Goal: Task Accomplishment & Management: Complete application form

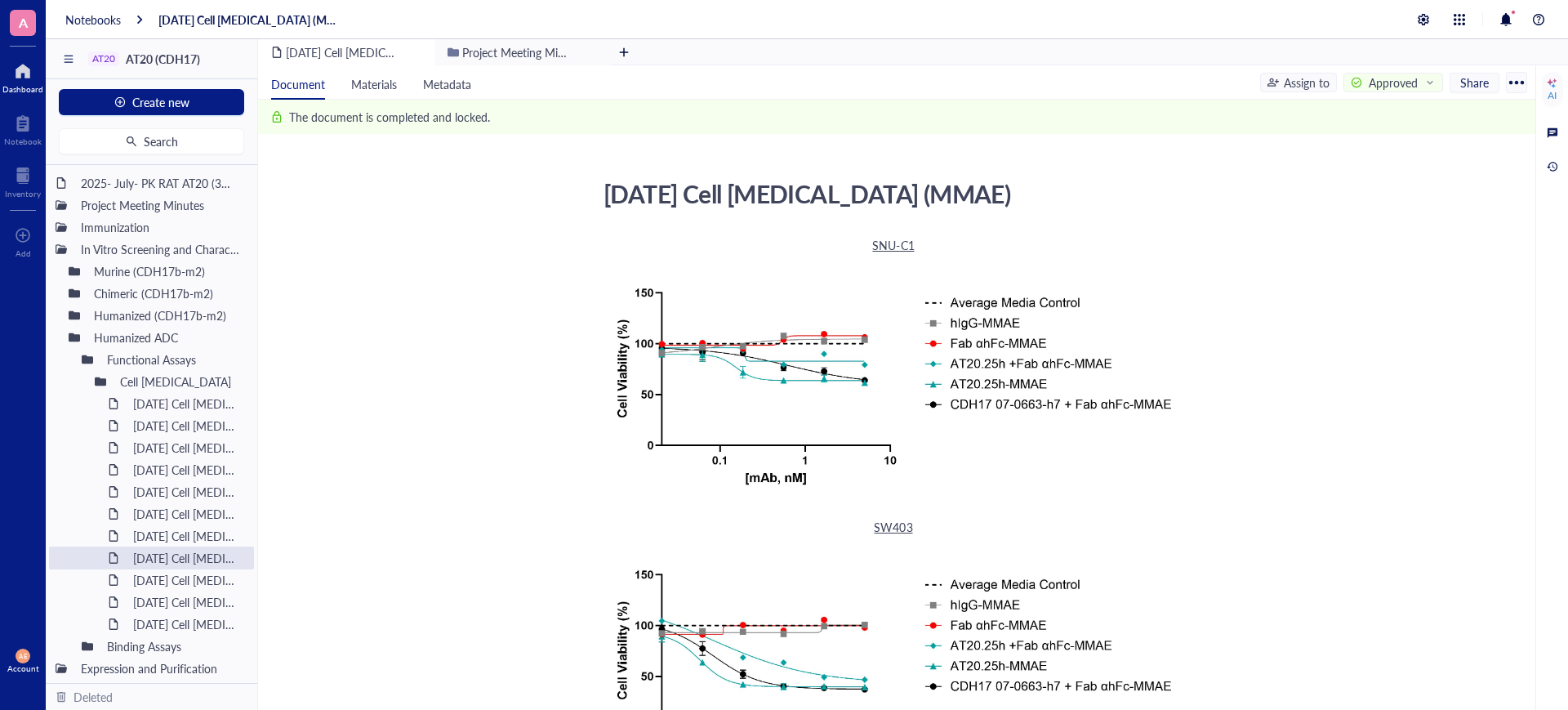
click at [22, 75] on div at bounding box center [22, 71] width 41 height 26
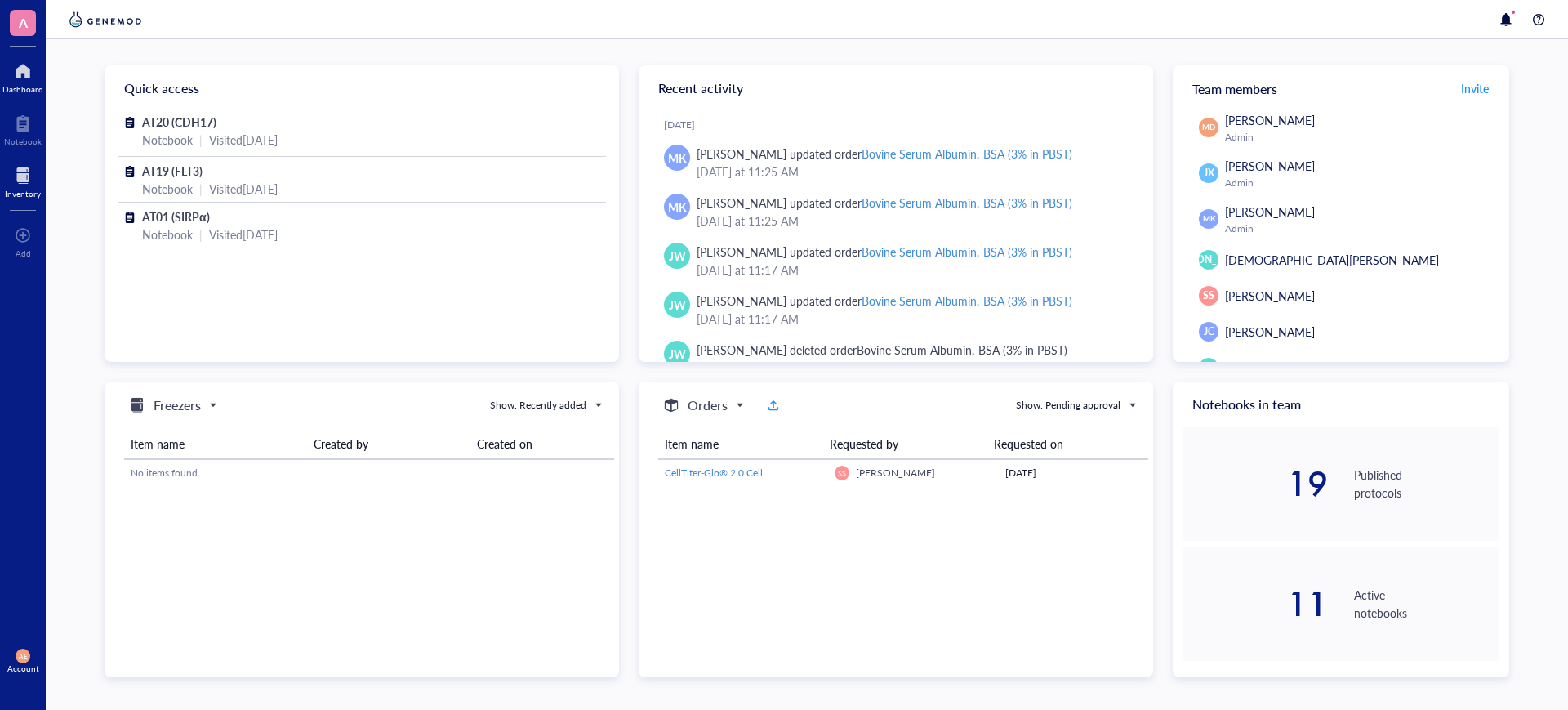
click at [16, 183] on div at bounding box center [23, 176] width 36 height 26
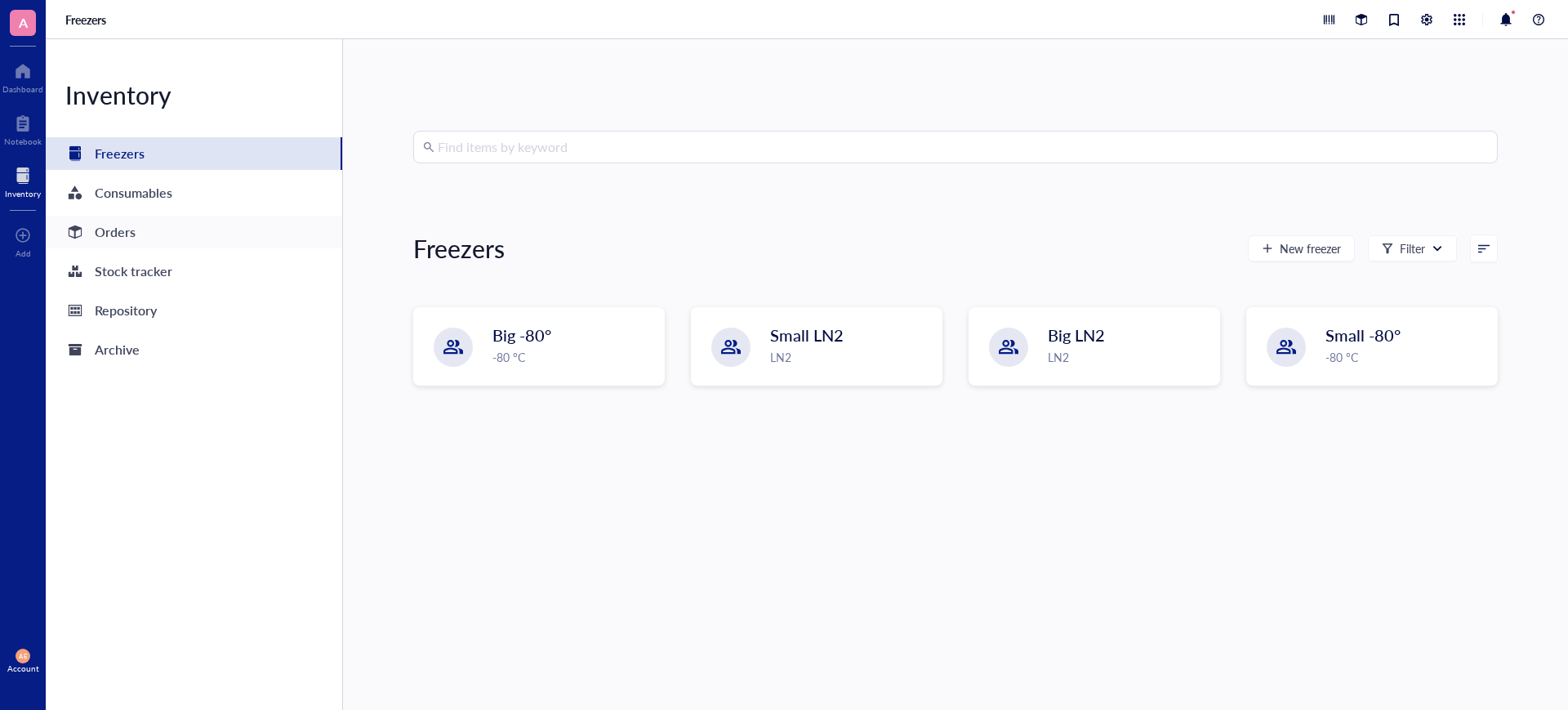
click at [112, 223] on div "Orders" at bounding box center [114, 232] width 41 height 23
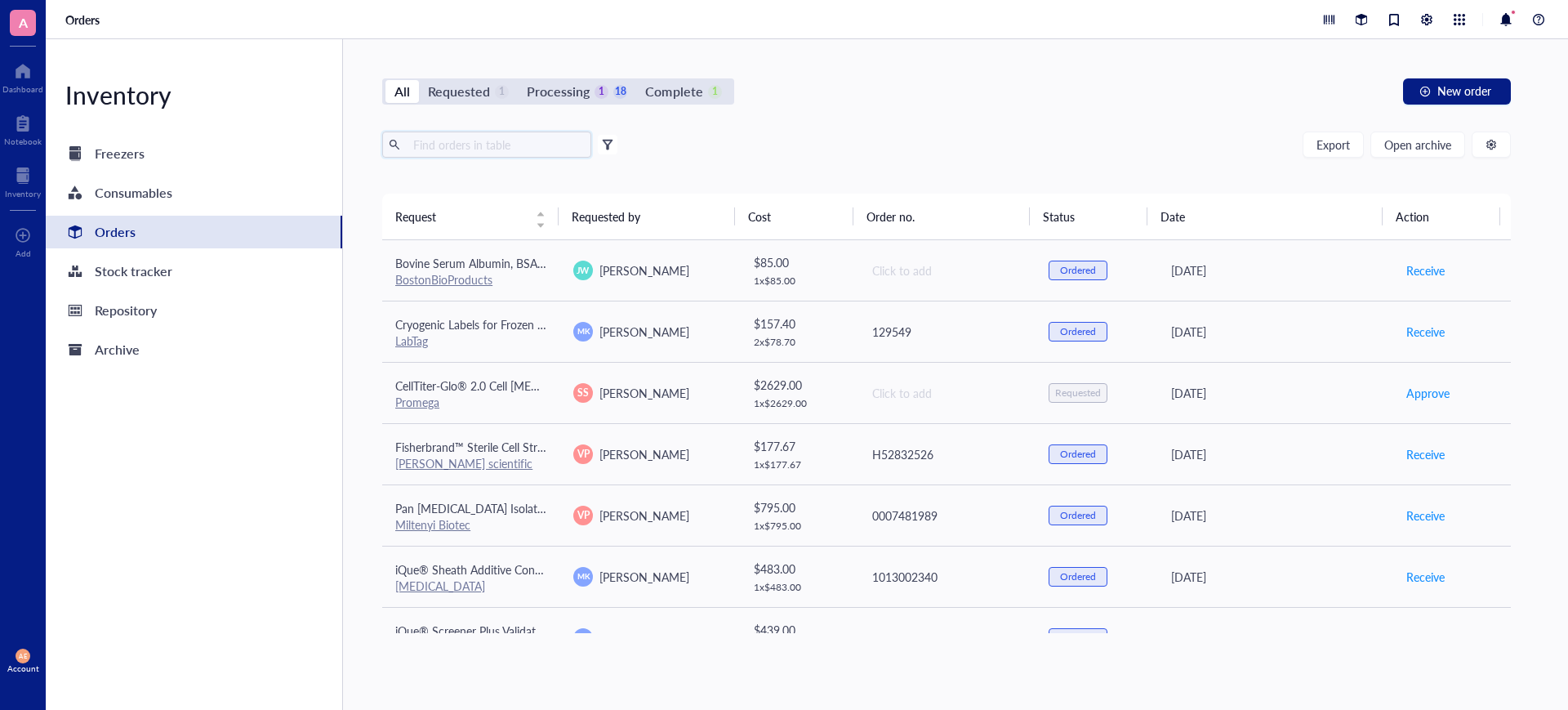
click at [471, 136] on input "text" at bounding box center [496, 145] width 178 height 24
paste input "[MEDICAL_DATA]-EDTA"
type input "[MEDICAL_DATA]-EDTA"
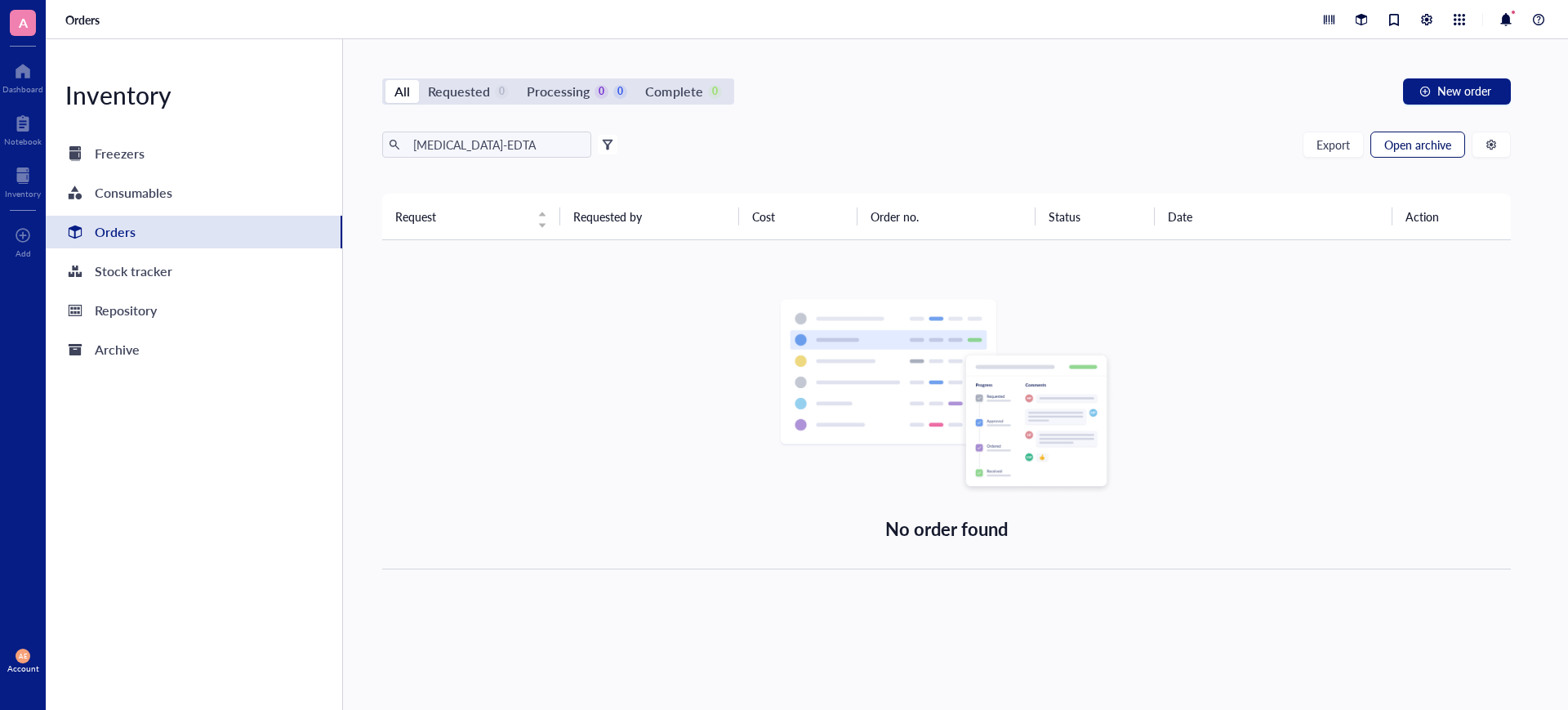
click at [1398, 148] on span "Open archive" at bounding box center [1417, 144] width 67 height 13
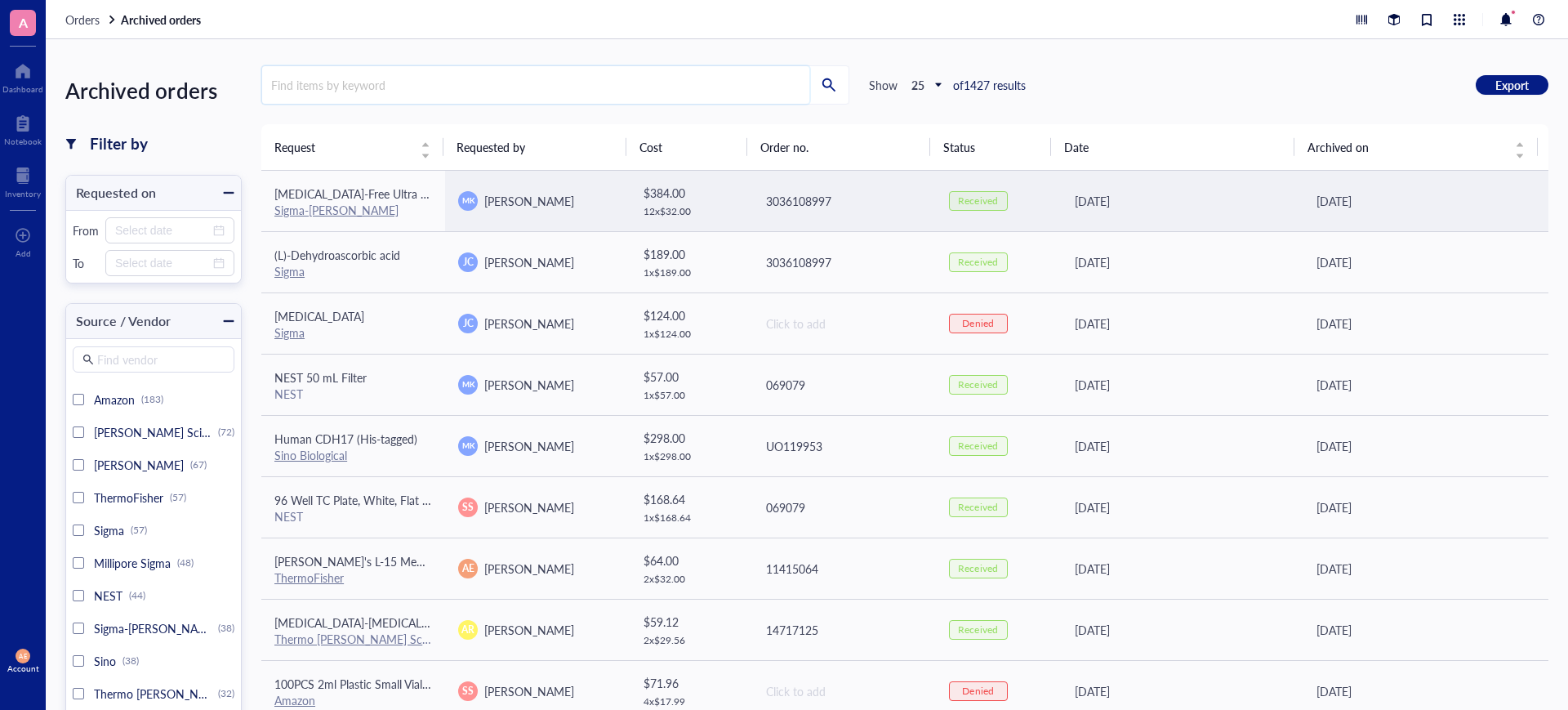
click at [332, 87] on input "search" at bounding box center [536, 84] width 547 height 37
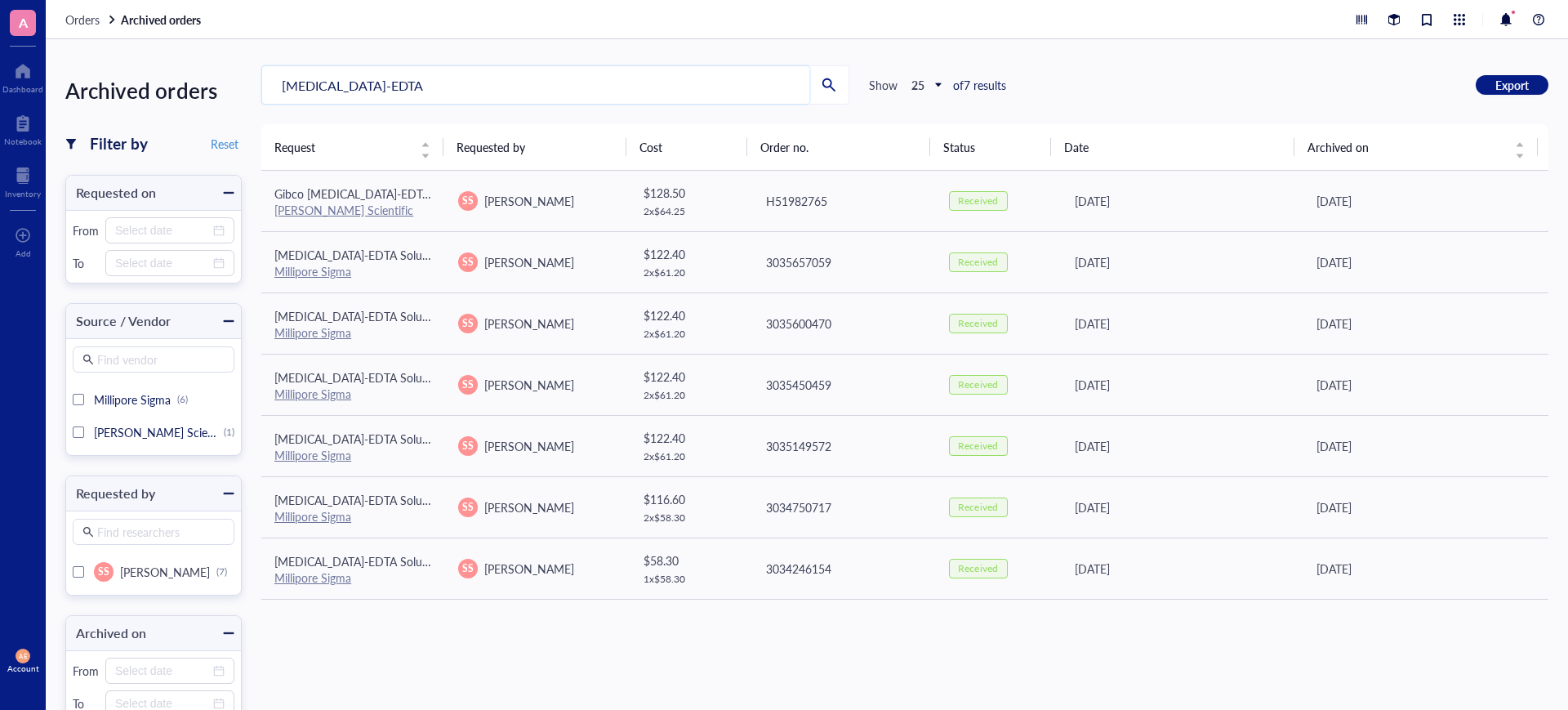
drag, startPoint x: 368, startPoint y: 79, endPoint x: 198, endPoint y: 84, distance: 170.1
click at [198, 84] on div "Archived orders Filter by Reset Requested on From To Source / Vendor Find vendo…" at bounding box center [806, 374] width 1522 height 671
type input "Millipore Sigma Cat#: CLS3917"
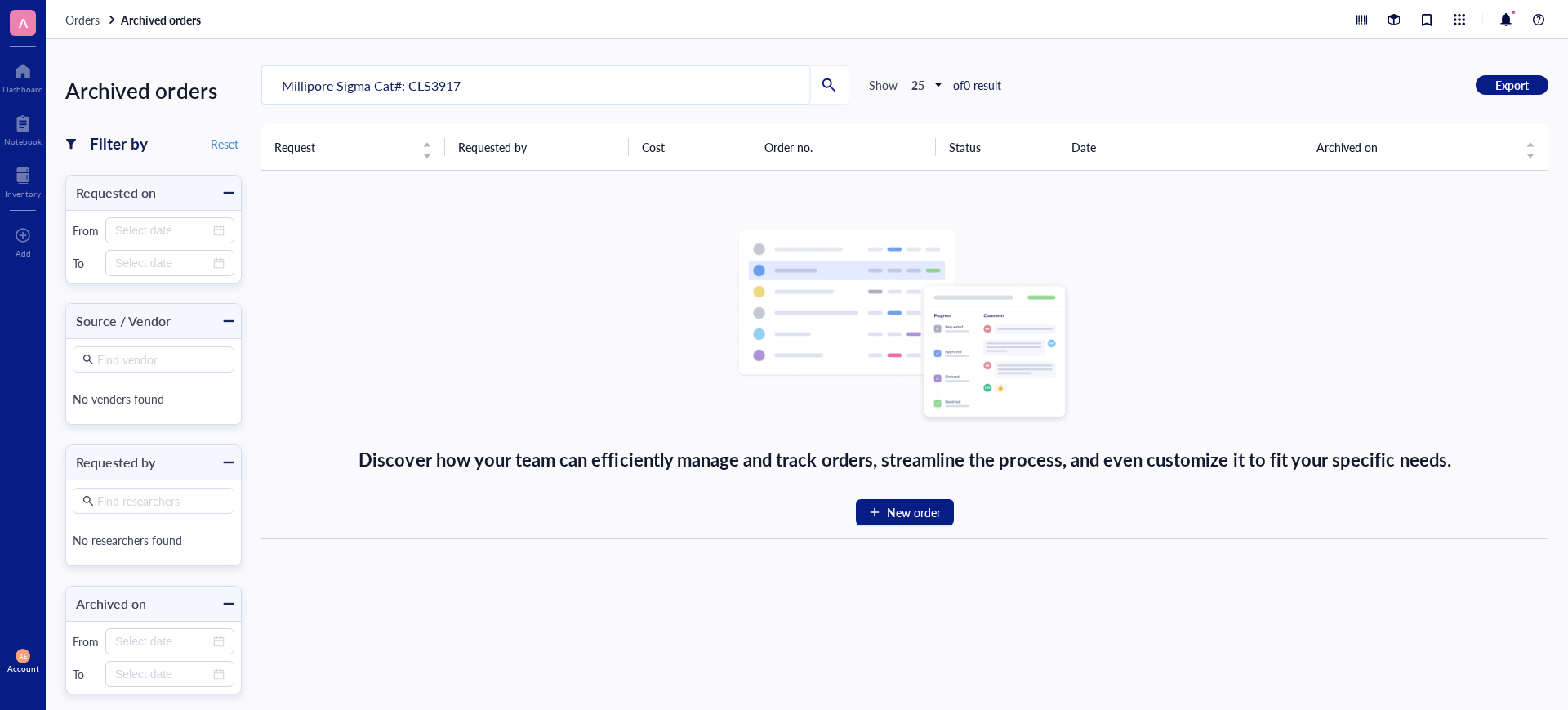
drag, startPoint x: 470, startPoint y: 84, endPoint x: 282, endPoint y: 82, distance: 188.0
click at [282, 82] on input "Millipore Sigma Cat#: CLS3917" at bounding box center [536, 84] width 547 height 37
click at [477, 80] on input "Millipore Sigma Cat#: CLS3917" at bounding box center [536, 84] width 547 height 37
click at [491, 81] on input "Millipore Sigma Cat#: CLS3917" at bounding box center [536, 84] width 547 height 37
drag, startPoint x: 498, startPoint y: 84, endPoint x: 277, endPoint y: 97, distance: 221.4
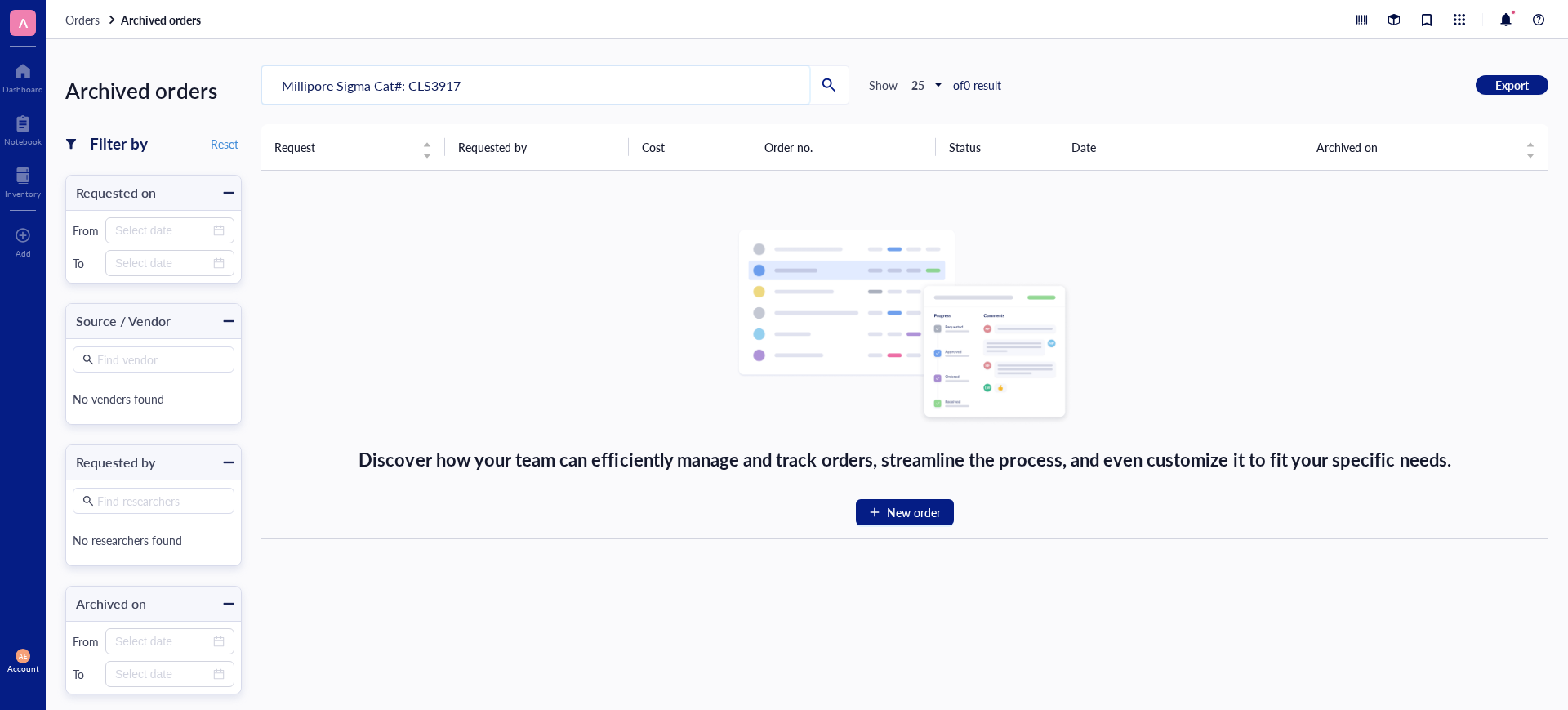
click at [277, 97] on input "Millipore Sigma Cat#: CLS3917" at bounding box center [536, 84] width 547 height 37
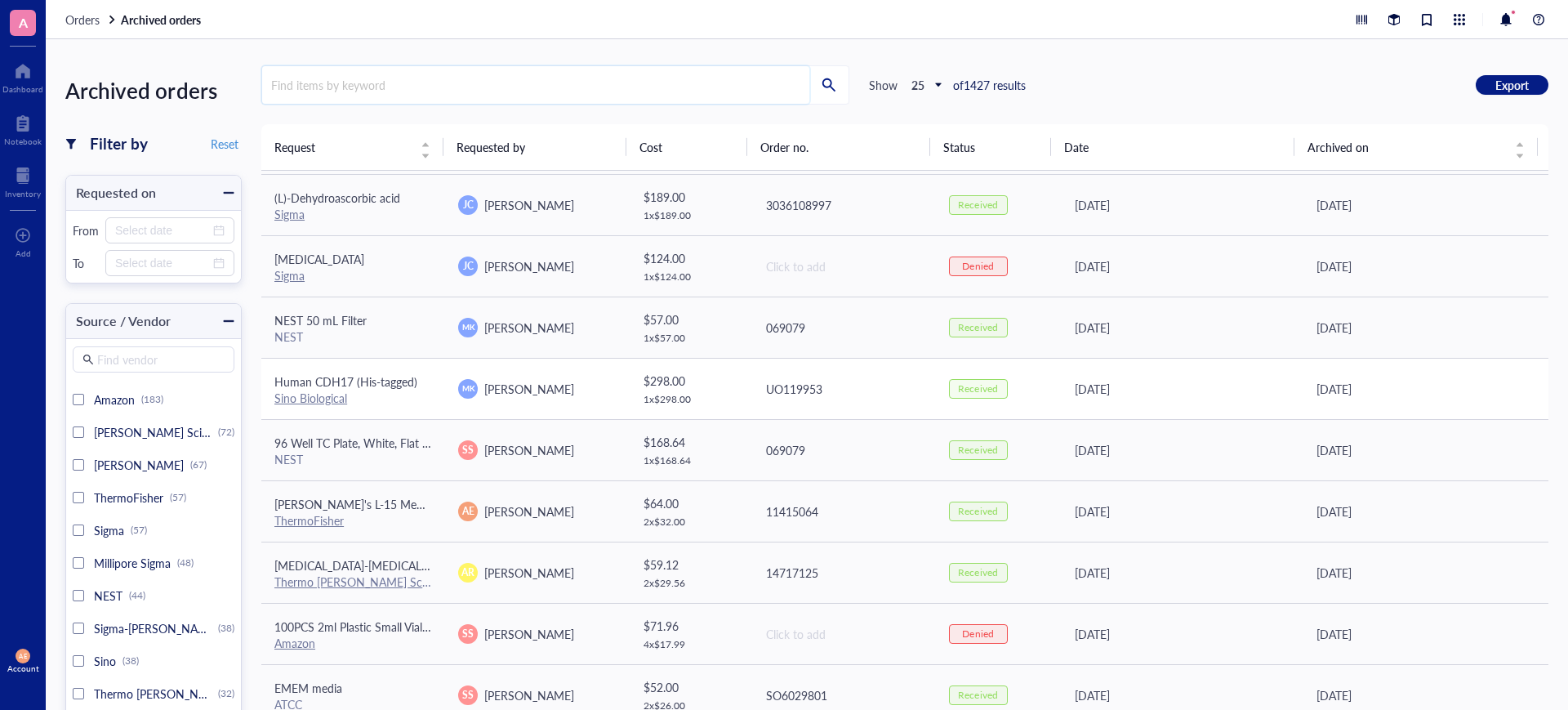
scroll to position [102, 0]
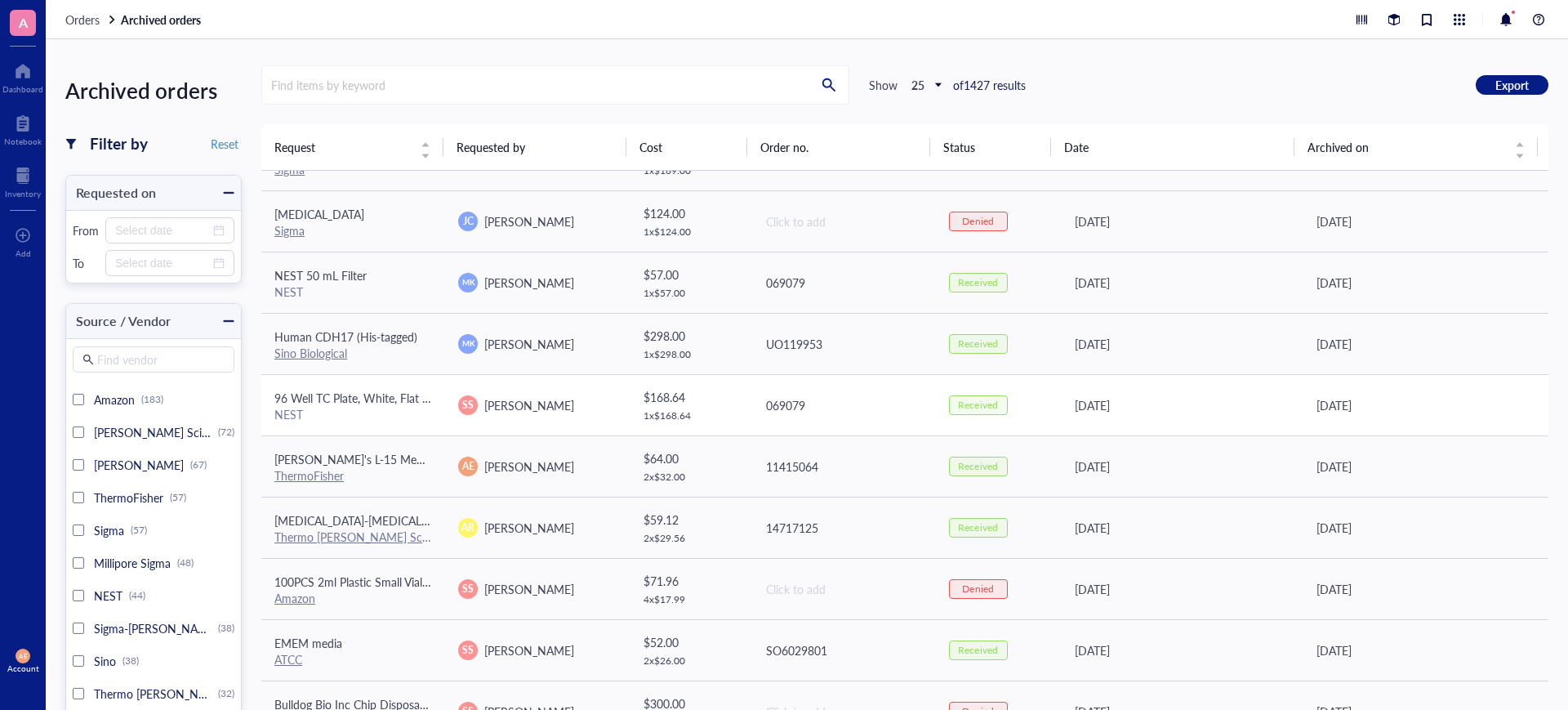
click at [382, 397] on span "96 Well TC Plate, White, Flat bottom, Treated" at bounding box center [388, 397] width 228 height 16
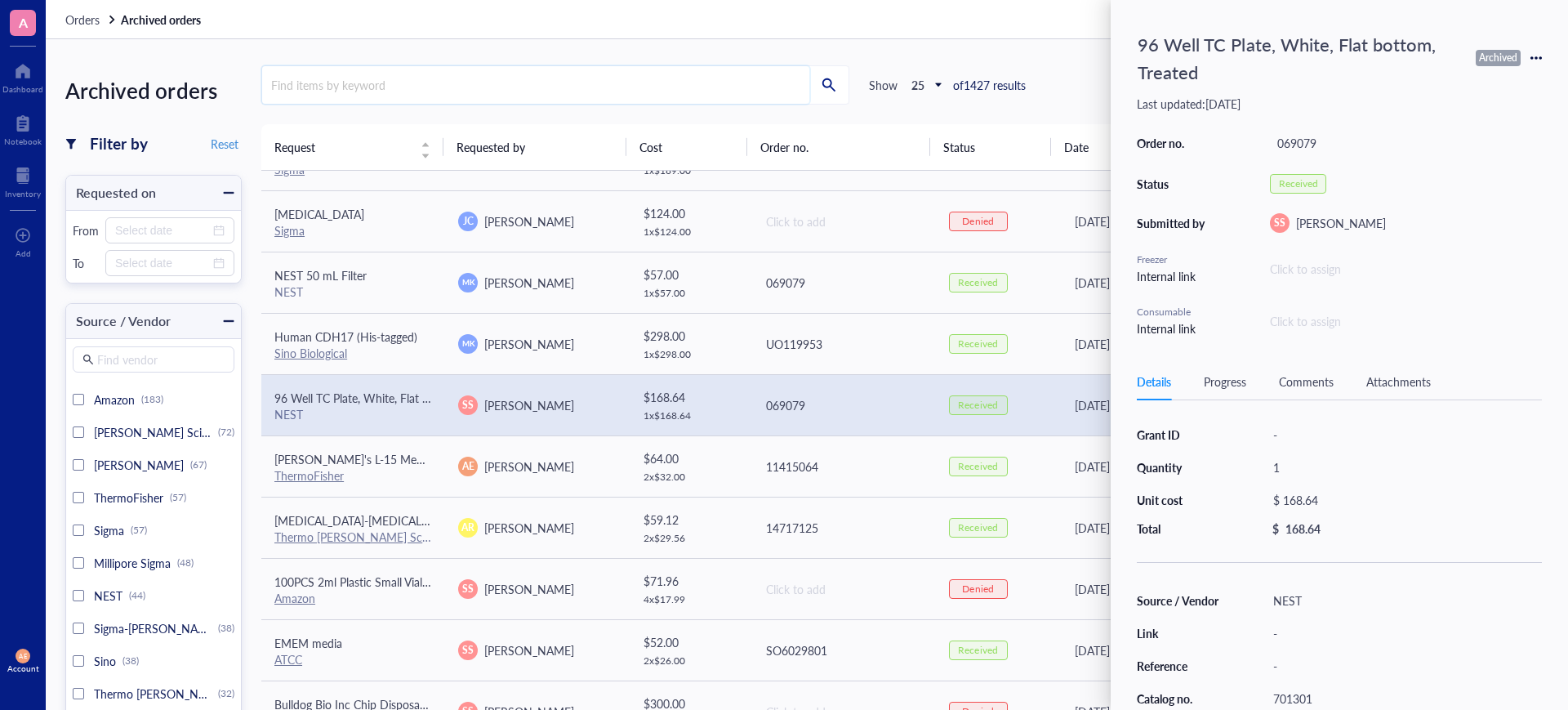
drag, startPoint x: 566, startPoint y: 86, endPoint x: 577, endPoint y: 6, distance: 80.8
click at [566, 86] on input "search" at bounding box center [536, 84] width 547 height 37
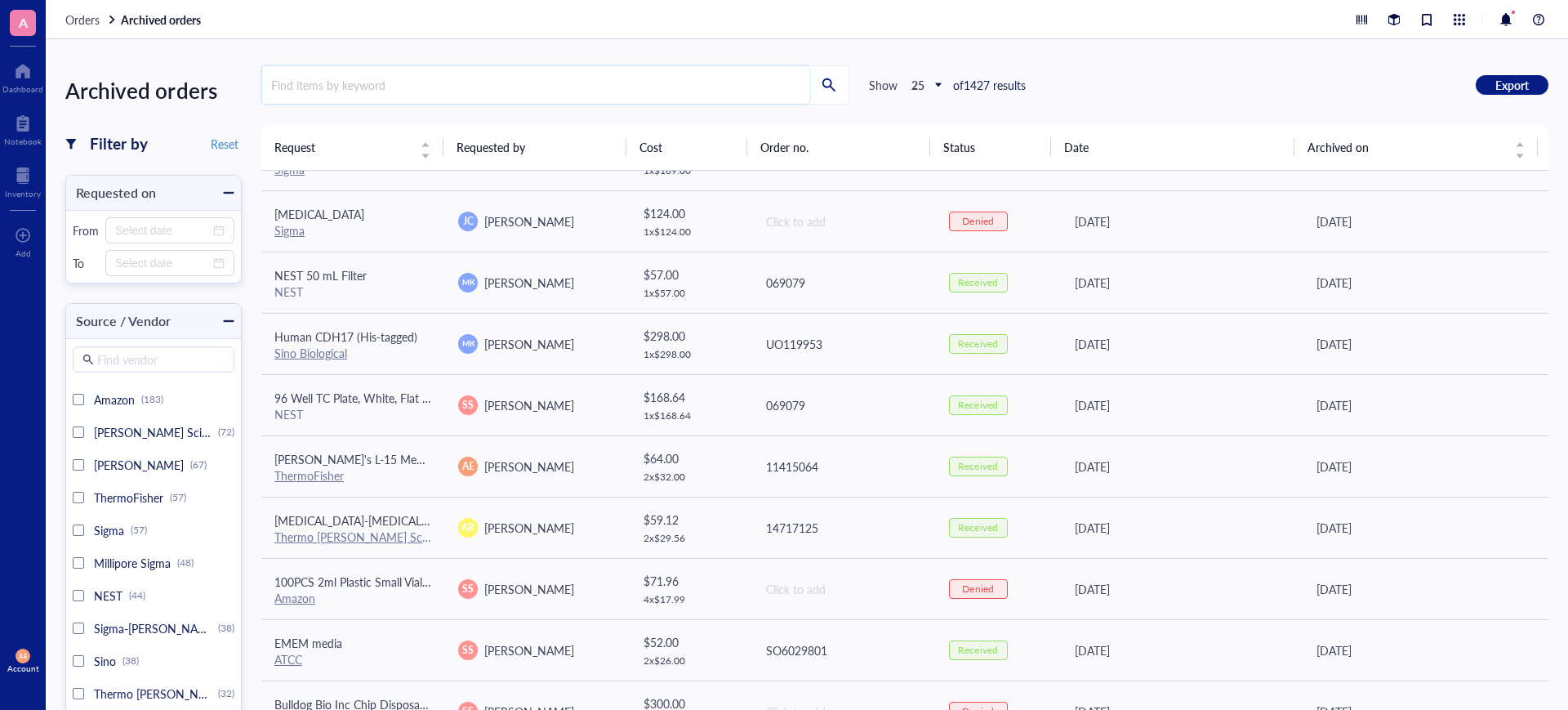
click at [345, 72] on input "search" at bounding box center [536, 84] width 547 height 37
click at [344, 84] on input "search" at bounding box center [536, 84] width 547 height 37
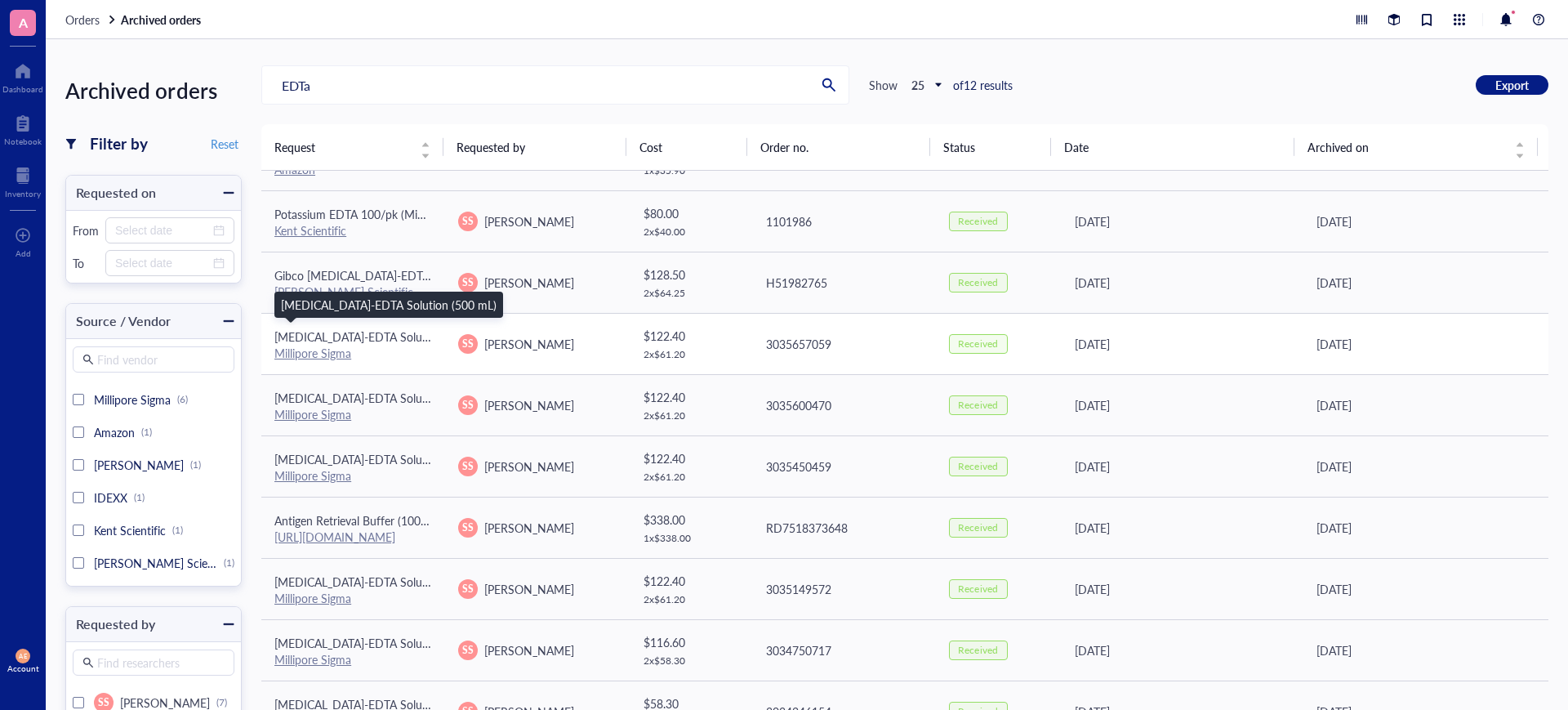
click at [340, 331] on span "[MEDICAL_DATA]-EDTA Solution (500 mL)" at bounding box center [382, 336] width 215 height 16
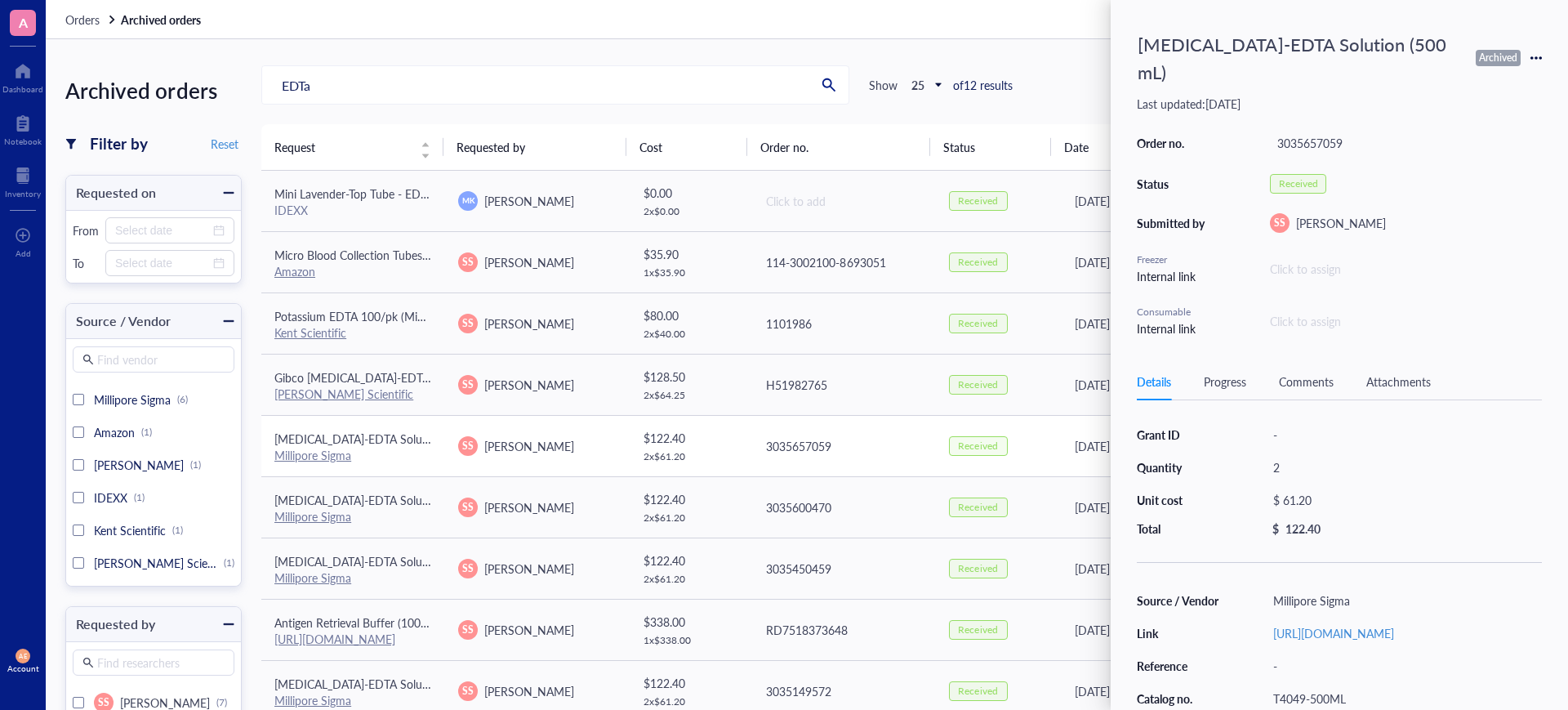
click at [337, 441] on span "[MEDICAL_DATA]-EDTA Solution (500 mL)" at bounding box center [382, 438] width 215 height 16
click at [330, 457] on link "Millipore Sigma" at bounding box center [312, 455] width 77 height 16
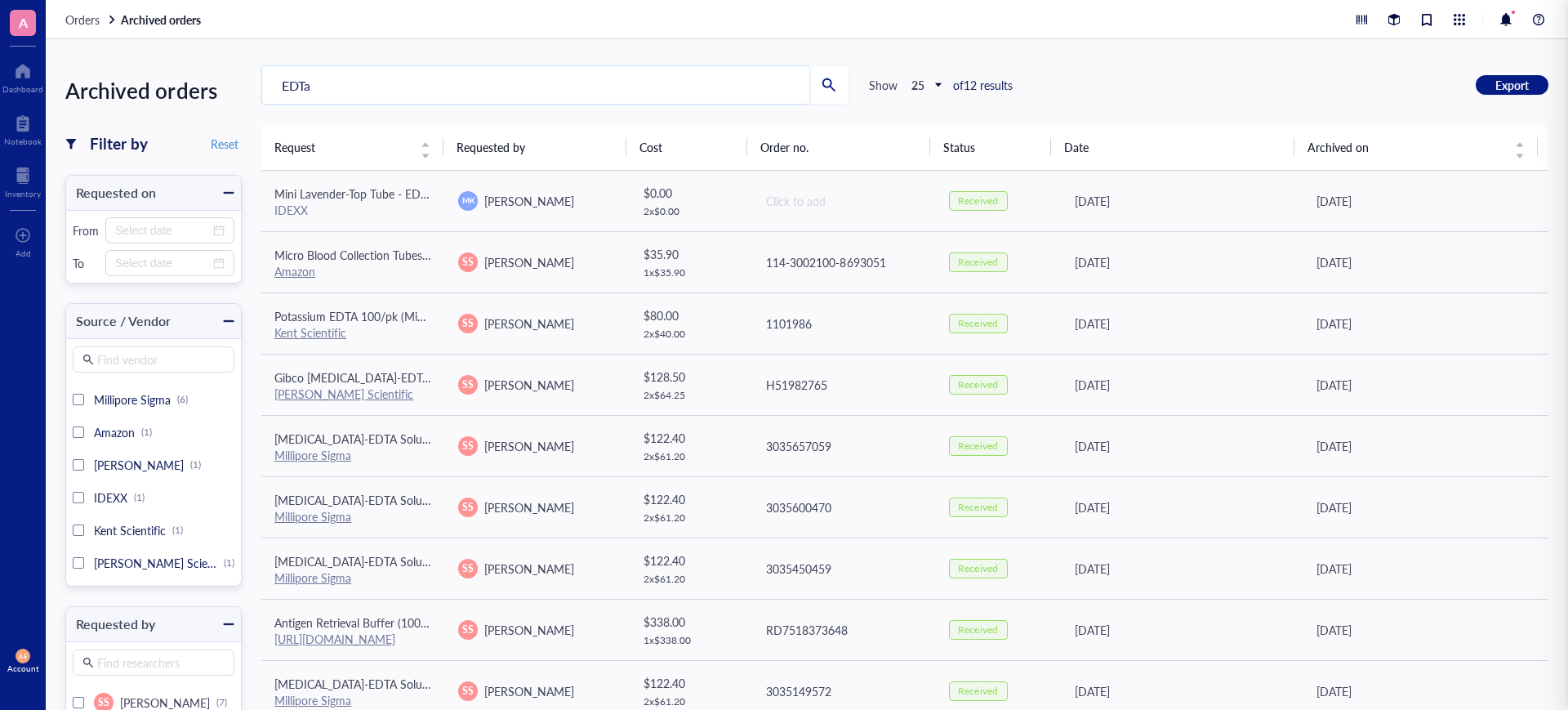
drag, startPoint x: 318, startPoint y: 84, endPoint x: 266, endPoint y: 81, distance: 52.1
click at [266, 81] on input "EDTa" at bounding box center [536, 84] width 547 height 37
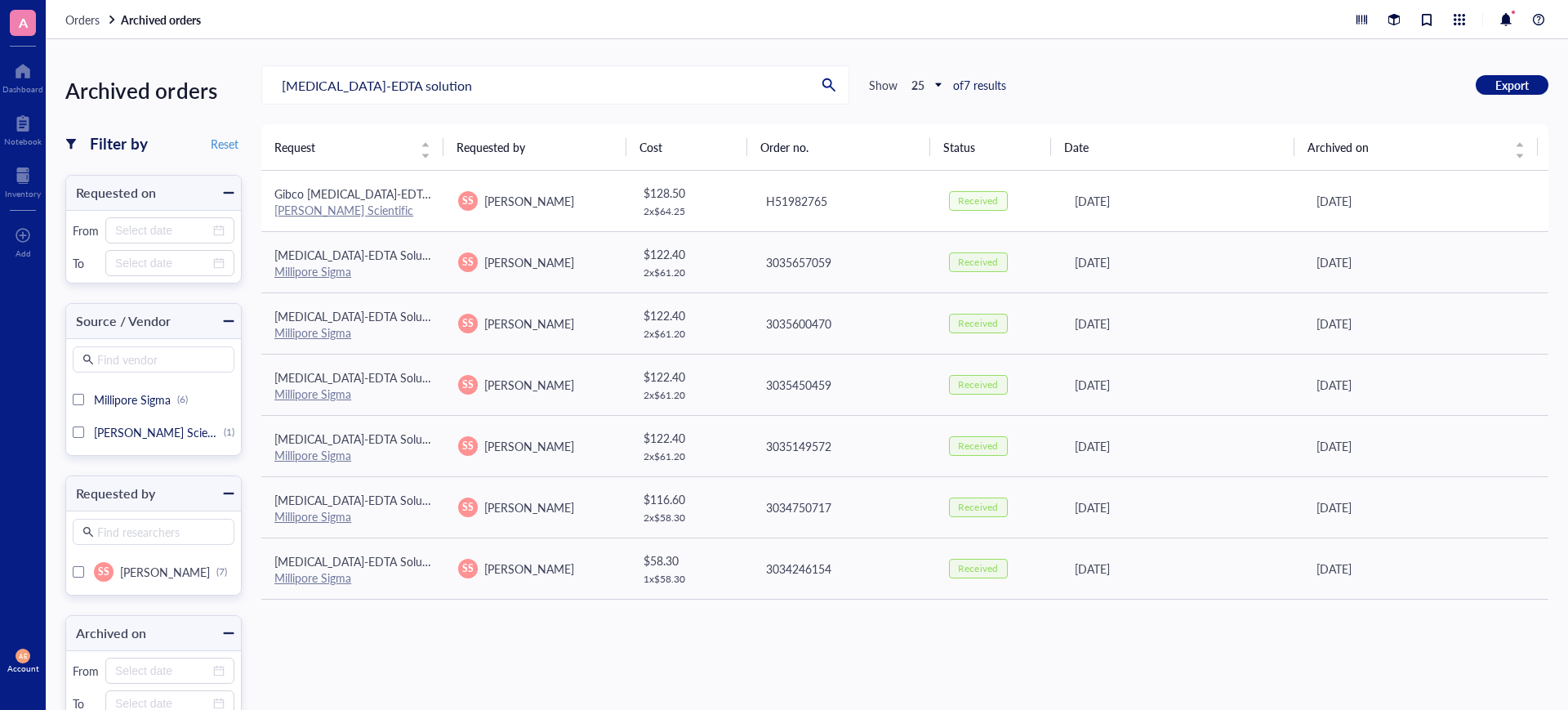
click at [327, 212] on link "[PERSON_NAME] Scientific" at bounding box center [344, 210] width 138 height 16
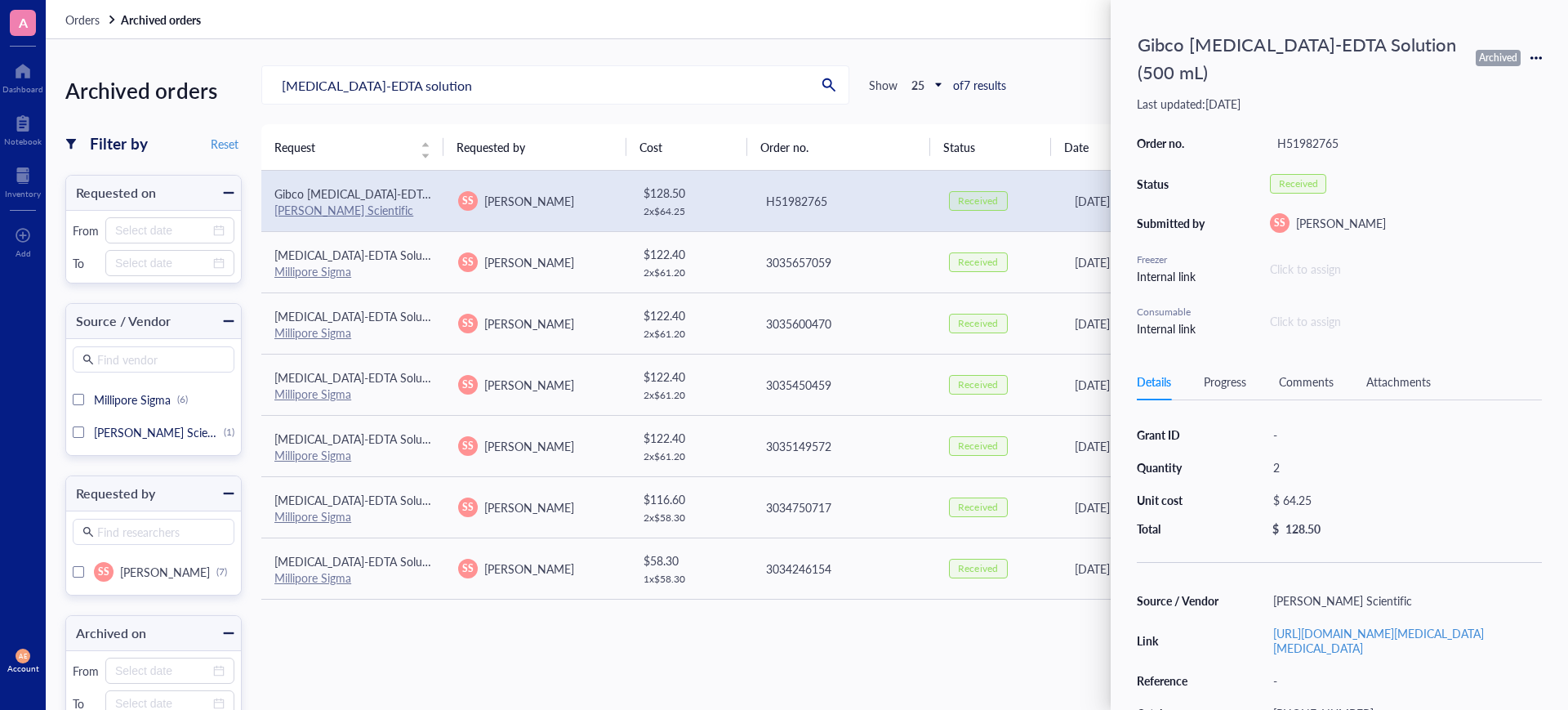
click at [579, 45] on div "Archived orders Filter by Reset Requested on From To Source / Vendor Find vendo…" at bounding box center [806, 374] width 1522 height 671
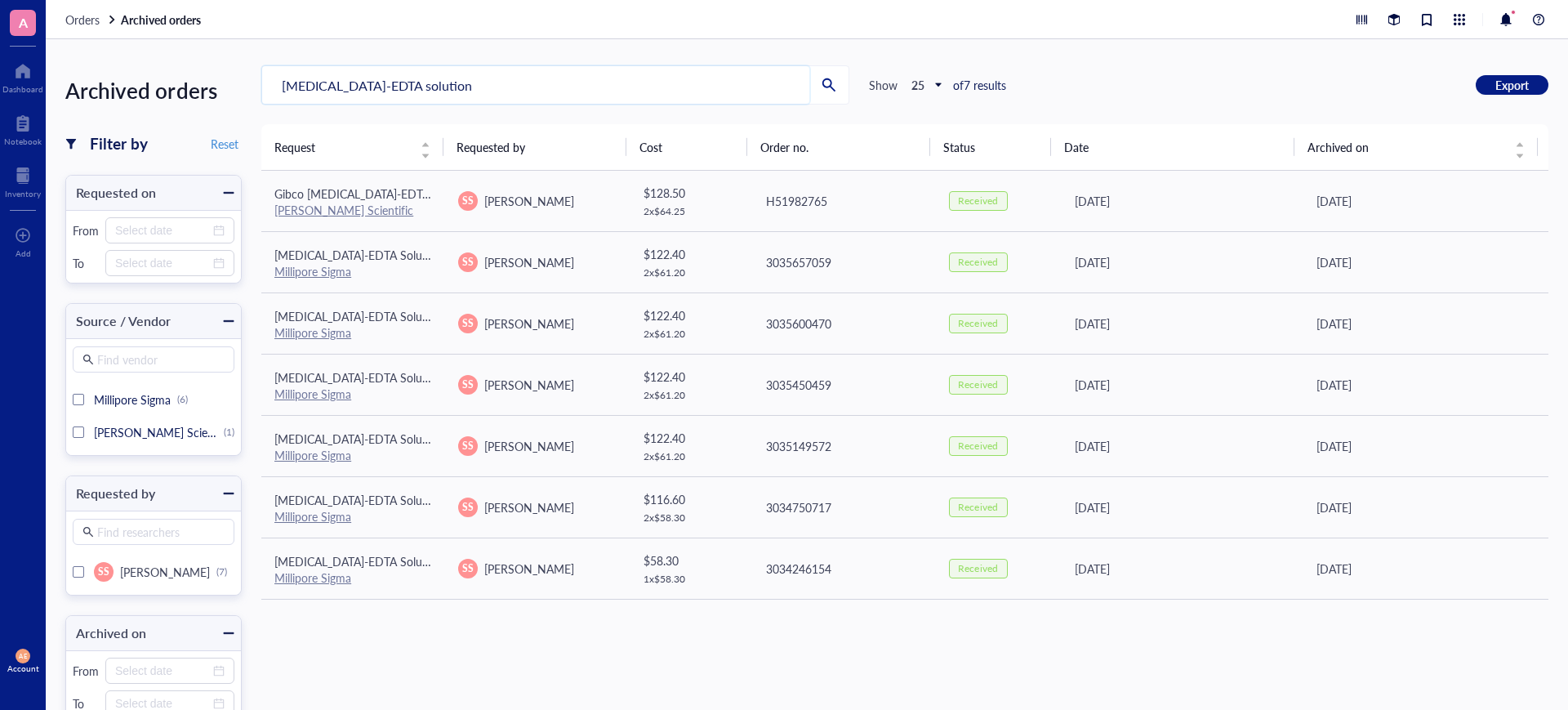
drag, startPoint x: 424, startPoint y: 85, endPoint x: 267, endPoint y: 87, distance: 157.0
click at [267, 87] on input "[MEDICAL_DATA]-EDTA solution" at bounding box center [536, 84] width 547 height 37
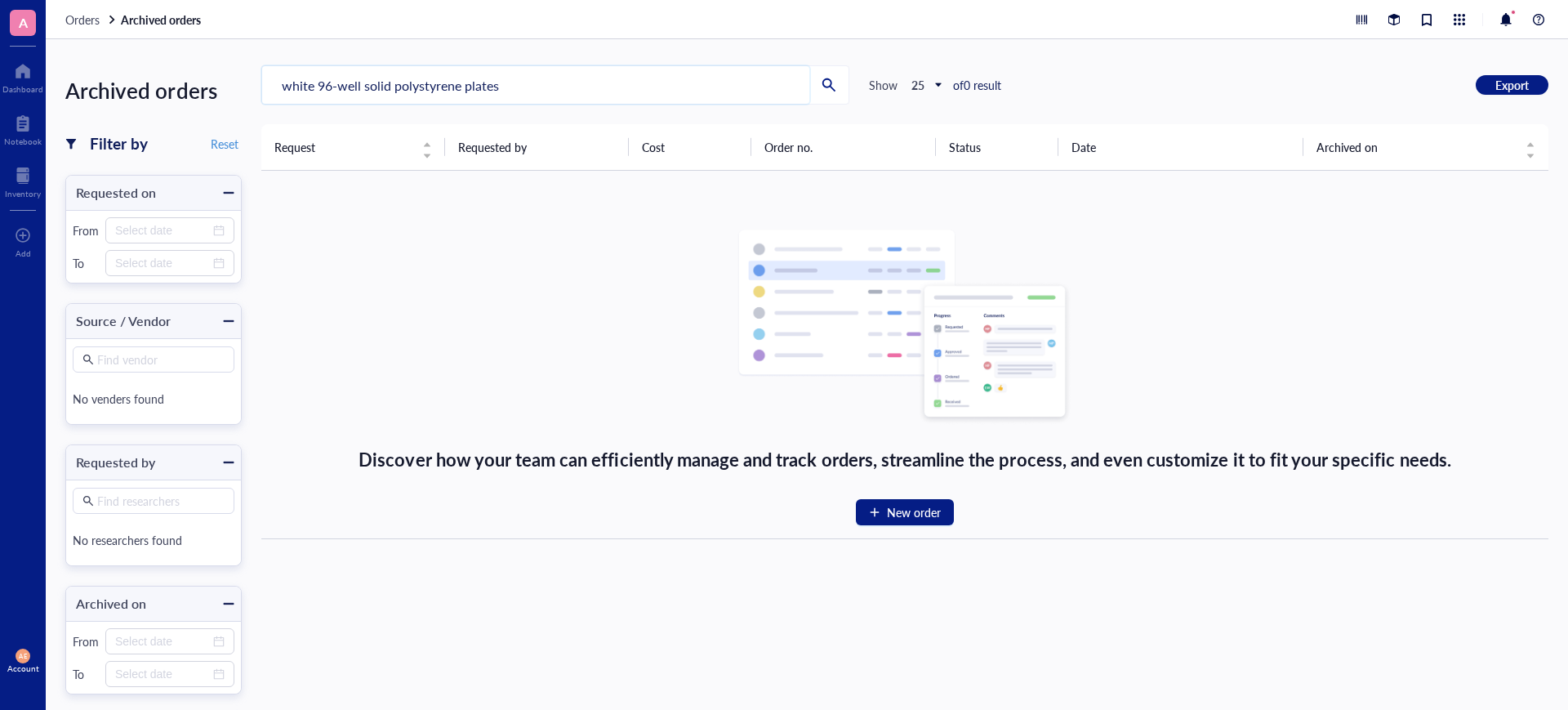
drag, startPoint x: 499, startPoint y: 82, endPoint x: 359, endPoint y: 92, distance: 140.4
click at [359, 92] on input "white 96-well solid polystyrene plates" at bounding box center [536, 84] width 547 height 37
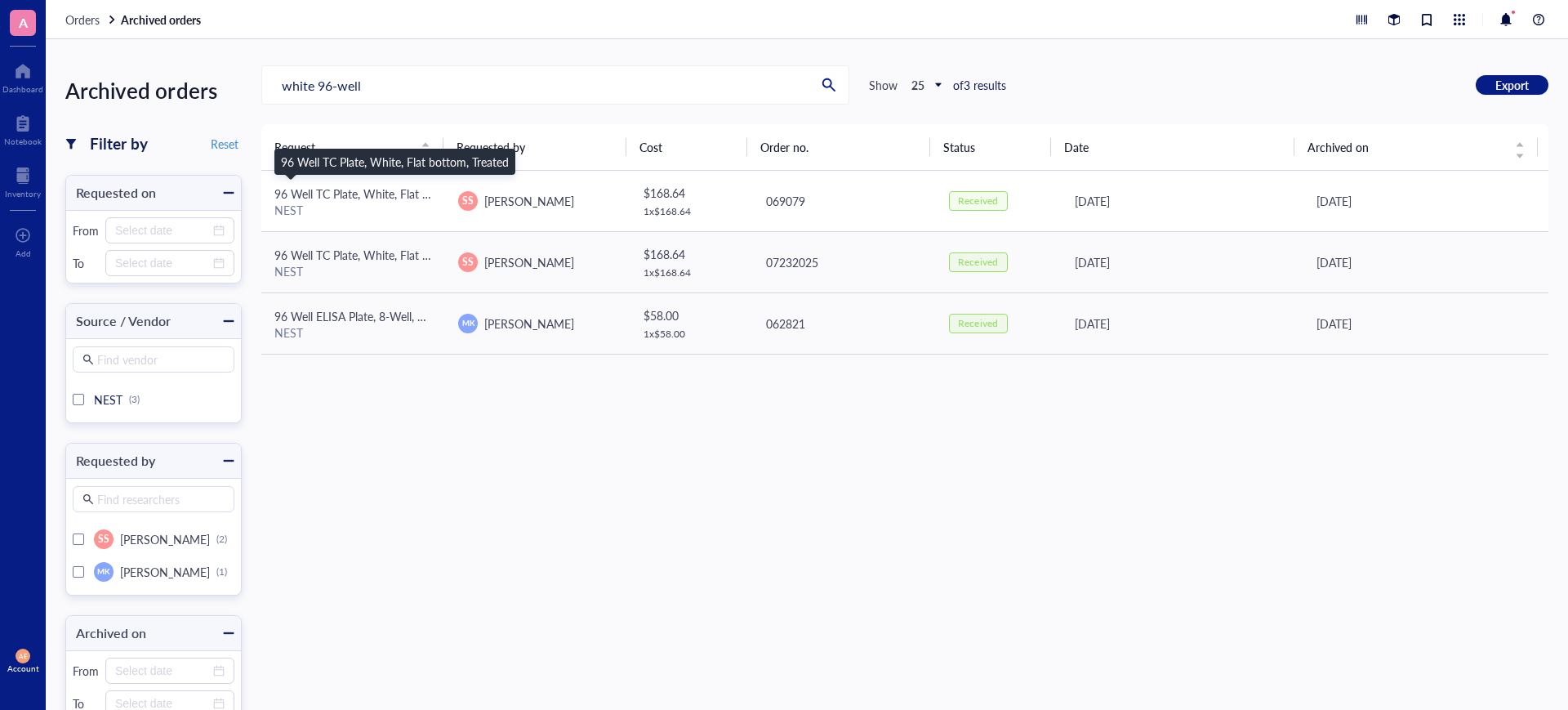
click at [356, 193] on span "96 Well TC Plate, White, Flat bottom, Treated" at bounding box center [388, 193] width 228 height 16
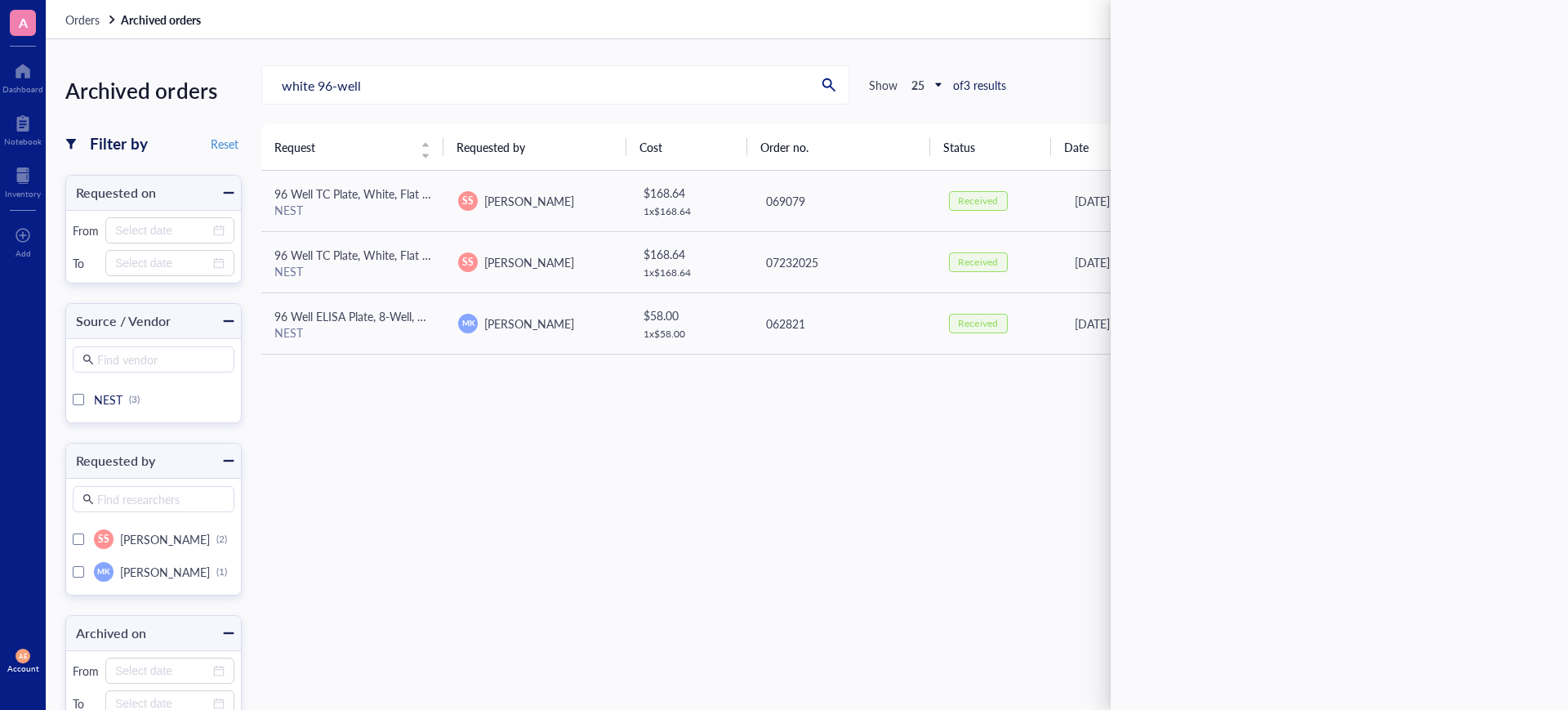
drag, startPoint x: 766, startPoint y: 481, endPoint x: 632, endPoint y: 427, distance: 144.5
click at [763, 480] on div "Request Requested by Cost Order no. Status Date Archived on 96 Well TC Plate, W…" at bounding box center [904, 446] width 1287 height 644
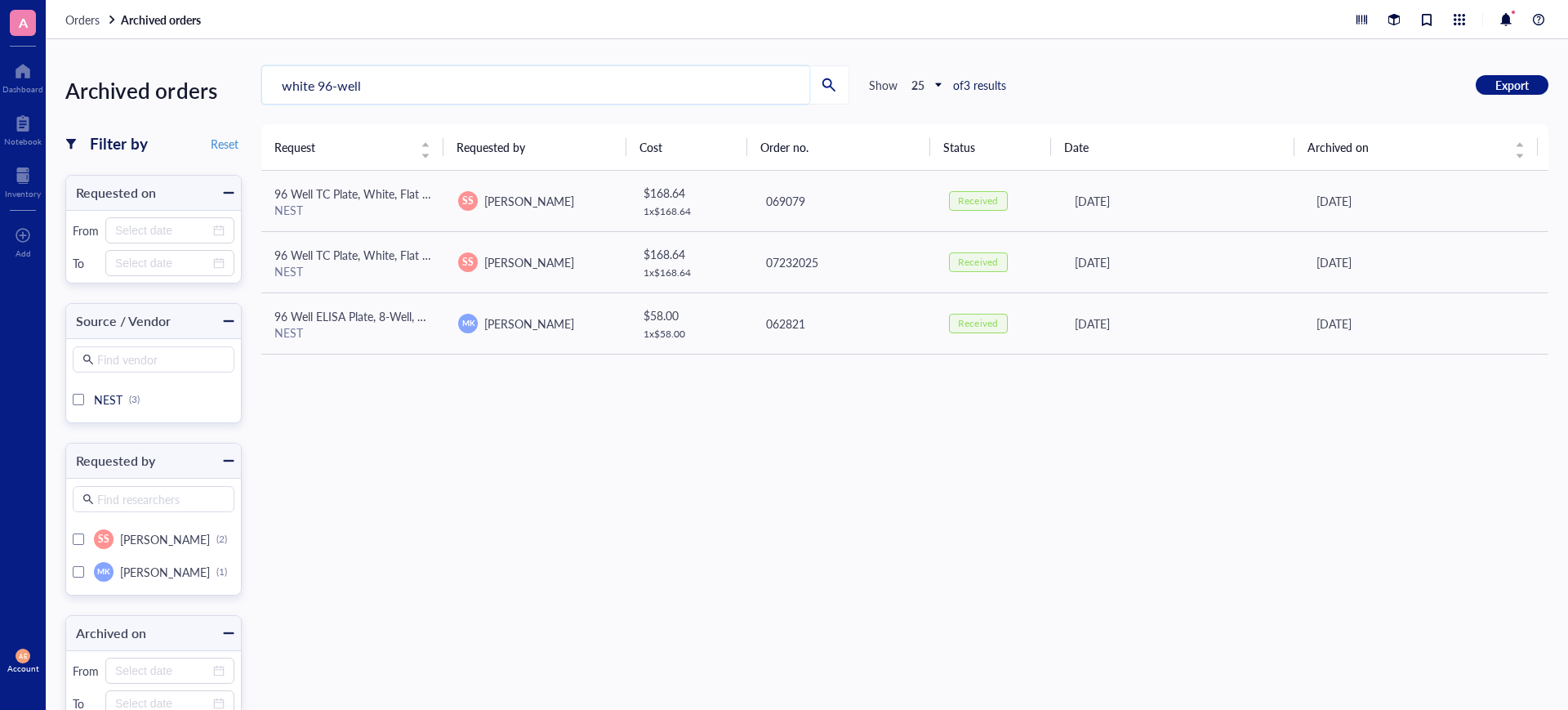
drag, startPoint x: 359, startPoint y: 84, endPoint x: 318, endPoint y: 81, distance: 41.1
click at [318, 81] on input "white 96-well" at bounding box center [536, 84] width 547 height 37
type input "white plate"
drag, startPoint x: 357, startPoint y: 85, endPoint x: 282, endPoint y: 83, distance: 75.0
click at [282, 83] on input "white plate" at bounding box center [536, 84] width 547 height 37
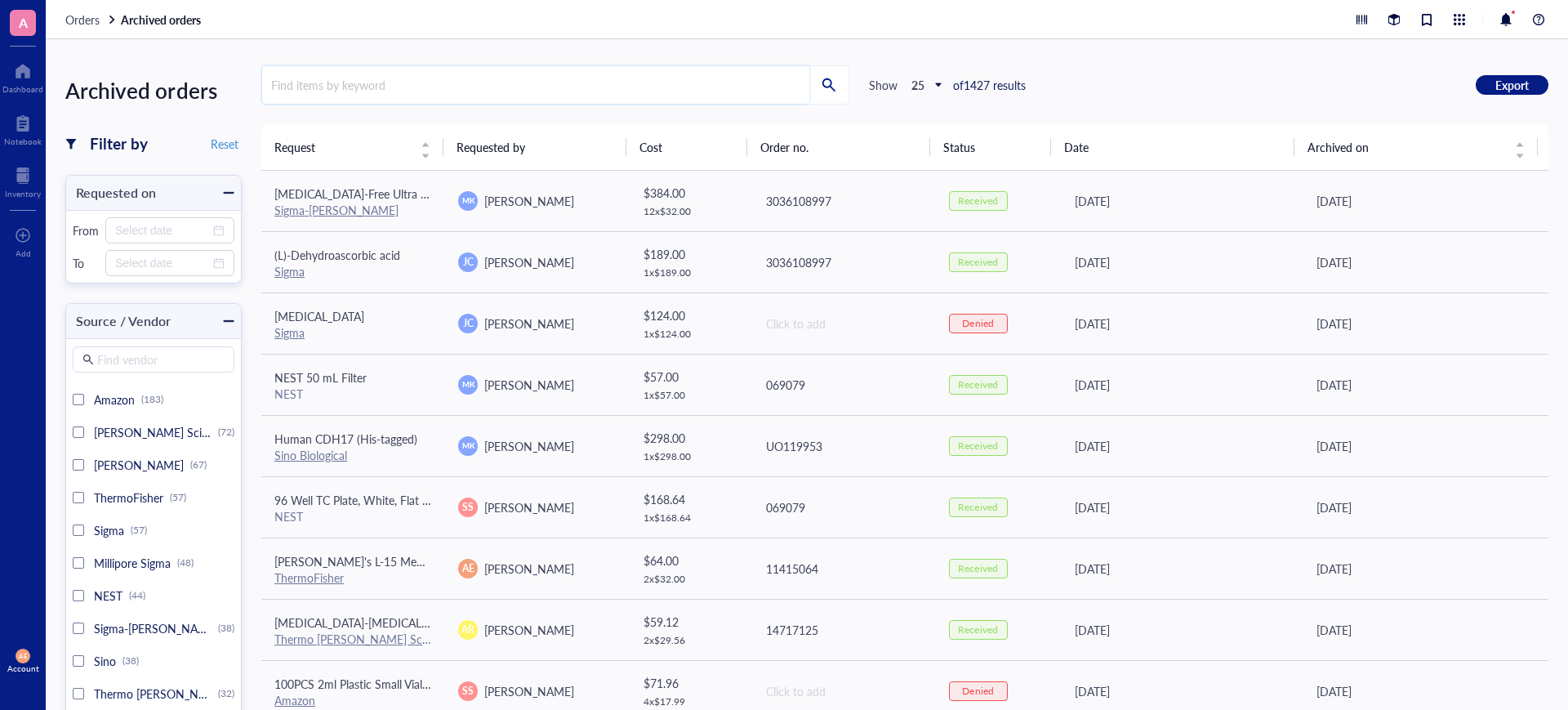
click at [373, 85] on input "search" at bounding box center [536, 84] width 547 height 37
type input "CLS3917"
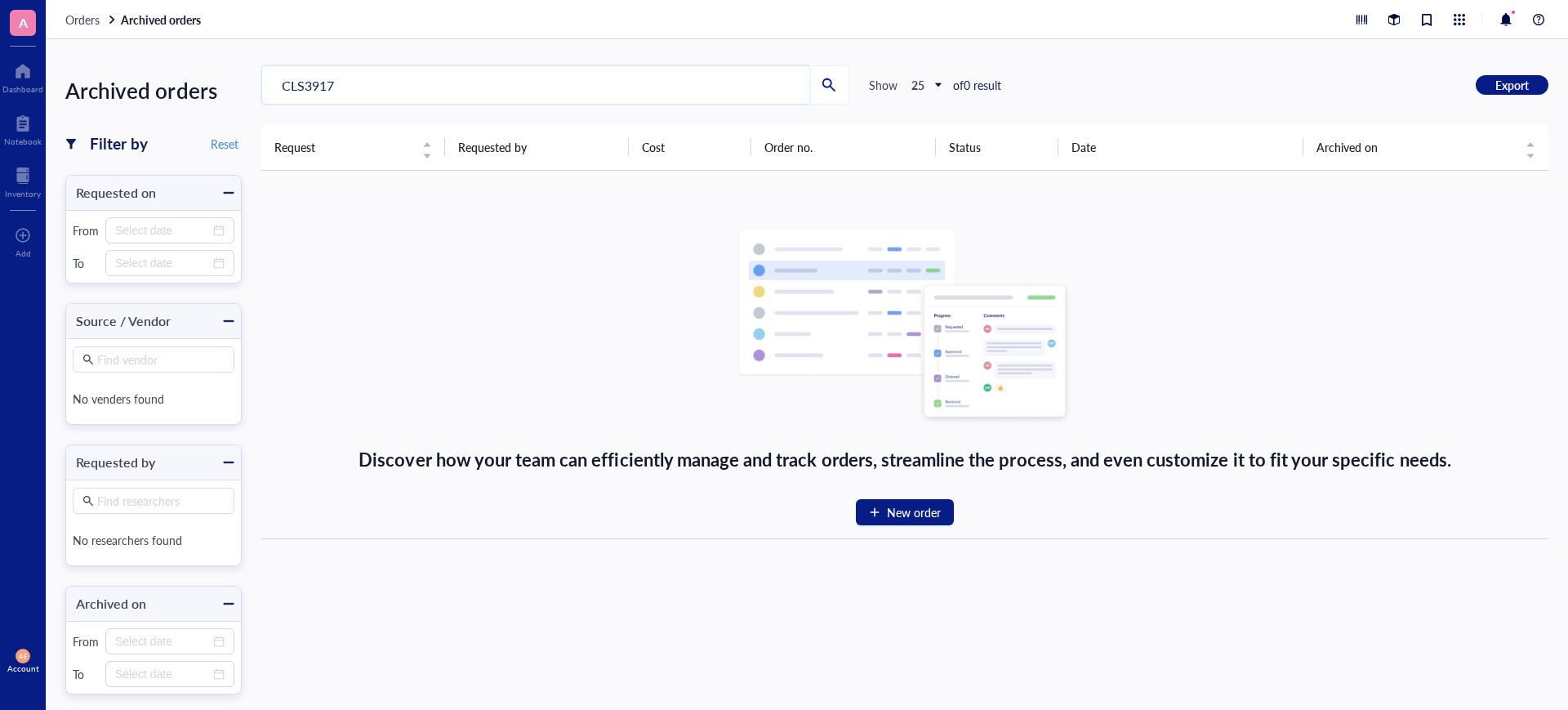
drag, startPoint x: 357, startPoint y: 81, endPoint x: 277, endPoint y: 84, distance: 80.1
click at [277, 84] on input "CLS3917" at bounding box center [536, 84] width 547 height 37
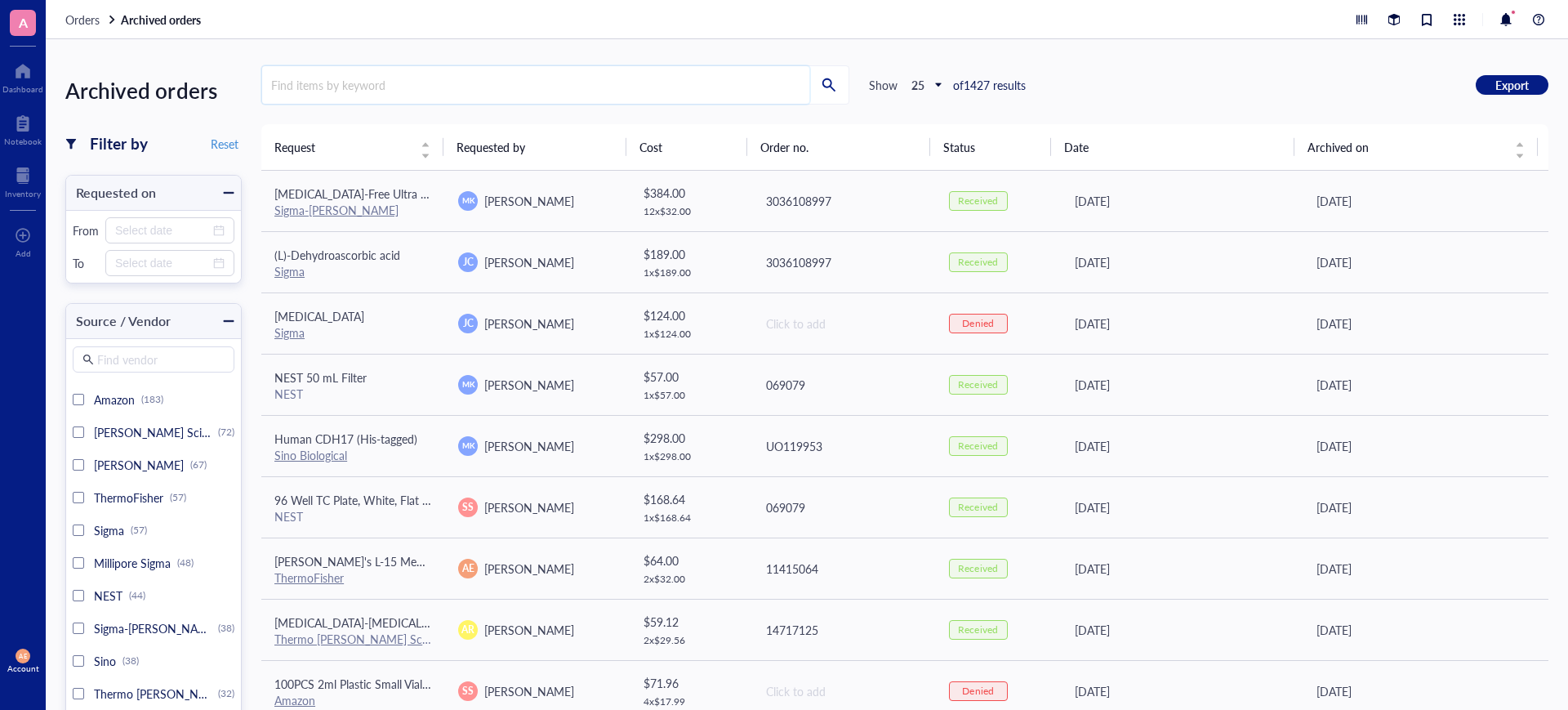
click at [326, 83] on input "search" at bounding box center [536, 84] width 547 height 37
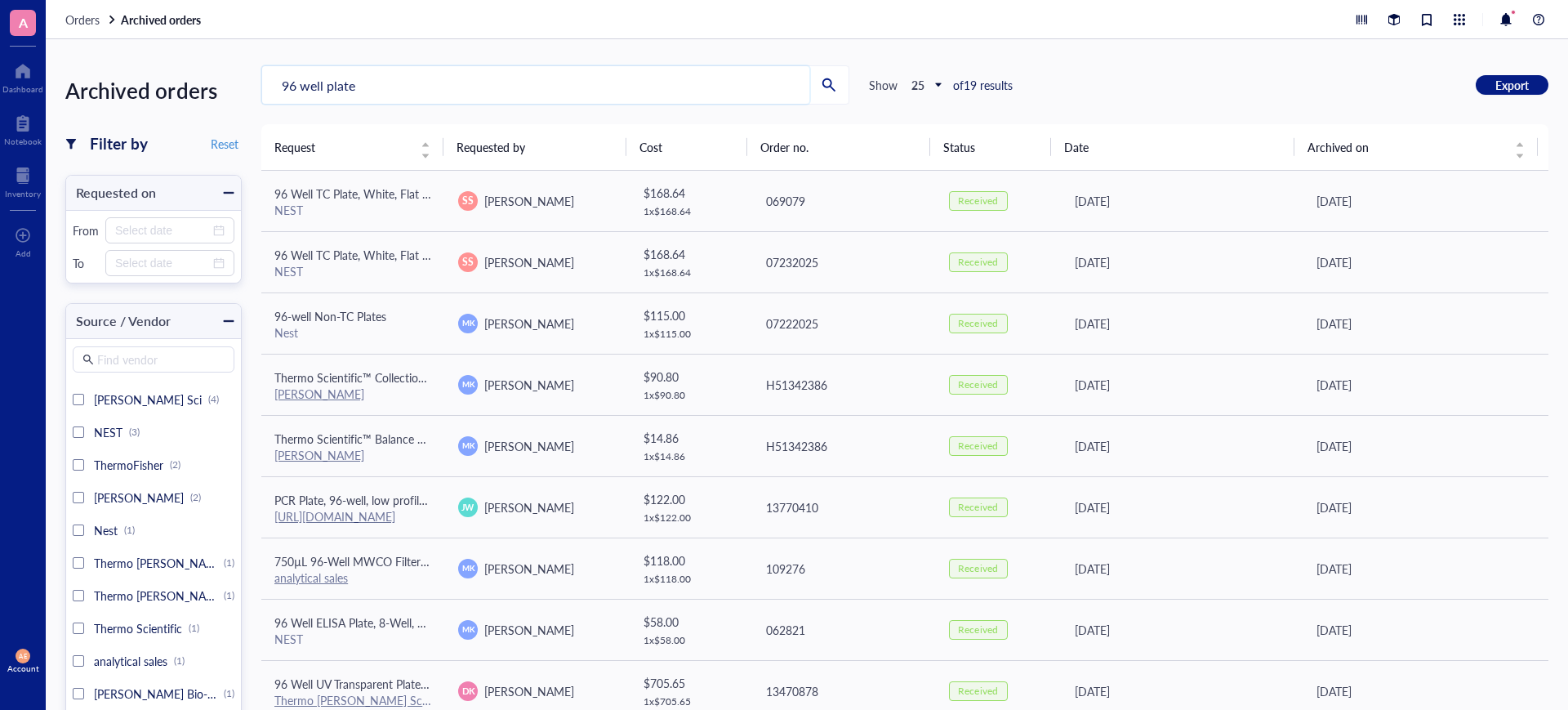
type input "96 well plate"
click at [507, 148] on th "Requested by" at bounding box center [534, 146] width 182 height 46
click at [517, 145] on th "Requested by" at bounding box center [534, 146] width 182 height 46
click at [479, 145] on th "Requested by" at bounding box center [534, 146] width 182 height 46
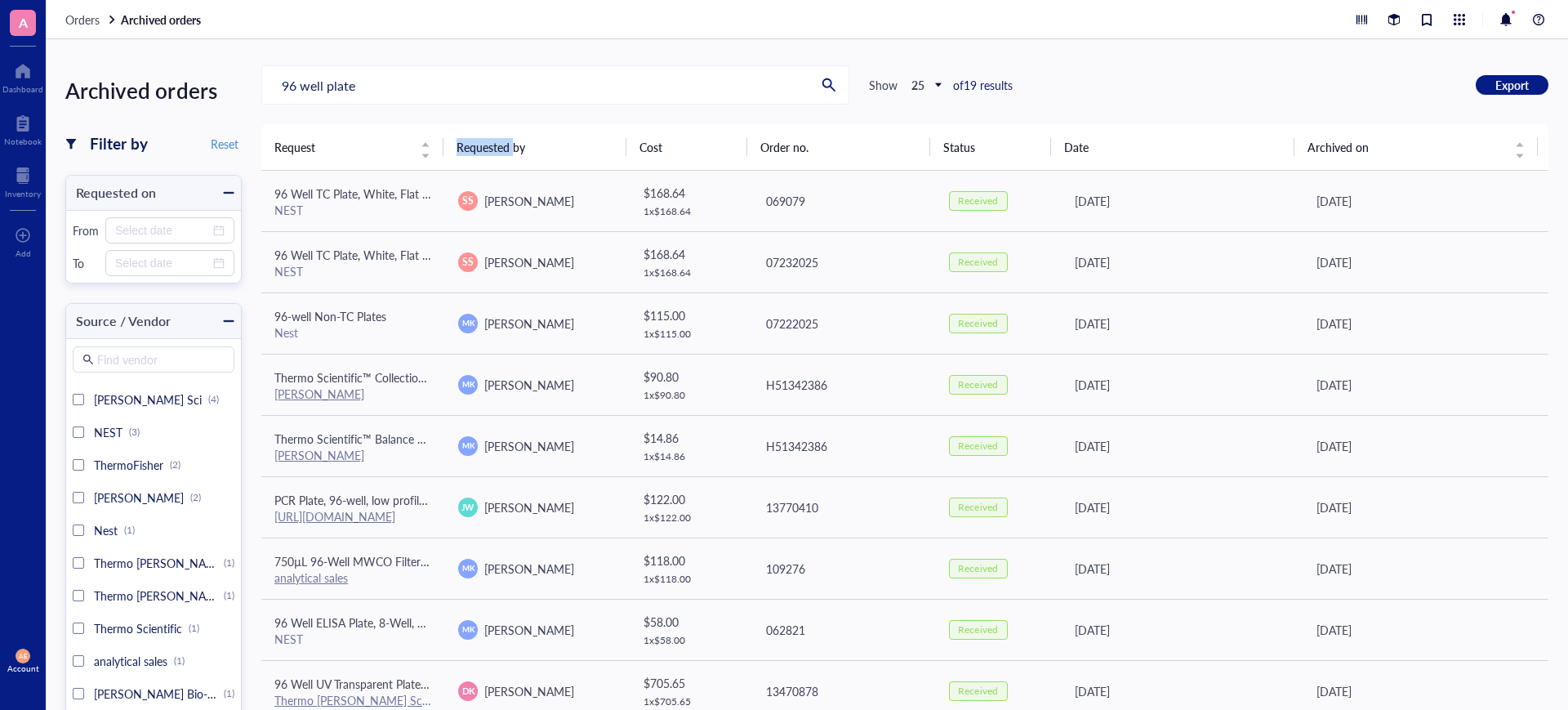
click at [513, 142] on th "Requested by" at bounding box center [534, 146] width 182 height 46
click at [536, 142] on th "Requested by" at bounding box center [534, 146] width 182 height 46
click at [532, 155] on th "Requested by" at bounding box center [534, 146] width 182 height 46
click at [535, 152] on th "Requested by" at bounding box center [534, 146] width 182 height 46
drag, startPoint x: 363, startPoint y: 79, endPoint x: 245, endPoint y: 81, distance: 118.0
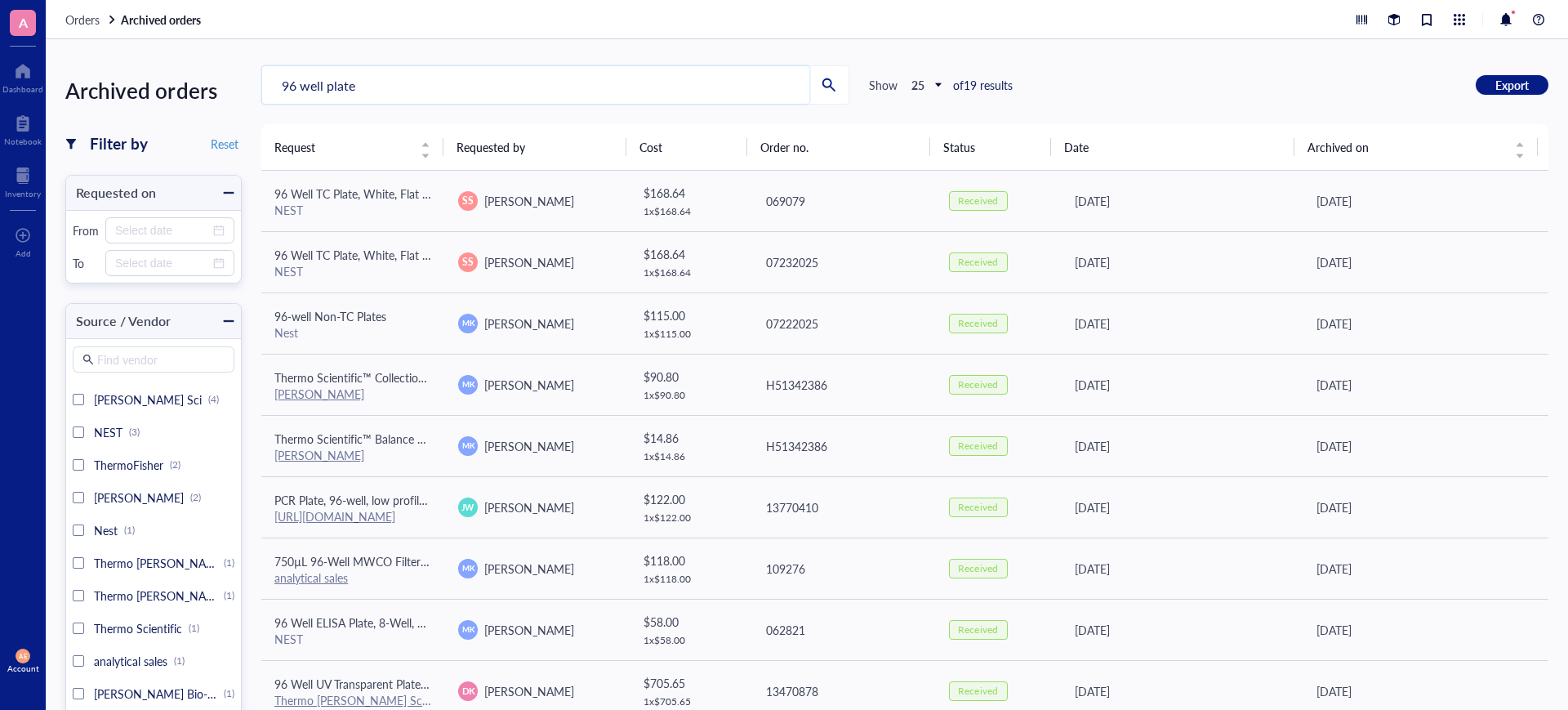
click at [245, 81] on div "Archived orders Filter by Reset Requested on From To Source / Vendor Find vendo…" at bounding box center [806, 374] width 1522 height 671
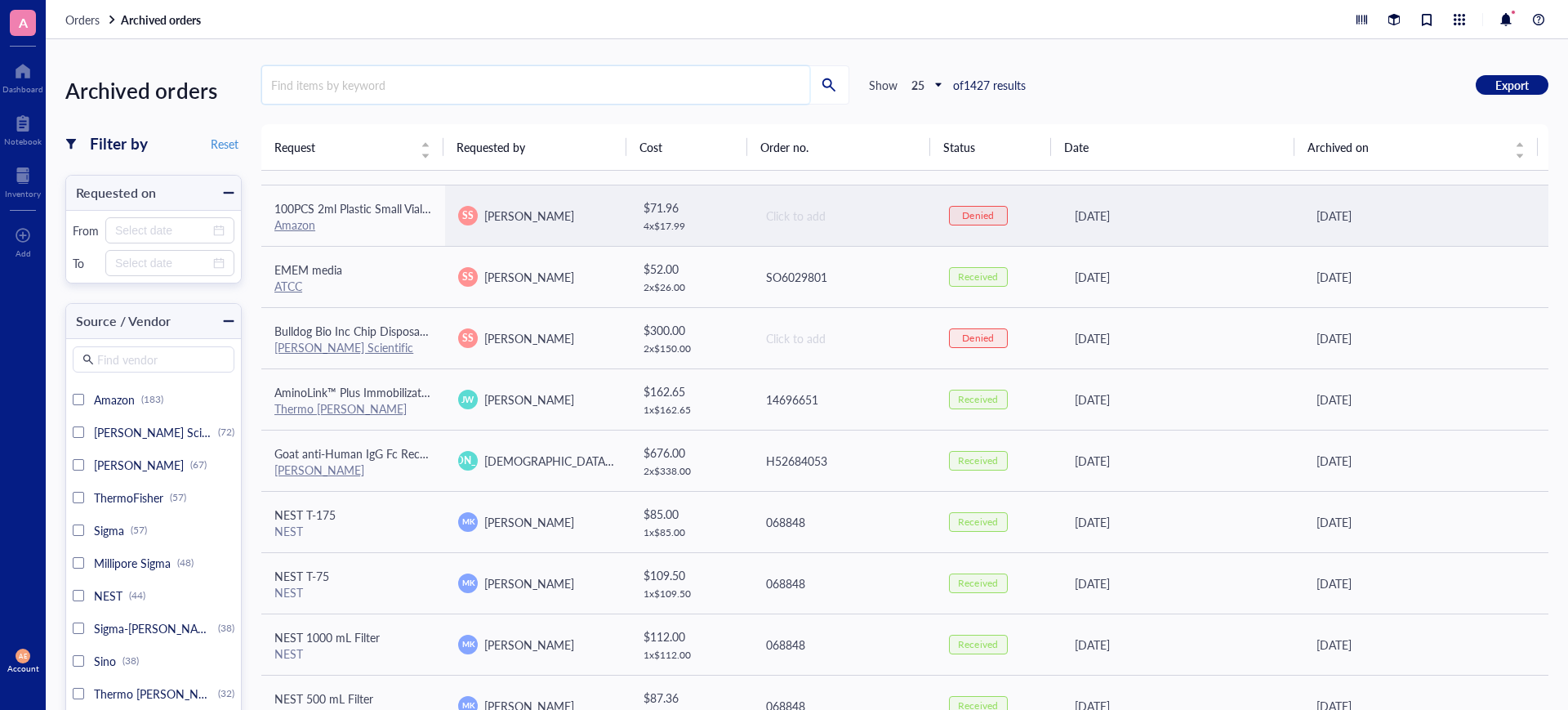
scroll to position [511, 0]
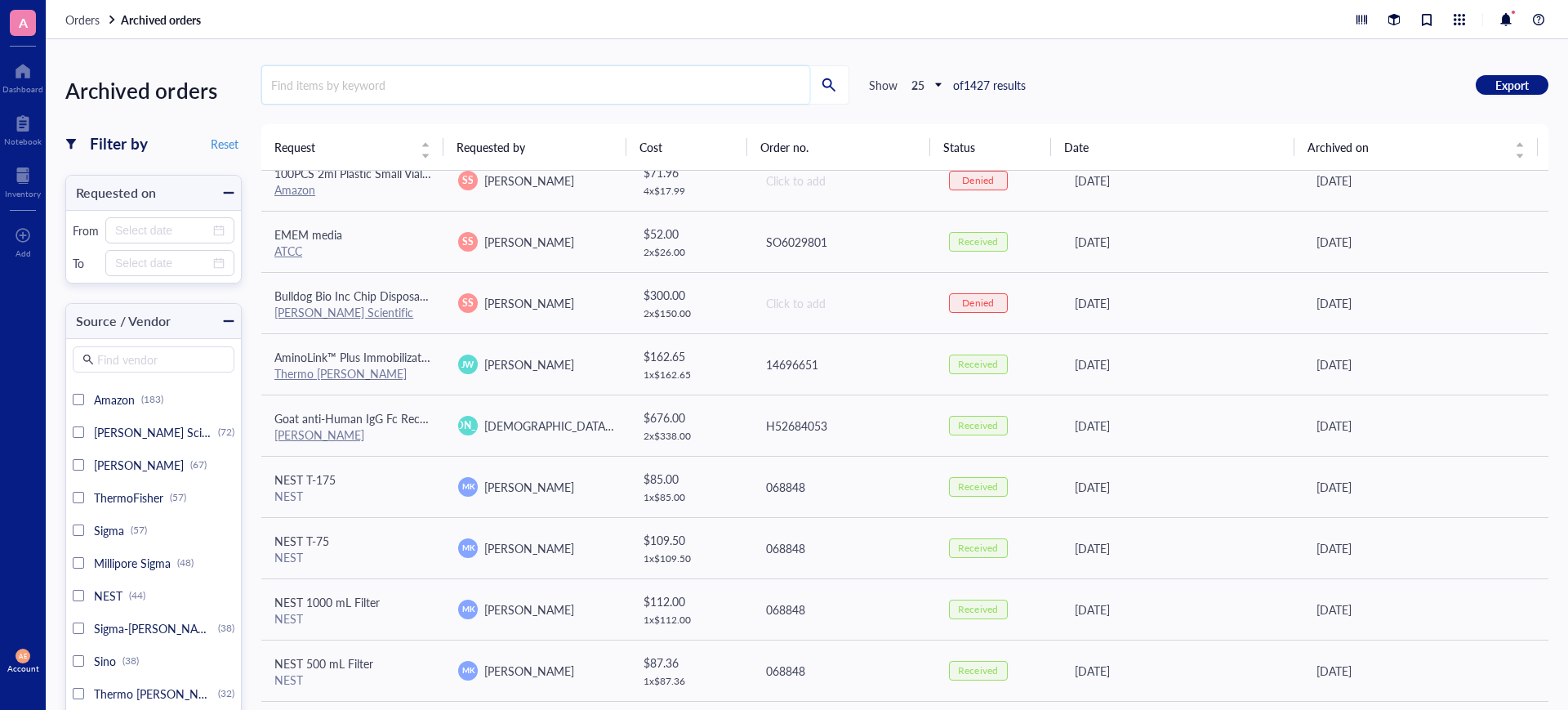
click at [317, 86] on input "search" at bounding box center [536, 84] width 547 height 37
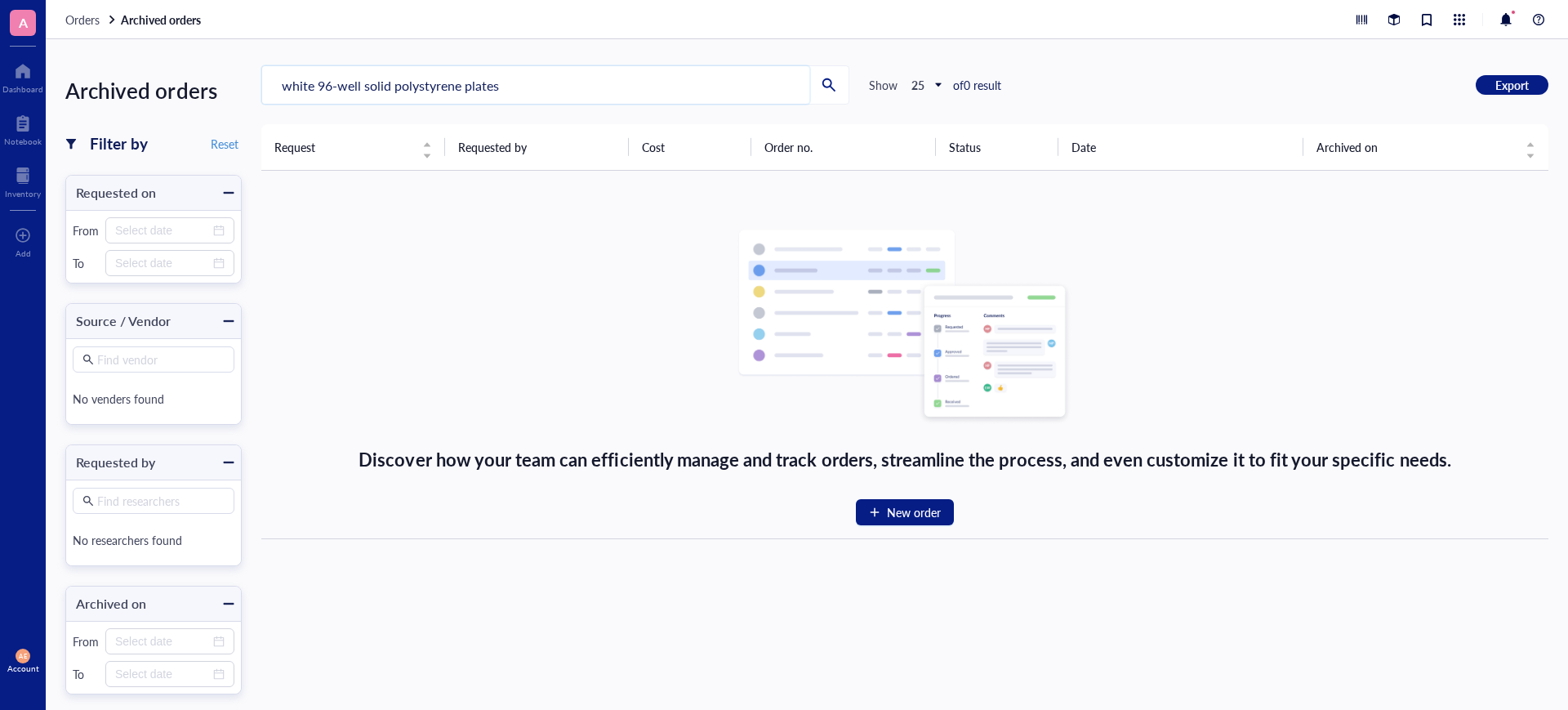
click at [500, 85] on input "white 96-well solid polystyrene plates" at bounding box center [536, 84] width 547 height 37
drag, startPoint x: 501, startPoint y: 84, endPoint x: 362, endPoint y: 85, distance: 139.0
click at [362, 85] on input "white 96-well solid polystyrene plates" at bounding box center [536, 84] width 547 height 37
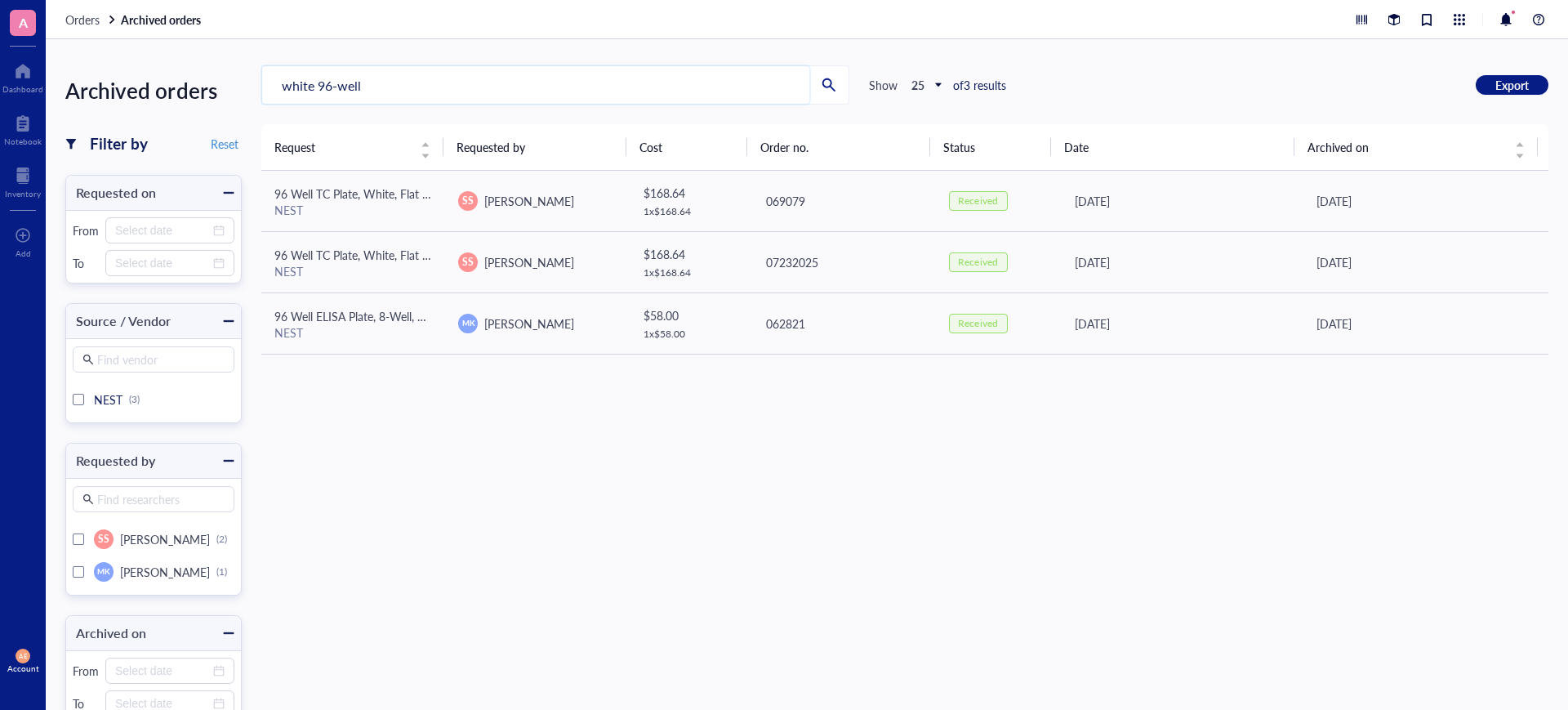
drag, startPoint x: 315, startPoint y: 82, endPoint x: 272, endPoint y: 77, distance: 43.3
click at [273, 77] on input "white 96-well" at bounding box center [536, 84] width 547 height 37
click at [369, 89] on input "96-well" at bounding box center [536, 84] width 547 height 37
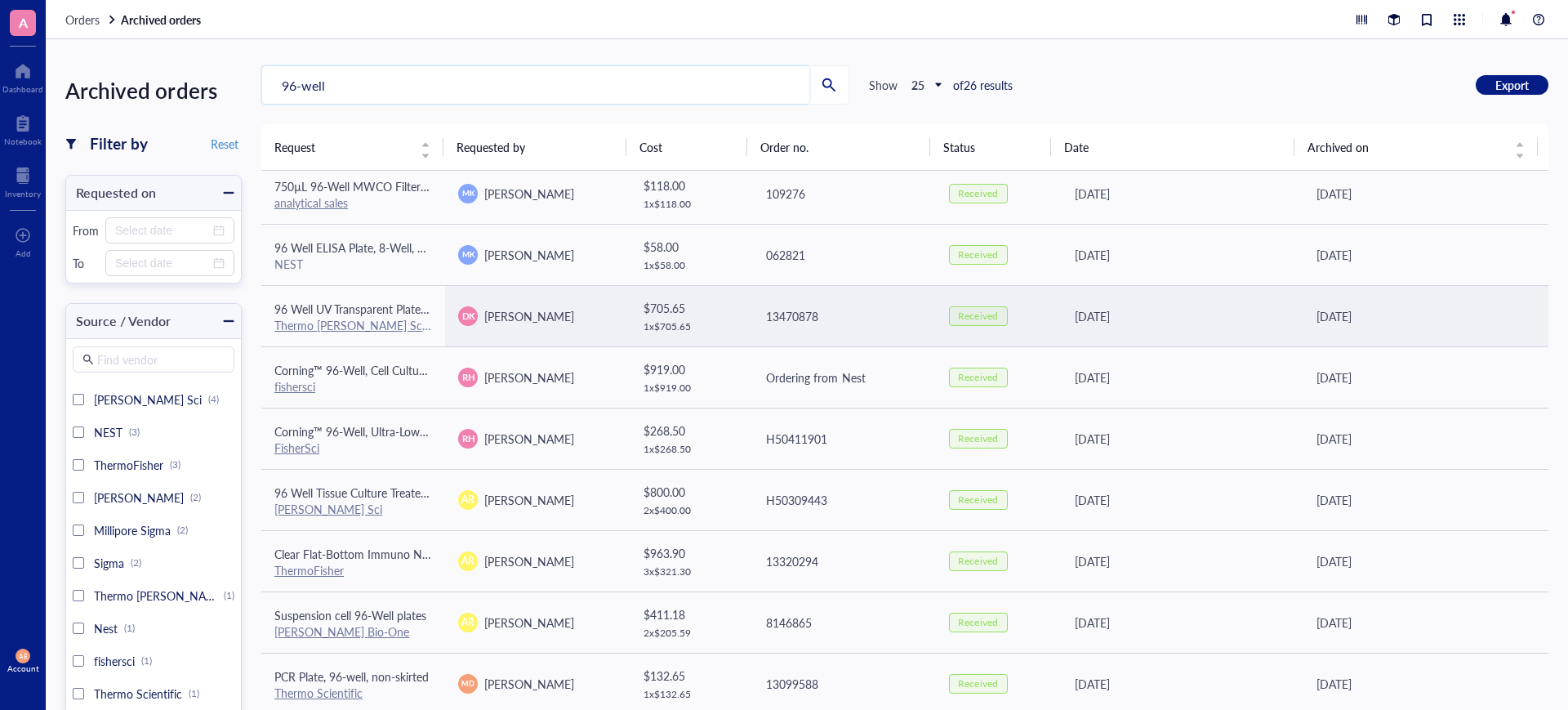
scroll to position [409, 0]
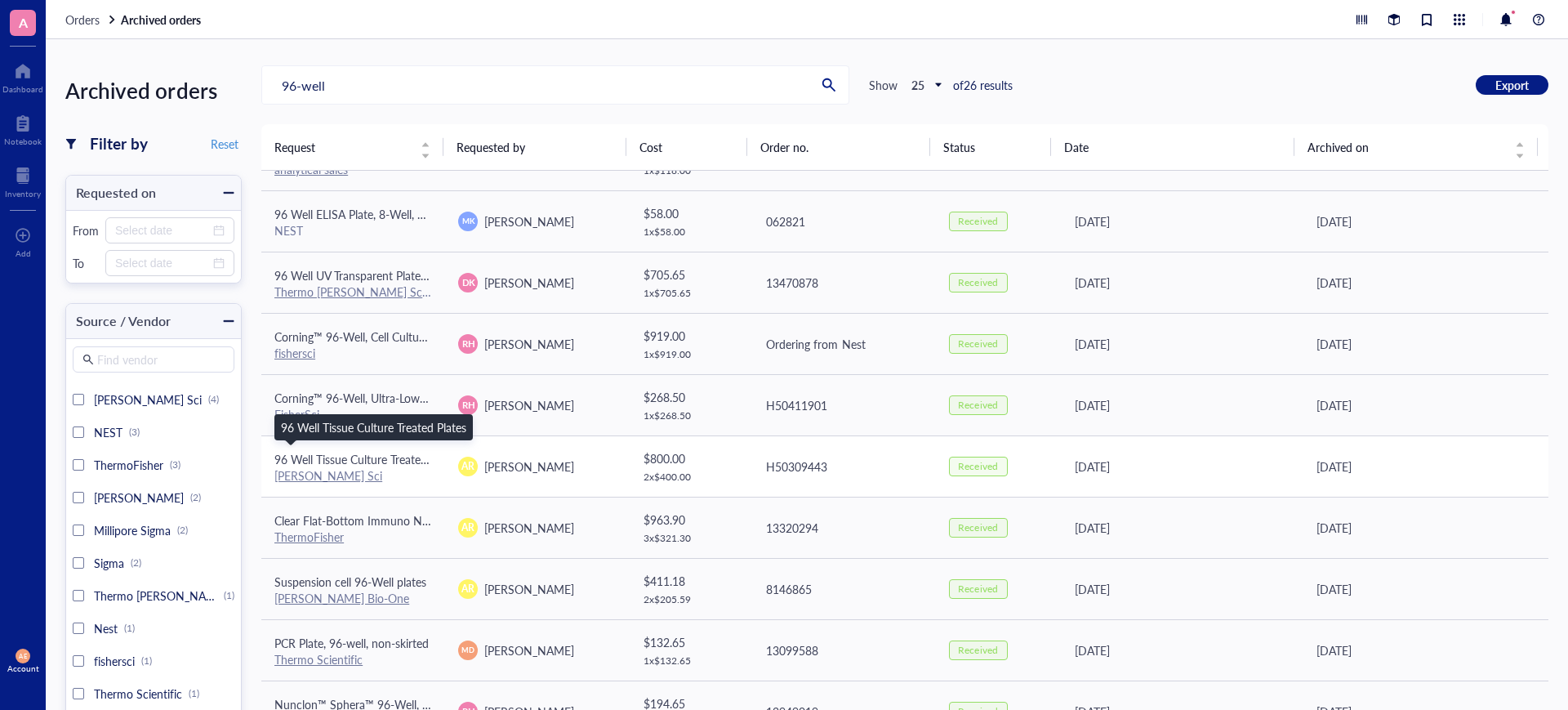
click at [365, 458] on span "96 Well Tissue Culture Treated Plates" at bounding box center [367, 459] width 185 height 16
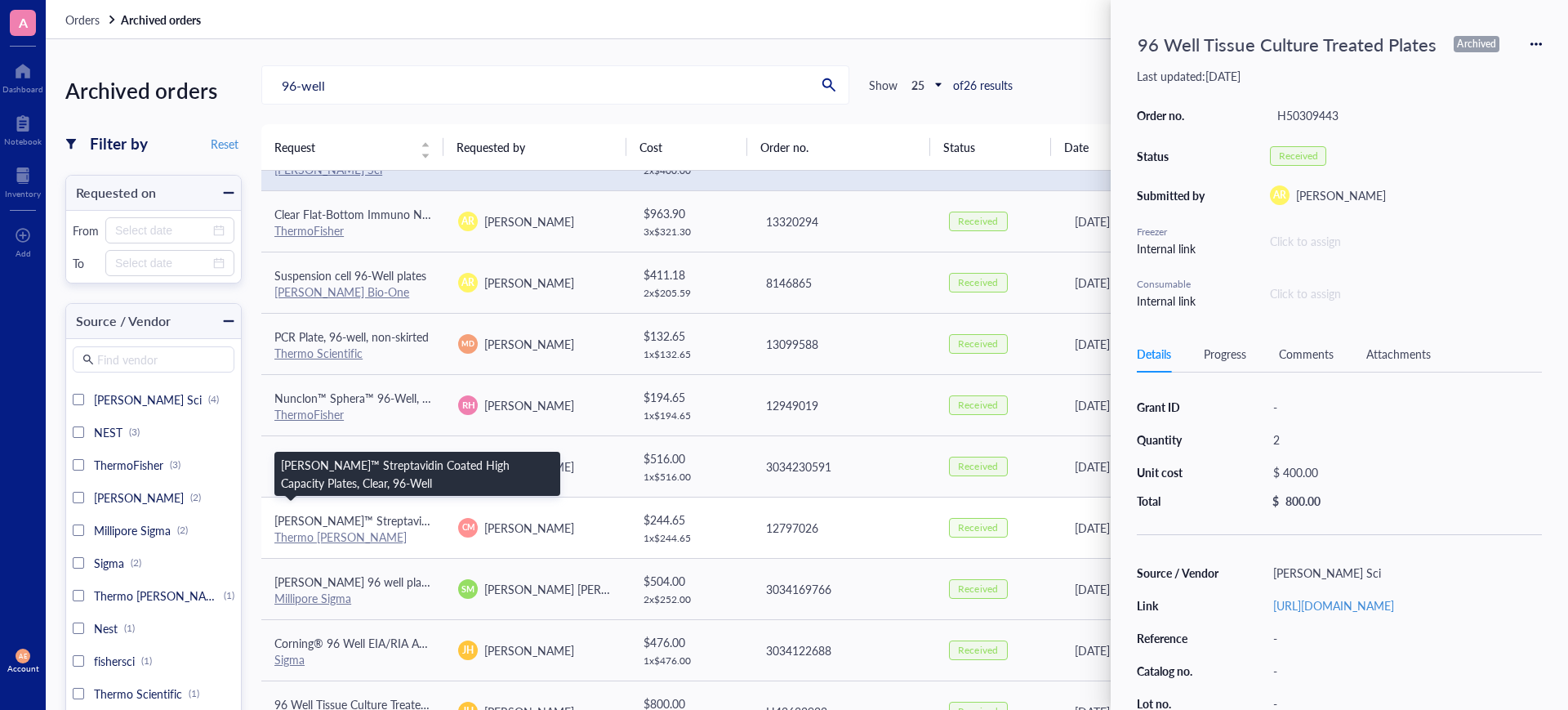
scroll to position [817, 0]
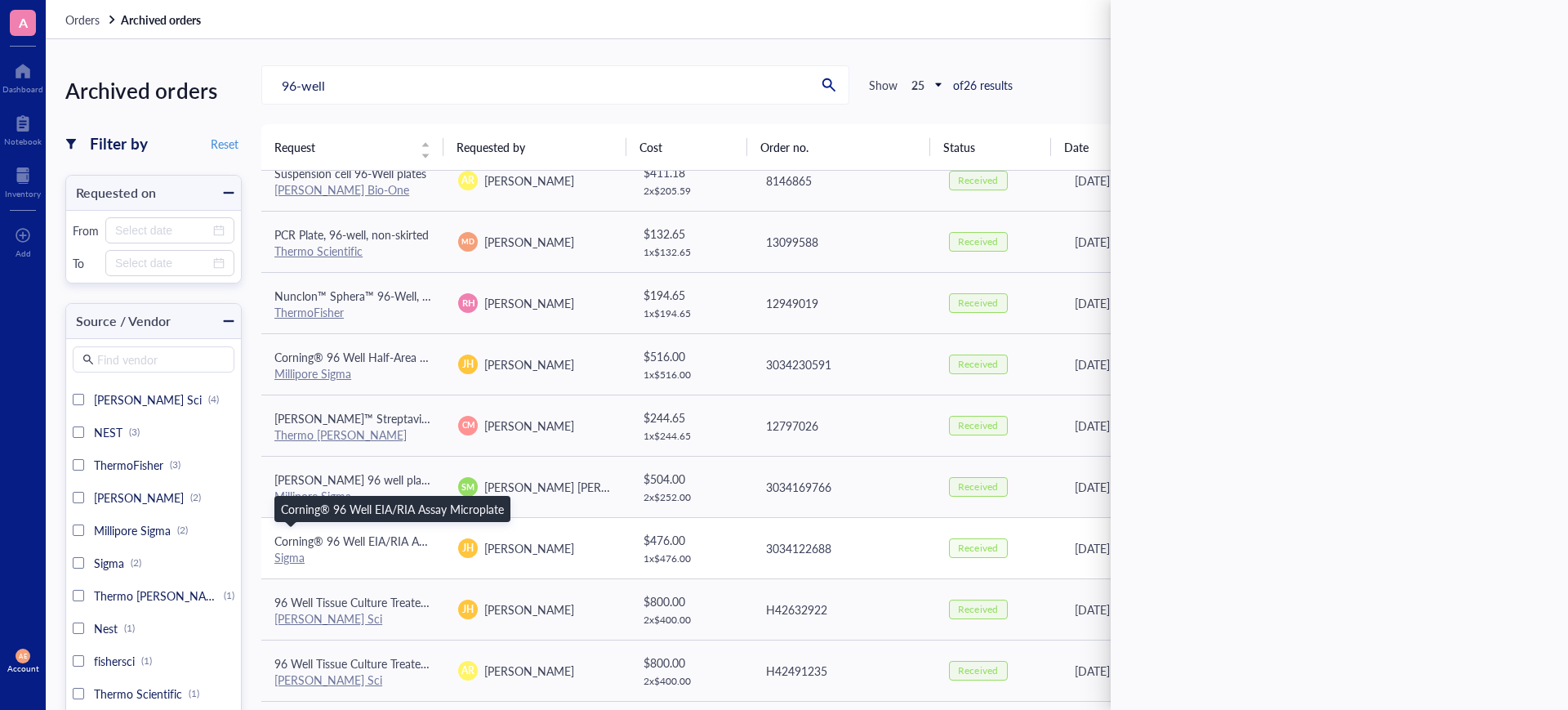
click at [357, 537] on span "Corning® 96 Well EIA/RIA Assay Microplate" at bounding box center [386, 540] width 223 height 16
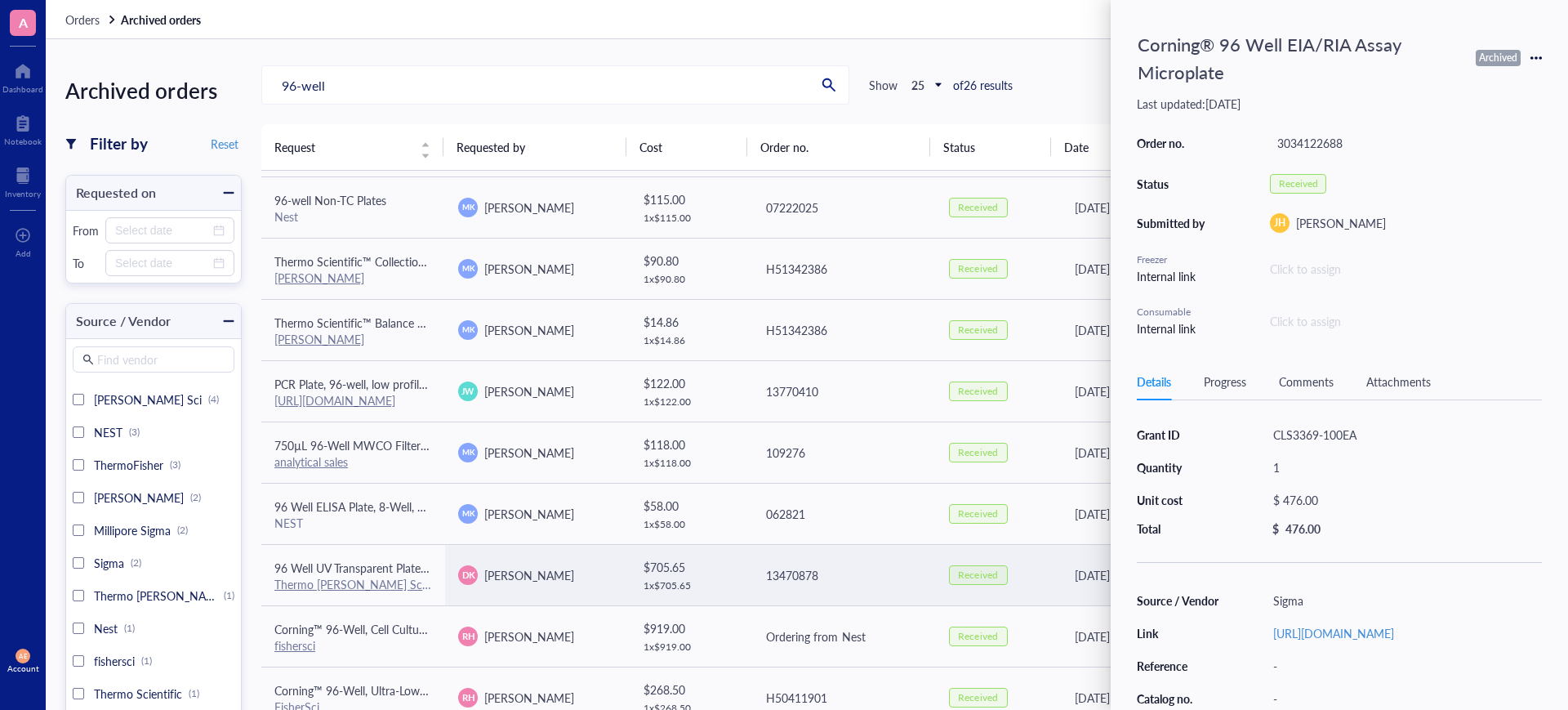
scroll to position [0, 0]
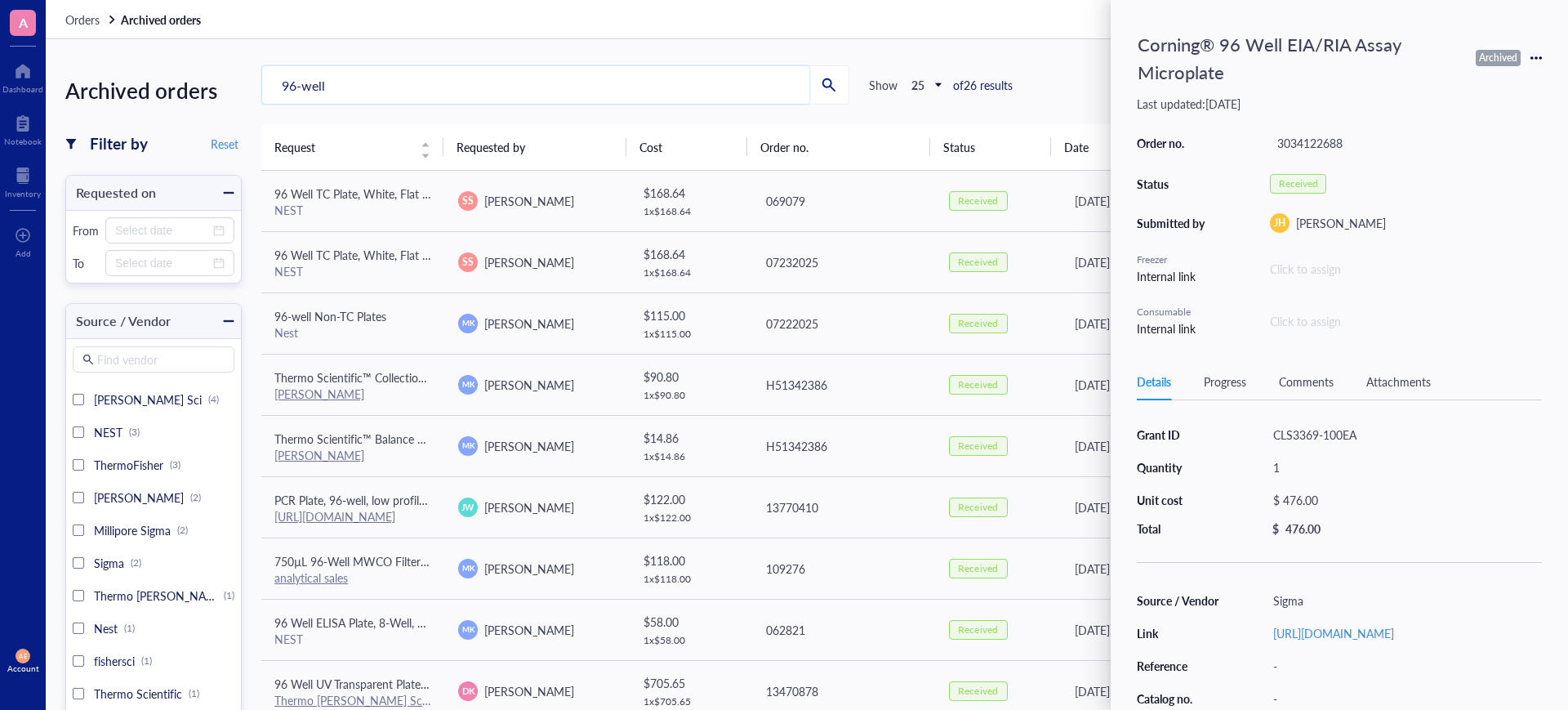
click at [285, 81] on input "96-well" at bounding box center [536, 84] width 547 height 37
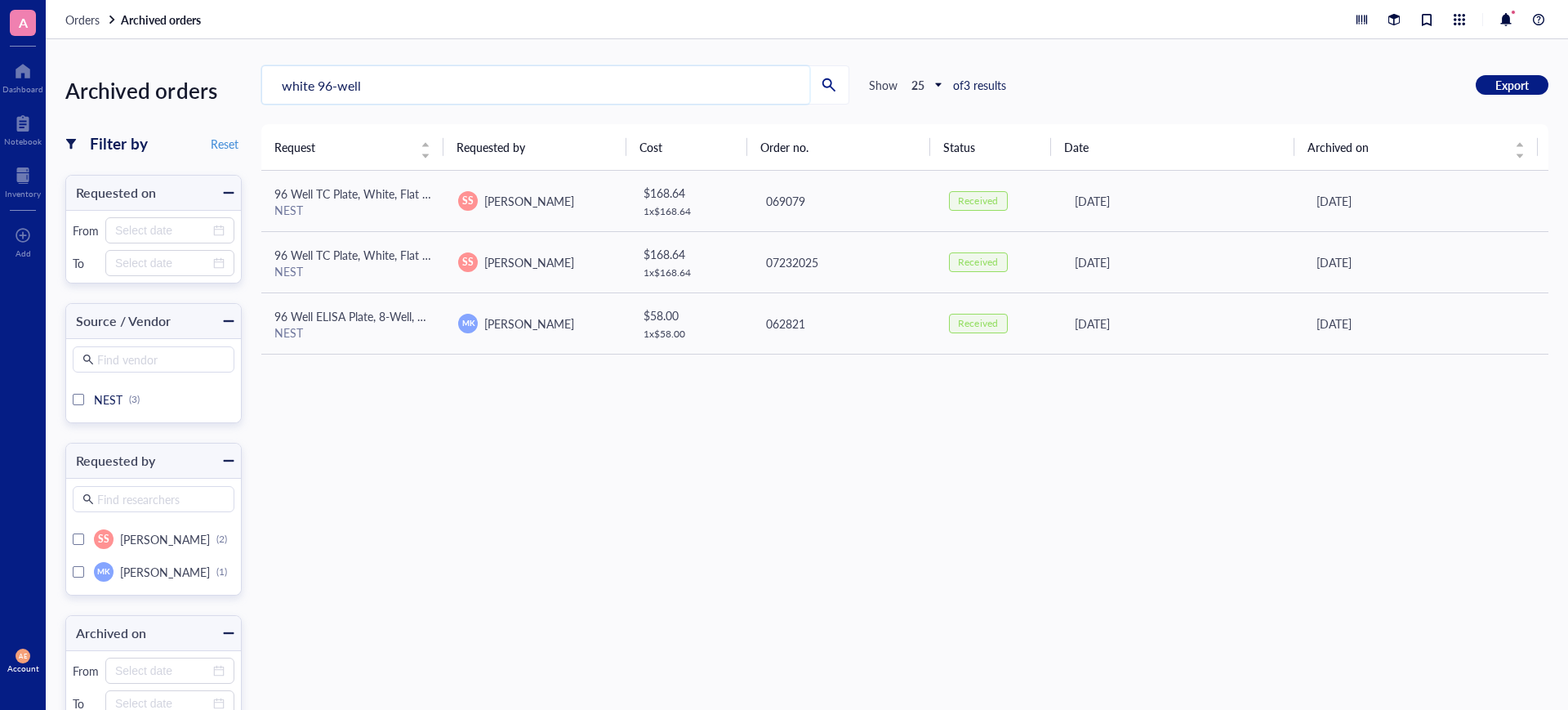
click at [383, 85] on input "white 96-well" at bounding box center [536, 84] width 547 height 37
click at [391, 80] on input "white 96-well" at bounding box center [536, 84] width 547 height 37
click at [343, 87] on input "white 96-well" at bounding box center [536, 84] width 547 height 37
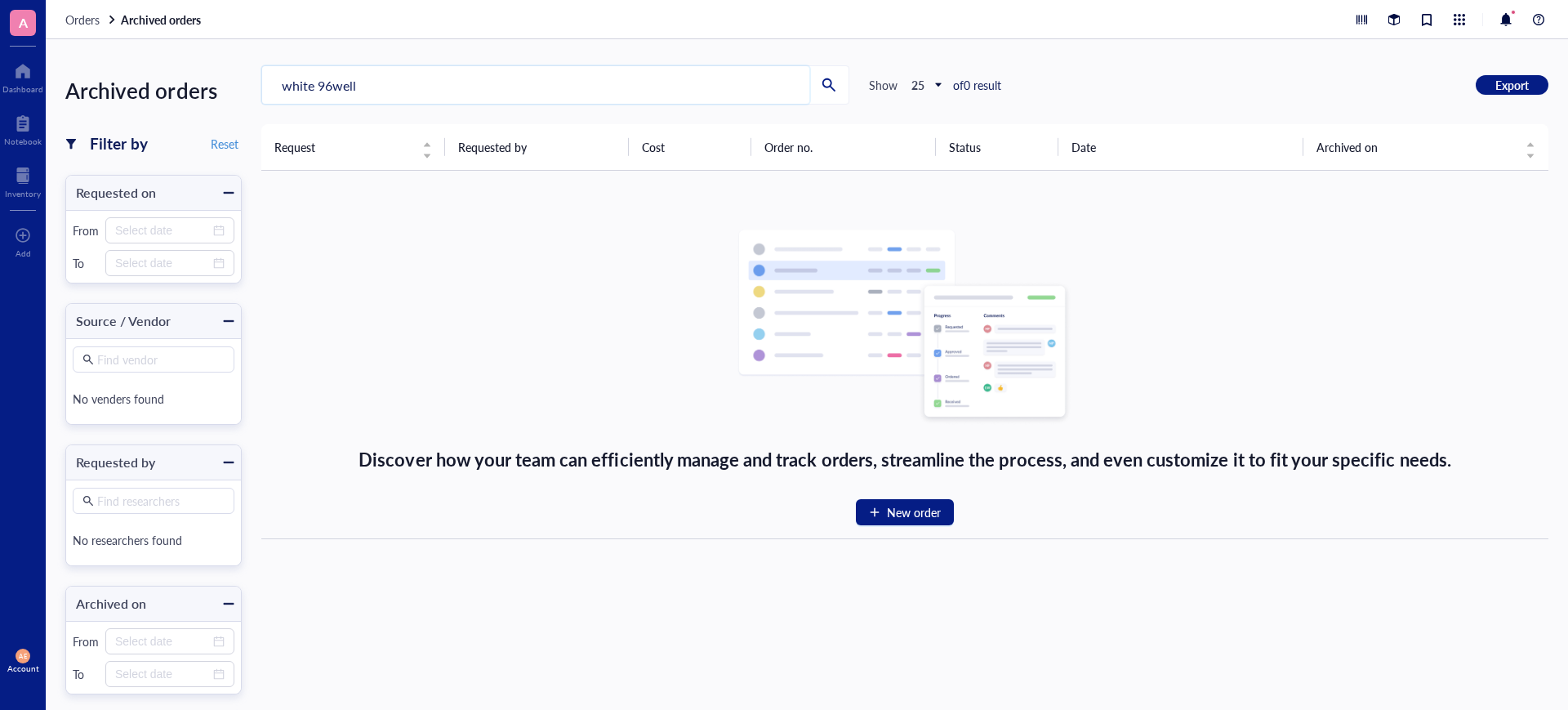
drag, startPoint x: 389, startPoint y: 89, endPoint x: 326, endPoint y: 92, distance: 63.1
click at [326, 92] on input "white 96well" at bounding box center [536, 84] width 547 height 37
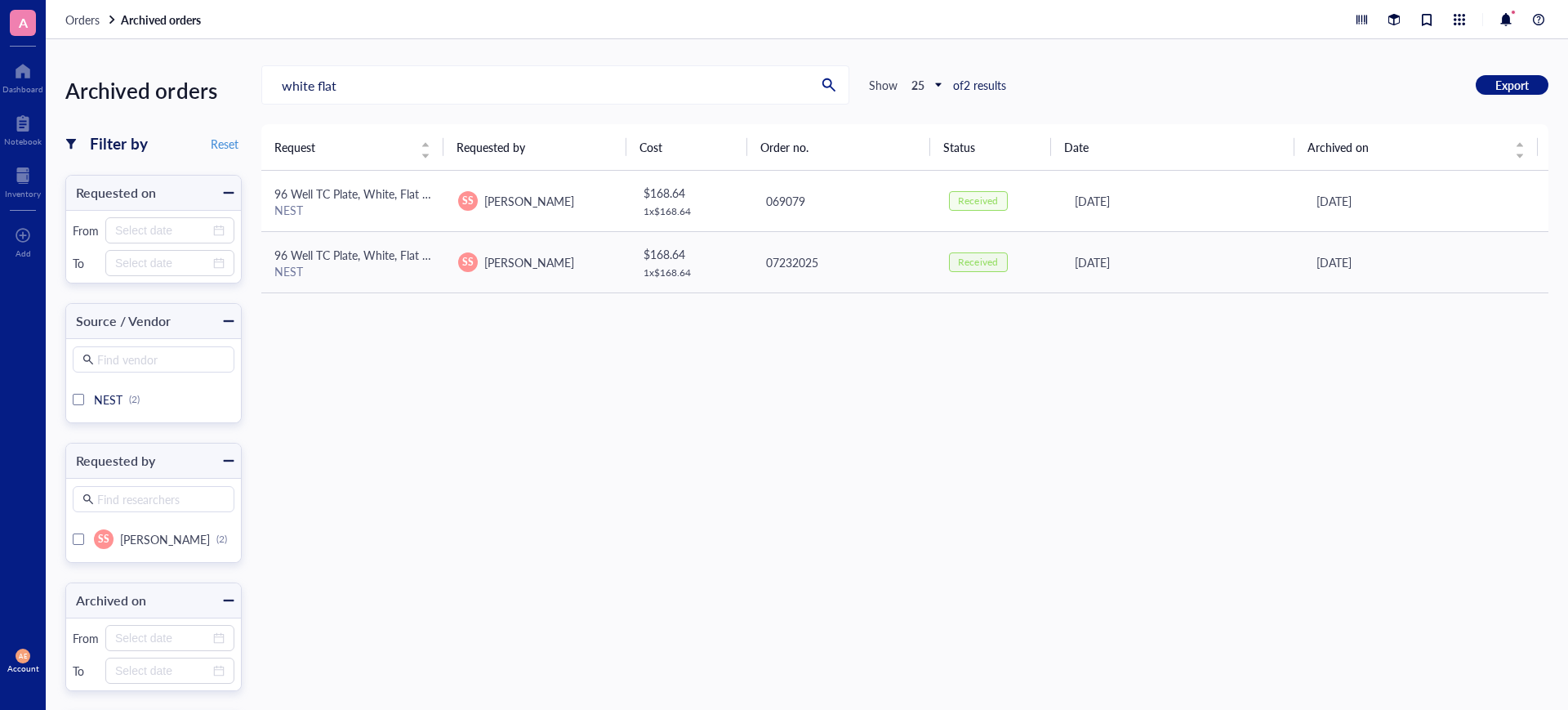
click at [315, 190] on span "96 Well TC Plate, White, Flat bottom, Treated" at bounding box center [388, 193] width 228 height 16
click at [832, 412] on div "Request Requested by Cost Order no. Status Date Archived on 96 Well TC Plate, W…" at bounding box center [904, 446] width 1287 height 644
click at [338, 270] on div "NEST" at bounding box center [353, 271] width 157 height 15
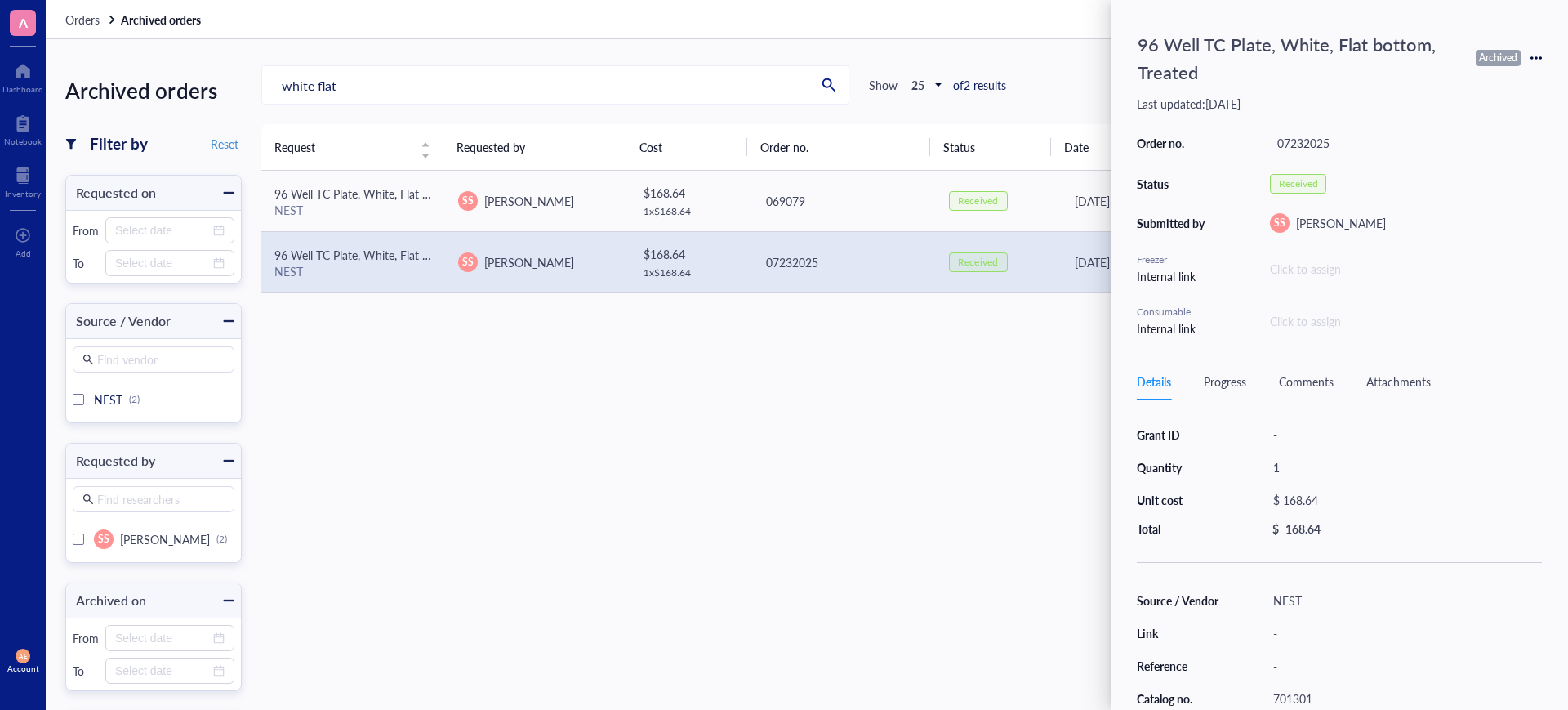
click at [1046, 92] on div "white flat Show 25 of 2 results Export" at bounding box center [904, 84] width 1287 height 39
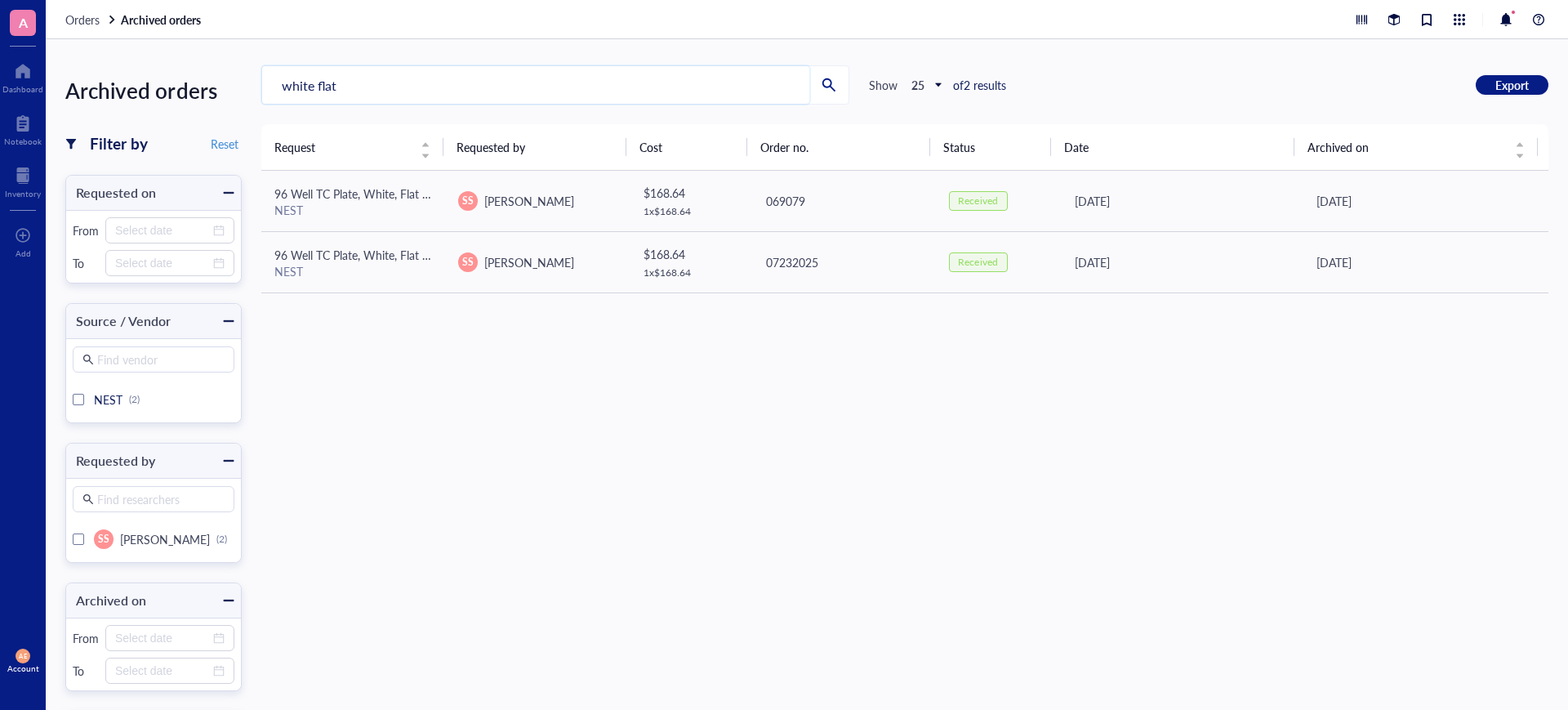
drag, startPoint x: 350, startPoint y: 85, endPoint x: 254, endPoint y: 69, distance: 97.3
click at [267, 78] on input "white flat" at bounding box center [536, 84] width 547 height 37
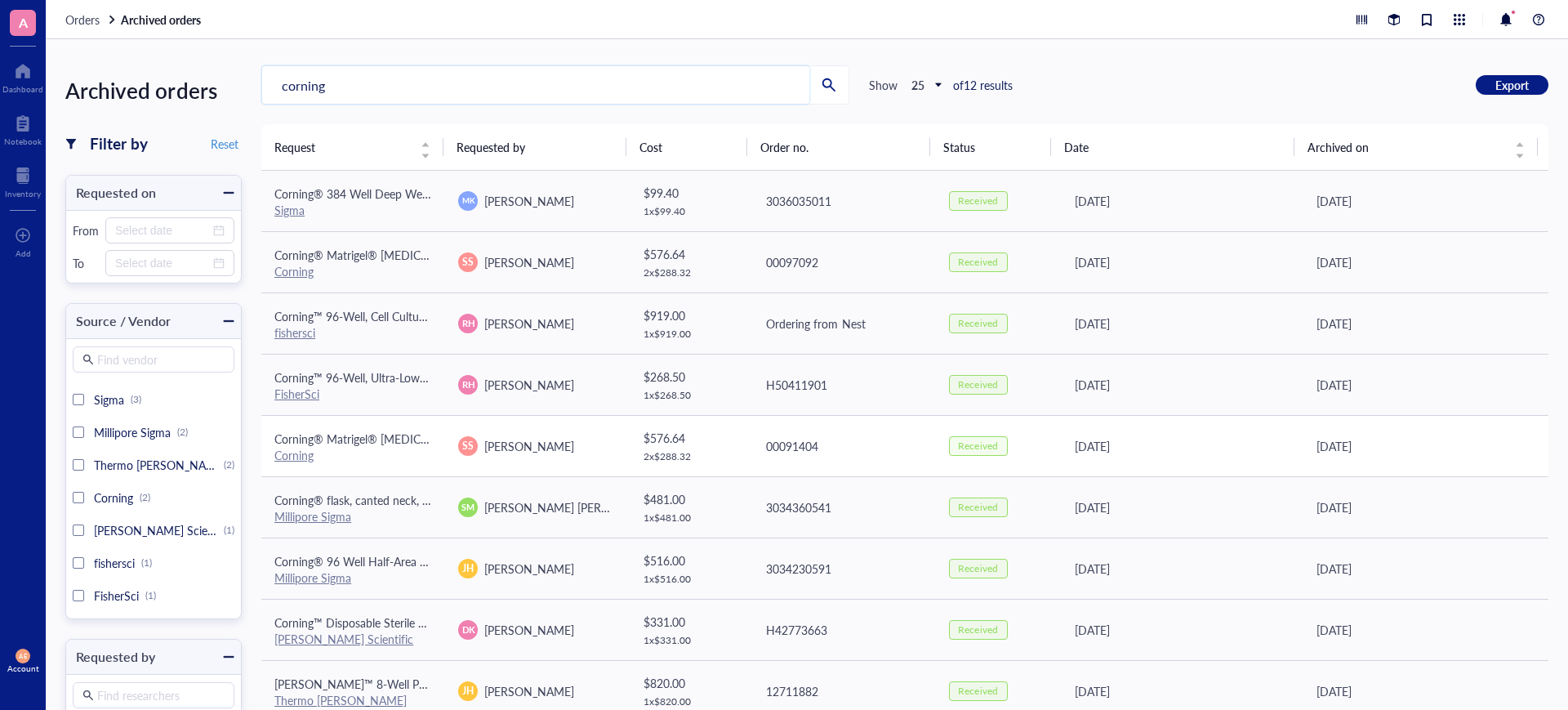
scroll to position [102, 0]
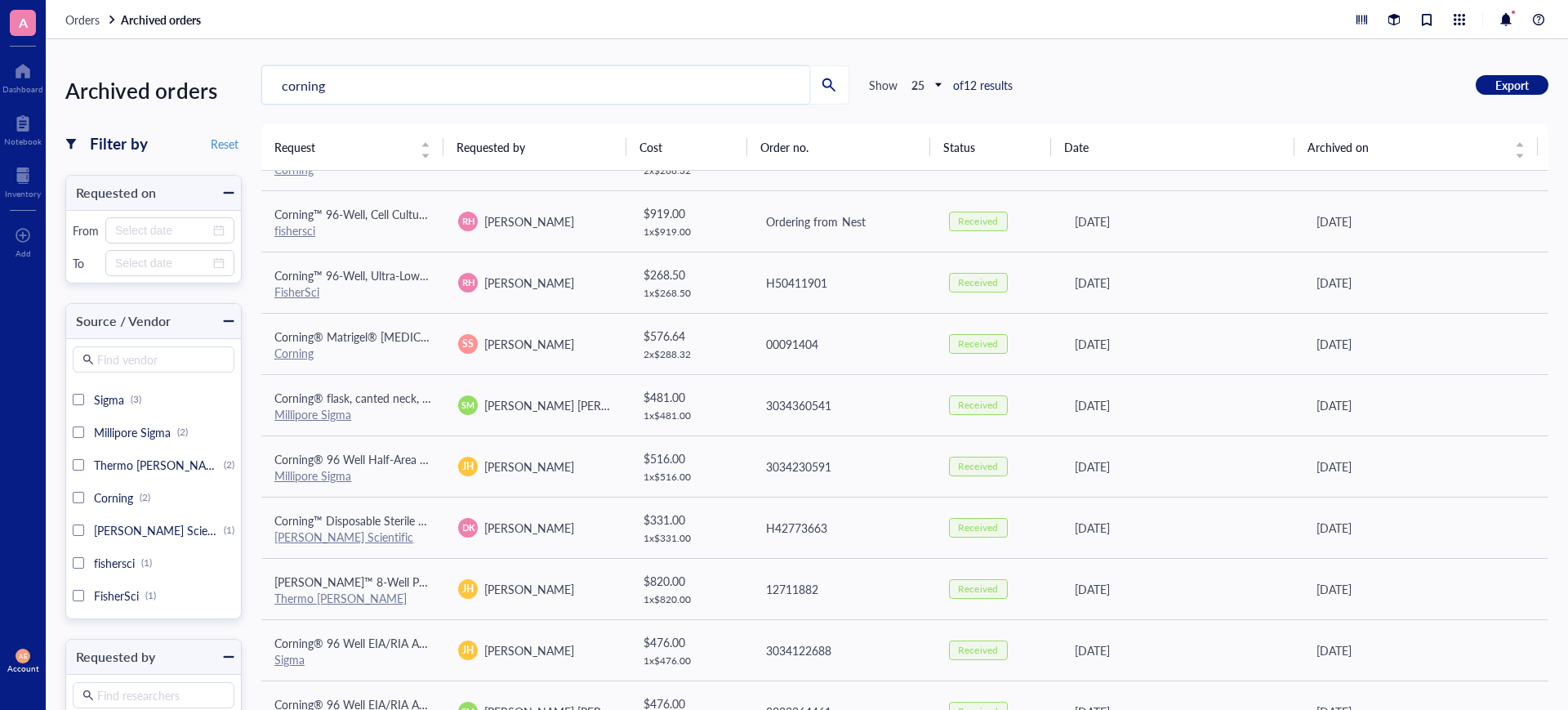
click at [346, 83] on input "corning" at bounding box center [536, 84] width 547 height 37
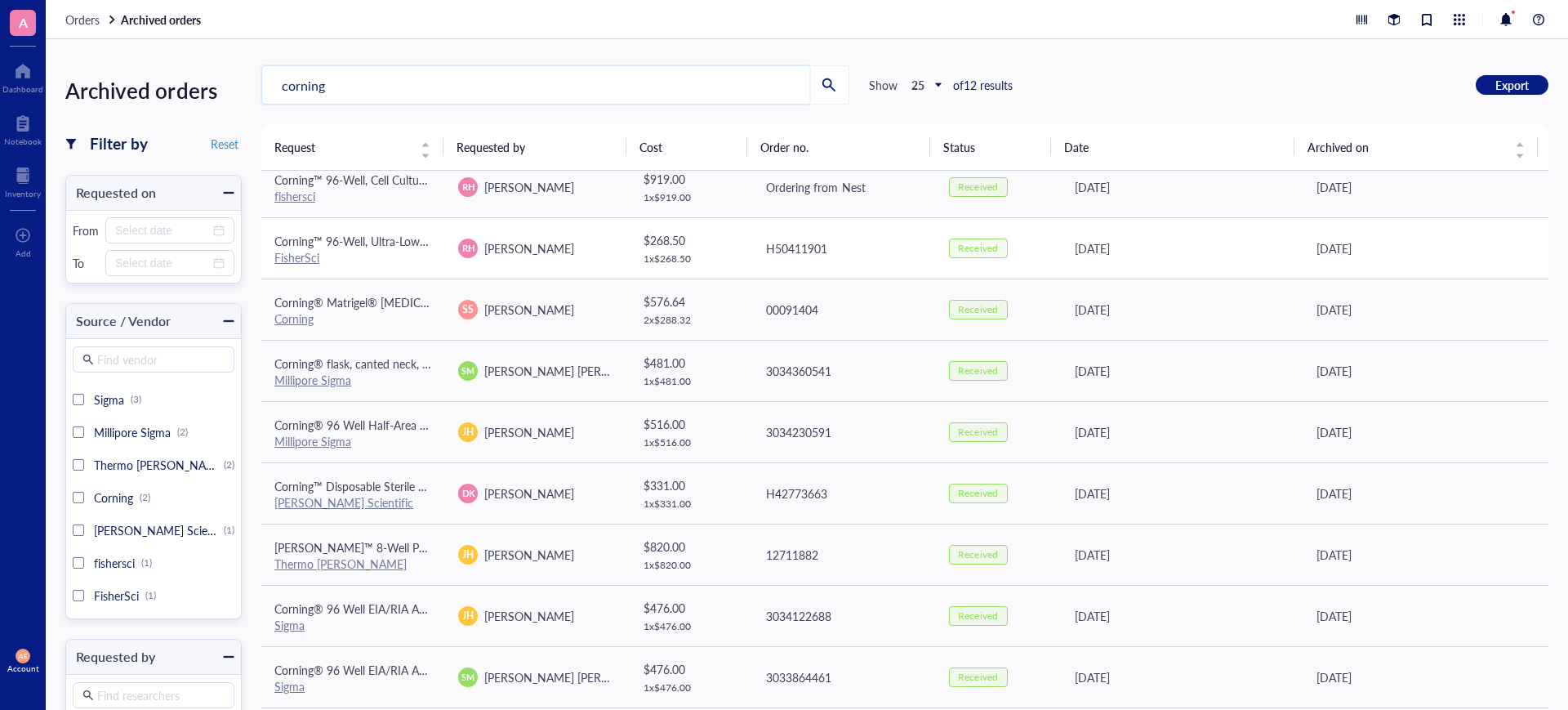
scroll to position [35, 0]
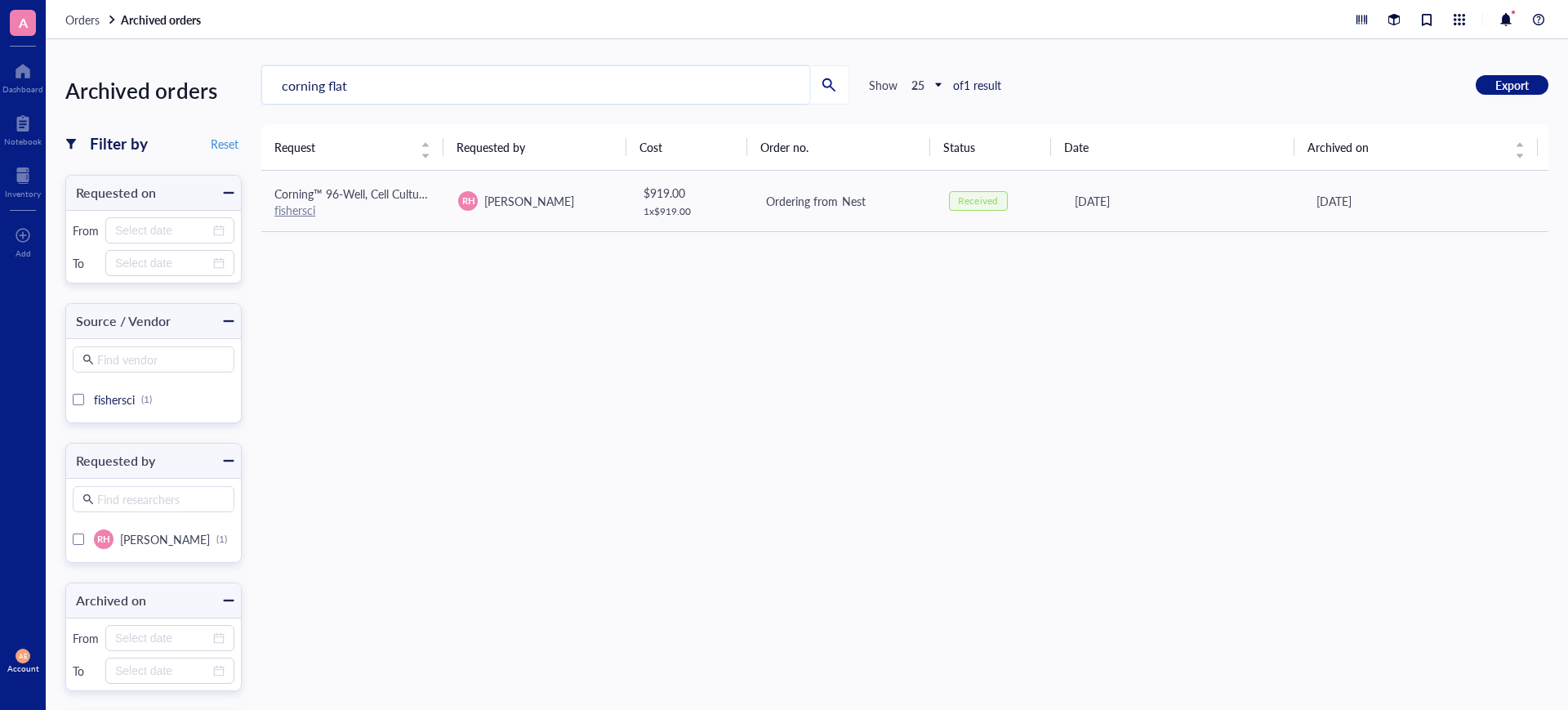
type input "corning flat"
click at [302, 210] on link "fishersci" at bounding box center [294, 210] width 41 height 16
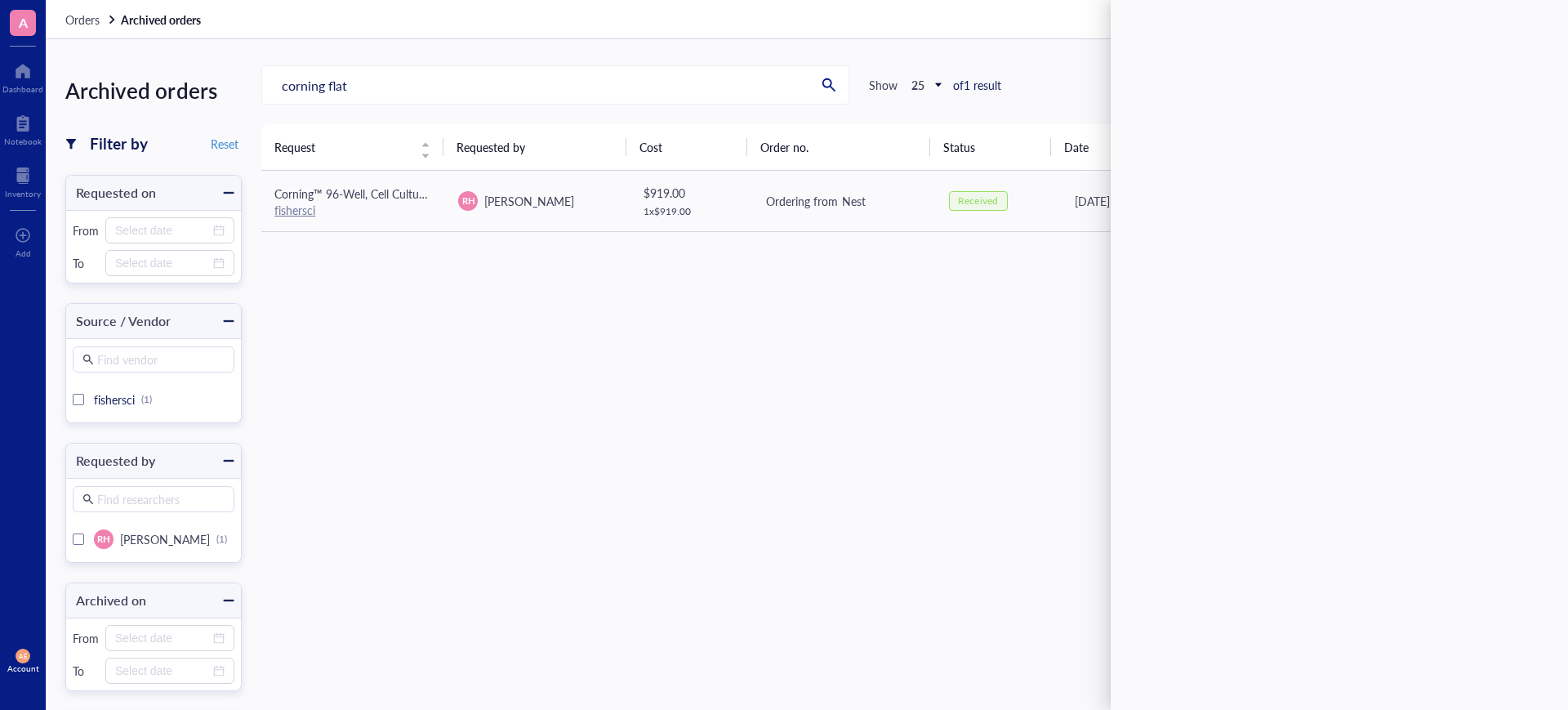
click at [874, 413] on div "Request Requested by Cost Order no. Status Date Archived on Corning™ 96-Well, C…" at bounding box center [904, 446] width 1287 height 644
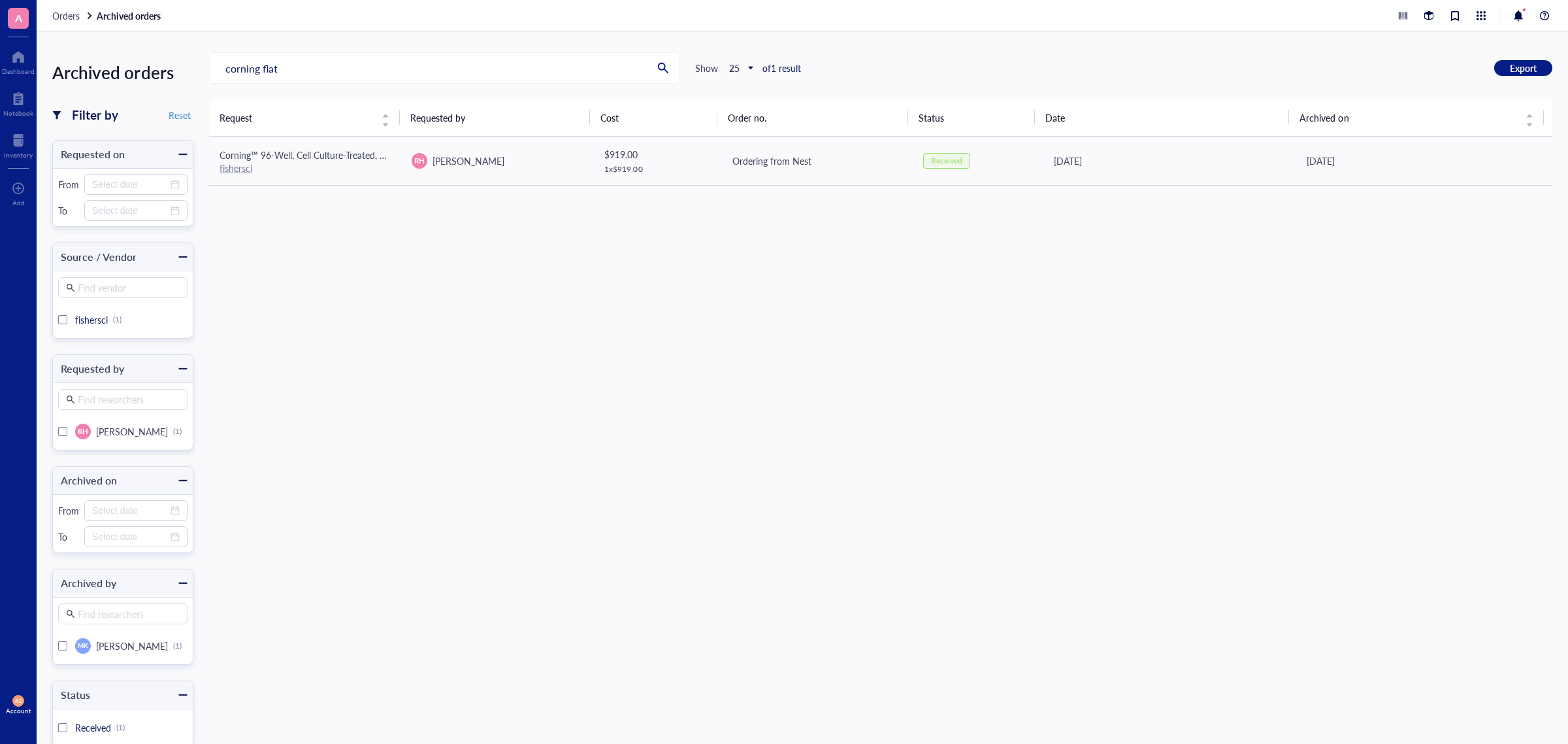
click at [584, 436] on div "Request Requested by Cost Order no. Status Date Archived on Corning™ 96-Well, C…" at bounding box center [881, 414] width 1343 height 630
click at [243, 168] on link "fishersci" at bounding box center [235, 168] width 33 height 13
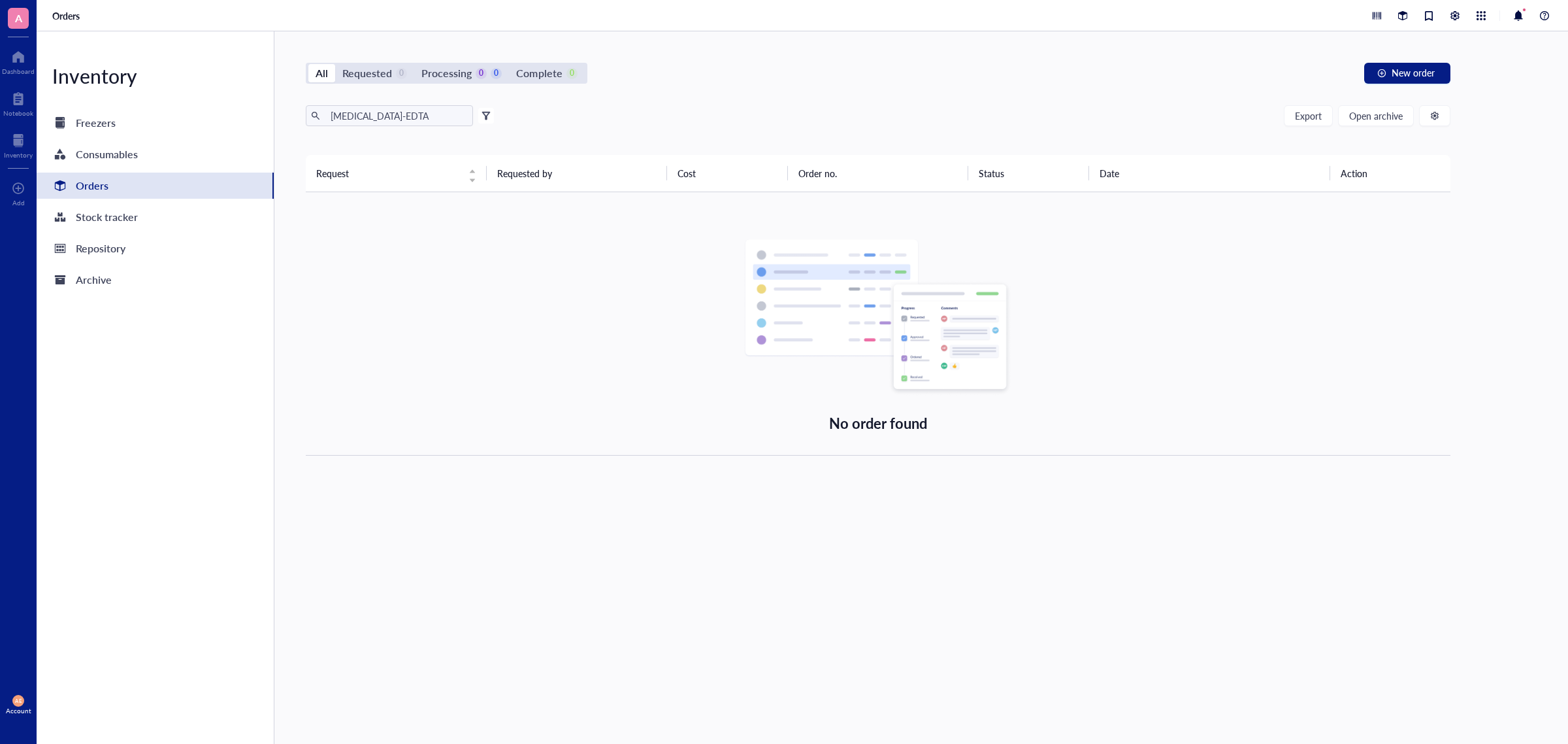
click at [87, 185] on div "Orders" at bounding box center [91, 186] width 33 height 18
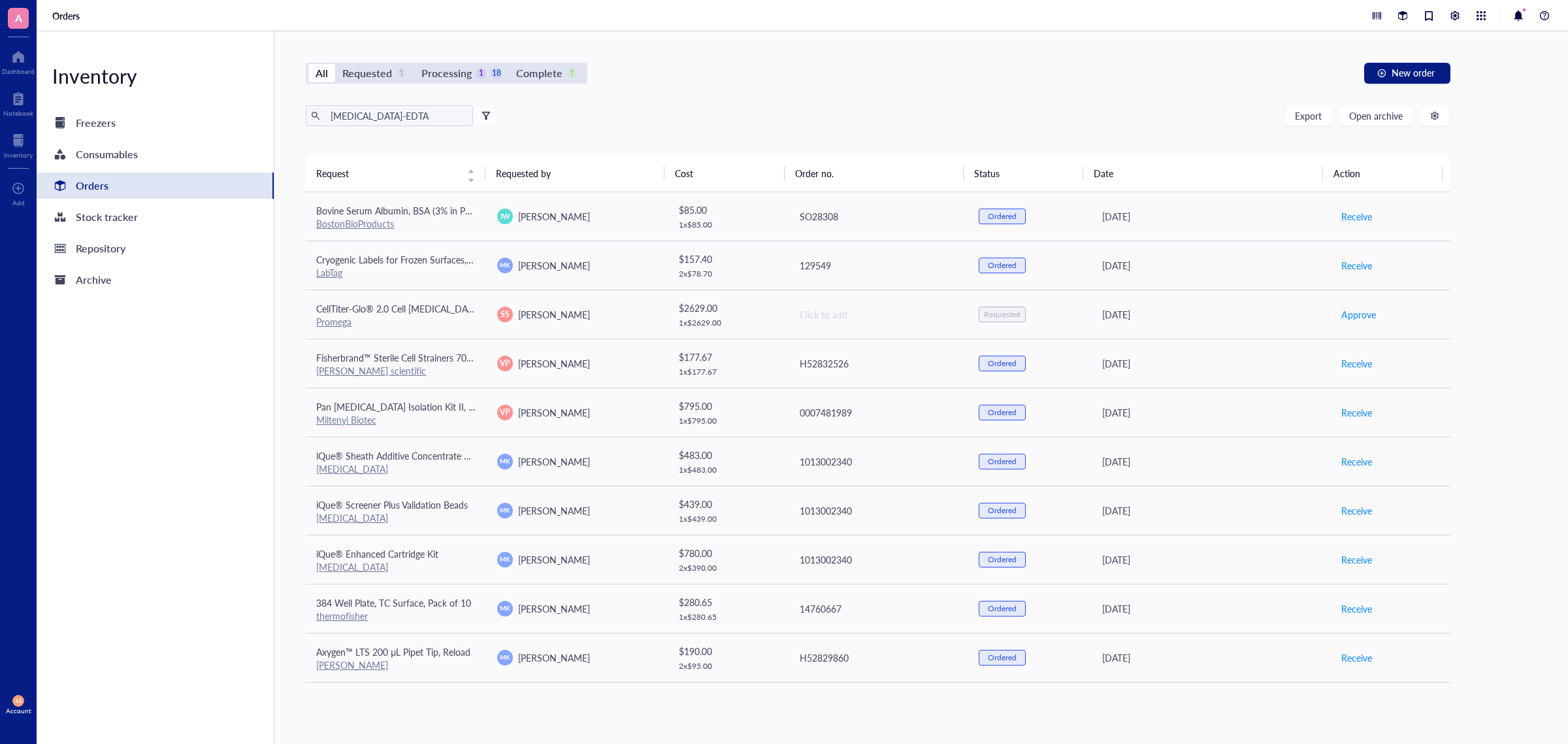
click at [667, 111] on div "[MEDICAL_DATA]-EDTA Export Open archive" at bounding box center [878, 116] width 1144 height 21
click at [588, 105] on div "[MEDICAL_DATA]-EDTA Export Open archive" at bounding box center [878, 116] width 1144 height 21
click at [745, 98] on div "All Requested 1 Processing 1 18 Complete 1 New order [MEDICAL_DATA]-EDTA Export…" at bounding box center [878, 387] width 1207 height 712
click at [1254, 114] on span "Open archive" at bounding box center [1375, 115] width 53 height 10
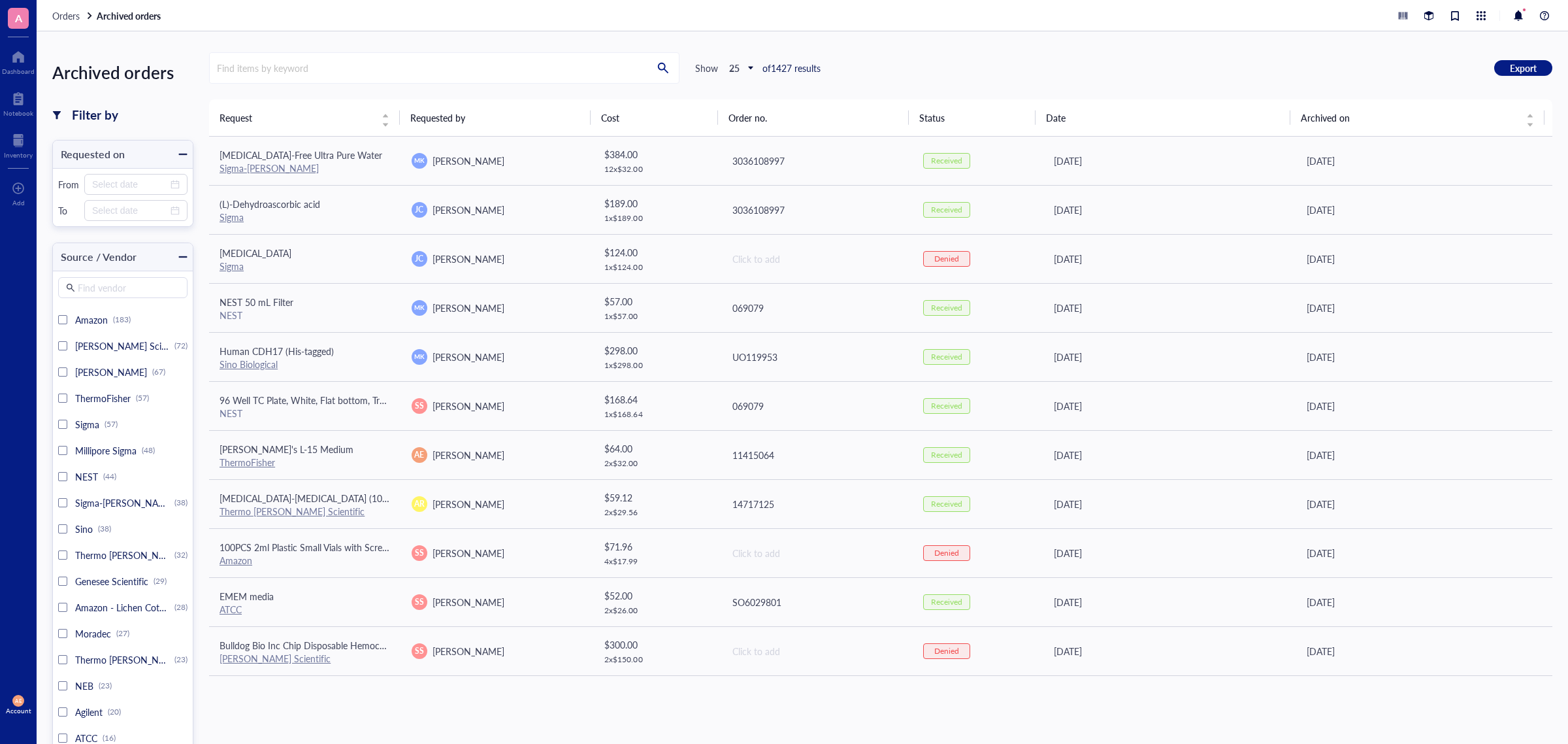
drag, startPoint x: 487, startPoint y: 118, endPoint x: 471, endPoint y: 108, distance: 18.9
click at [487, 118] on th "Requested by" at bounding box center [495, 117] width 191 height 37
click at [330, 70] on input "search" at bounding box center [429, 67] width 438 height 30
click at [268, 64] on input "search" at bounding box center [429, 67] width 438 height 30
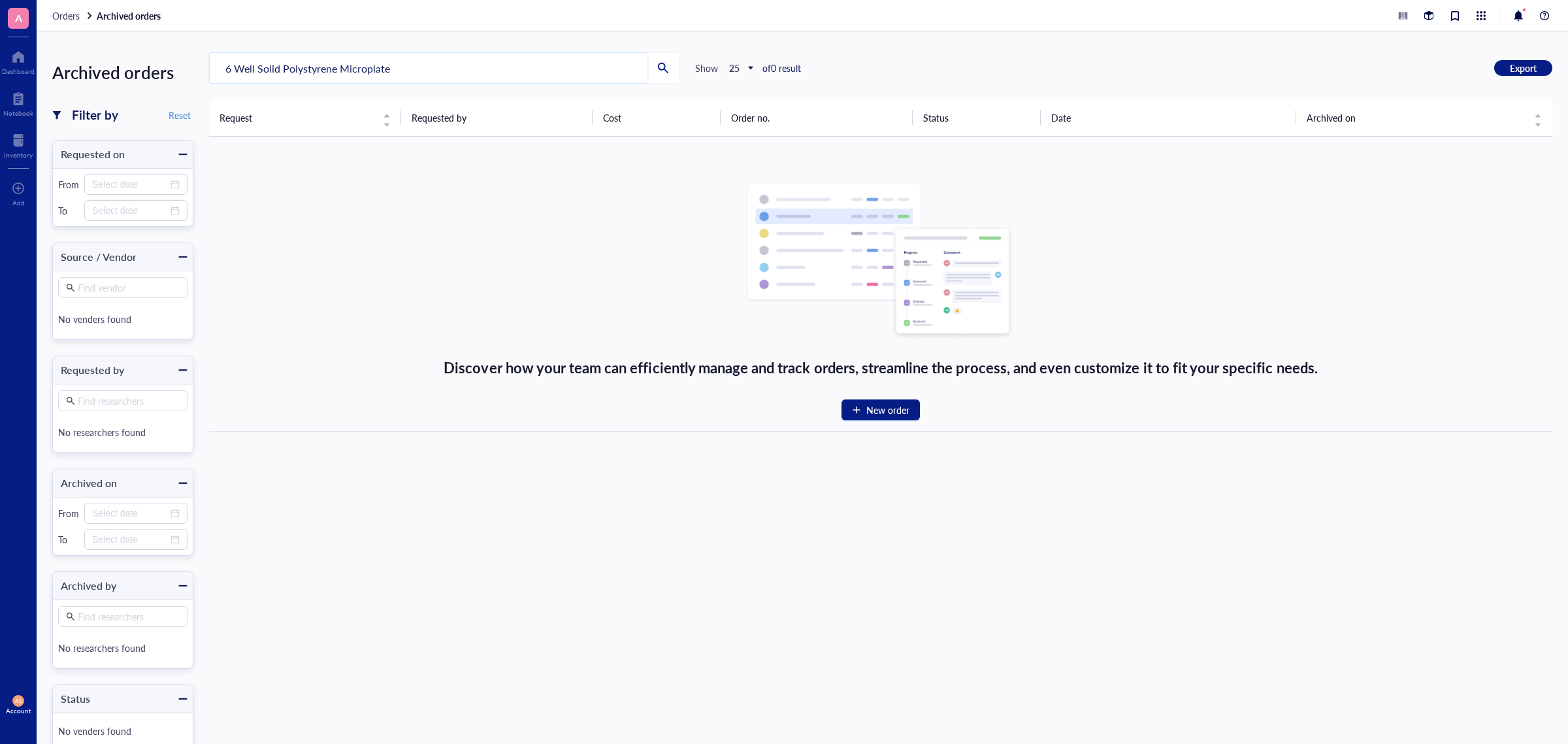
click at [226, 67] on input "6 Well Solid Polystyrene Microplate" at bounding box center [429, 67] width 438 height 30
drag, startPoint x: 412, startPoint y: 65, endPoint x: 261, endPoint y: 69, distance: 151.1
click at [261, 69] on input "96 Well Solid Polystyrene Microplate" at bounding box center [429, 67] width 438 height 30
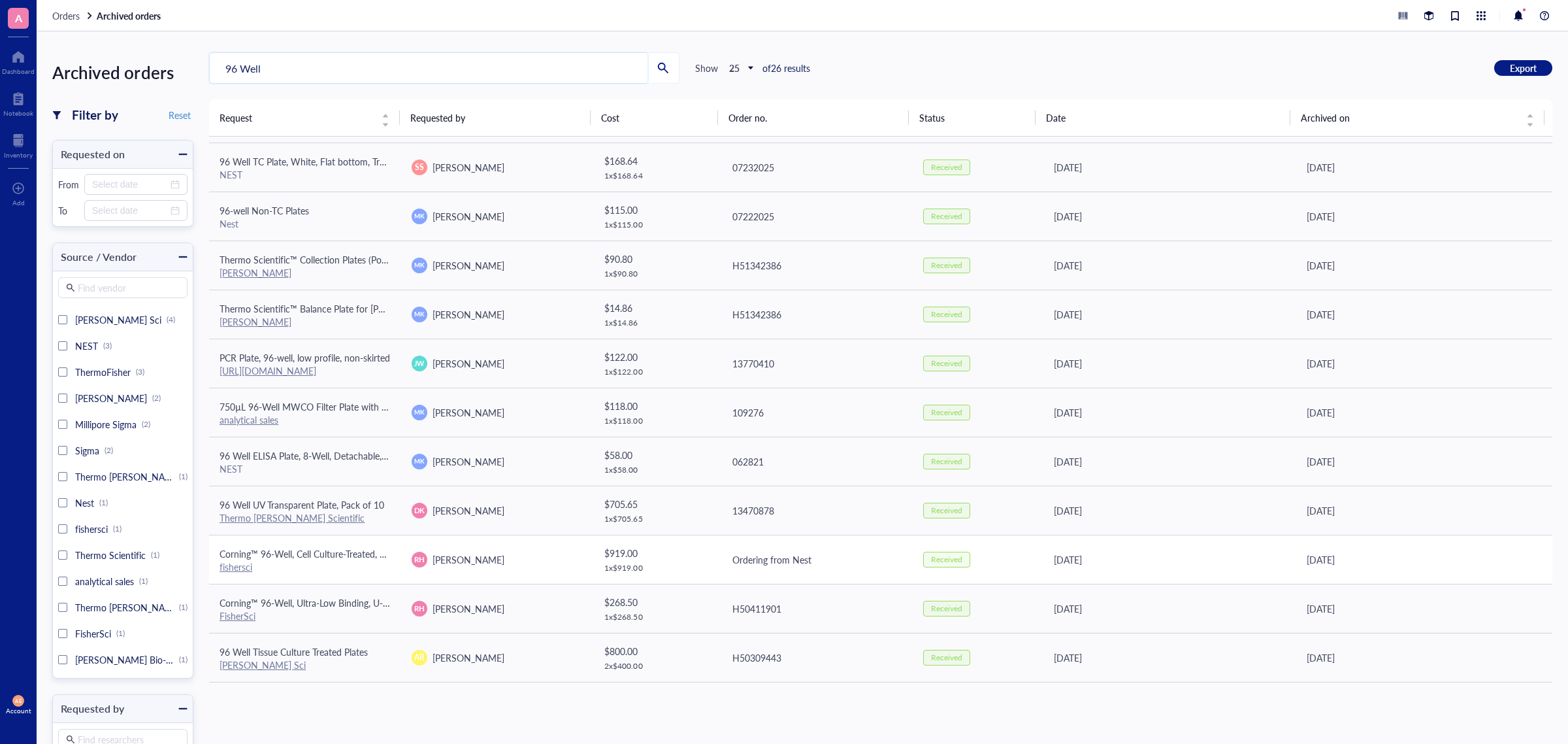
scroll to position [82, 0]
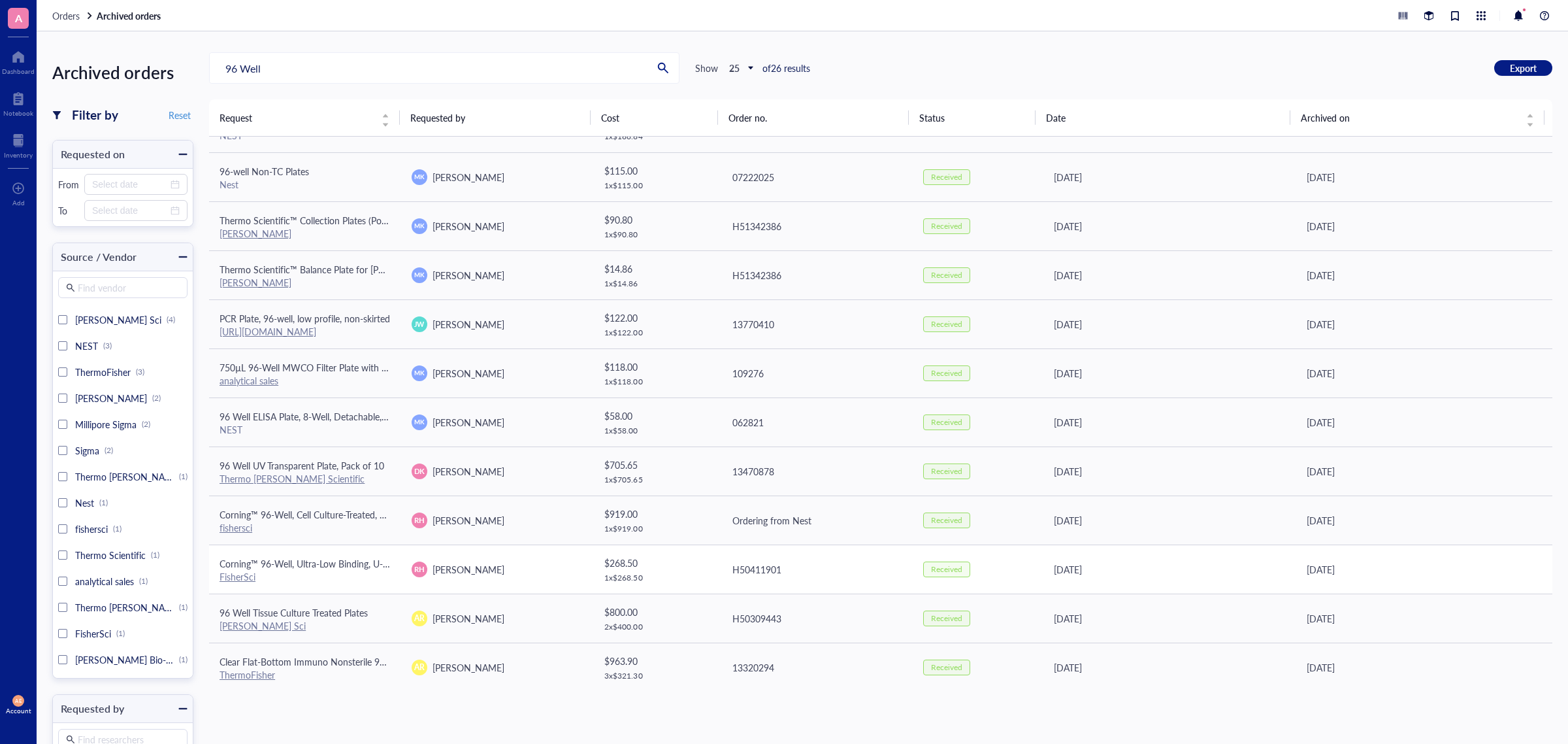
click at [336, 564] on span "Corning™ 96-Well, Ultra-Low Binding, U-Shaped-Bottom Microplate" at bounding box center [356, 563] width 273 height 13
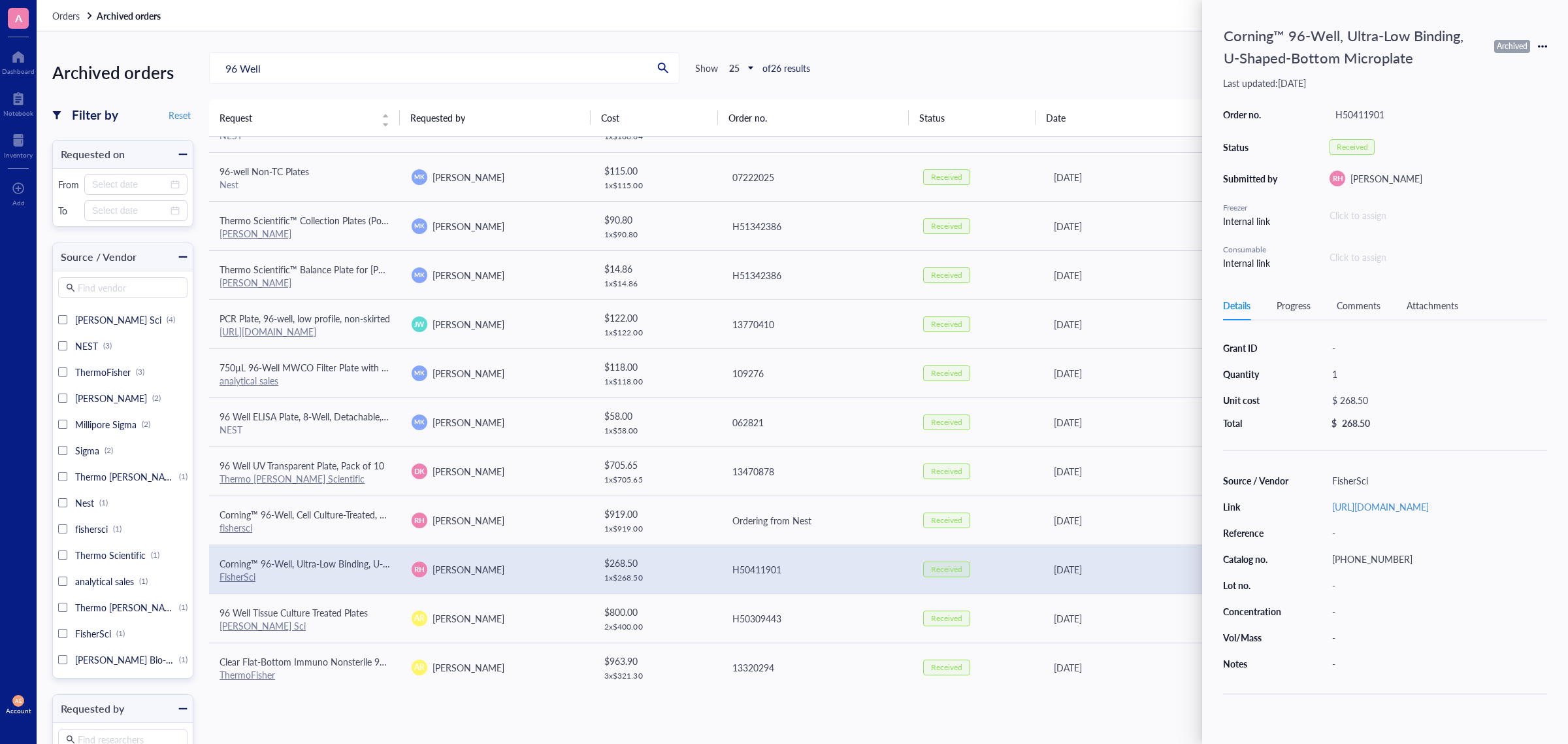
click at [894, 46] on div "Archived orders Filter by Reset Requested on From To Source / Vendor Find vendo…" at bounding box center [802, 387] width 1531 height 712
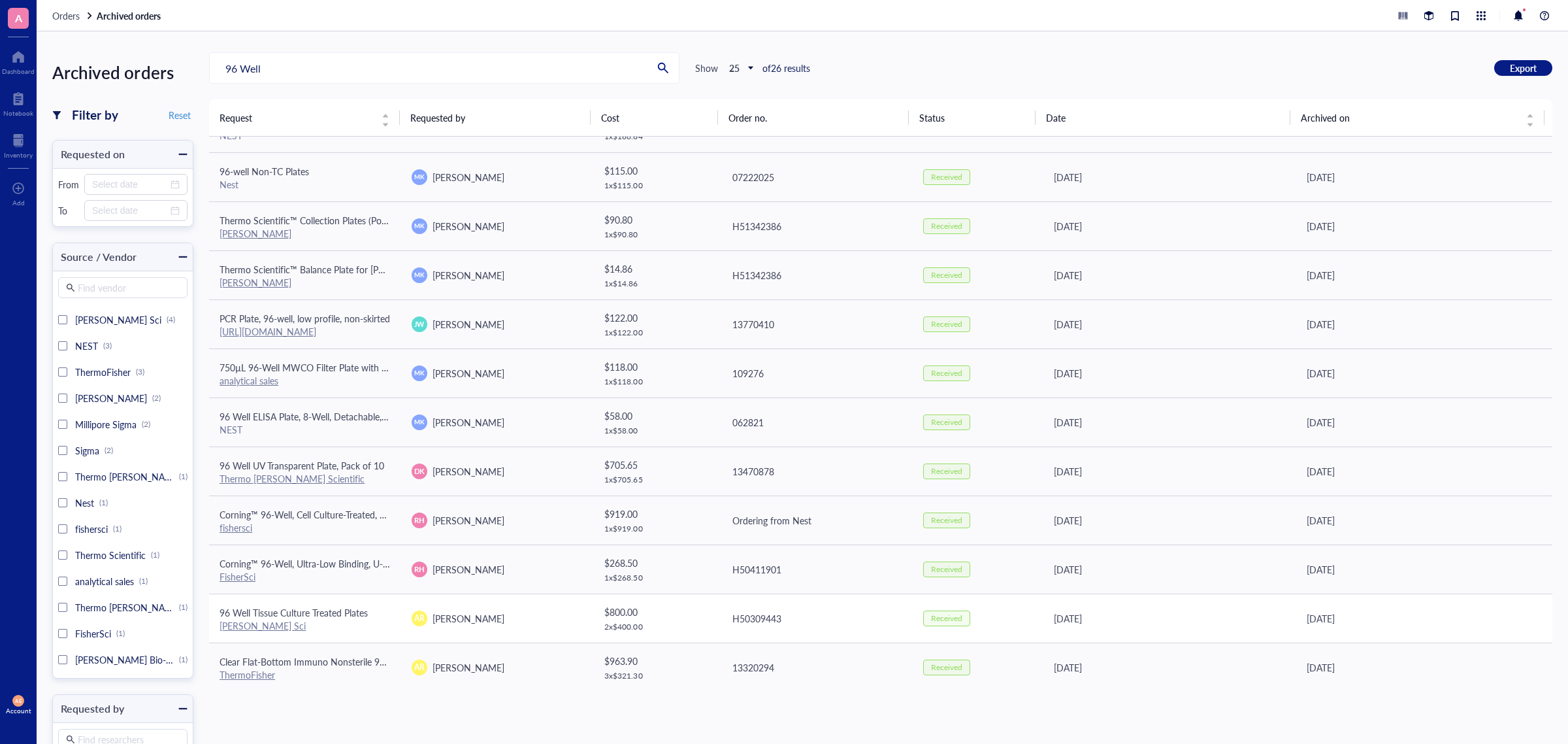
click at [307, 567] on span "96 Well Tissue Culture Treated Plates" at bounding box center [294, 612] width 148 height 13
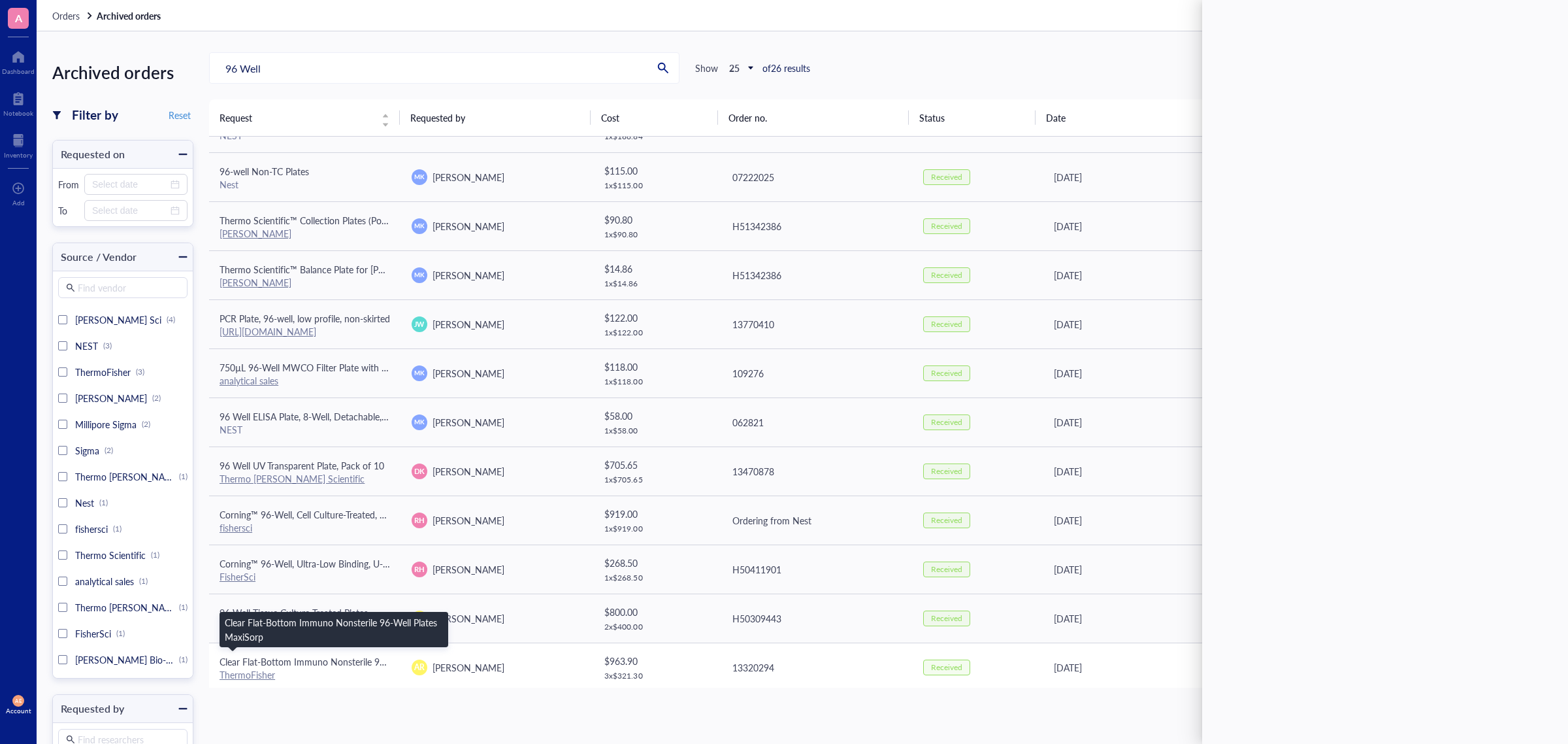
click at [309, 567] on span "Clear Flat-Bottom Immuno Nonsterile 96-Well Plates MaxiSorp" at bounding box center [346, 661] width 254 height 13
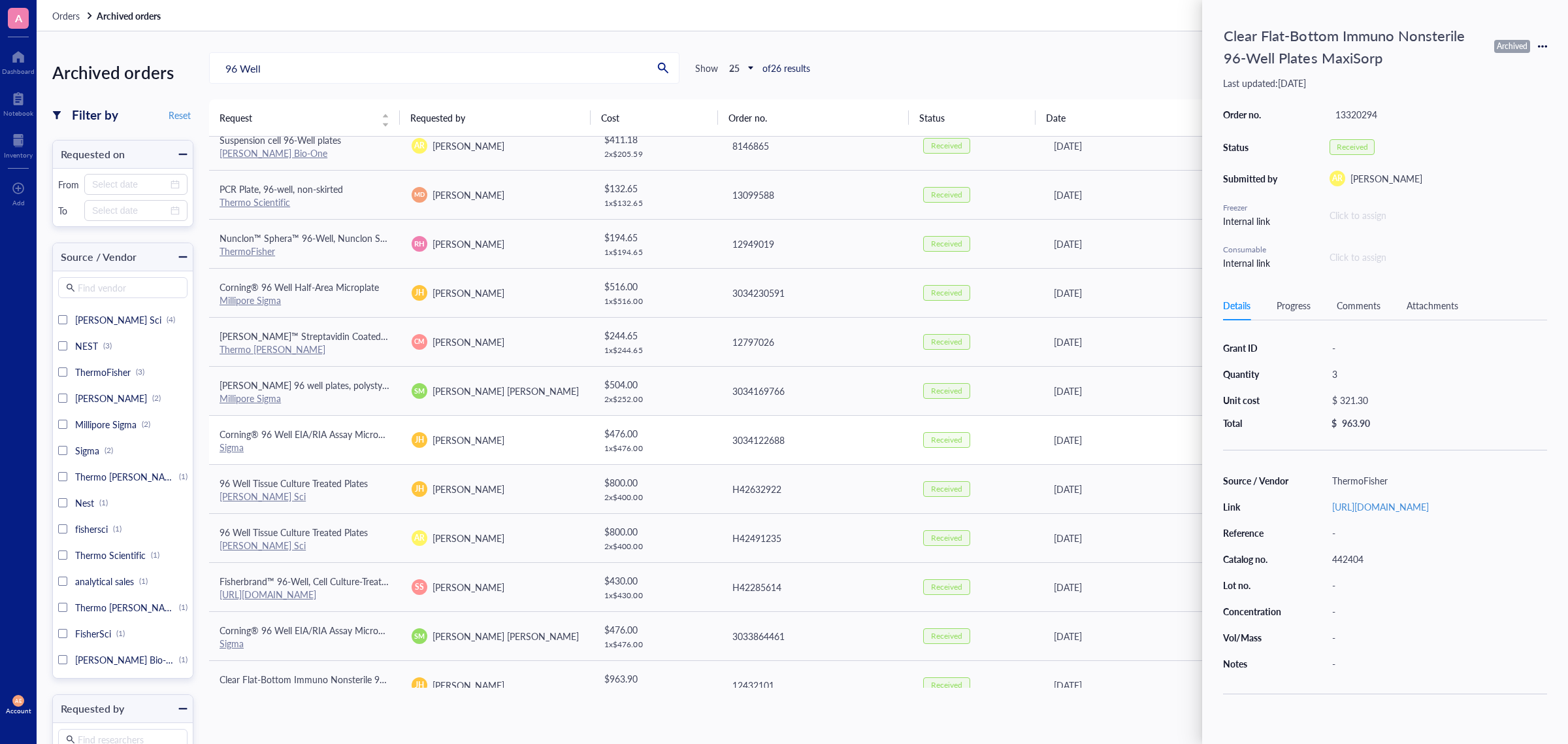
scroll to position [654, 0]
click at [274, 533] on span "96 Well Tissue Culture Treated Plates" at bounding box center [294, 531] width 148 height 13
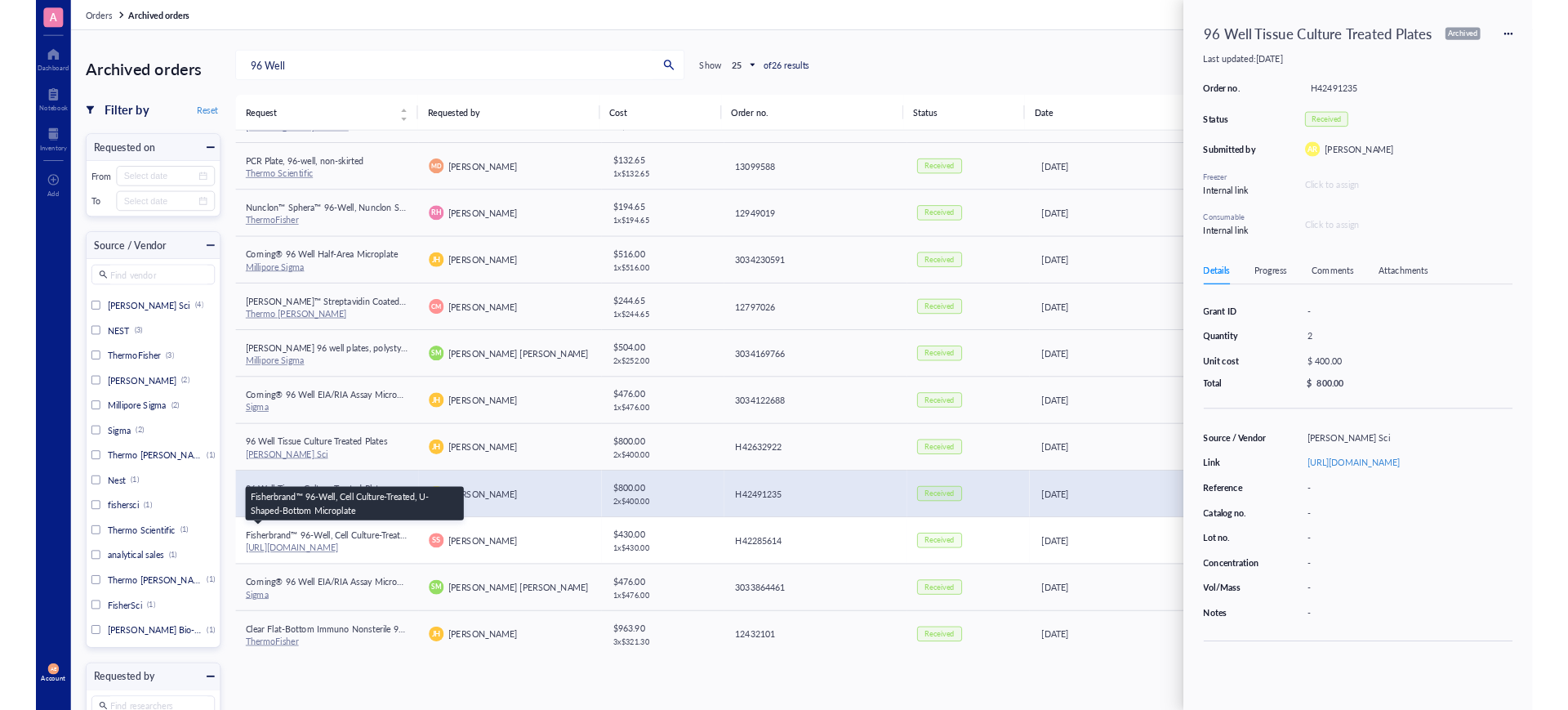
scroll to position [847, 0]
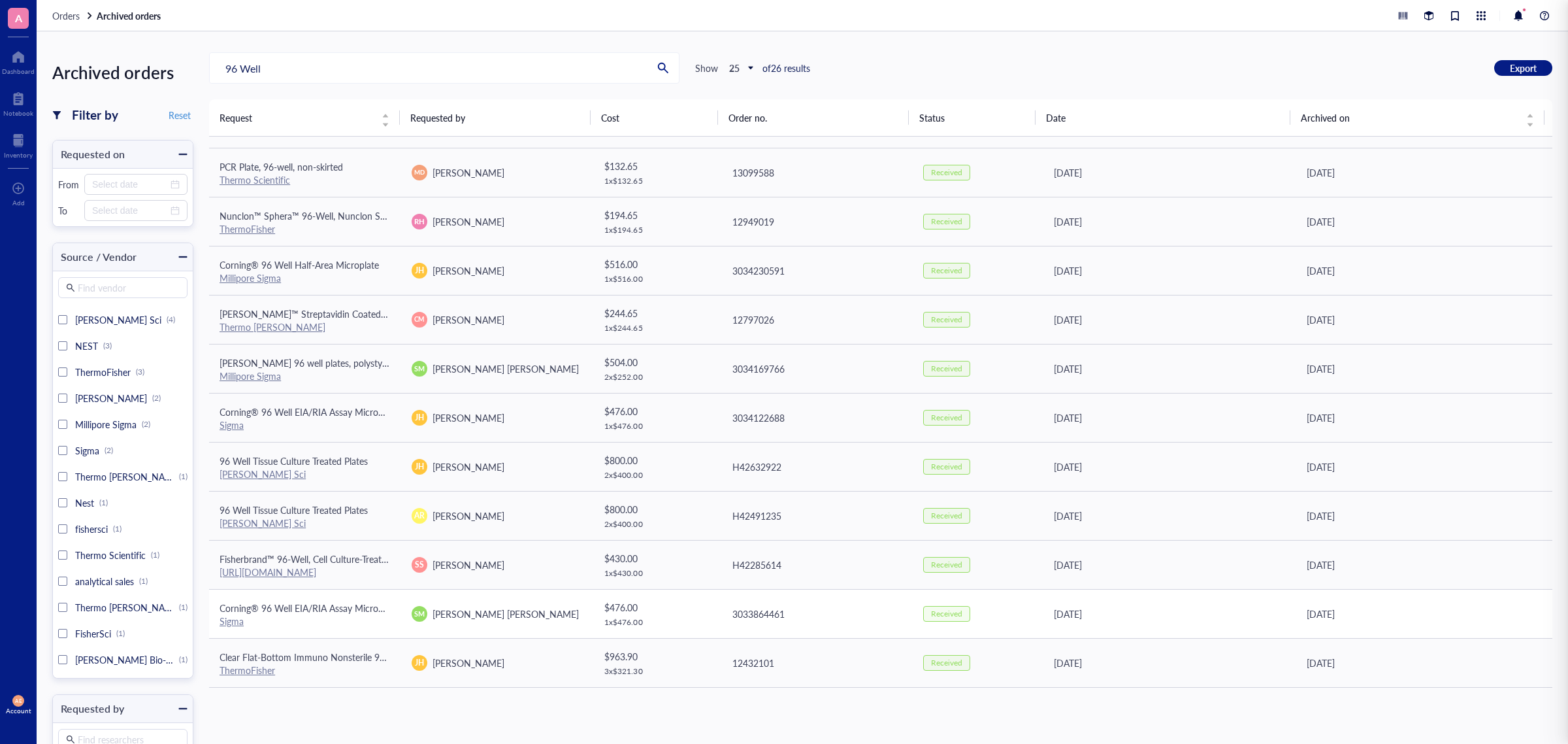
click at [299, 567] on span "Corning® 96 Well EIA/RIA Assay Microplate" at bounding box center [309, 608] width 179 height 13
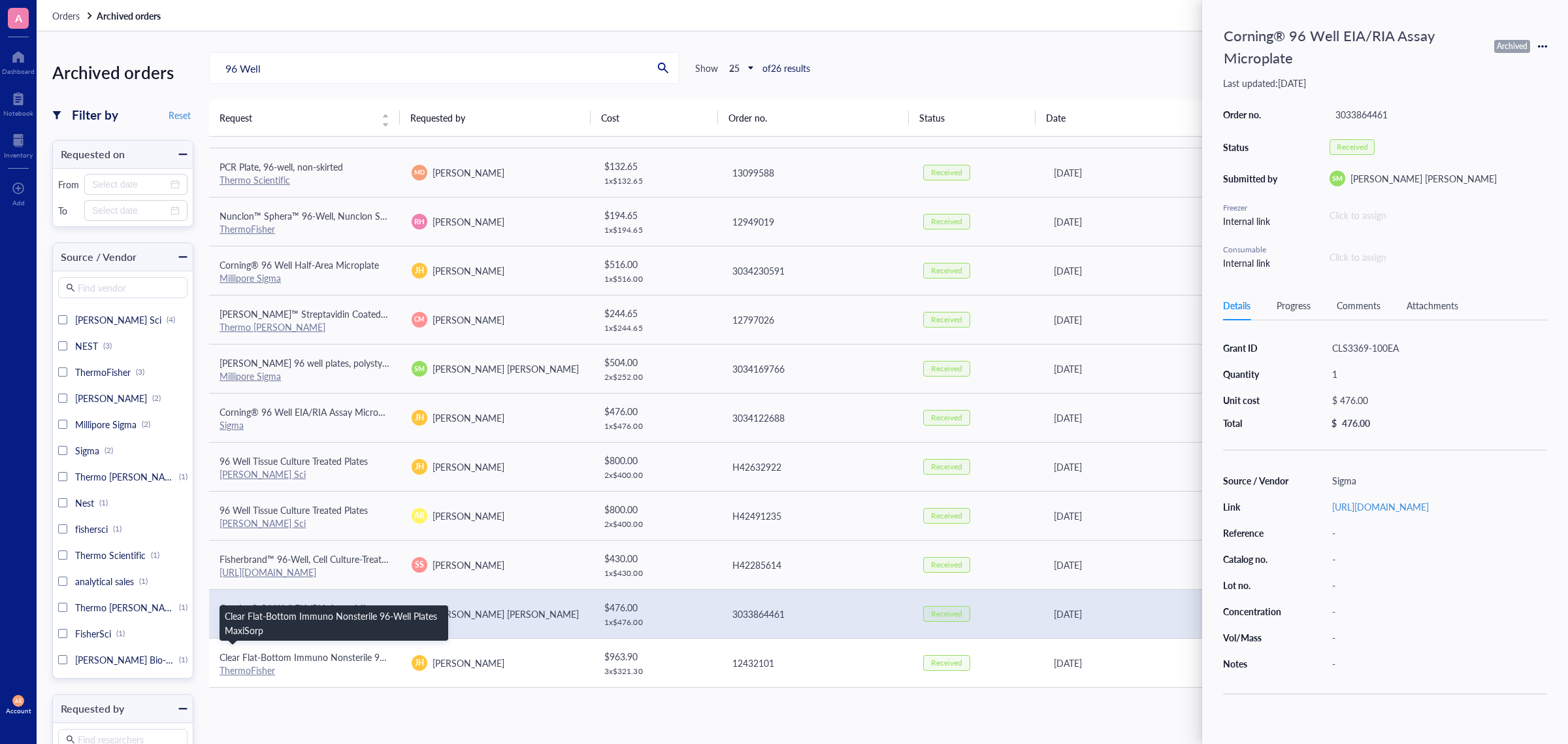
click at [299, 567] on span "Clear Flat-Bottom Immuno Nonsterile 96-Well Plates MaxiSorp" at bounding box center [346, 657] width 254 height 13
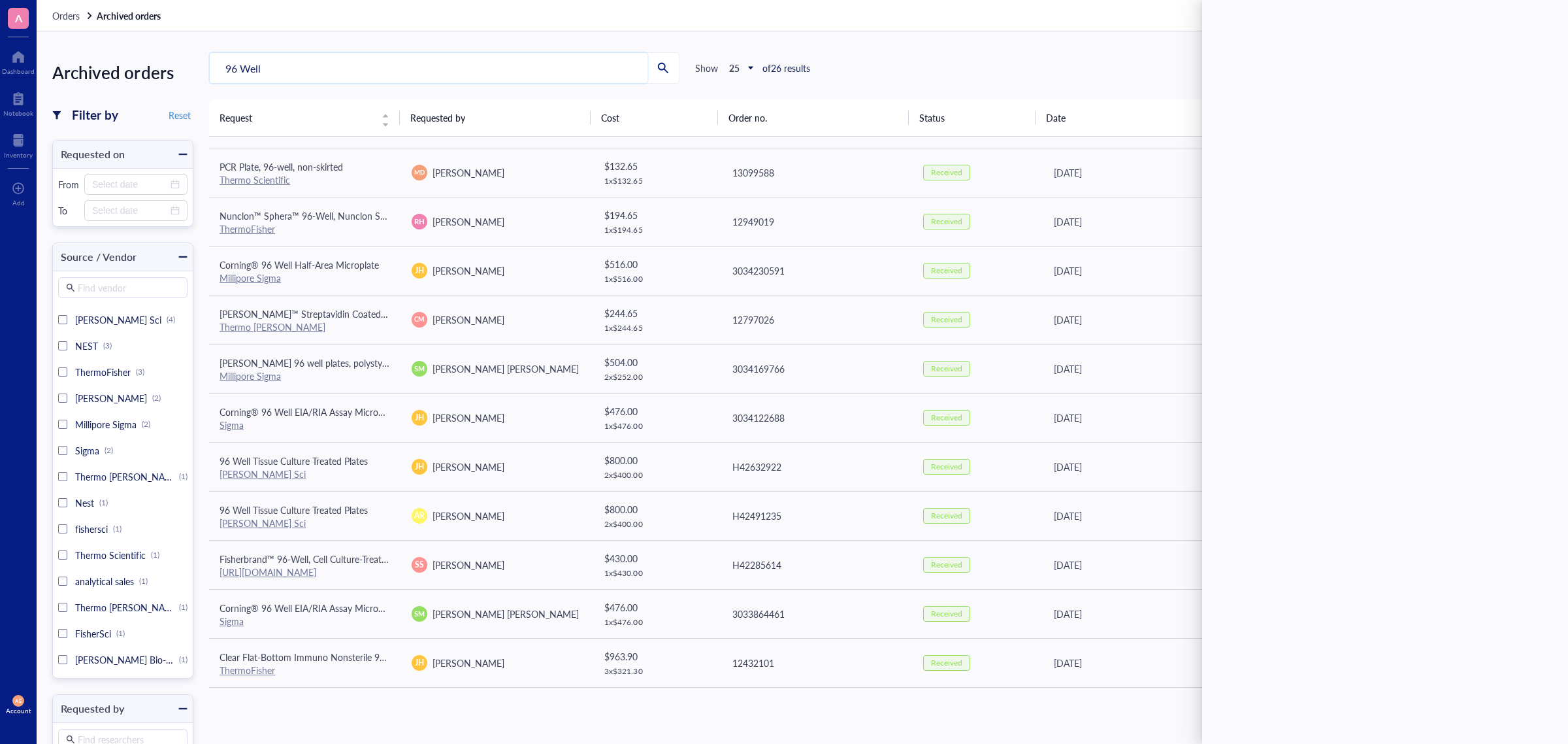
click at [226, 67] on input "96 Well" at bounding box center [429, 67] width 438 height 30
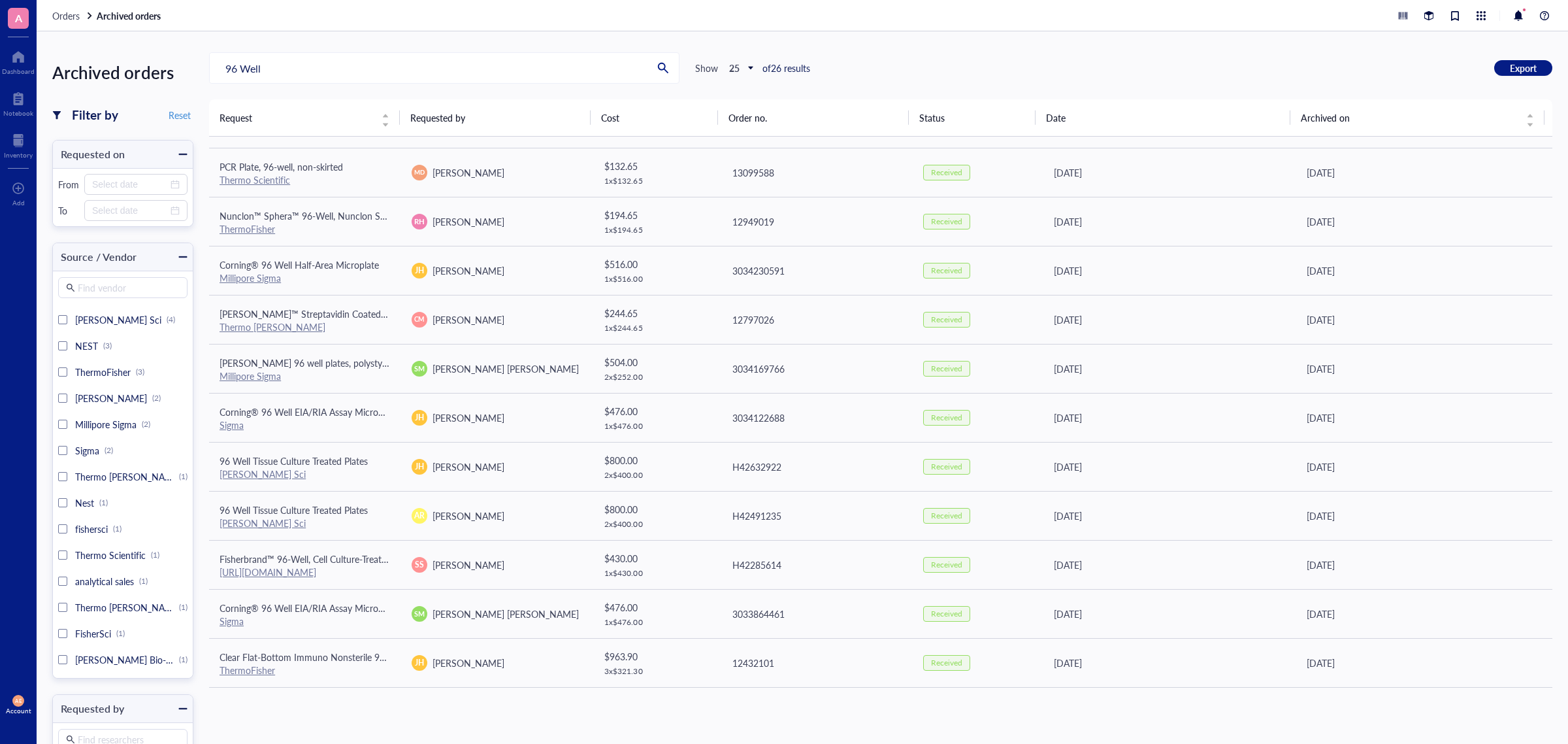
click at [1254, 74] on div "96 Well 96 Well Show 25 of 26 results Export" at bounding box center [881, 67] width 1343 height 31
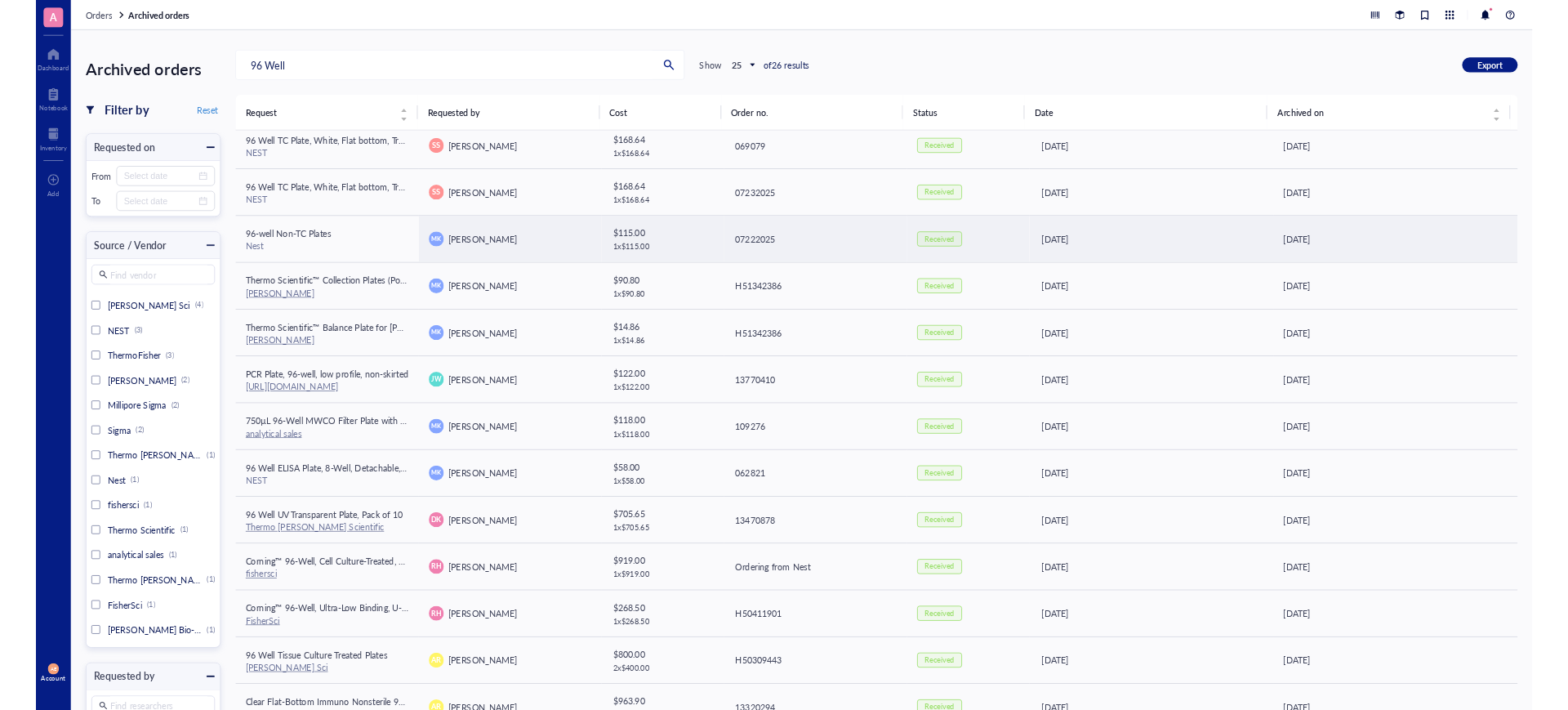
scroll to position [10, 0]
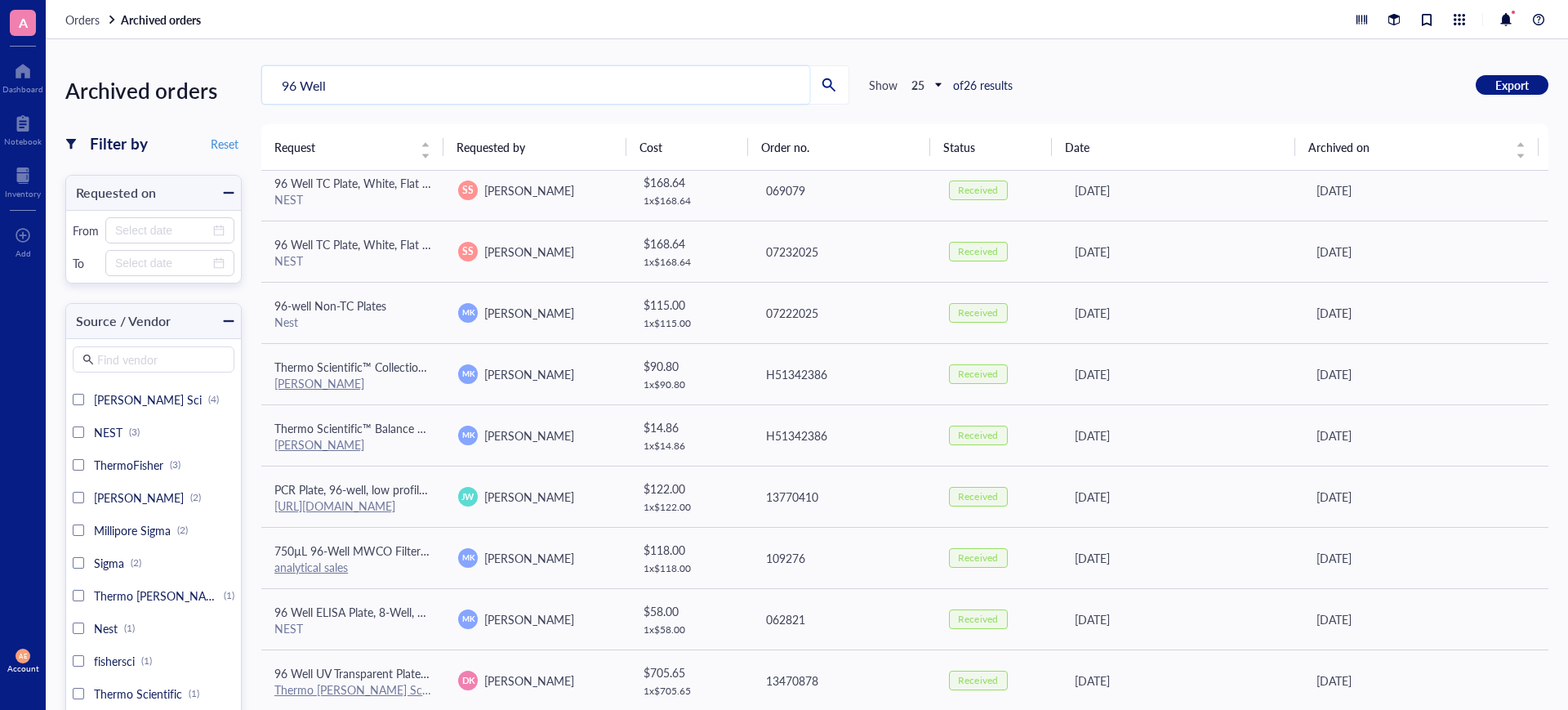
drag, startPoint x: 337, startPoint y: 87, endPoint x: 209, endPoint y: 55, distance: 131.9
click at [209, 55] on div "Archived orders Filter by Reset Requested on From To Source / Vendor Find vendo…" at bounding box center [806, 374] width 1522 height 671
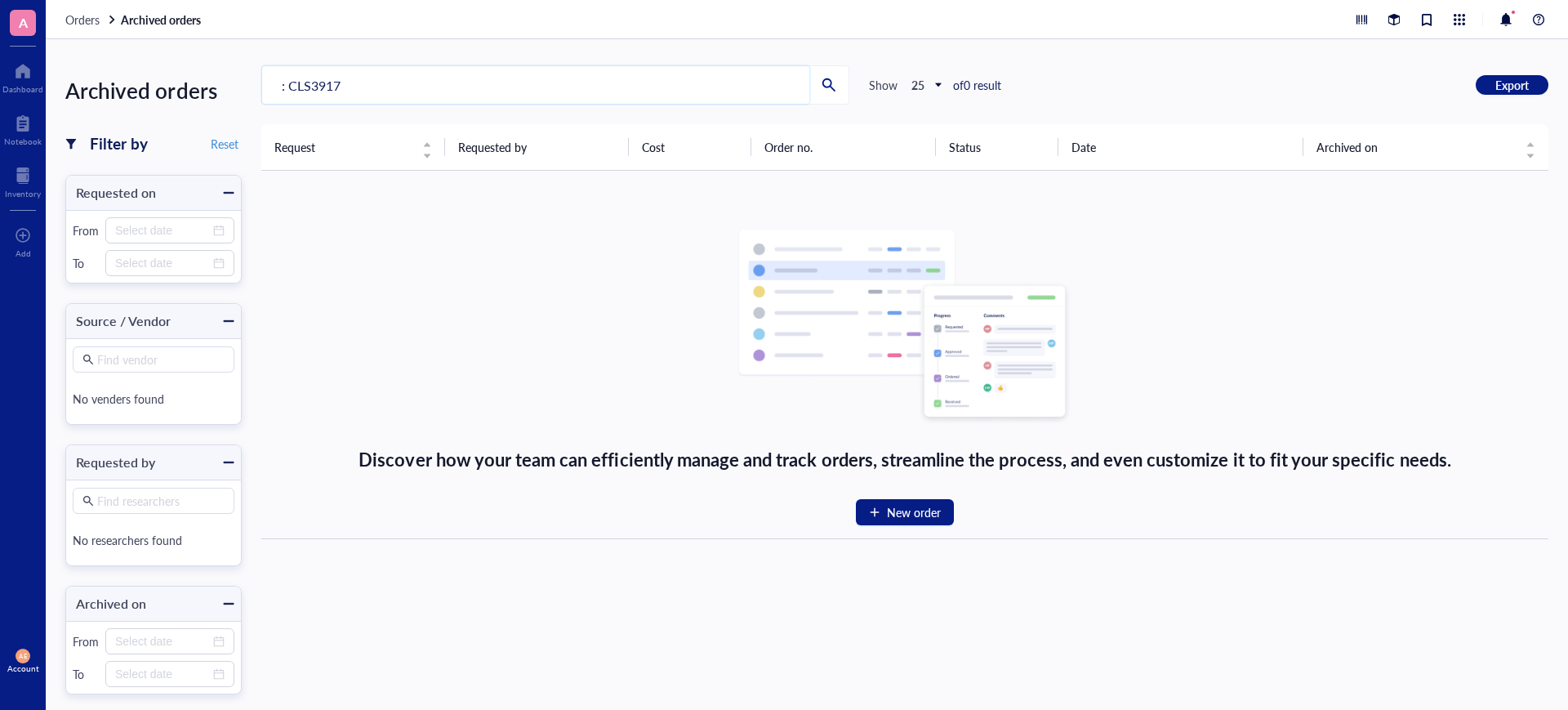
click at [284, 87] on input ": CLS3917" at bounding box center [536, 84] width 547 height 37
type input "CLS3917"
drag, startPoint x: 337, startPoint y: 82, endPoint x: 251, endPoint y: 82, distance: 86.0
click at [251, 82] on div "Archived orders Filter by Reset Requested on From To Source / Vendor Find vendo…" at bounding box center [806, 374] width 1522 height 671
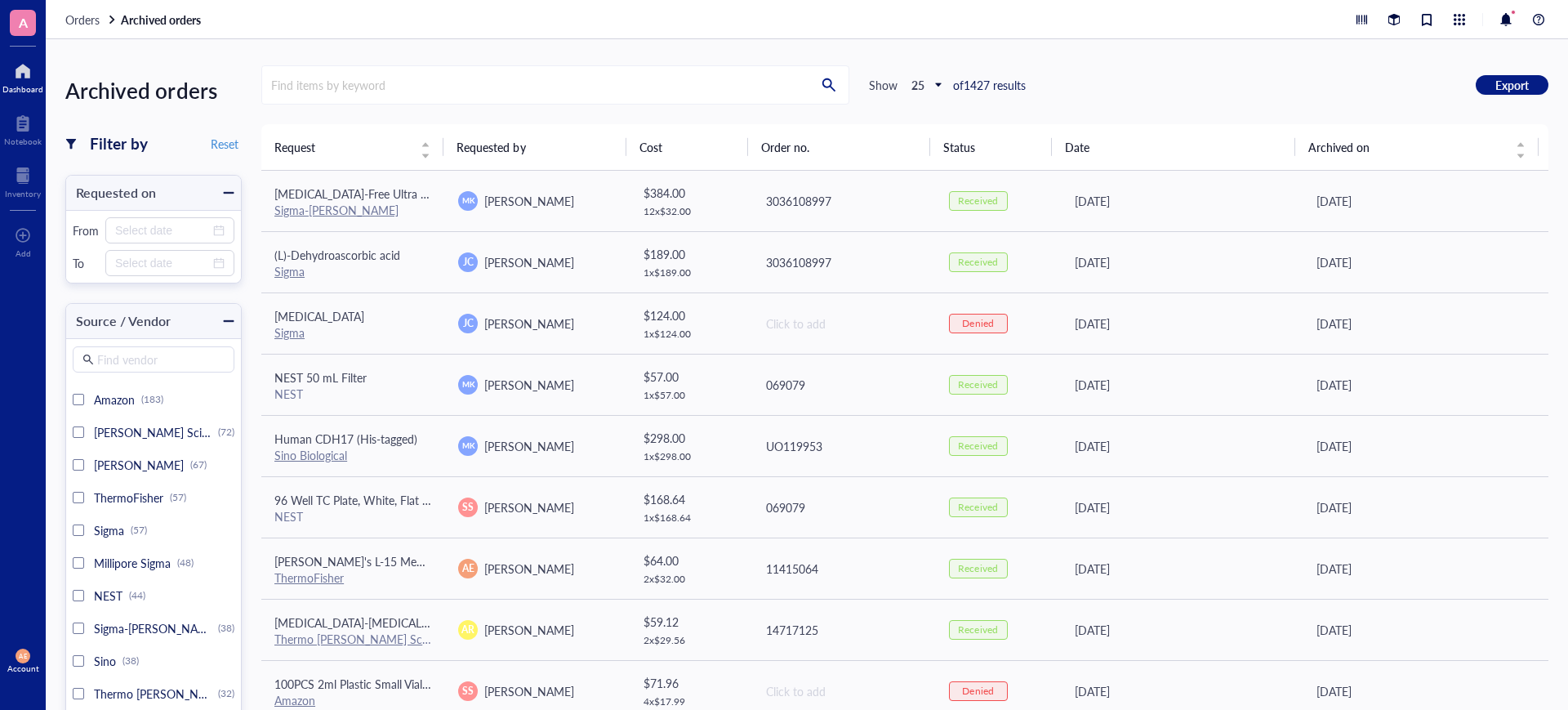
click at [21, 78] on div at bounding box center [22, 71] width 41 height 26
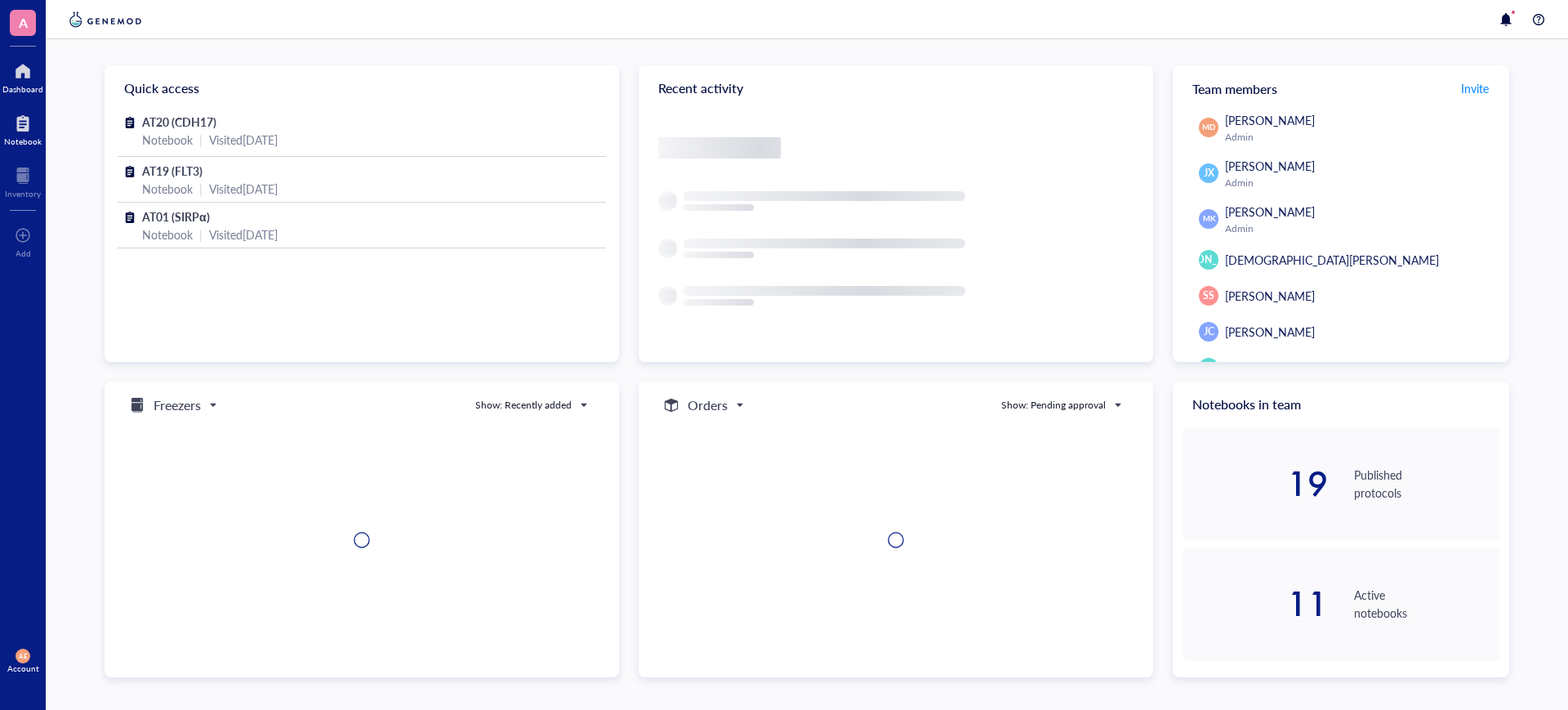
click at [26, 131] on div at bounding box center [22, 123] width 37 height 26
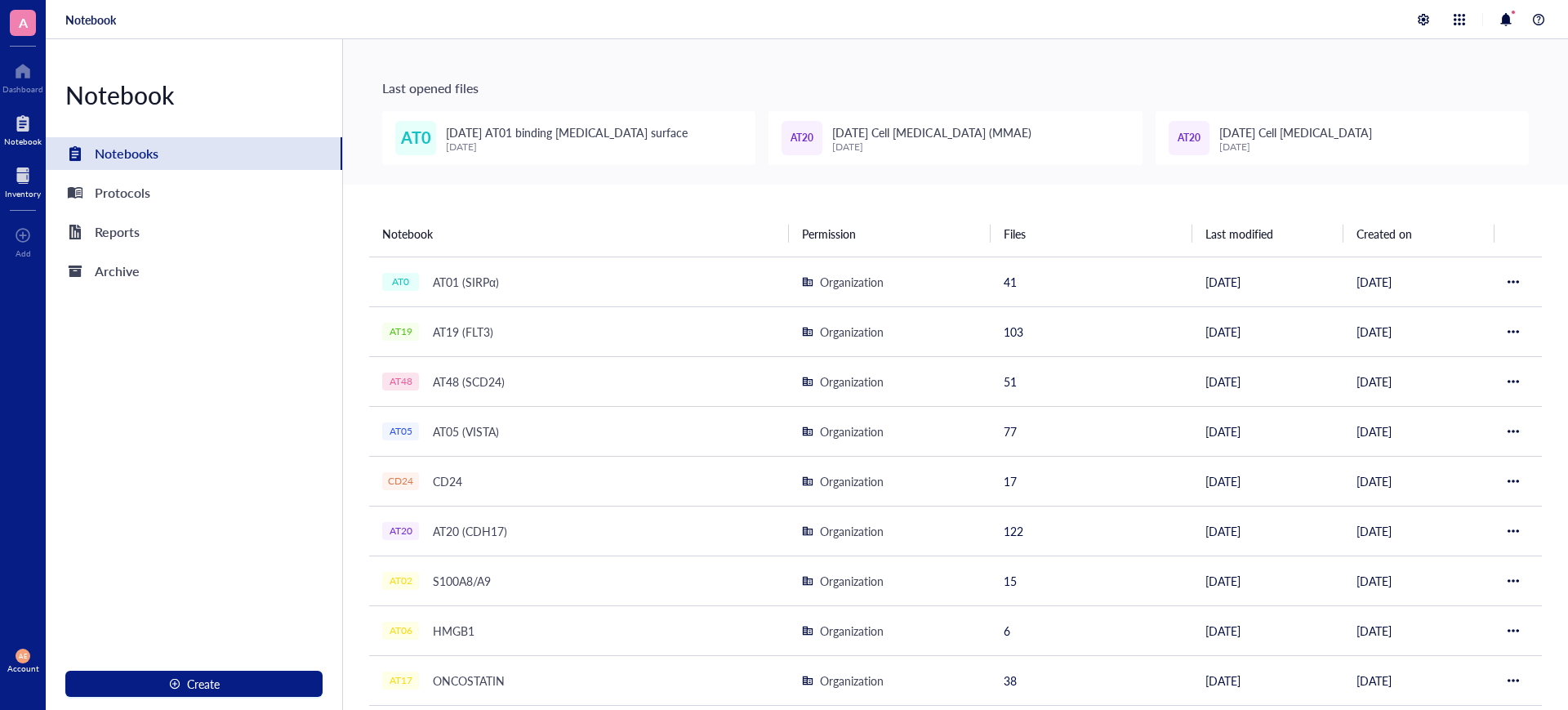
click at [17, 160] on div "Inventory" at bounding box center [22, 180] width 46 height 46
click at [23, 181] on div at bounding box center [23, 176] width 36 height 26
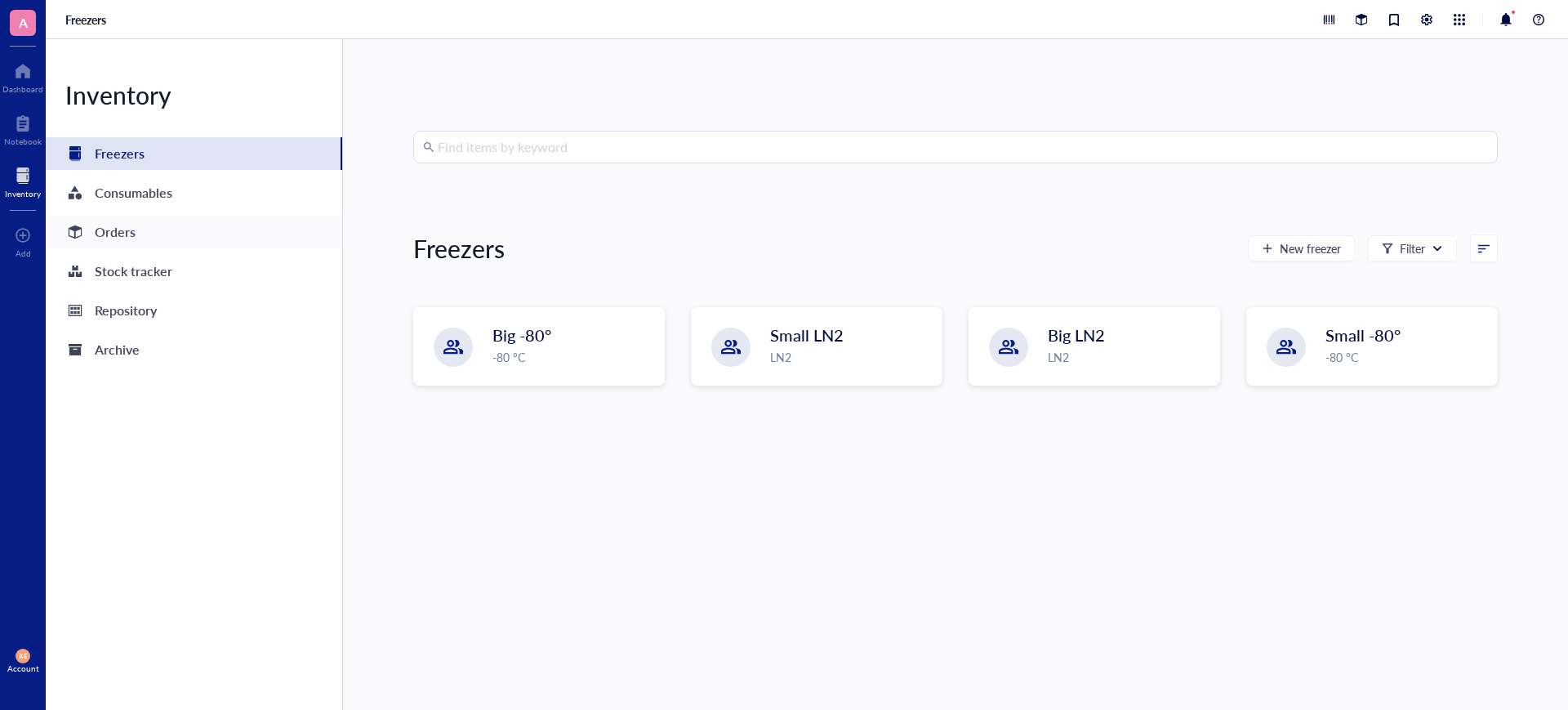
click at [101, 231] on div "Orders" at bounding box center [114, 232] width 41 height 23
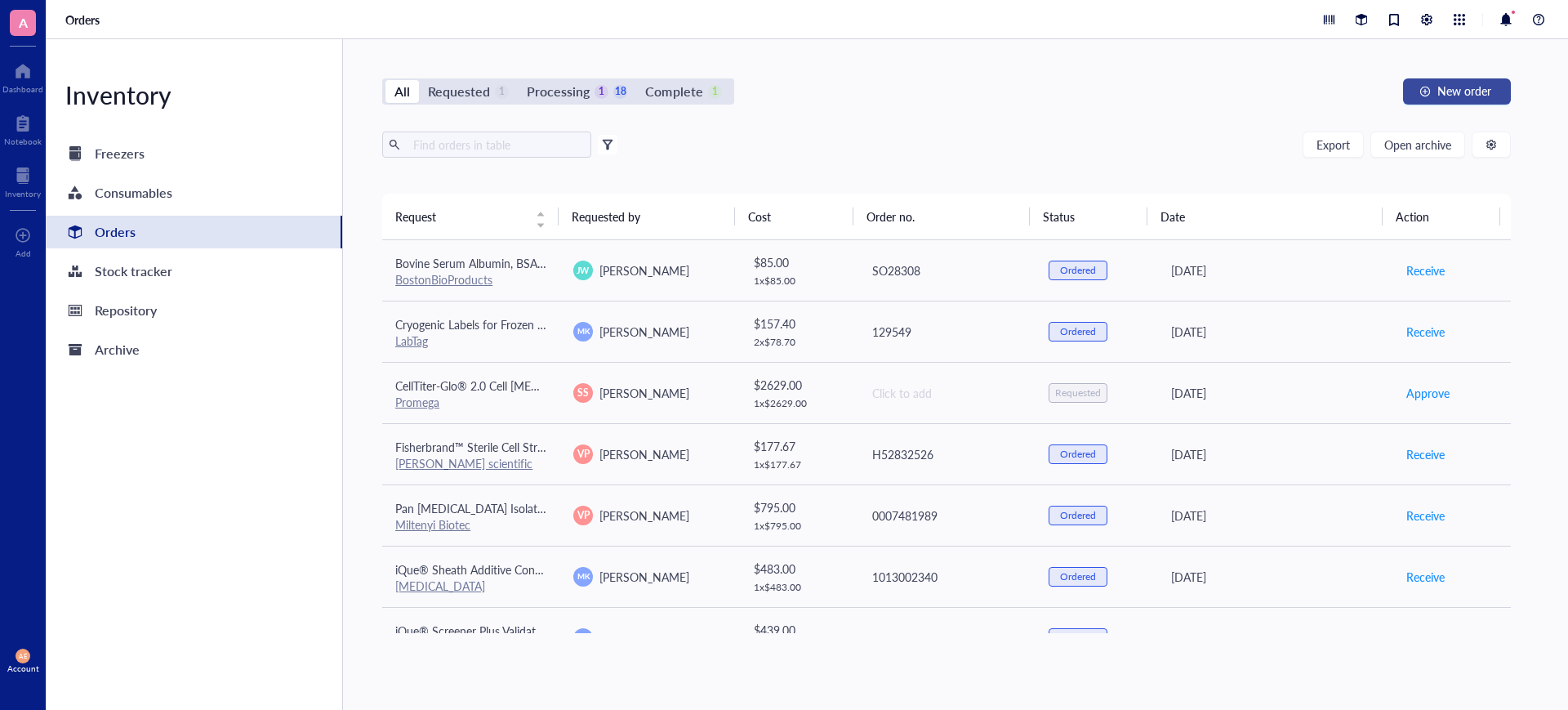
click at [1449, 87] on span "New order" at bounding box center [1464, 90] width 54 height 13
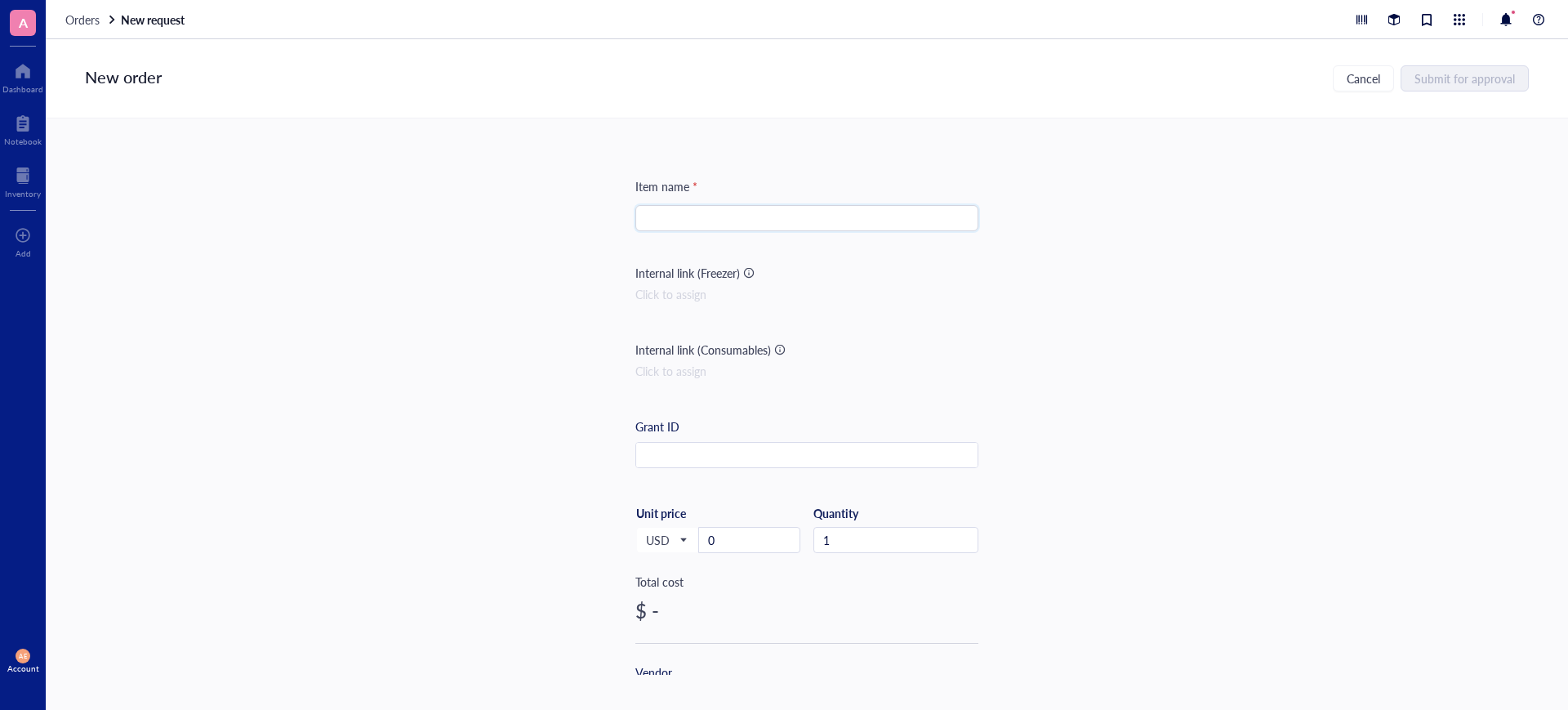
click at [672, 216] on input "search" at bounding box center [806, 218] width 324 height 24
paste input "white 96-well solid polystyrene plates"
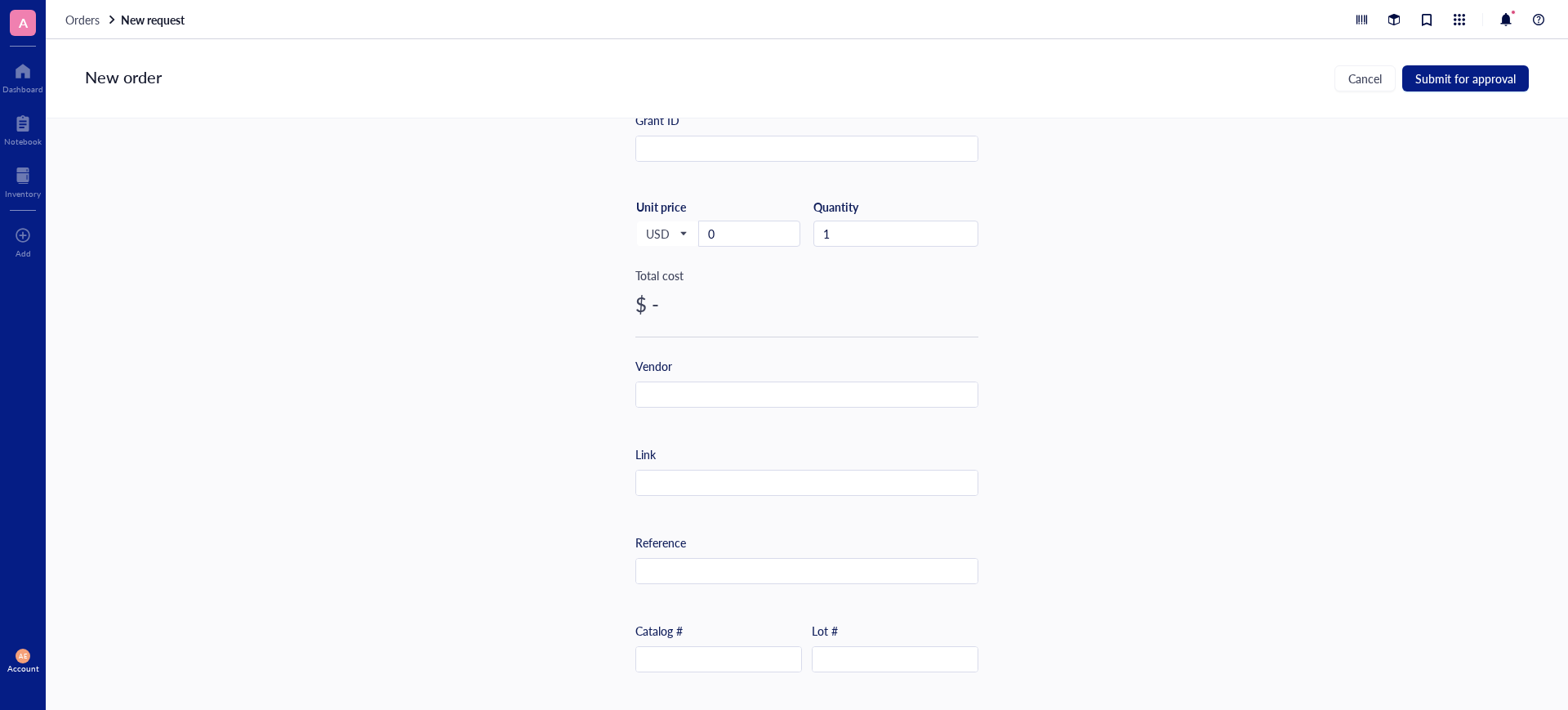
scroll to position [409, 0]
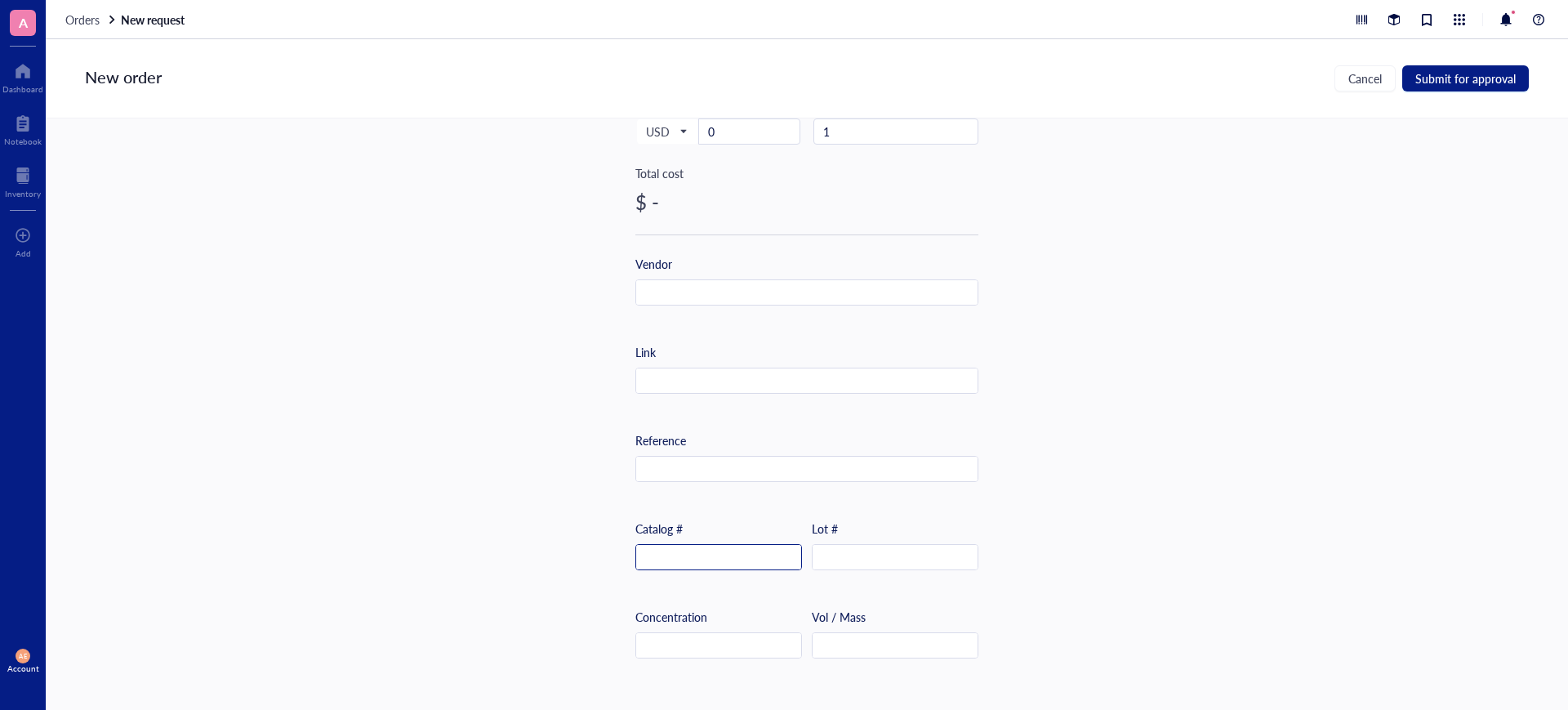
click at [665, 557] on input "text" at bounding box center [718, 558] width 165 height 26
click at [784, 558] on input "Millipore Sigma Cat#: CLS3917" at bounding box center [718, 558] width 165 height 26
click at [787, 557] on input "Millipore Sigma Cat#: CLS3917" at bounding box center [718, 558] width 165 height 26
drag, startPoint x: 787, startPoint y: 555, endPoint x: 718, endPoint y: 554, distance: 69.0
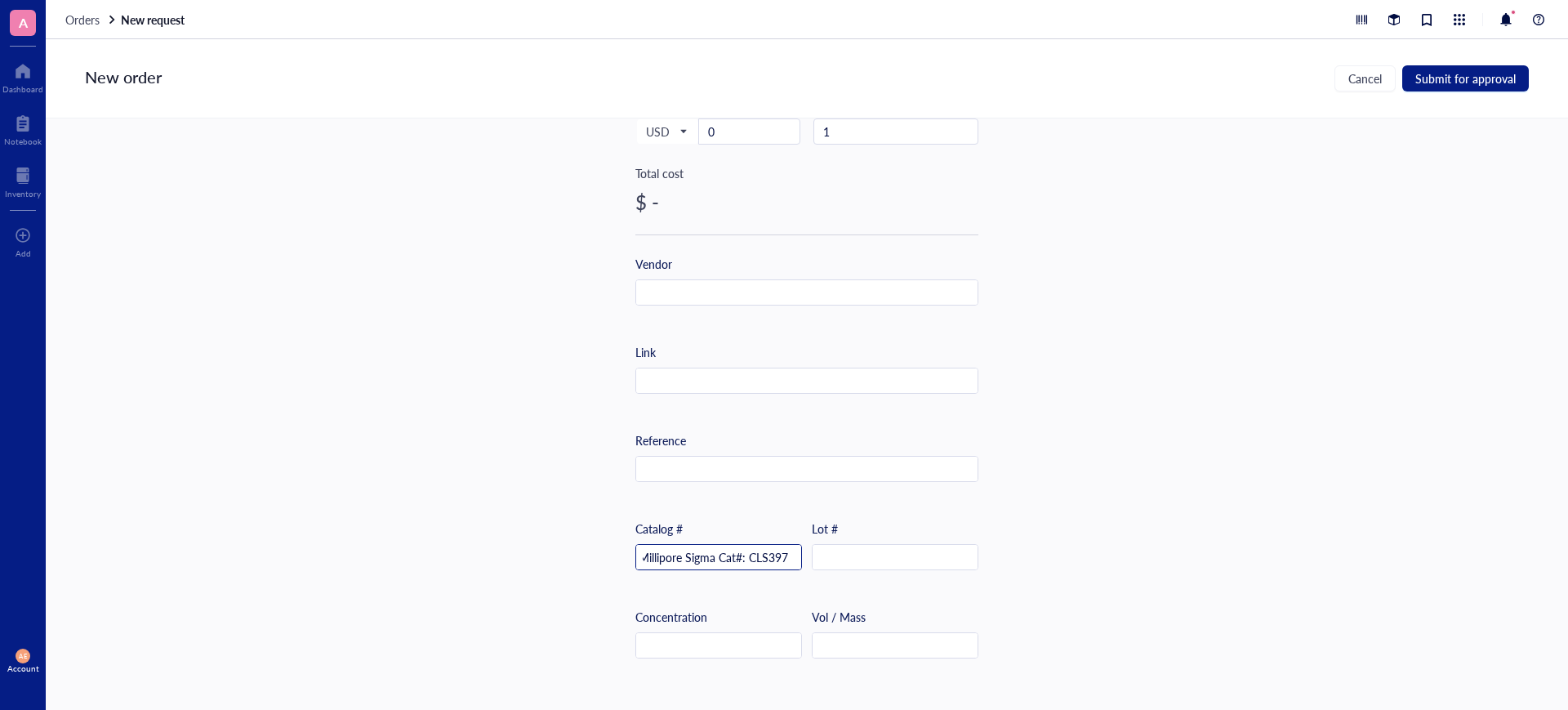
click at [718, 554] on input "Millipore Sigma Cat#: CLS397" at bounding box center [718, 558] width 165 height 26
click at [711, 553] on input "Millipore Sigma Cat#: CLS397" at bounding box center [718, 558] width 165 height 26
click at [710, 559] on input "Millipore Sigm Cat#: CLS397" at bounding box center [718, 558] width 165 height 26
drag, startPoint x: 730, startPoint y: 555, endPoint x: 614, endPoint y: 564, distance: 116.3
click at [620, 564] on div "Item name * white 96-well solid polystyrene plates Internal link (Freezer) Clic…" at bounding box center [806, 397] width 1522 height 557
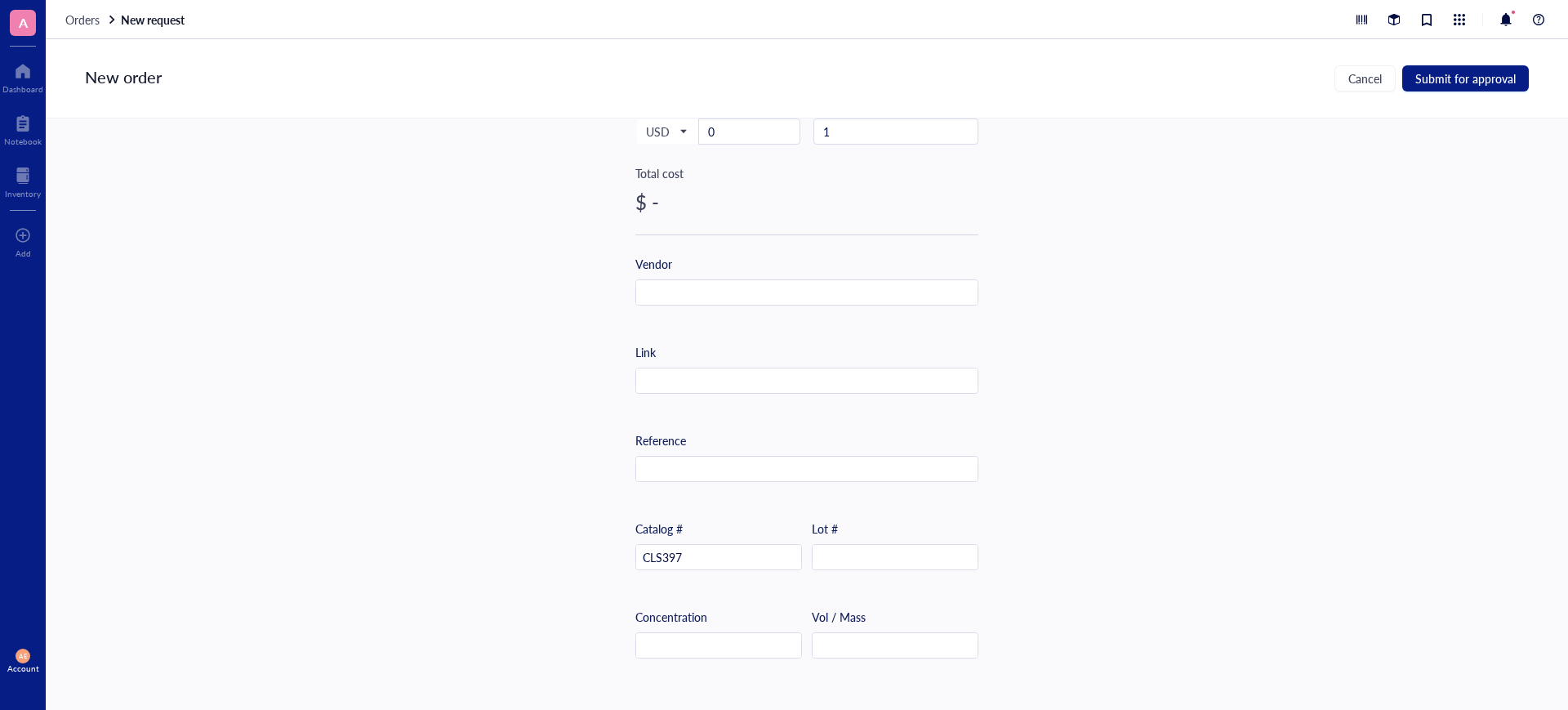
click at [513, 545] on div "Item name * white 96-well solid polystyrene plates Internal link (Freezer) Clic…" at bounding box center [806, 397] width 1522 height 557
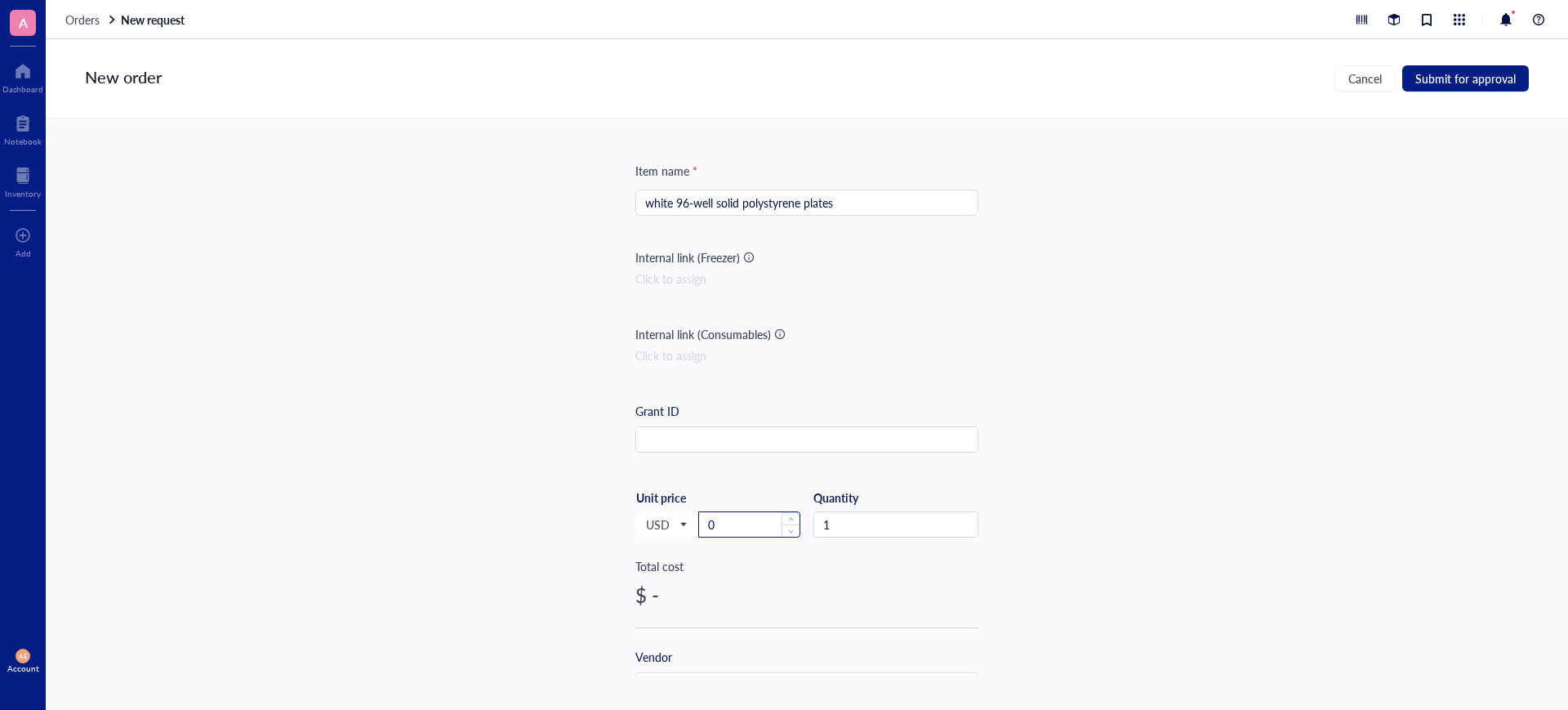
scroll to position [0, 0]
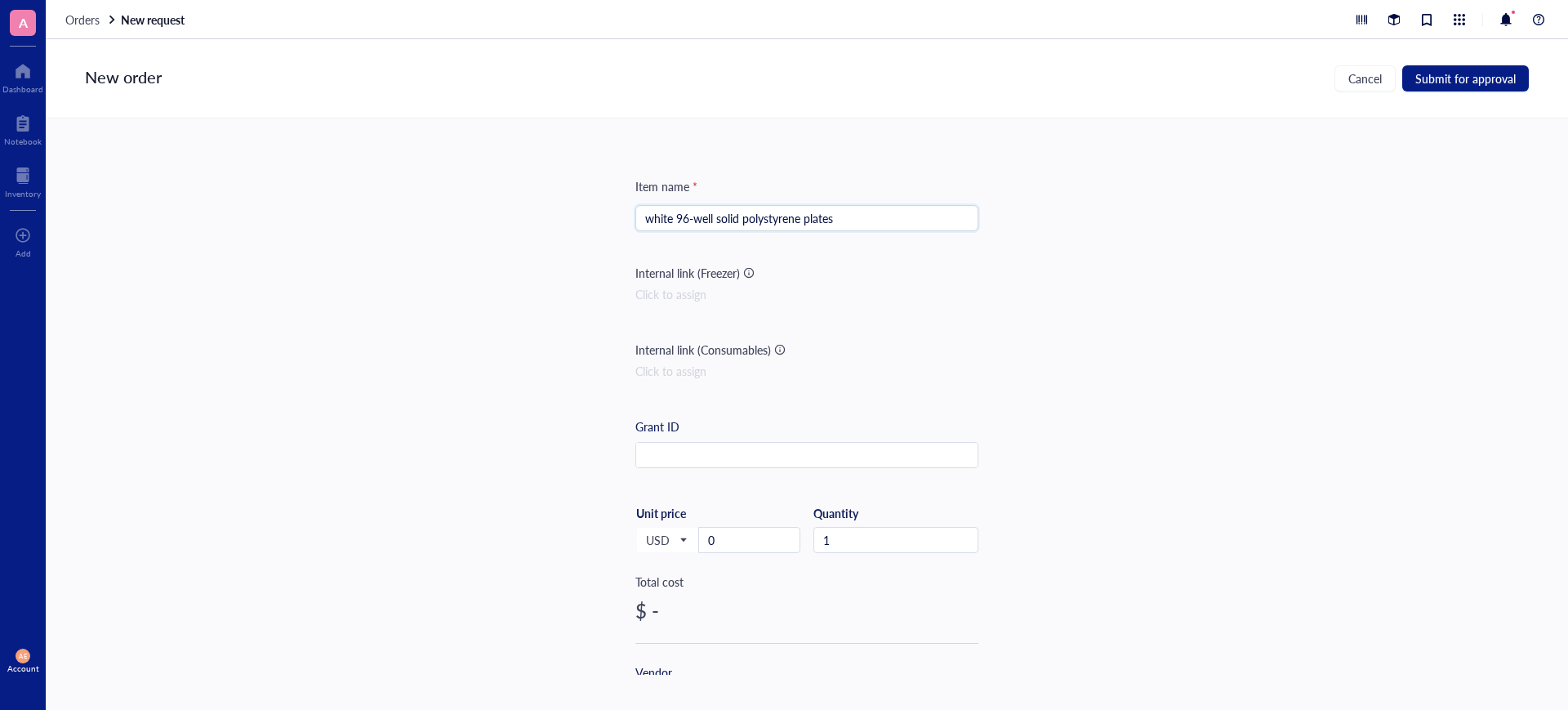
click at [846, 216] on input "white 96-well solid polystyrene plates" at bounding box center [806, 218] width 324 height 24
paste input "flat bottom"
type input "white 96-well solid polystyrene plates/flat bottom"
click at [886, 291] on div "Click to assign" at bounding box center [806, 294] width 343 height 18
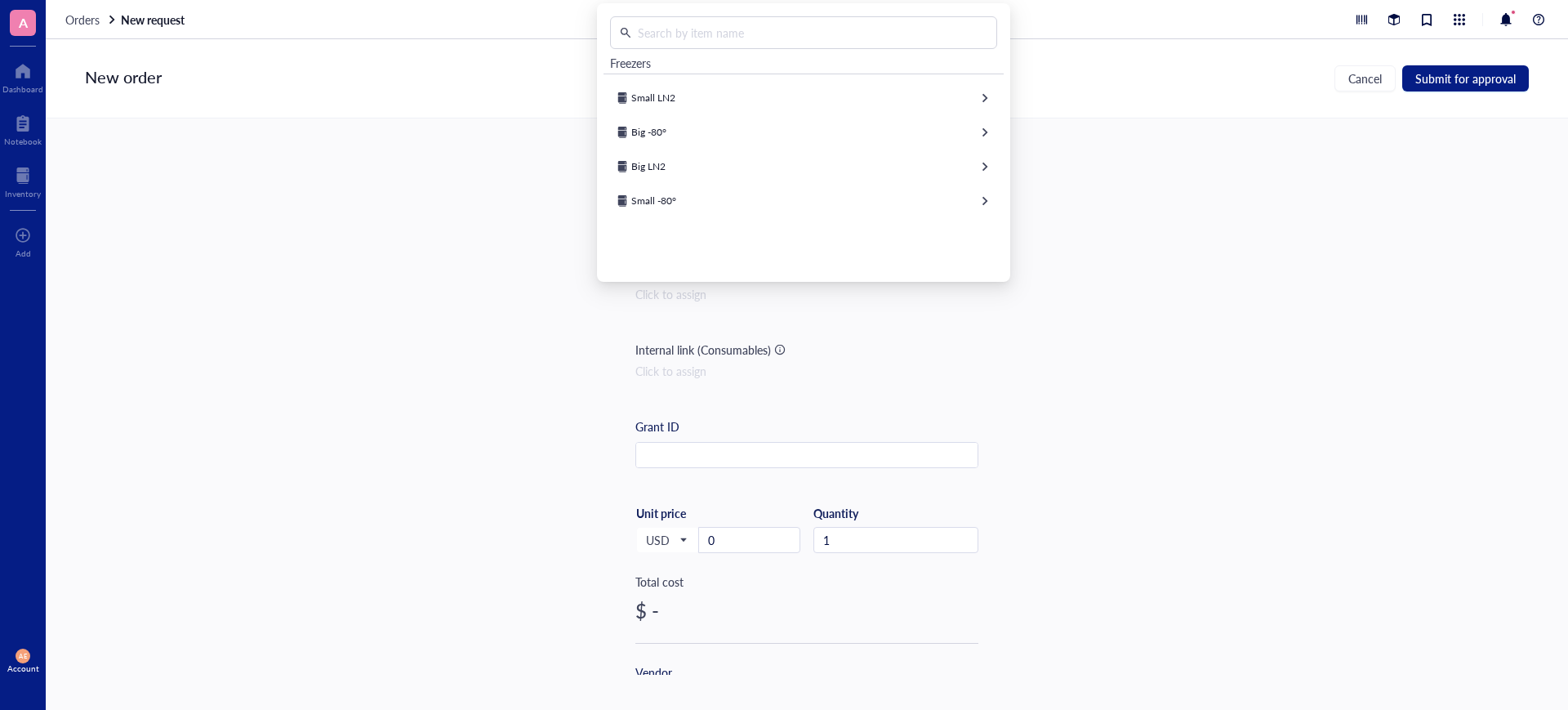
click at [1168, 198] on div "Item name * white 96-well solid polystyrene plates/flat bottom Internal link (F…" at bounding box center [806, 397] width 1522 height 557
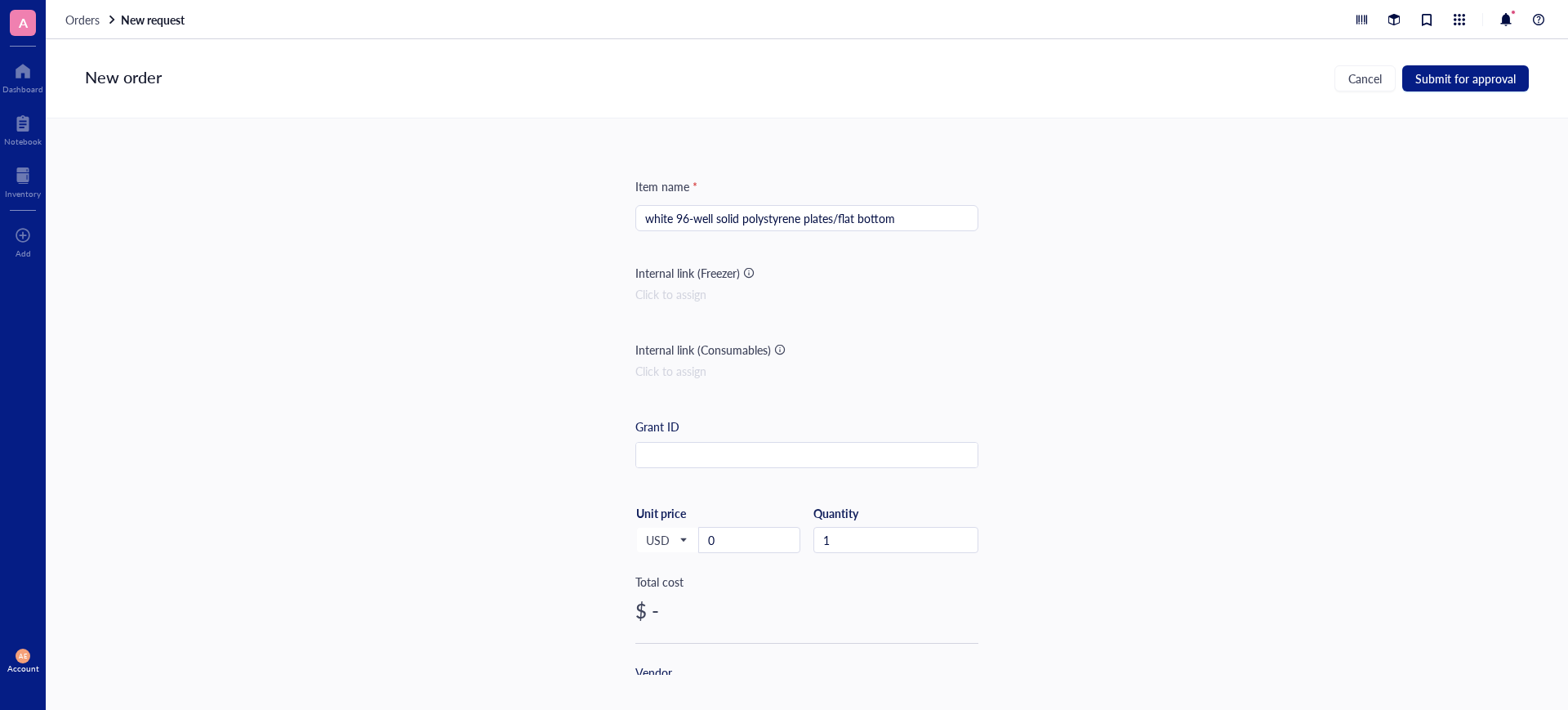
click at [743, 274] on div at bounding box center [749, 273] width 11 height 11
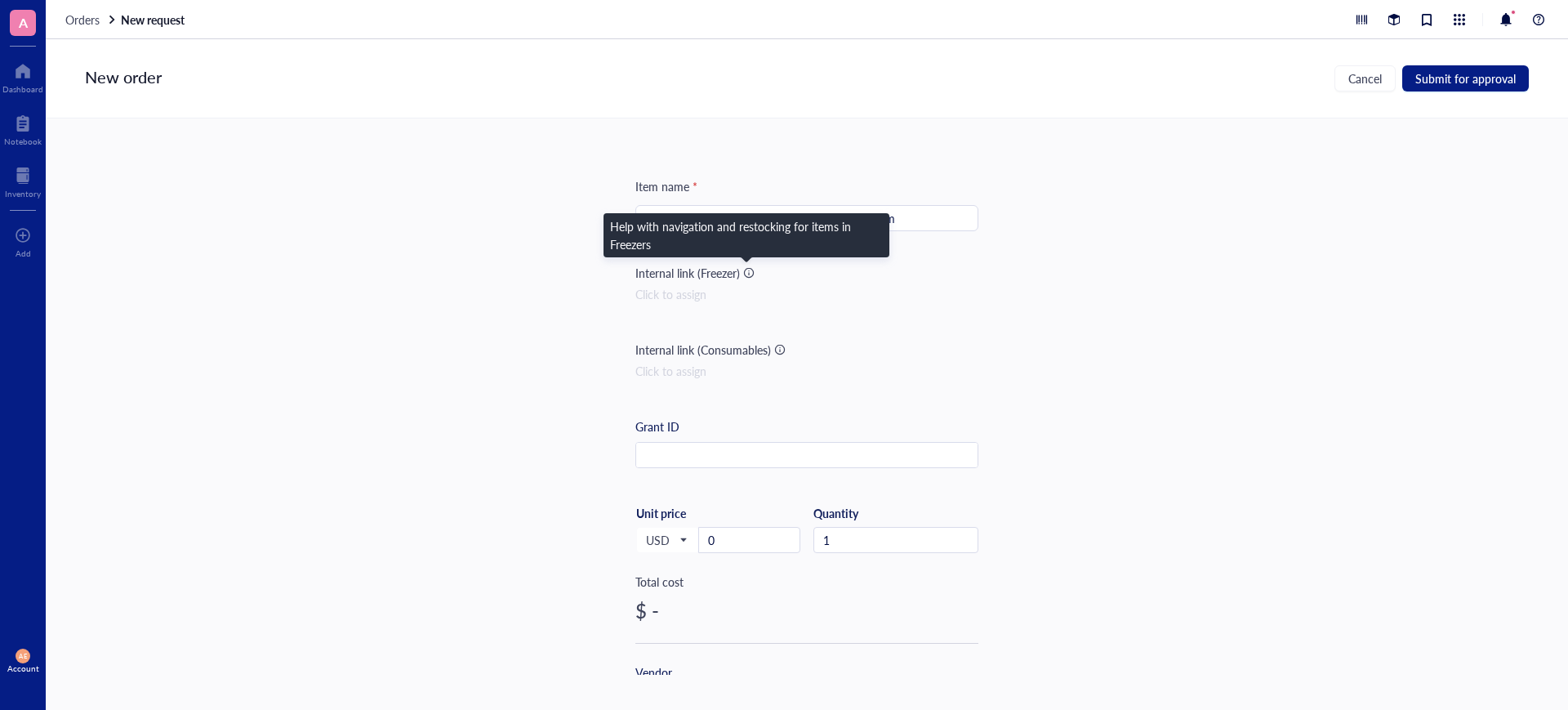
click at [745, 271] on div at bounding box center [749, 273] width 11 height 11
click at [702, 274] on div "Internal link (Freezer)" at bounding box center [687, 273] width 105 height 18
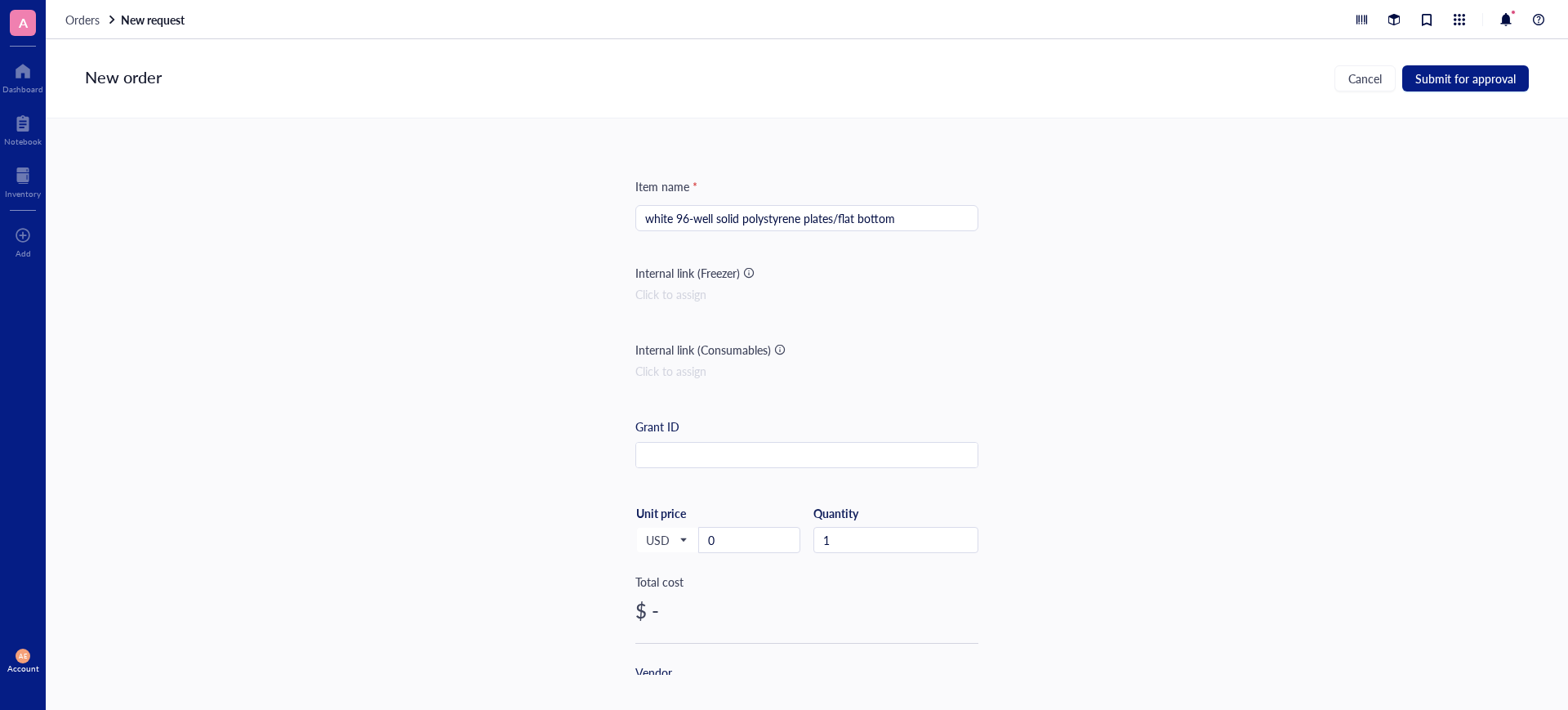
click at [744, 270] on div at bounding box center [749, 273] width 11 height 11
click at [690, 274] on div "Internal link (Freezer)" at bounding box center [687, 273] width 105 height 18
click at [775, 352] on div at bounding box center [779, 349] width 11 height 11
click at [504, 323] on div "Item name * white 96-well solid polystyrene plates/flat bottom Internal link (F…" at bounding box center [806, 397] width 1522 height 557
click at [631, 275] on div "Item name * white 96-well solid polystyrene plates/flat bottom Internal link (F…" at bounding box center [806, 397] width 1522 height 557
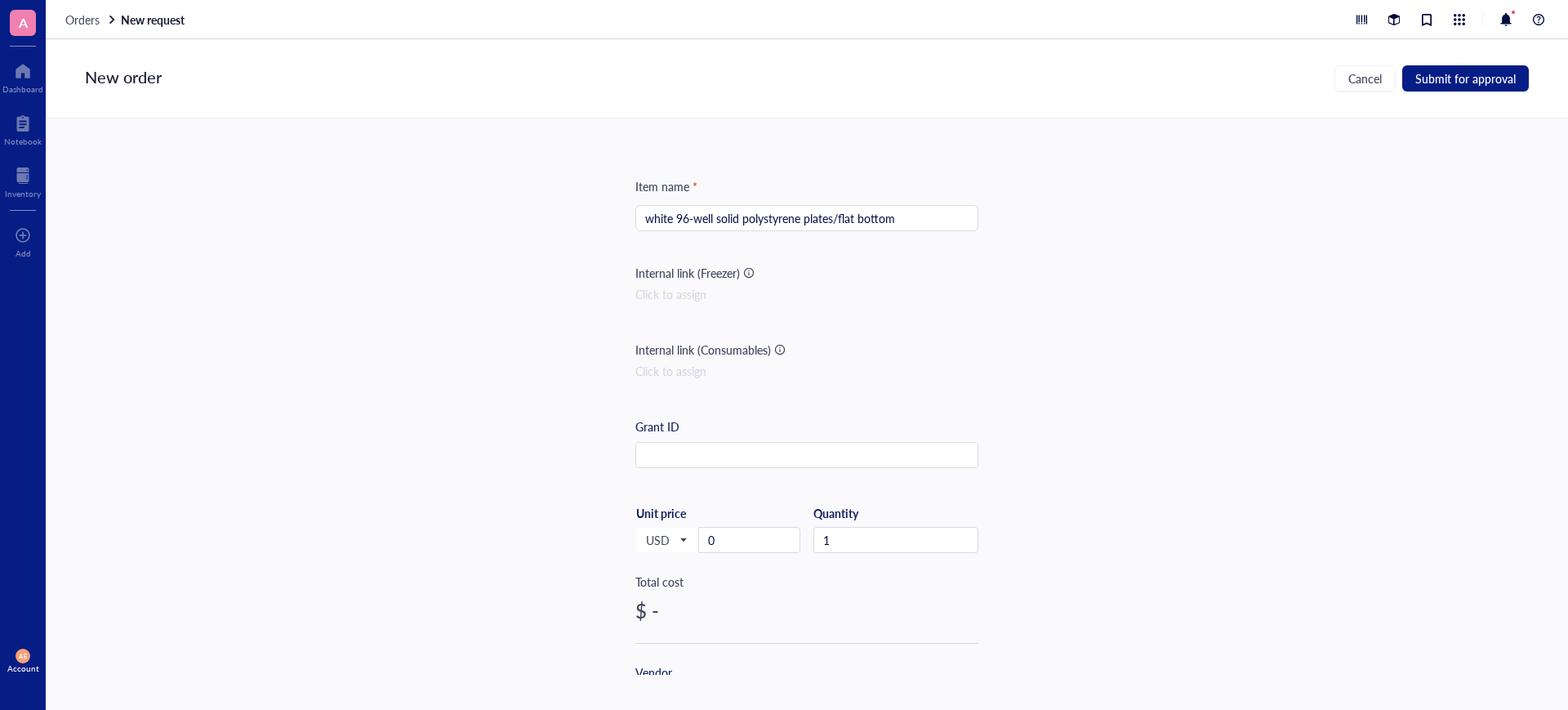
click at [646, 275] on div "Internal link (Freezer)" at bounding box center [687, 273] width 105 height 18
click at [651, 292] on div "Click to assign" at bounding box center [806, 294] width 343 height 18
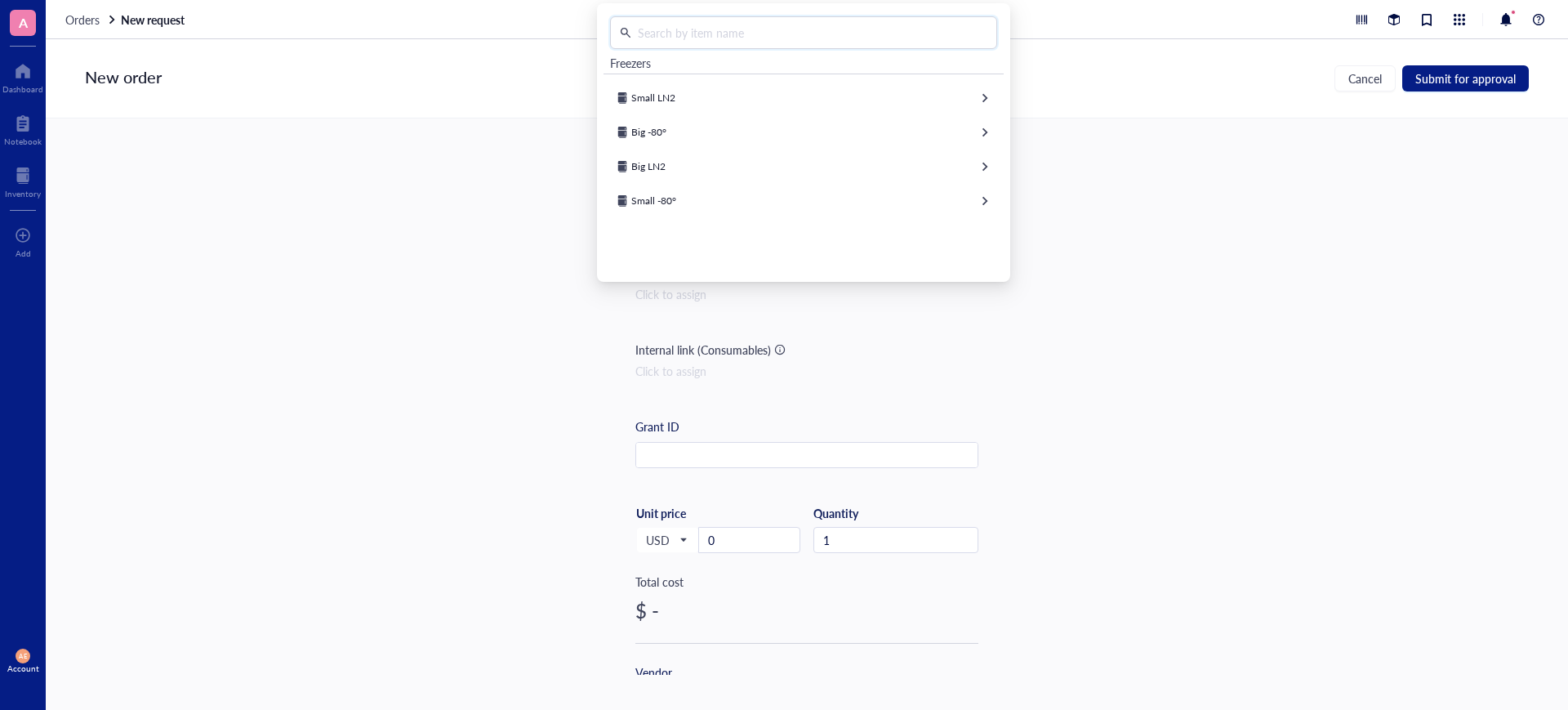
click at [672, 36] on input "text" at bounding box center [808, 33] width 356 height 24
drag, startPoint x: 660, startPoint y: 29, endPoint x: 635, endPoint y: 30, distance: 25.0
click at [635, 30] on input "lab" at bounding box center [808, 33] width 356 height 24
type input "wood"
drag, startPoint x: 678, startPoint y: 30, endPoint x: 621, endPoint y: 33, distance: 57.1
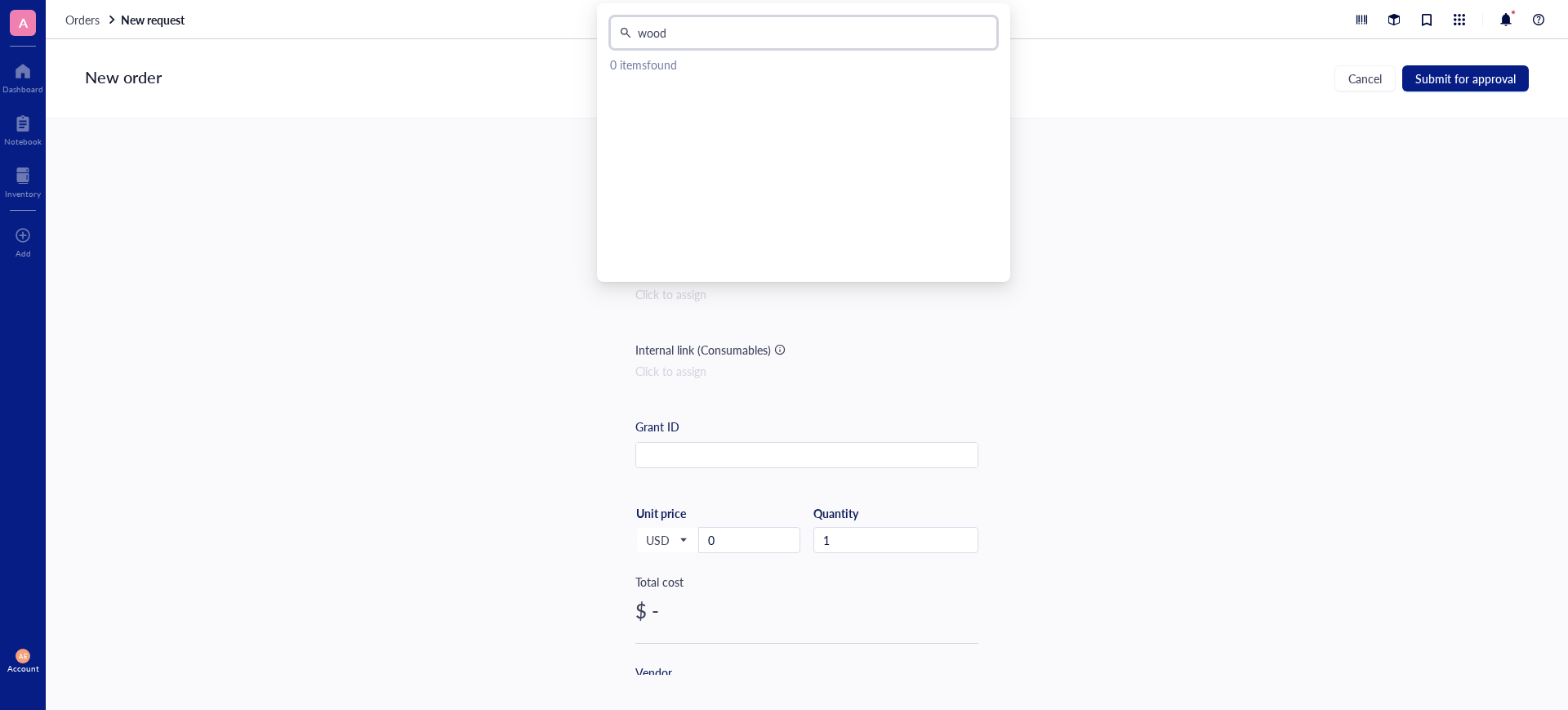
click at [632, 36] on input "wood" at bounding box center [808, 33] width 356 height 24
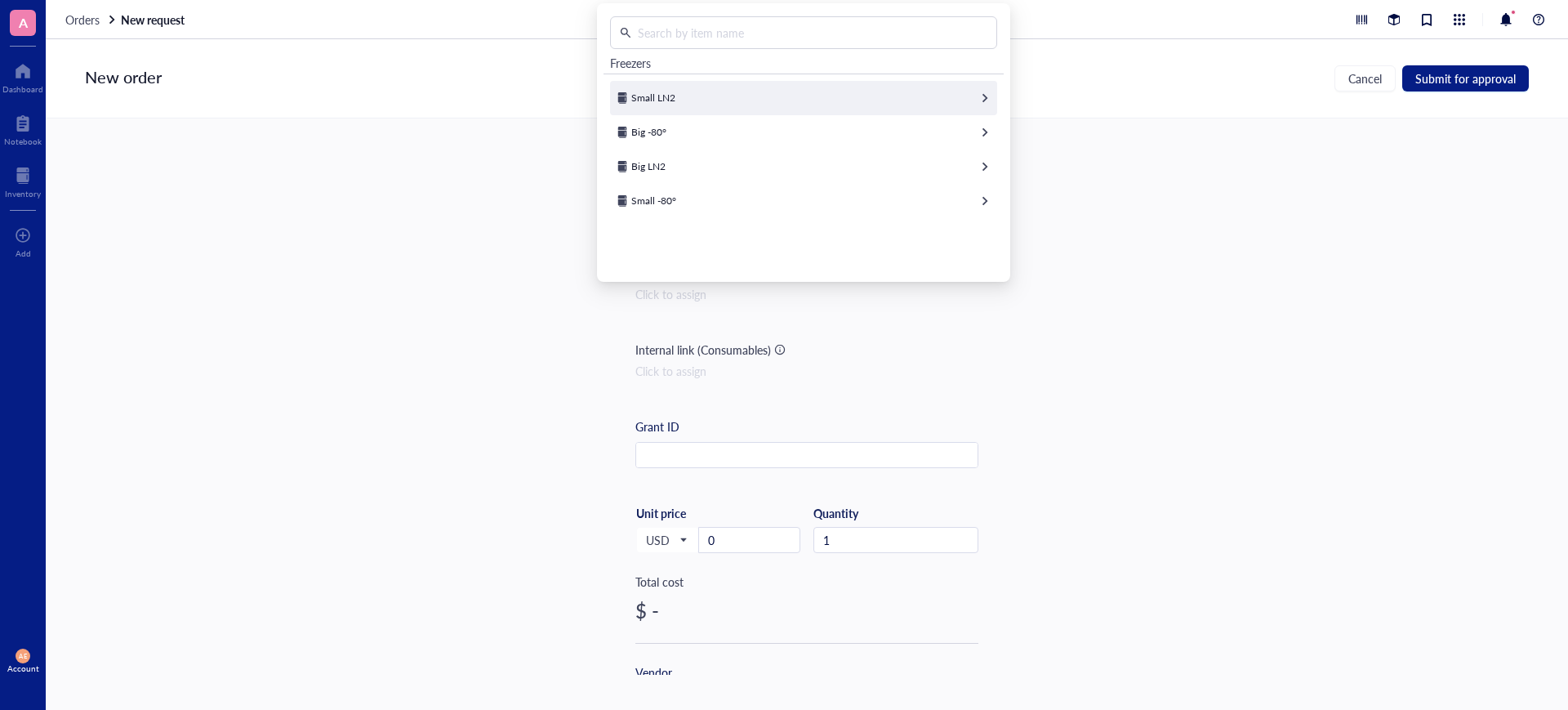
click at [979, 102] on icon at bounding box center [984, 98] width 11 height 11
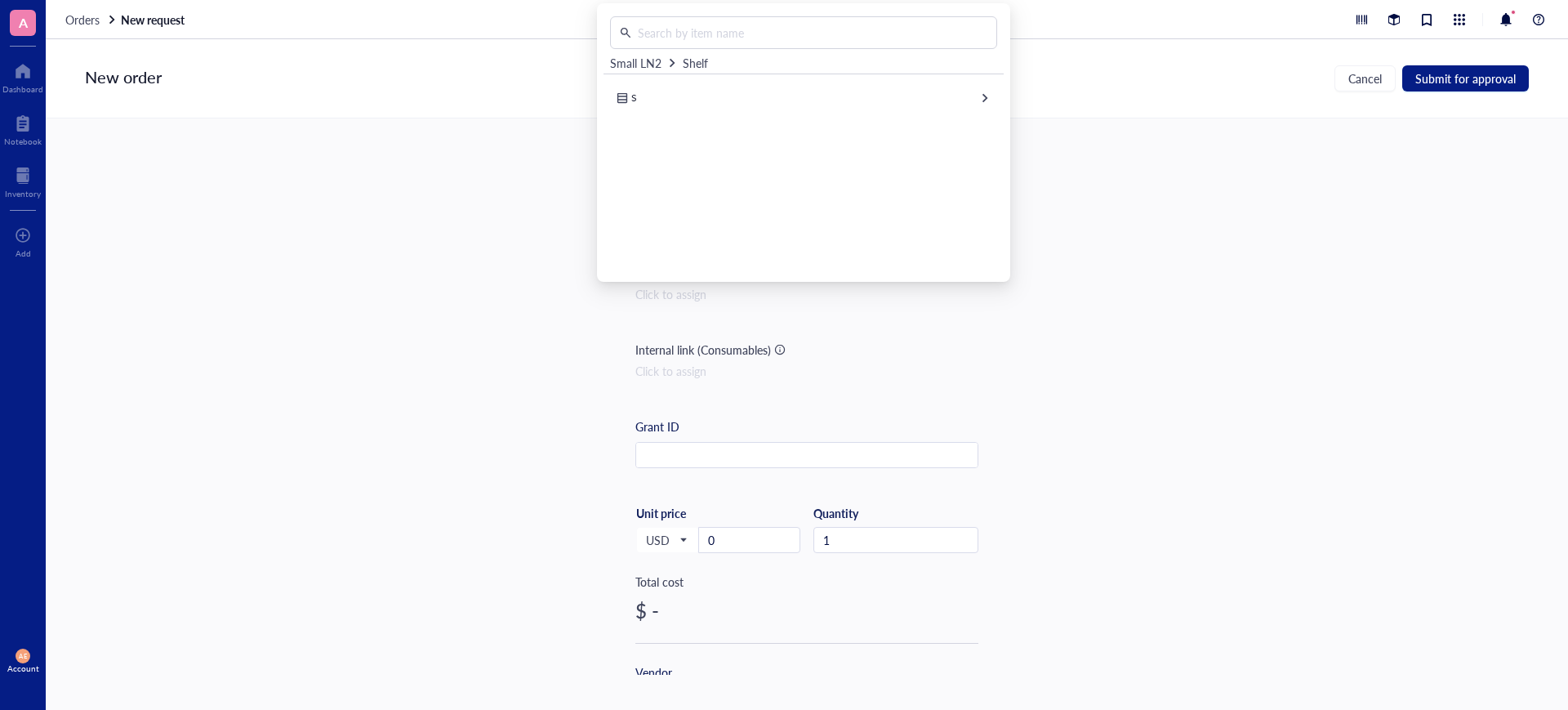
click at [514, 129] on div "Item name * white 96-well solid polystyrene plates/flat bottom Internal link (F…" at bounding box center [806, 397] width 1522 height 557
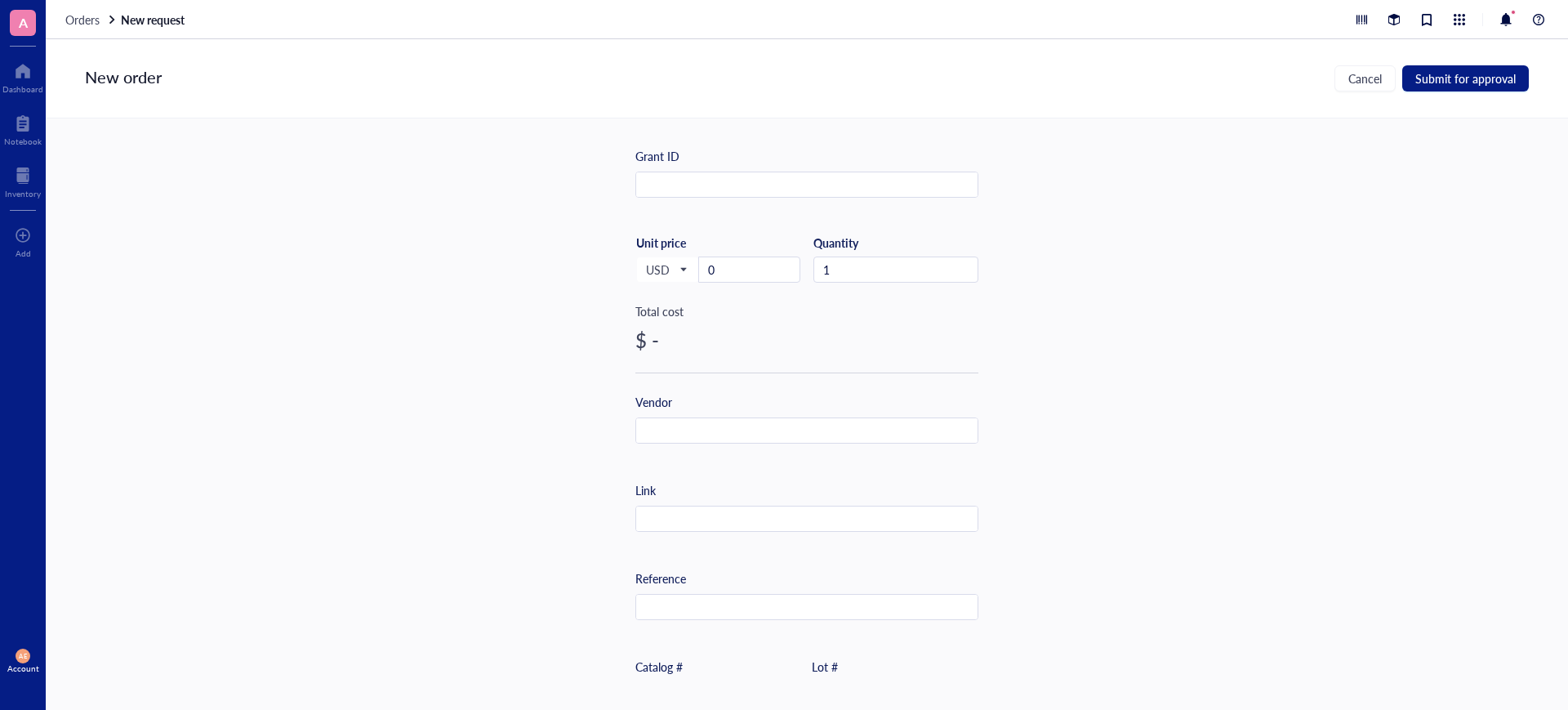
scroll to position [307, 0]
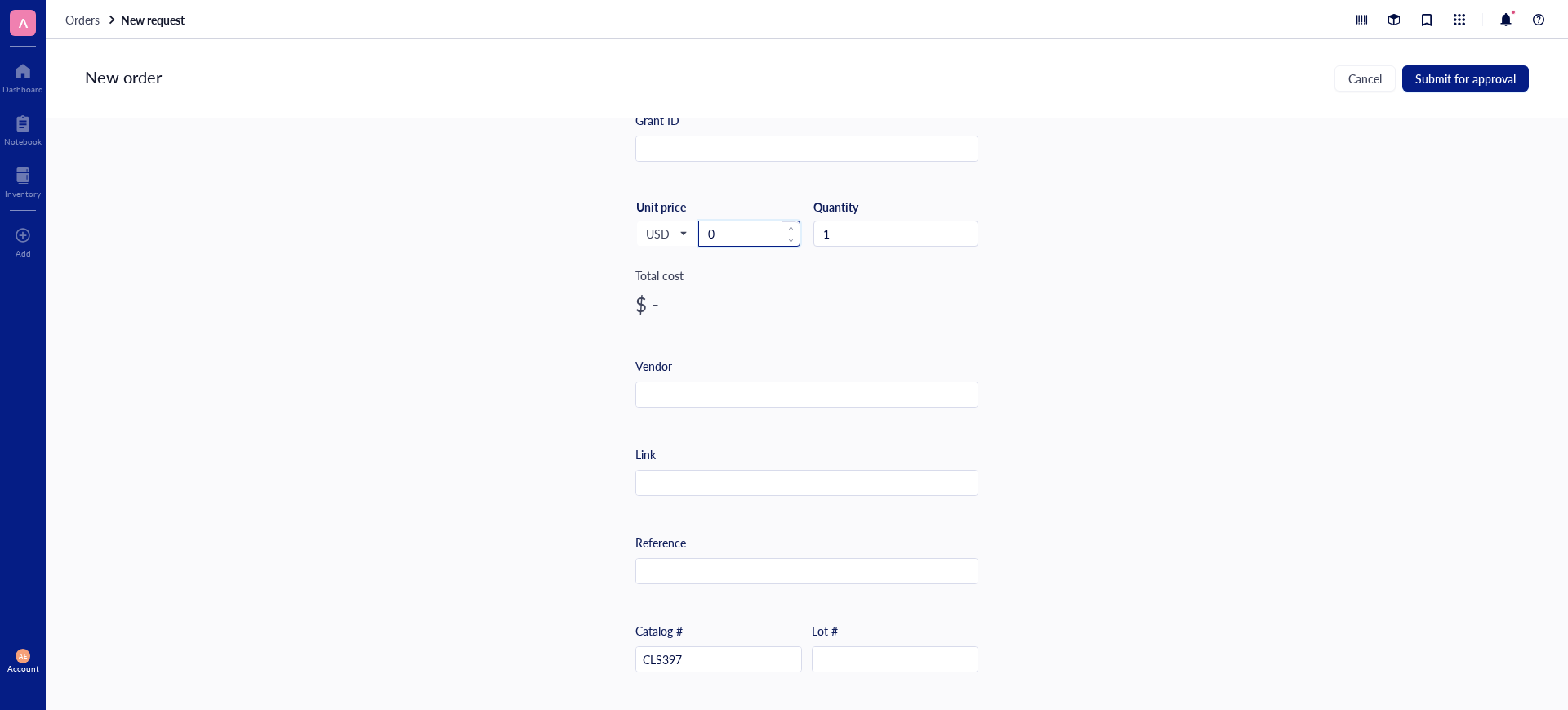
click at [714, 229] on input "0" at bounding box center [749, 234] width 100 height 24
click at [703, 234] on input "0" at bounding box center [749, 234] width 100 height 24
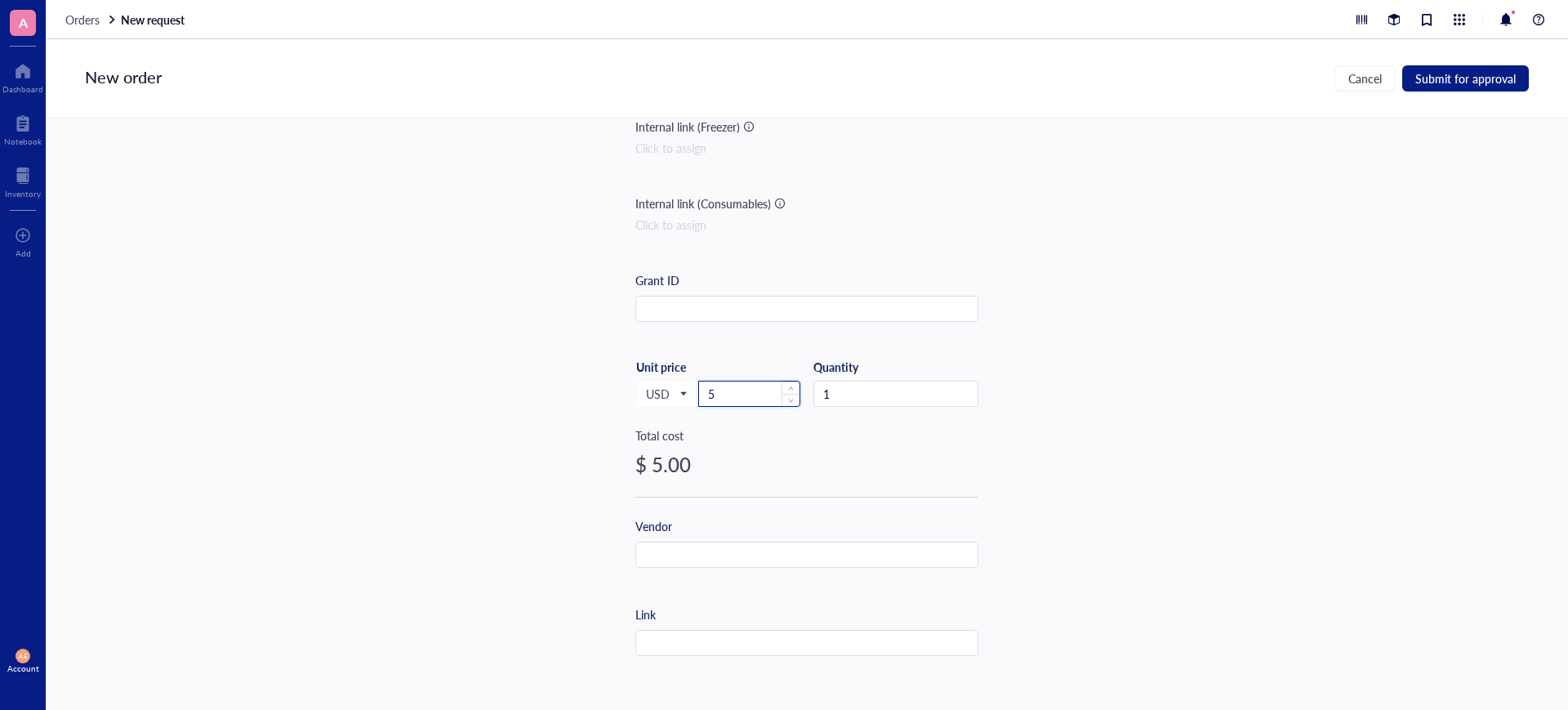
click at [725, 397] on input "5" at bounding box center [749, 394] width 100 height 24
click at [728, 385] on input "57" at bounding box center [749, 394] width 100 height 24
click at [527, 417] on div "Item name * white 96-well solid polystyrene plates/flat bottom Internal link (F…" at bounding box center [806, 397] width 1522 height 557
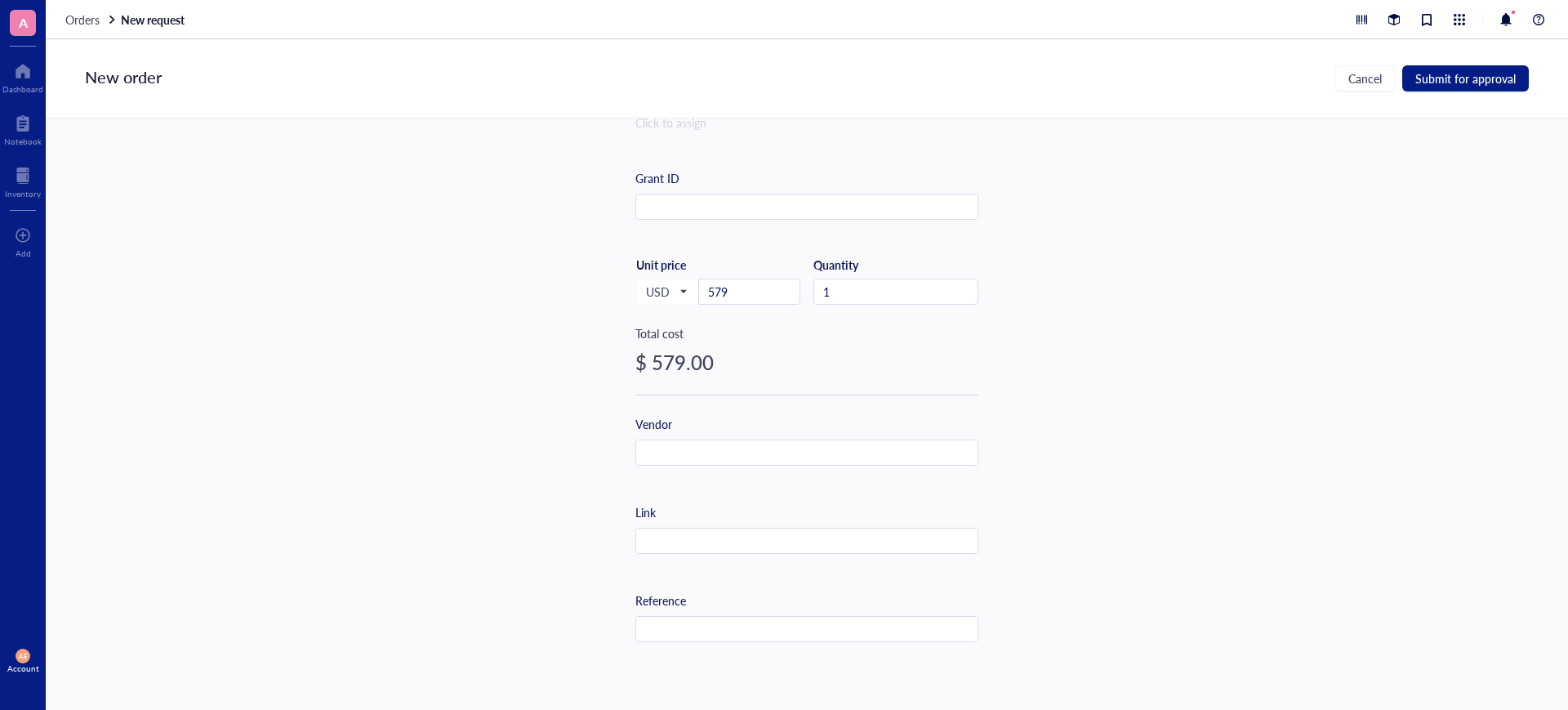
click at [496, 382] on div "Item name * white 96-well solid polystyrene plates/flat bottom Internal link (F…" at bounding box center [806, 397] width 1522 height 557
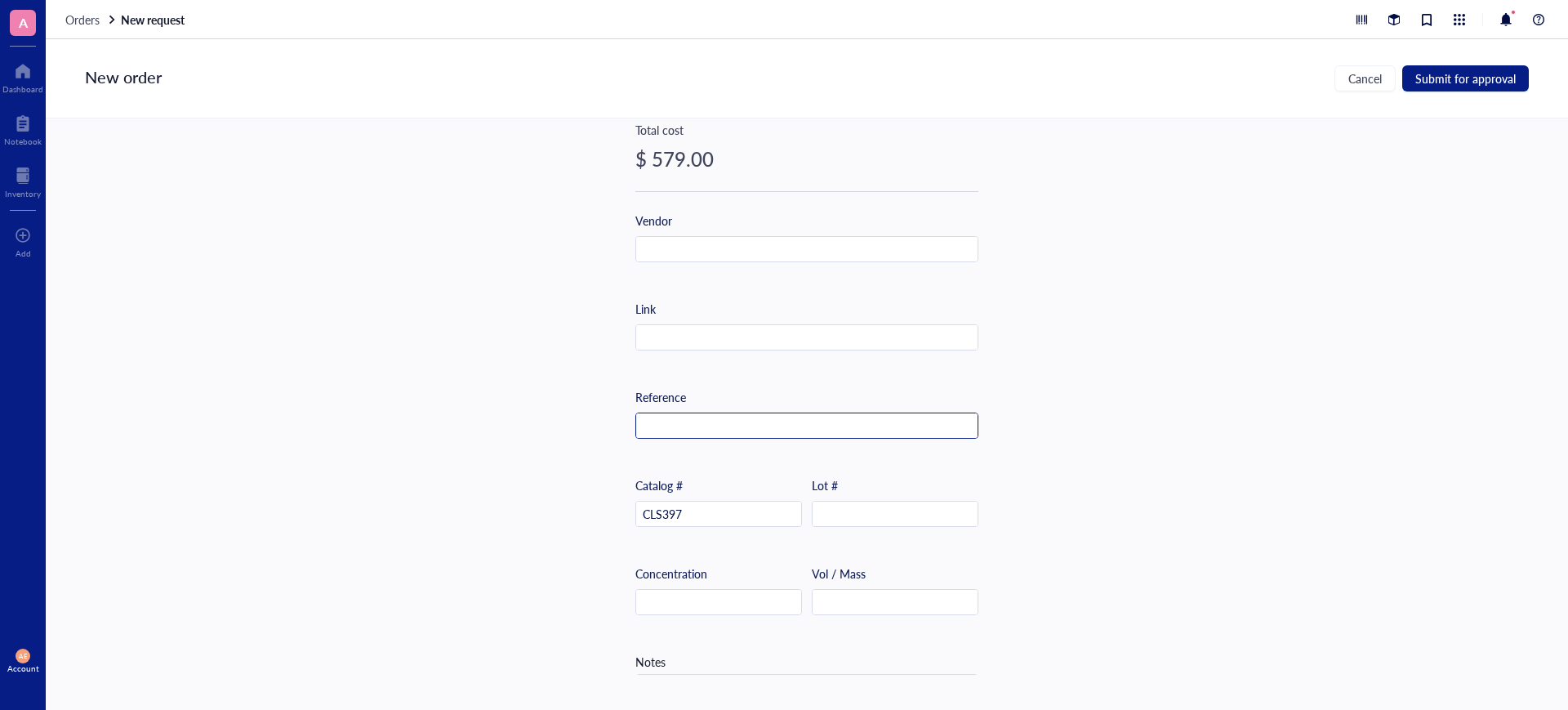
scroll to position [453, 0]
click at [667, 413] on input "text" at bounding box center [806, 425] width 341 height 26
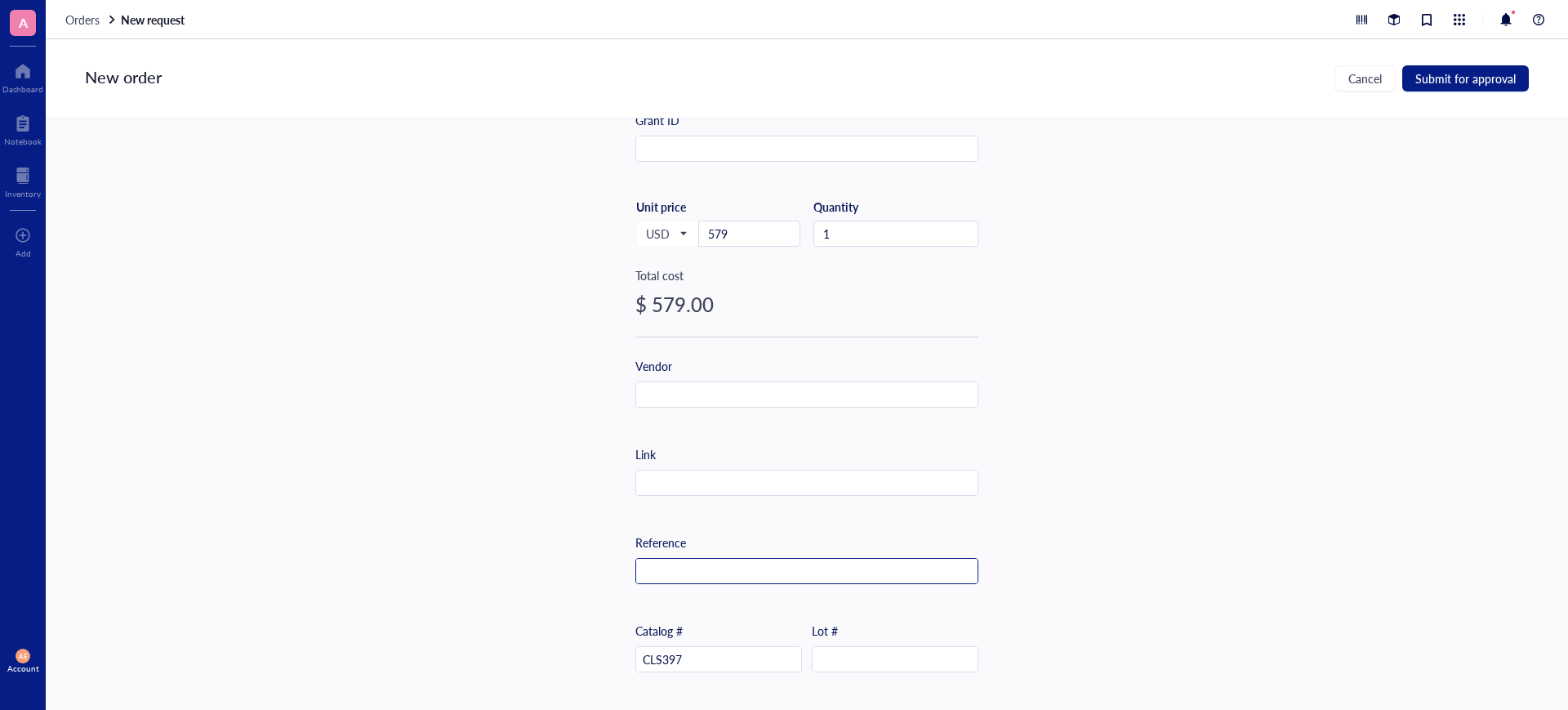
scroll to position [409, 0]
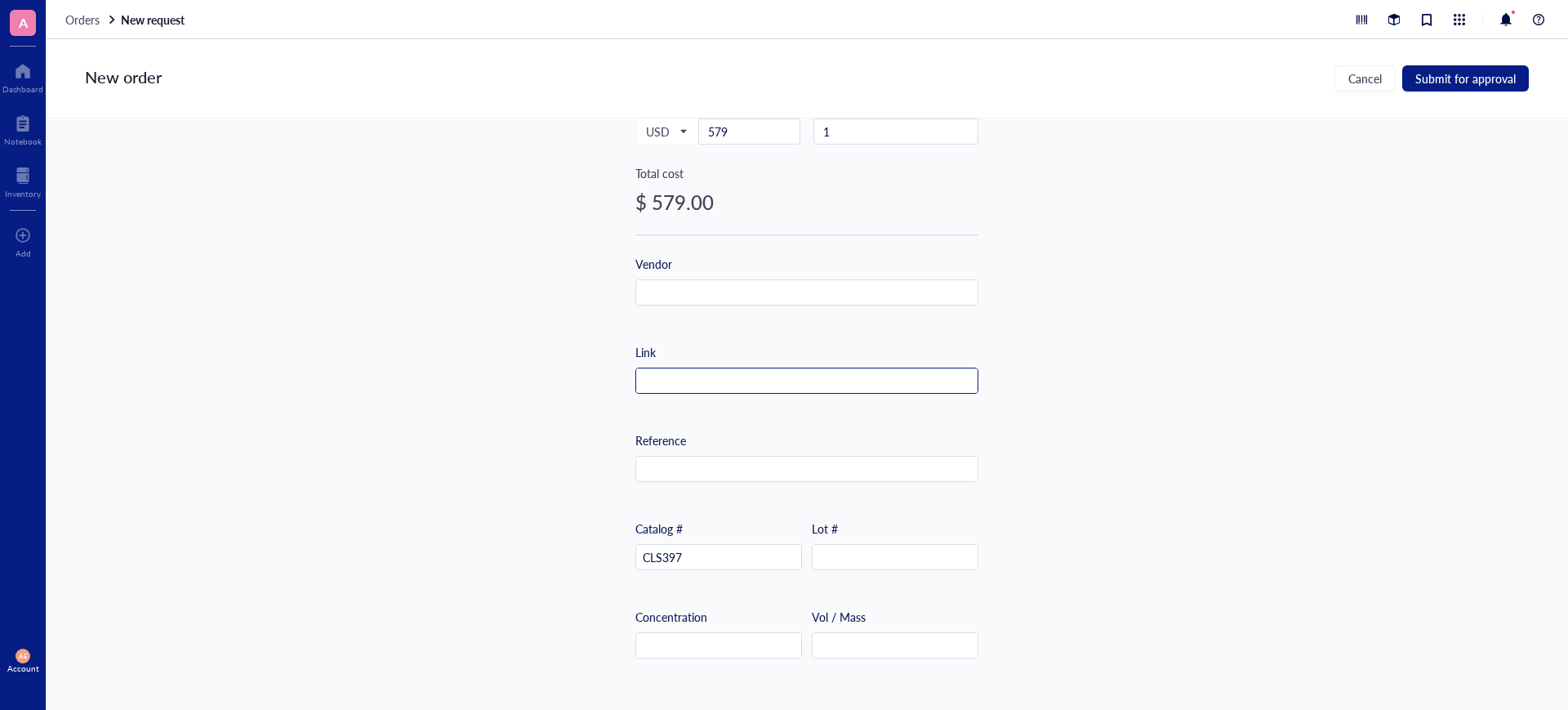
drag, startPoint x: 664, startPoint y: 379, endPoint x: 682, endPoint y: 268, distance: 112.4
click at [665, 379] on input "text" at bounding box center [806, 382] width 341 height 26
click at [677, 371] on input "text" at bounding box center [806, 382] width 341 height 26
paste input "[URL][DOMAIN_NAME]"
type input "[URL][DOMAIN_NAME]"
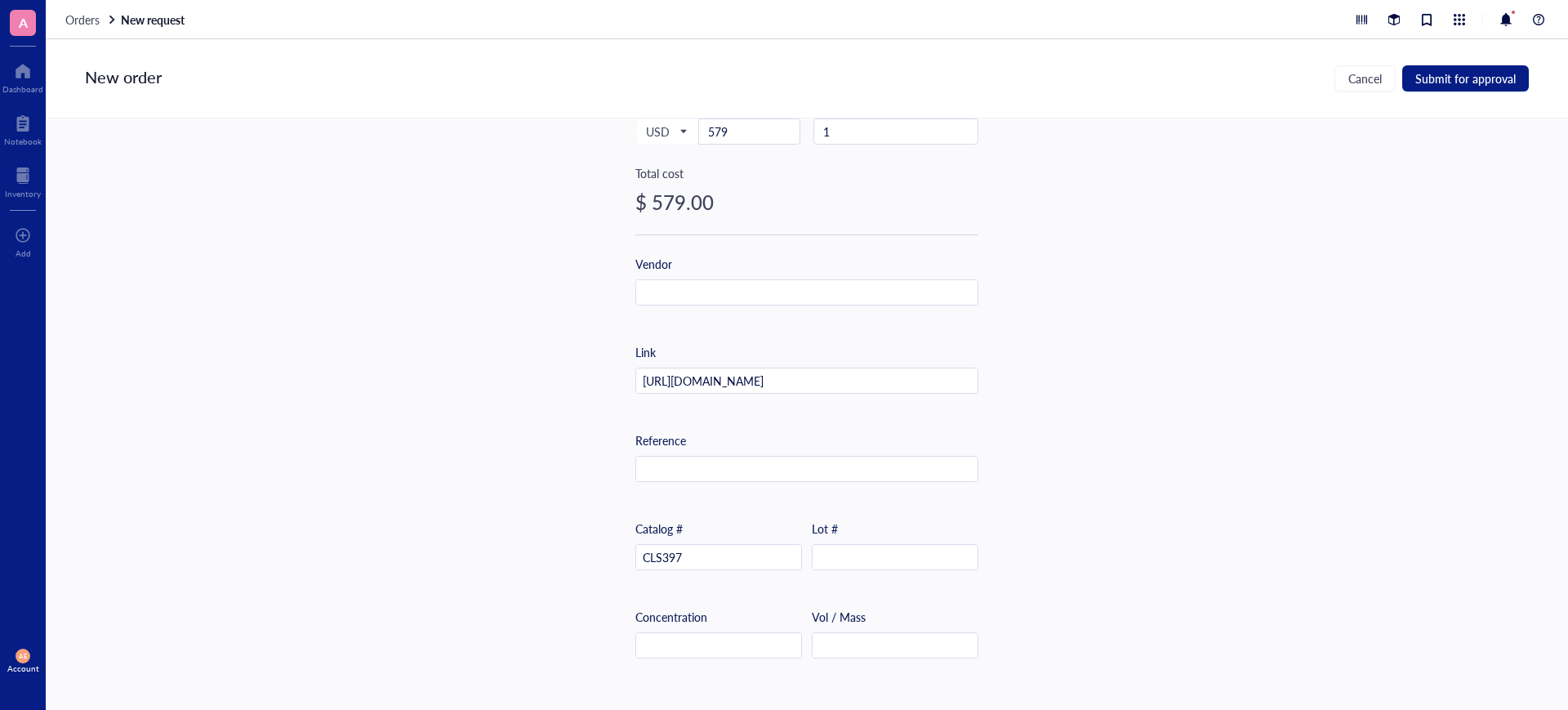
click at [470, 378] on div "Item name * white 96-well solid polystyrene plates/flat bottom Internal link (F…" at bounding box center [806, 397] width 1522 height 557
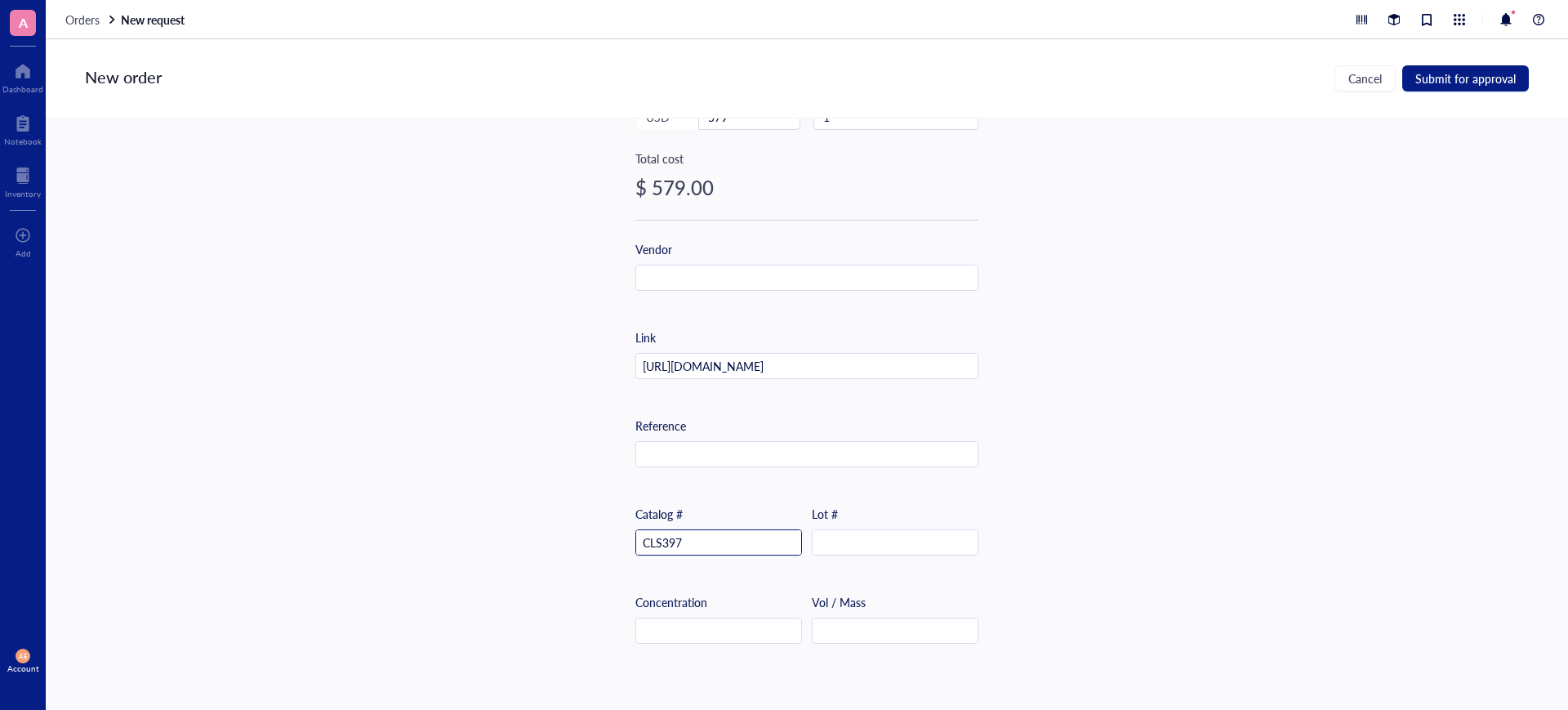
scroll to position [551, 0]
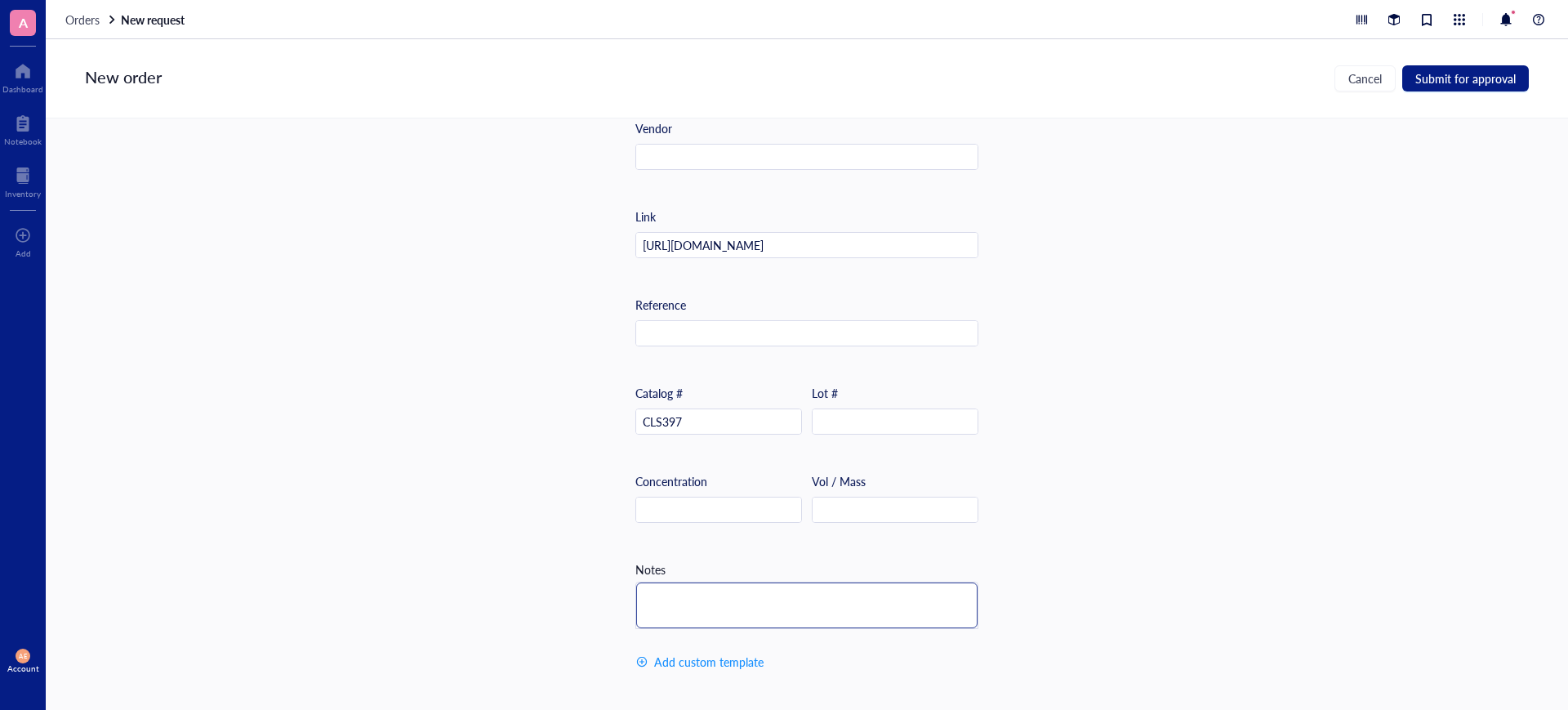
click at [663, 592] on textarea at bounding box center [806, 605] width 341 height 46
click at [659, 592] on textarea "1" at bounding box center [806, 605] width 341 height 46
click at [660, 599] on textarea "1" at bounding box center [806, 605] width 341 height 46
click at [651, 594] on textarea "1 b" at bounding box center [806, 605] width 341 height 46
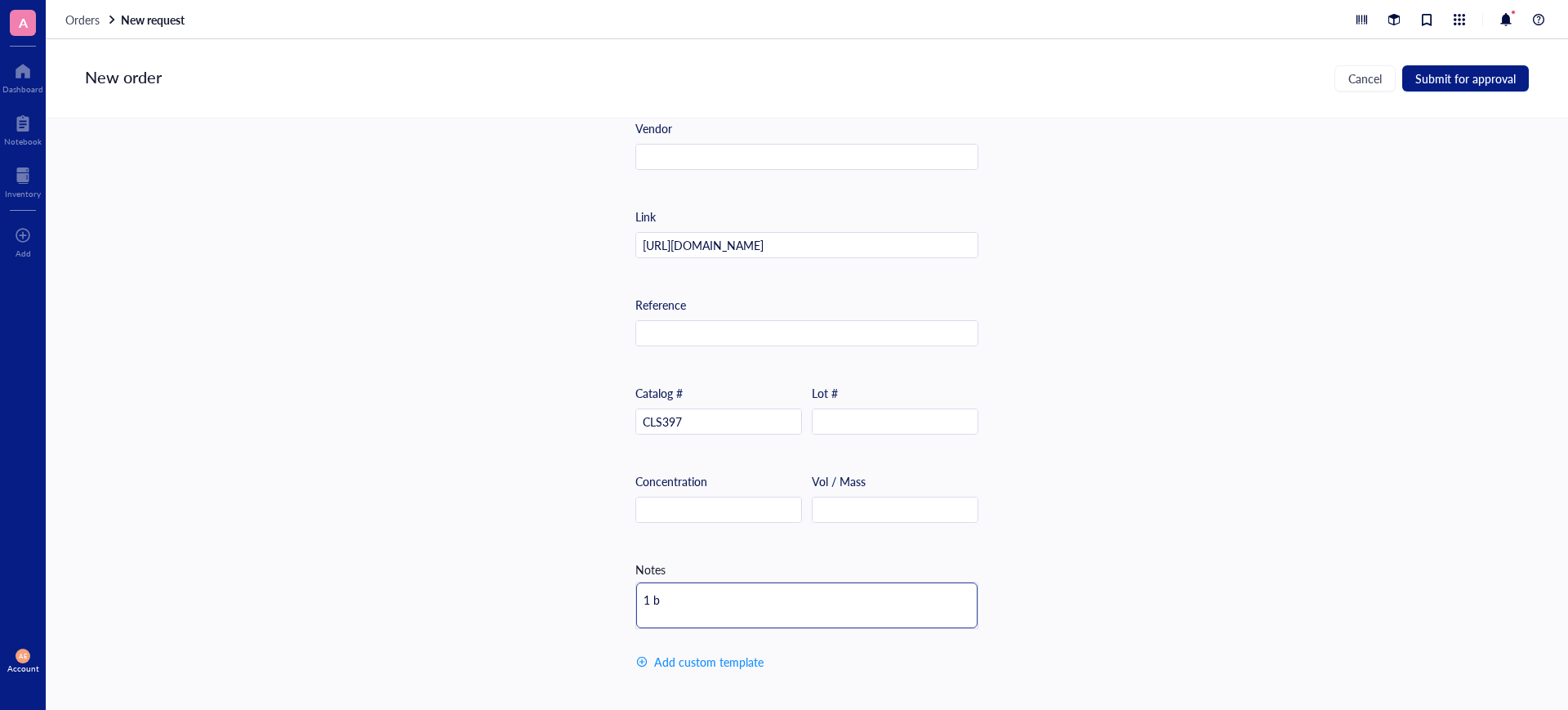
click at [655, 597] on textarea "1 b" at bounding box center [806, 605] width 341 height 46
click at [668, 597] on textarea "1 bo" at bounding box center [806, 605] width 341 height 46
click at [672, 601] on textarea "1 box" at bounding box center [806, 605] width 341 height 46
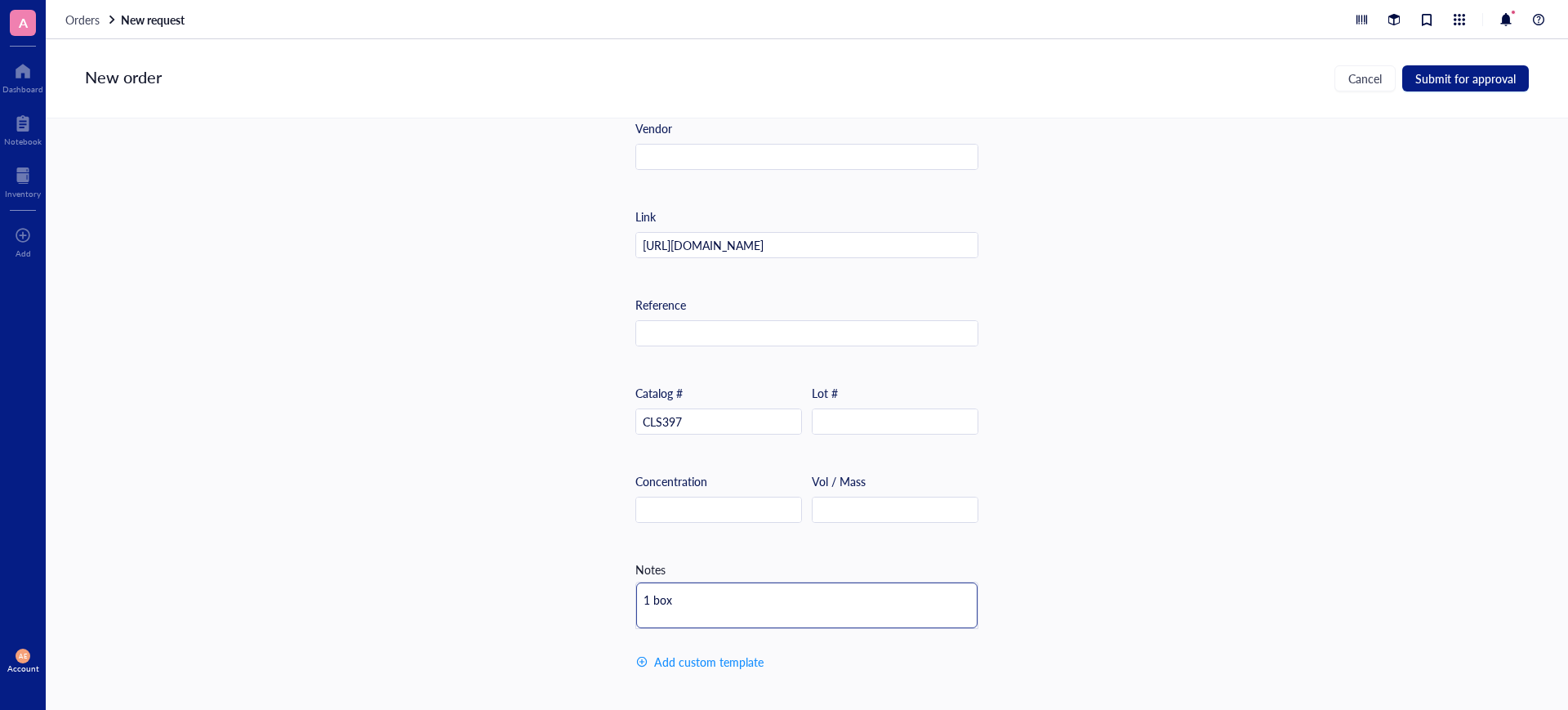
click at [671, 590] on textarea "1 box" at bounding box center [806, 605] width 341 height 46
click at [677, 602] on textarea "1 box (" at bounding box center [806, 605] width 341 height 46
click at [684, 596] on textarea "1 box (1" at bounding box center [806, 605] width 341 height 46
click at [689, 595] on textarea "1 box (10" at bounding box center [806, 605] width 341 height 46
click at [694, 591] on textarea "1 box (100" at bounding box center [806, 605] width 341 height 46
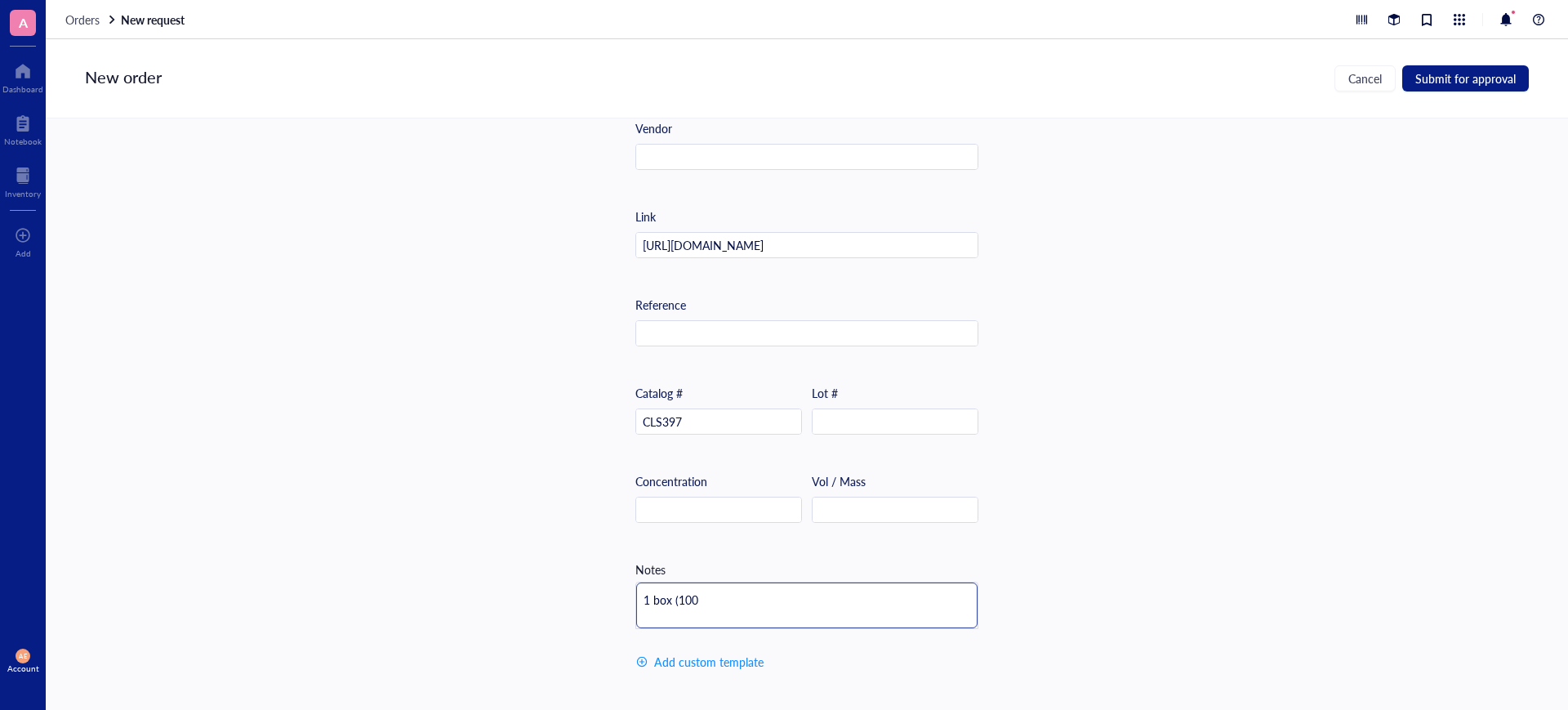
click at [696, 595] on textarea "1 box (100" at bounding box center [806, 605] width 341 height 46
click at [704, 596] on textarea "1 box (100 e" at bounding box center [806, 605] width 341 height 46
click at [704, 596] on textarea "1 box (100 ea" at bounding box center [806, 605] width 341 height 46
click at [704, 596] on textarea "1 box (100 eca" at bounding box center [806, 605] width 341 height 46
click at [715, 597] on textarea "1 box (100 eca" at bounding box center [806, 605] width 341 height 46
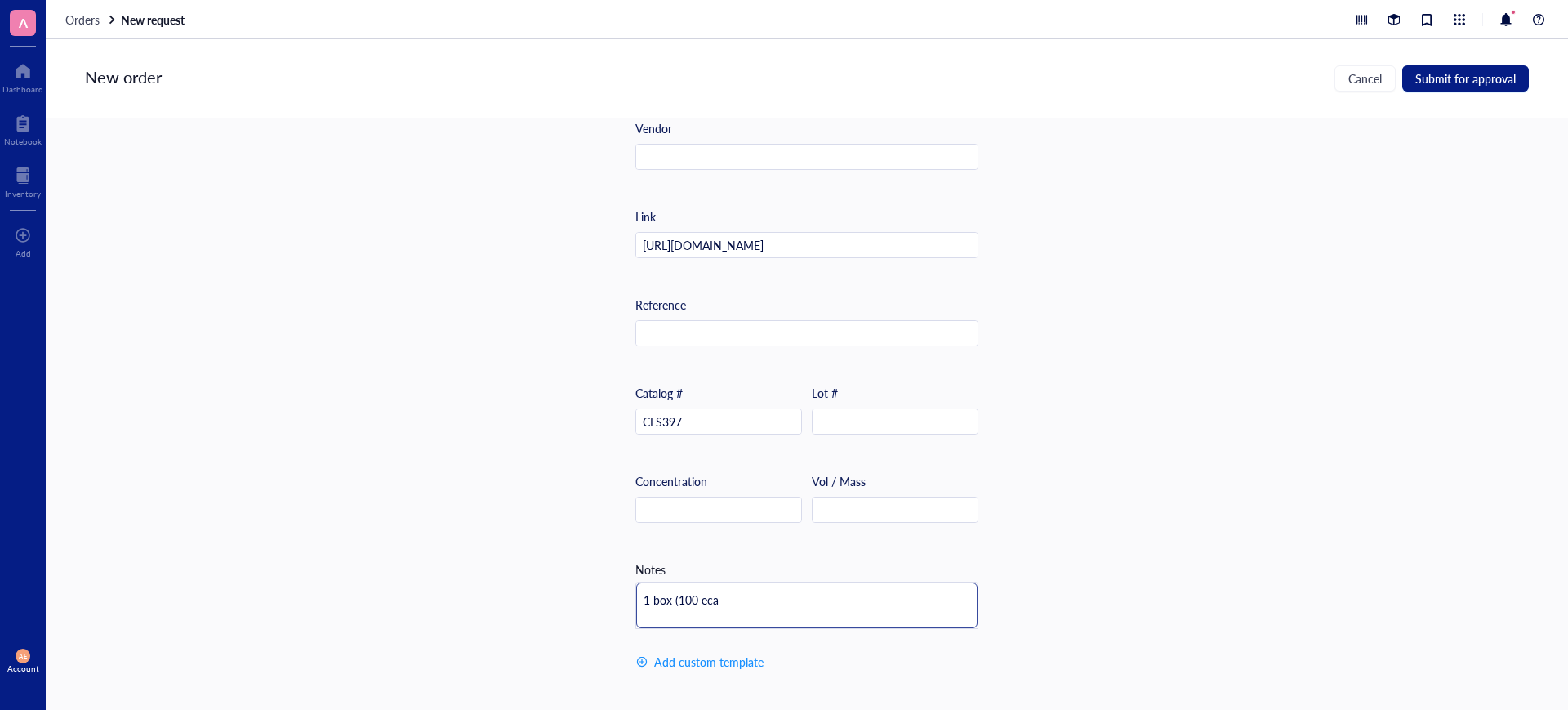
click at [708, 597] on textarea "1 box (100 eca" at bounding box center [806, 605] width 341 height 46
click at [706, 599] on textarea "1 box (100 ea" at bounding box center [806, 605] width 341 height 46
click at [710, 601] on textarea "1 box (100 ea" at bounding box center [806, 605] width 341 height 46
click at [711, 600] on textarea "1 box (100 eac" at bounding box center [806, 605] width 341 height 46
click at [715, 600] on textarea "1 box (100 eac" at bounding box center [806, 605] width 341 height 46
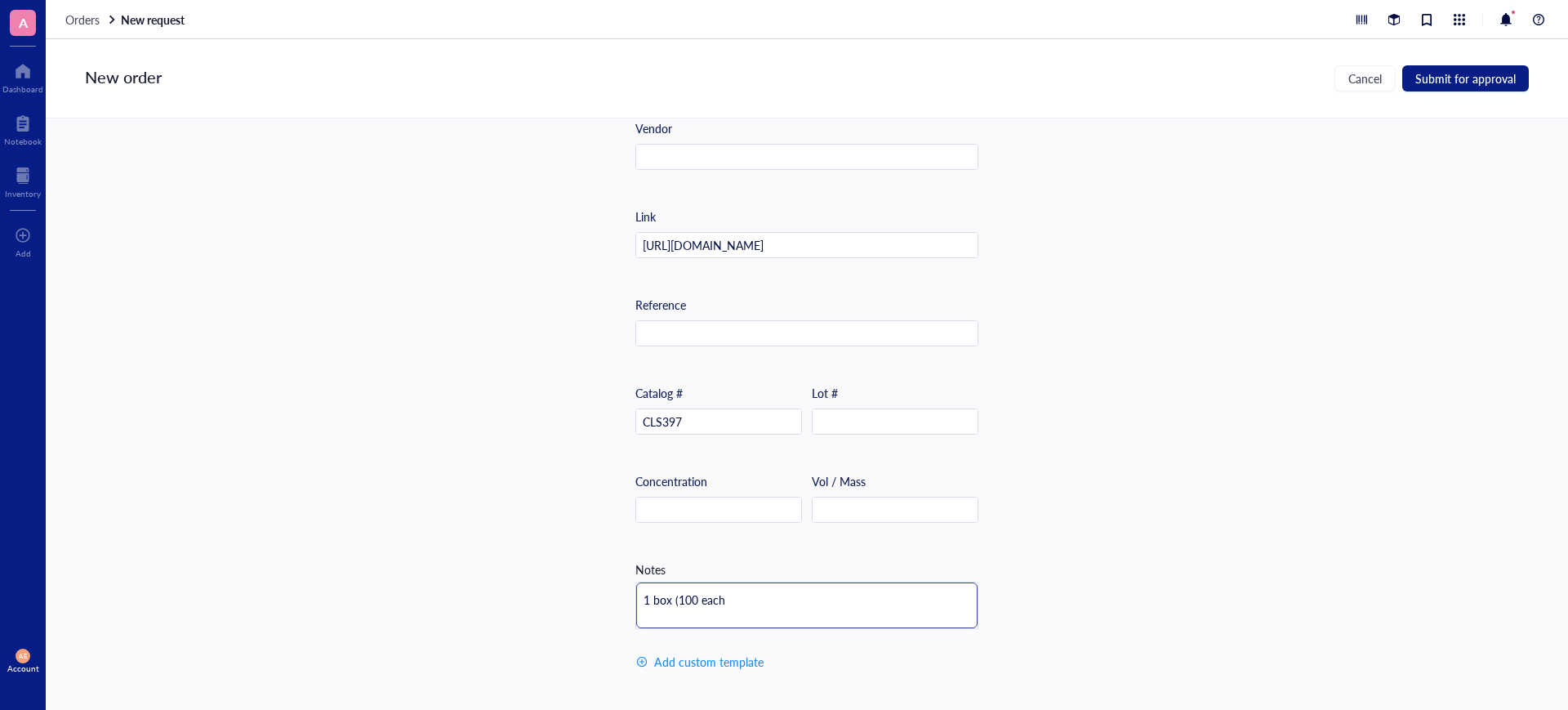
click at [720, 597] on textarea "1 box (100 each" at bounding box center [806, 605] width 341 height 46
drag, startPoint x: 1428, startPoint y: 74, endPoint x: 1430, endPoint y: 99, distance: 25.1
click at [1429, 74] on span "Submit for approval" at bounding box center [1465, 78] width 100 height 13
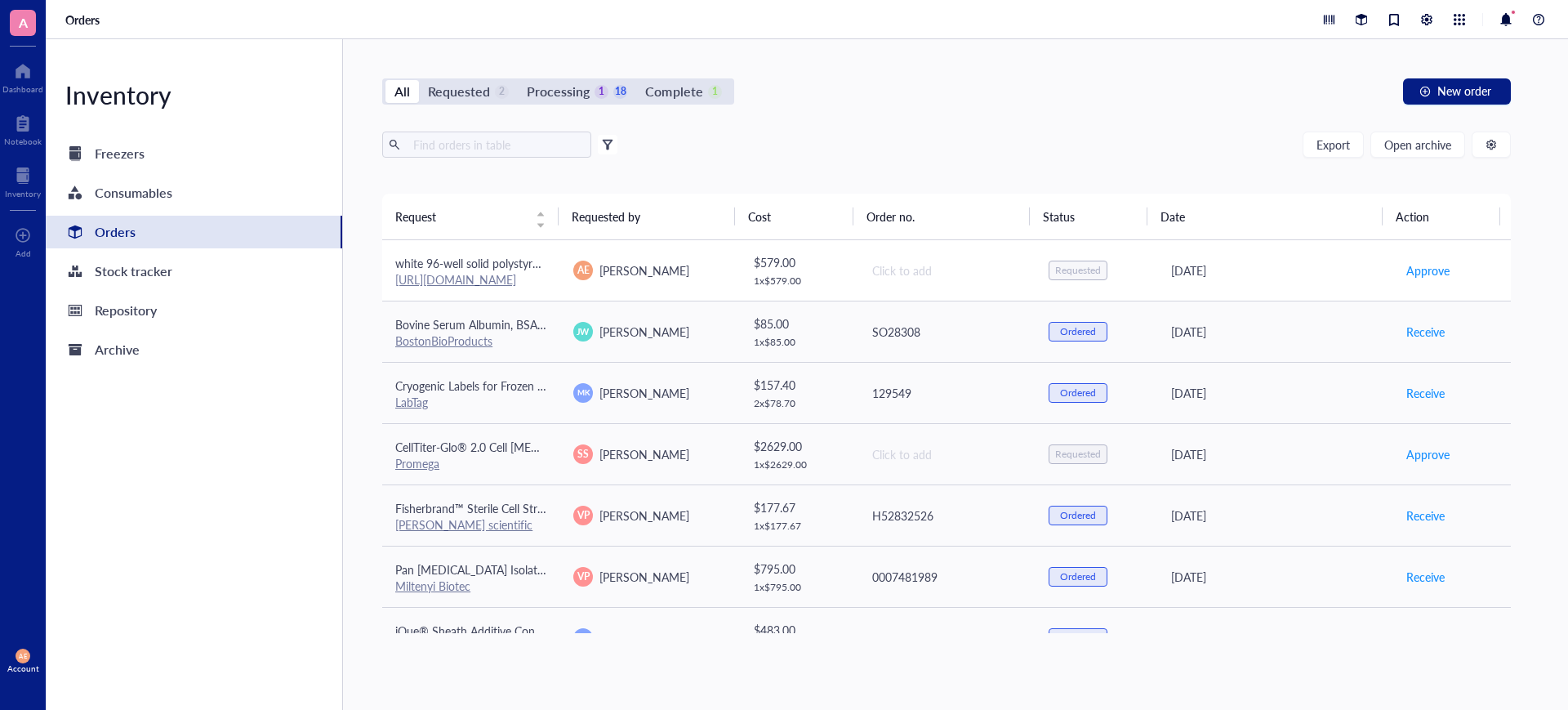
click at [490, 261] on span "white 96-well solid polystyrene plates/flat bottom" at bounding box center [521, 262] width 251 height 16
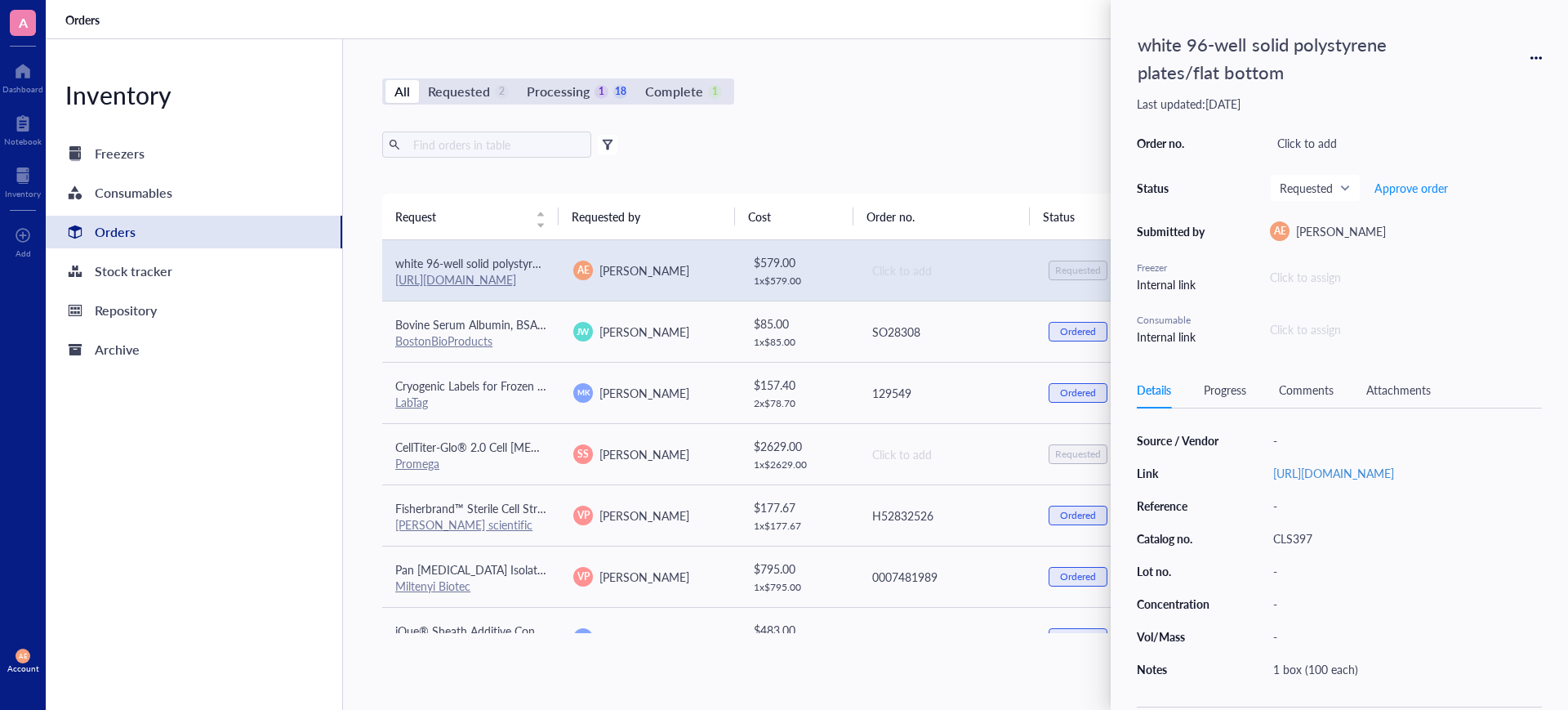
scroll to position [204, 0]
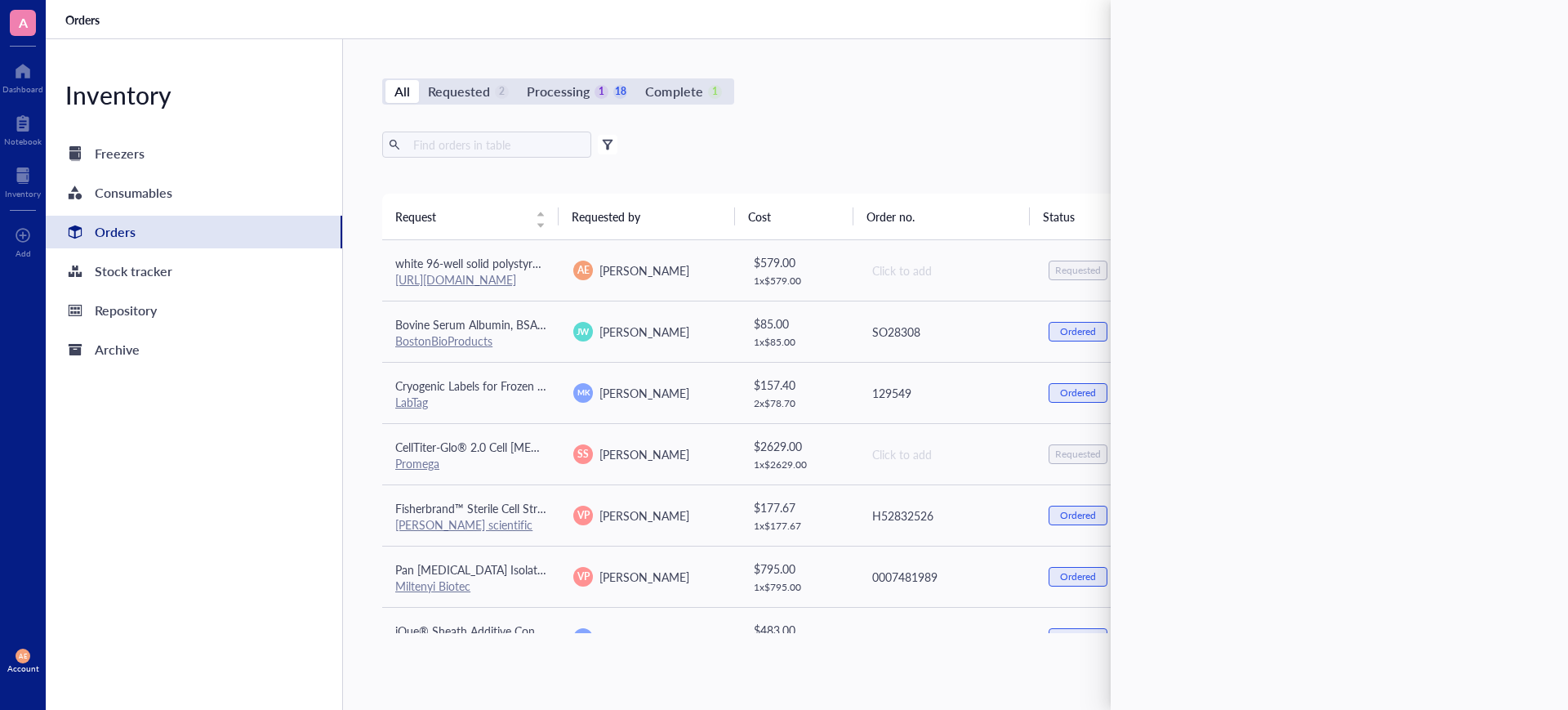
click at [966, 126] on div "All Requested 2 Processing 1 18 Complete 1 New order Export Open archive Filter…" at bounding box center [946, 374] width 1207 height 671
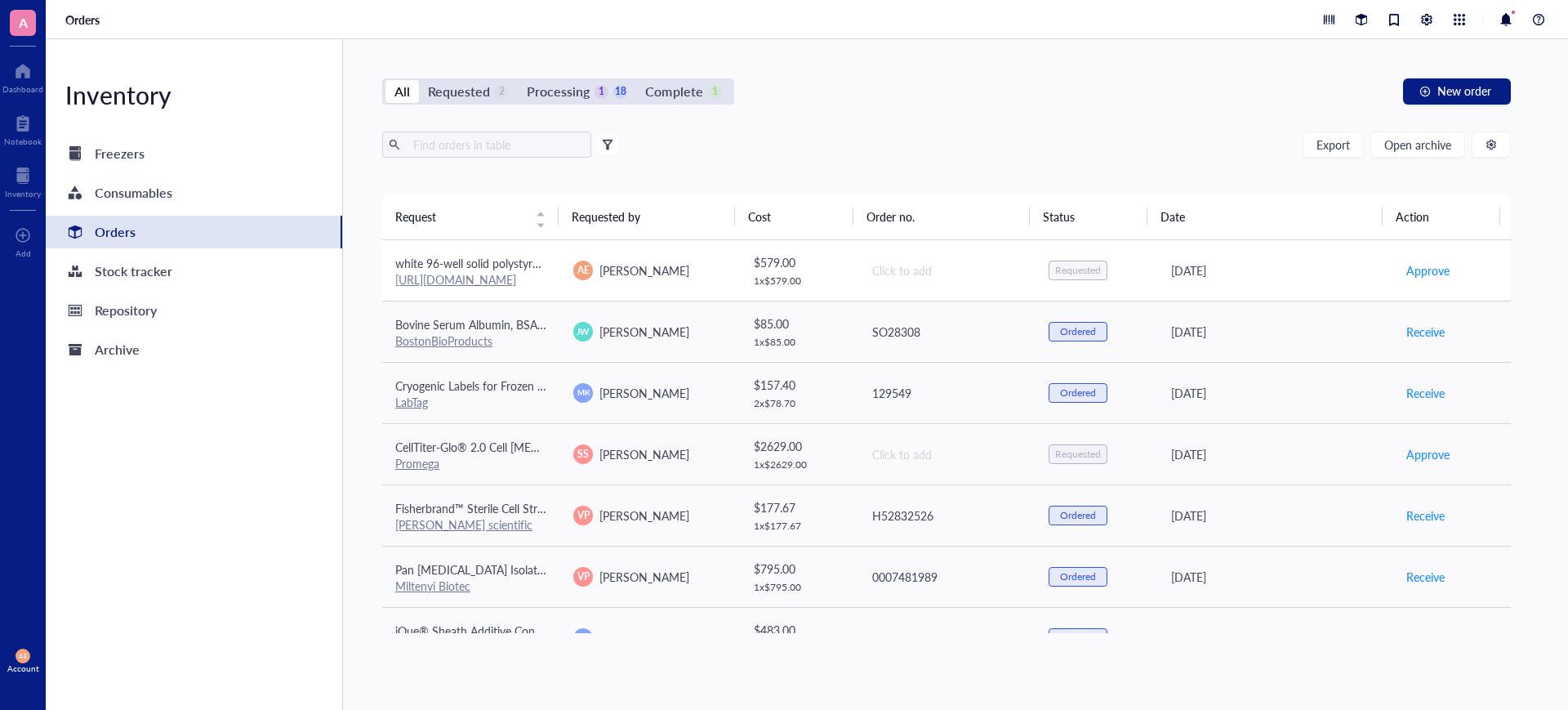
click at [507, 274] on link "[URL][DOMAIN_NAME]" at bounding box center [456, 279] width 121 height 16
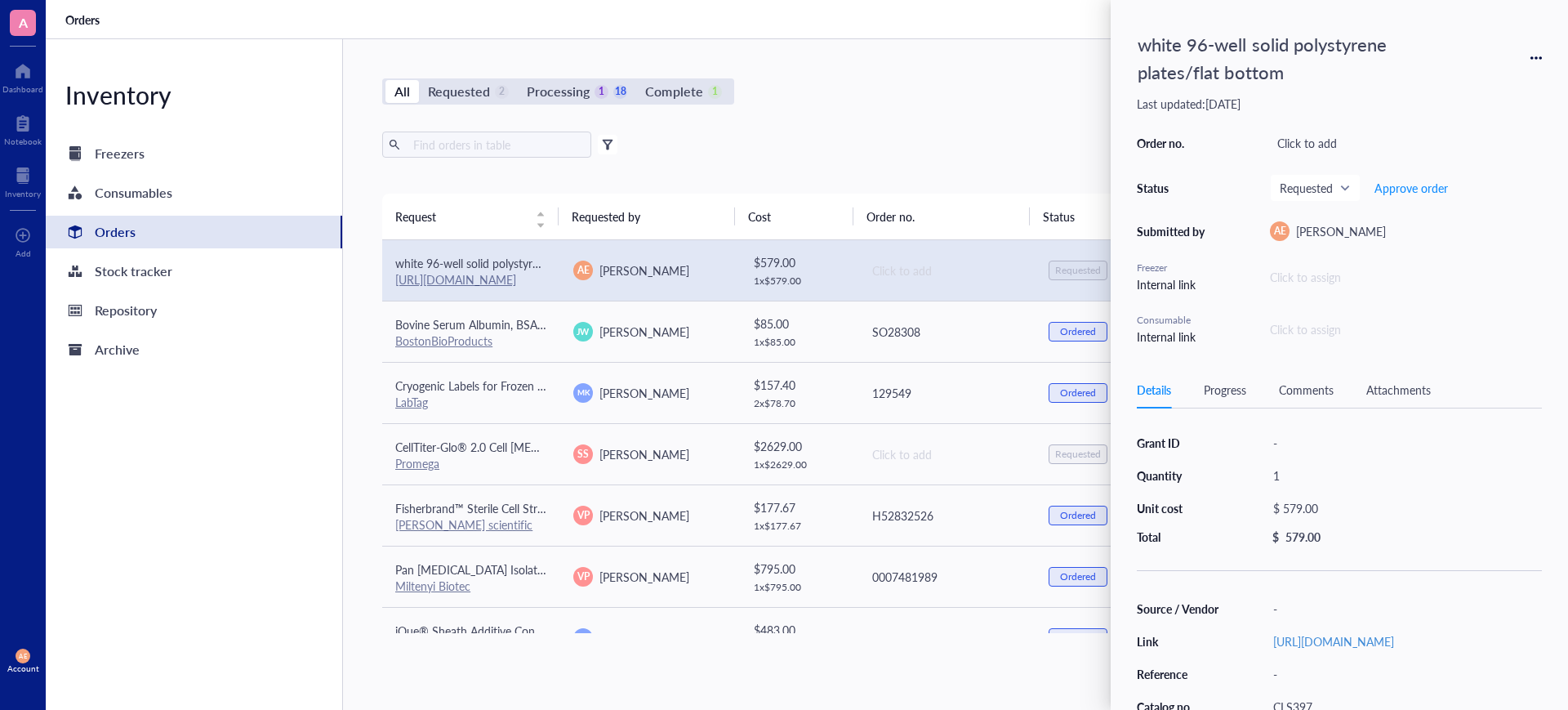
click at [1533, 61] on icon at bounding box center [1535, 57] width 11 height 11
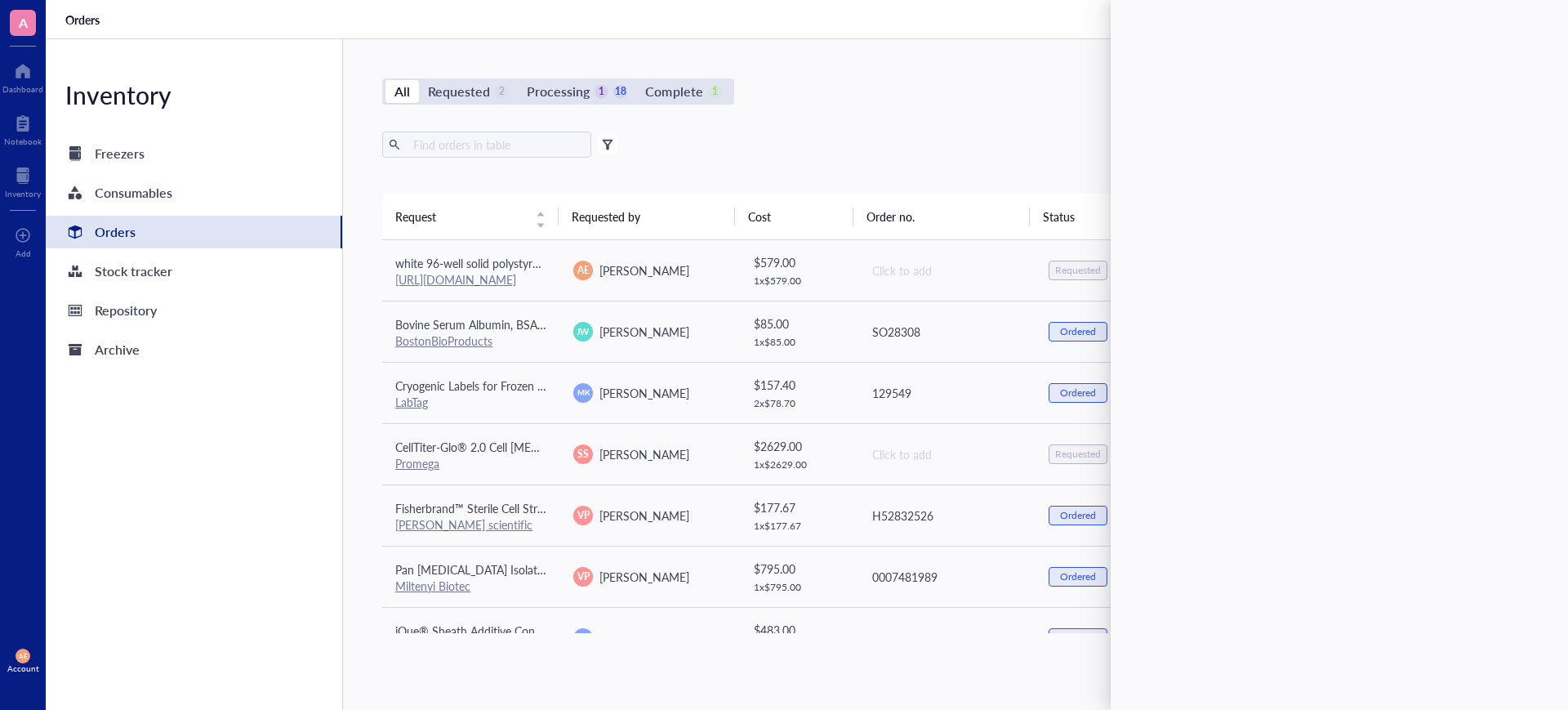
click at [1033, 119] on div "All Requested 2 Processing 1 18 Complete 1 New order Export Open archive Filter…" at bounding box center [946, 374] width 1207 height 671
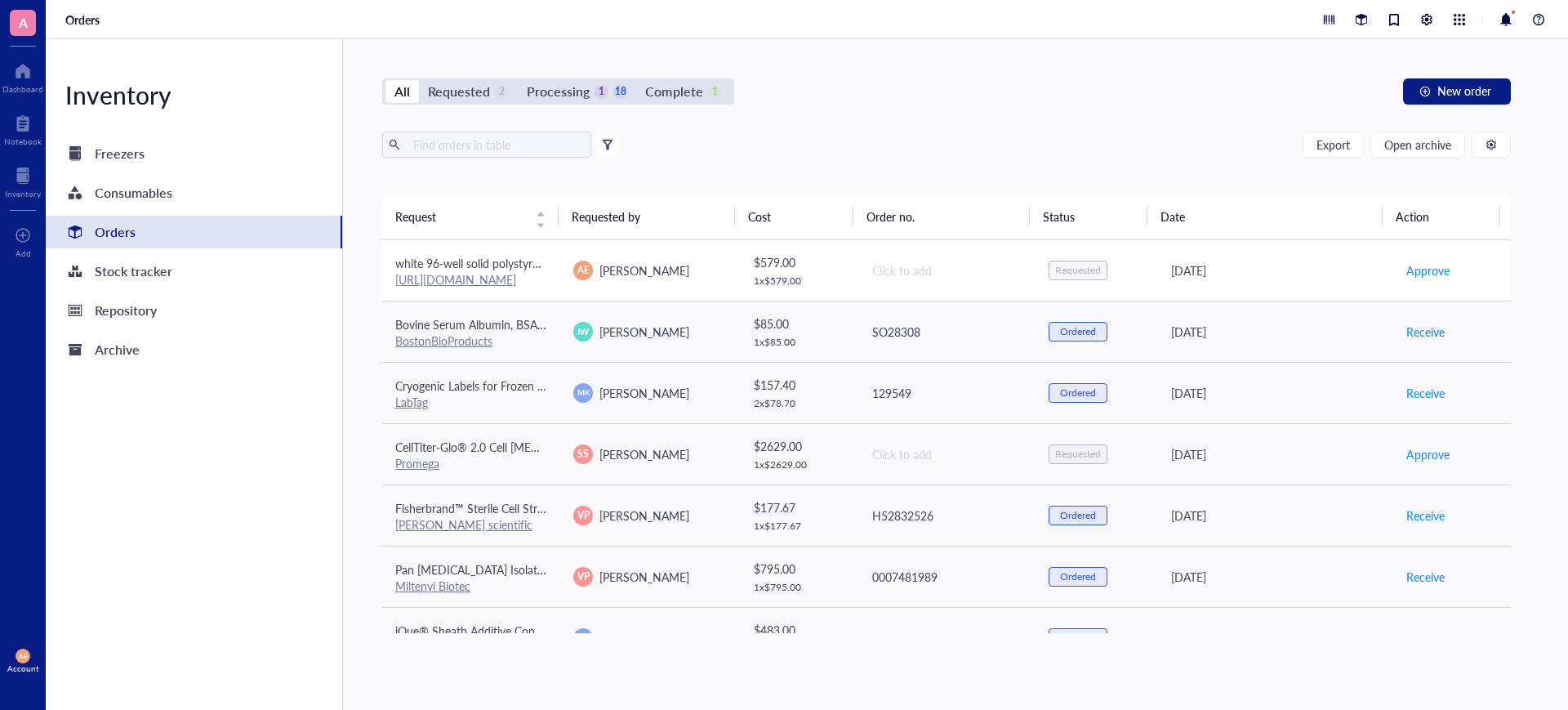
click at [482, 284] on link "[URL][DOMAIN_NAME]" at bounding box center [456, 279] width 121 height 16
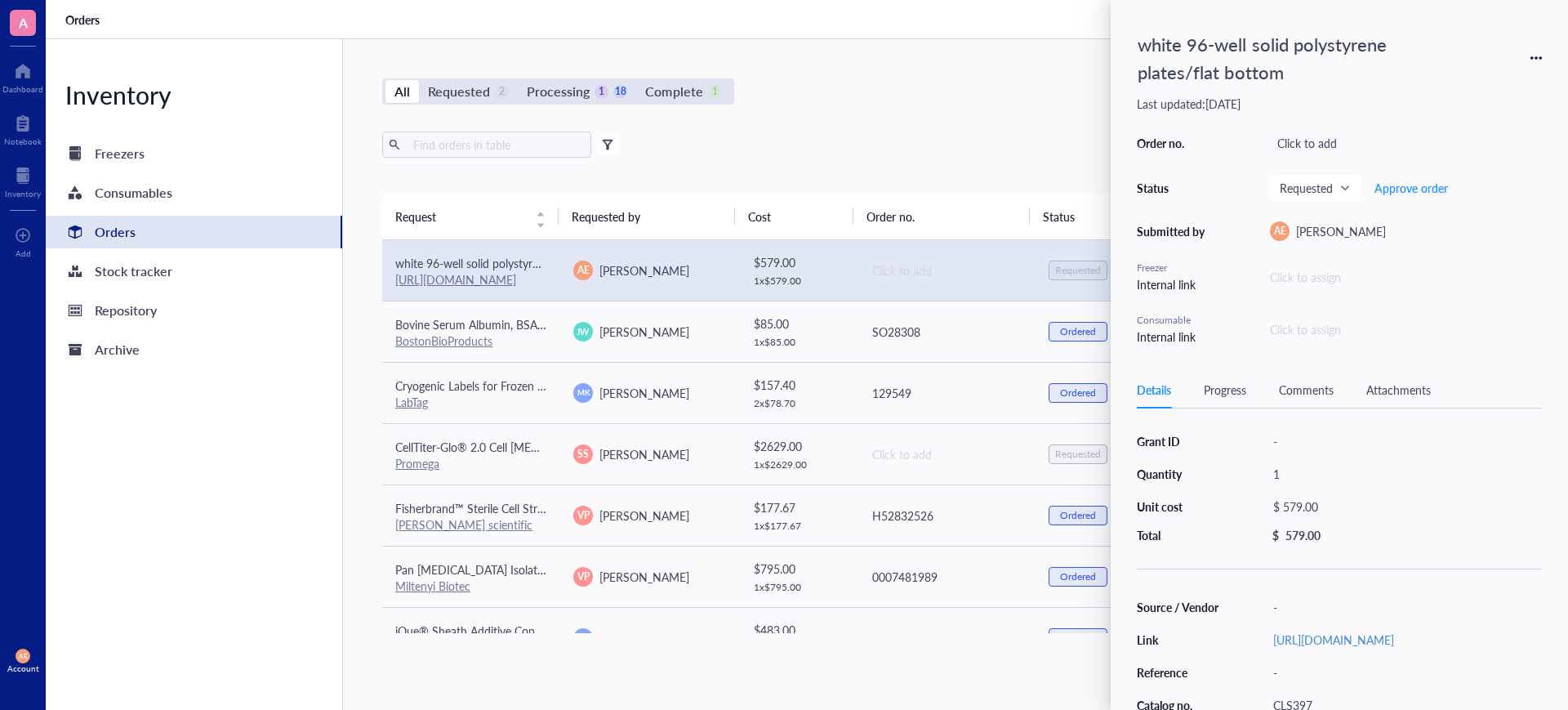
scroll to position [0, 0]
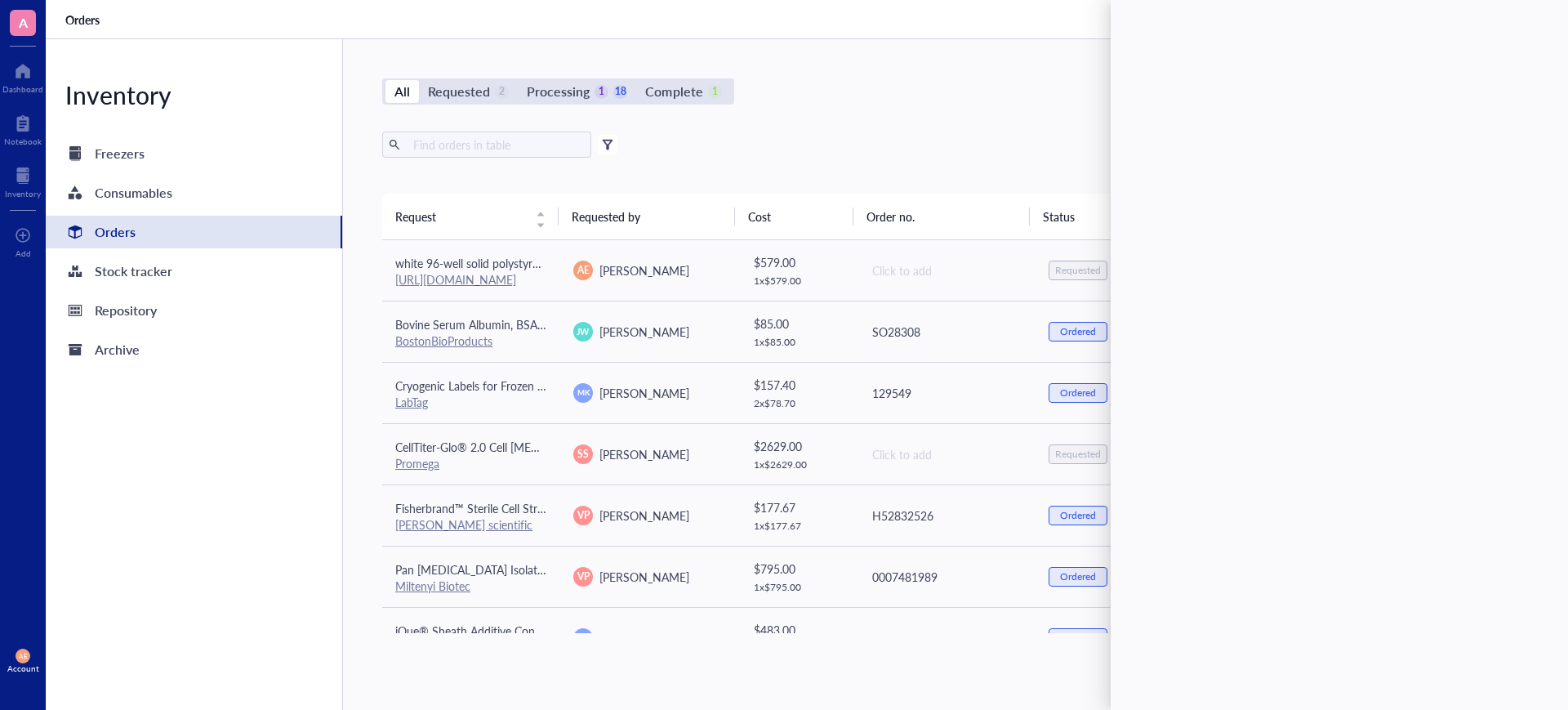
click at [973, 142] on div "Export Open archive" at bounding box center [947, 145] width 1128 height 26
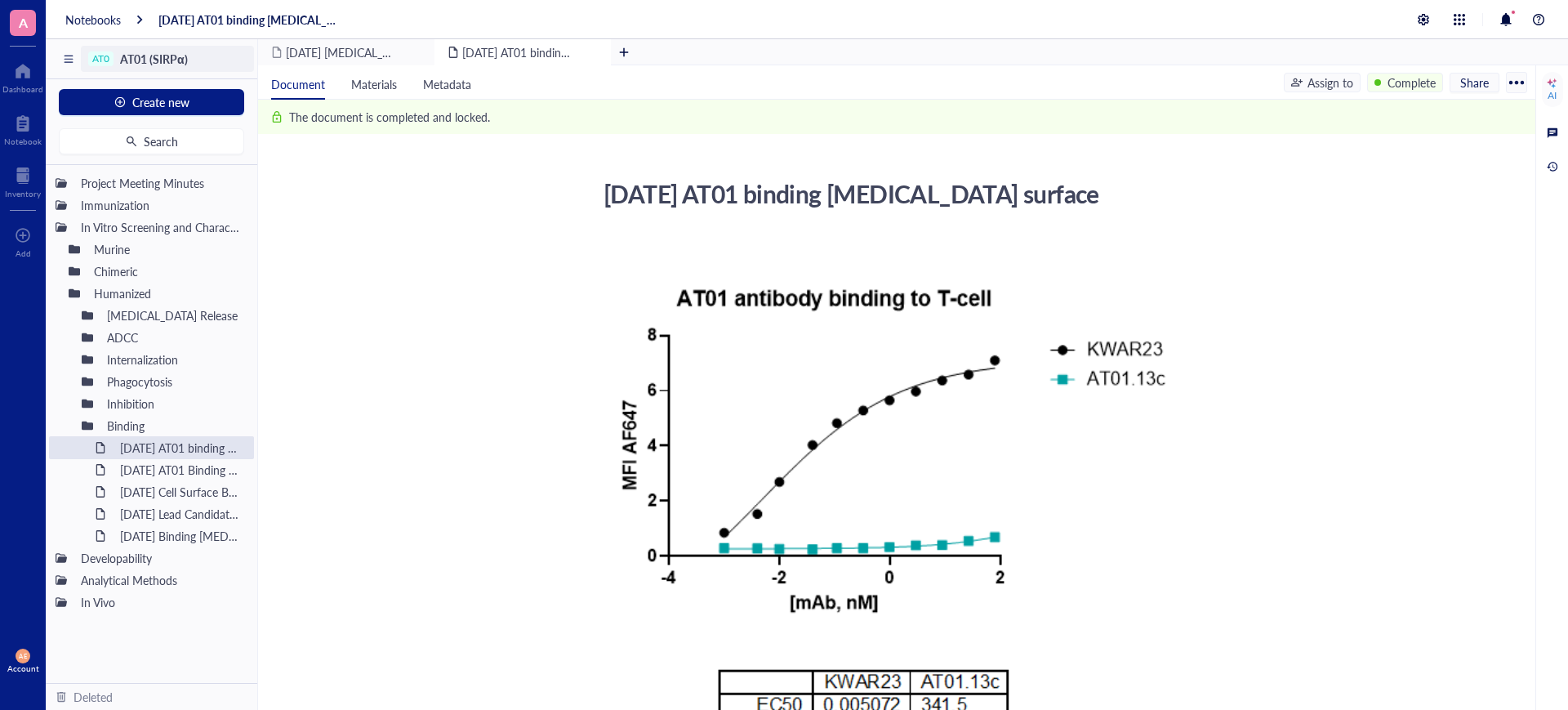
click at [151, 61] on span "AT01 (SIRPα)" at bounding box center [154, 59] width 67 height 16
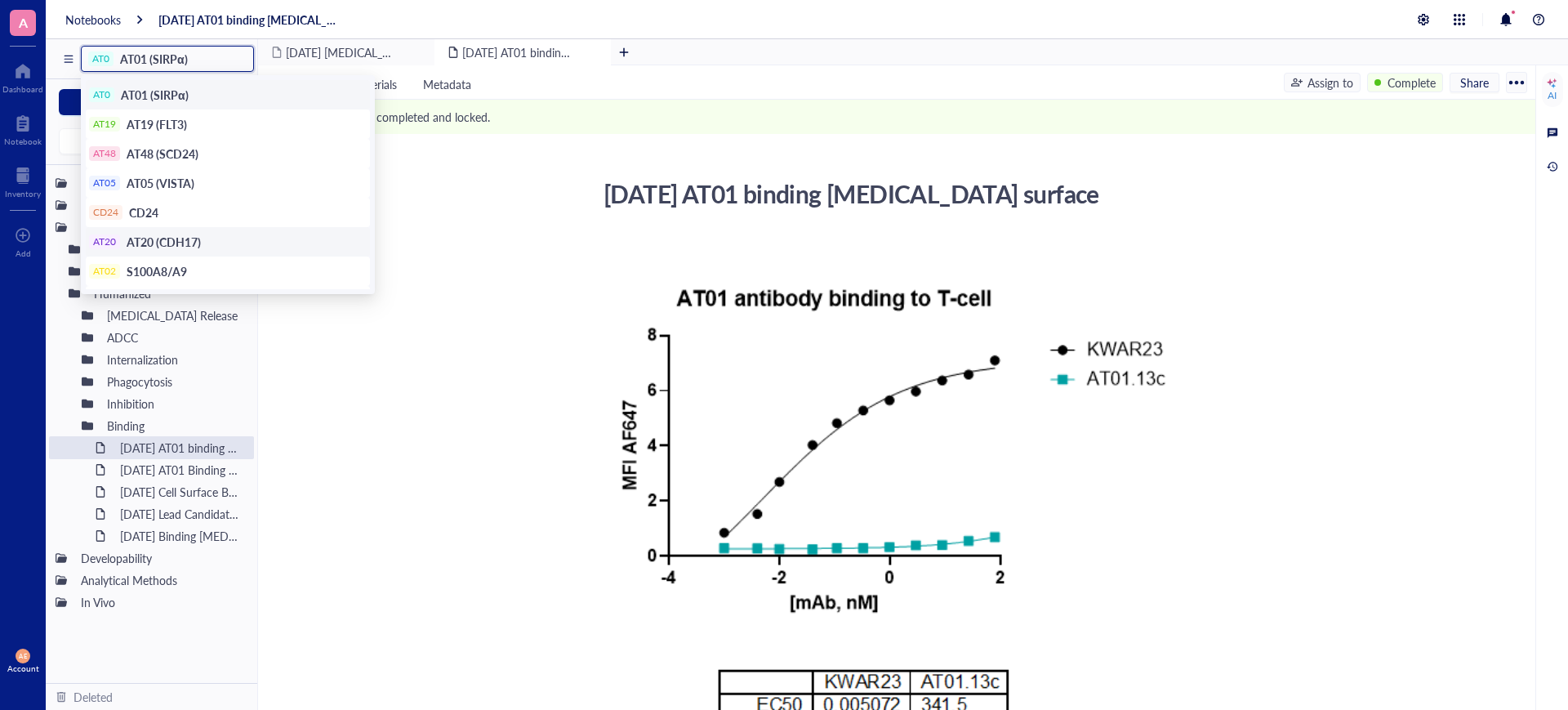
click at [156, 236] on span "AT20 (CDH17)" at bounding box center [164, 242] width 74 height 16
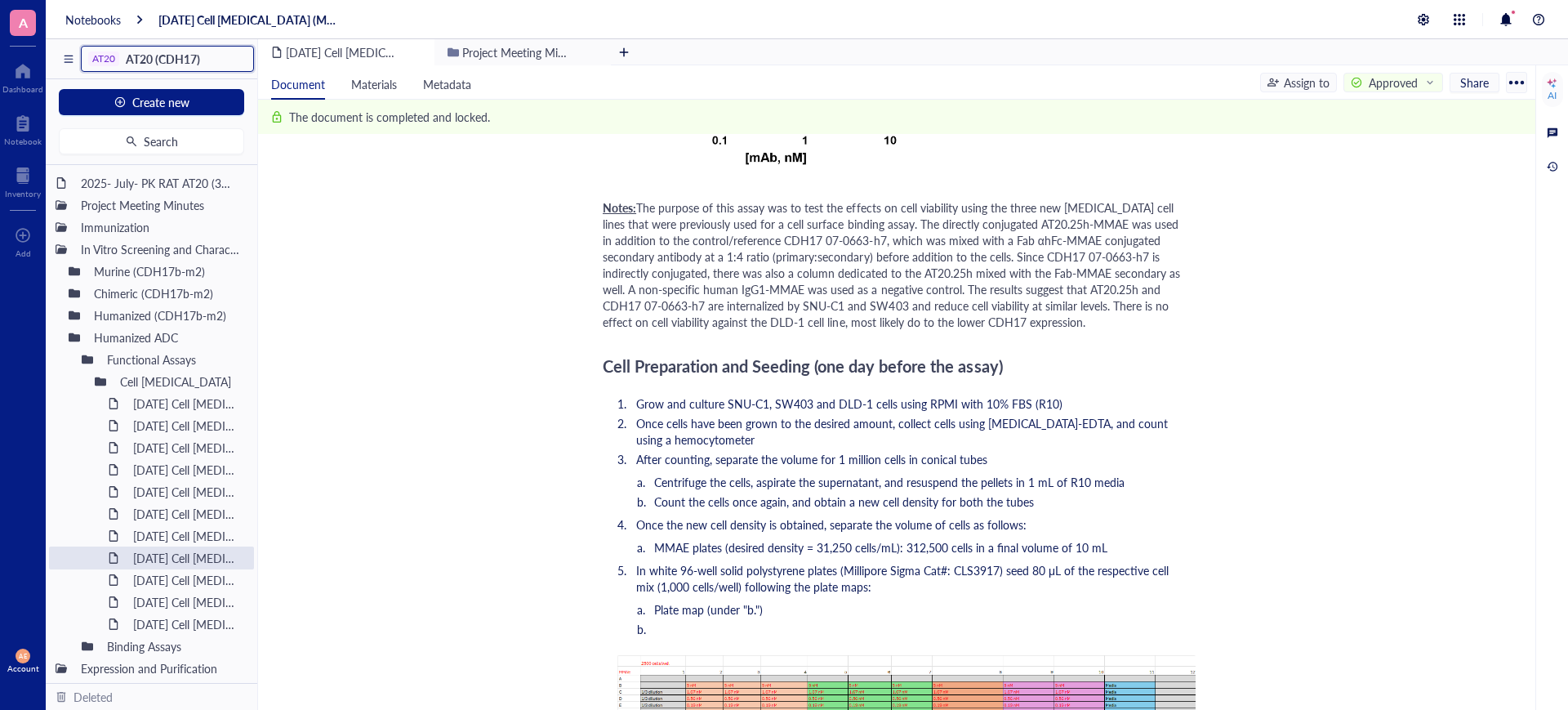
scroll to position [920, 0]
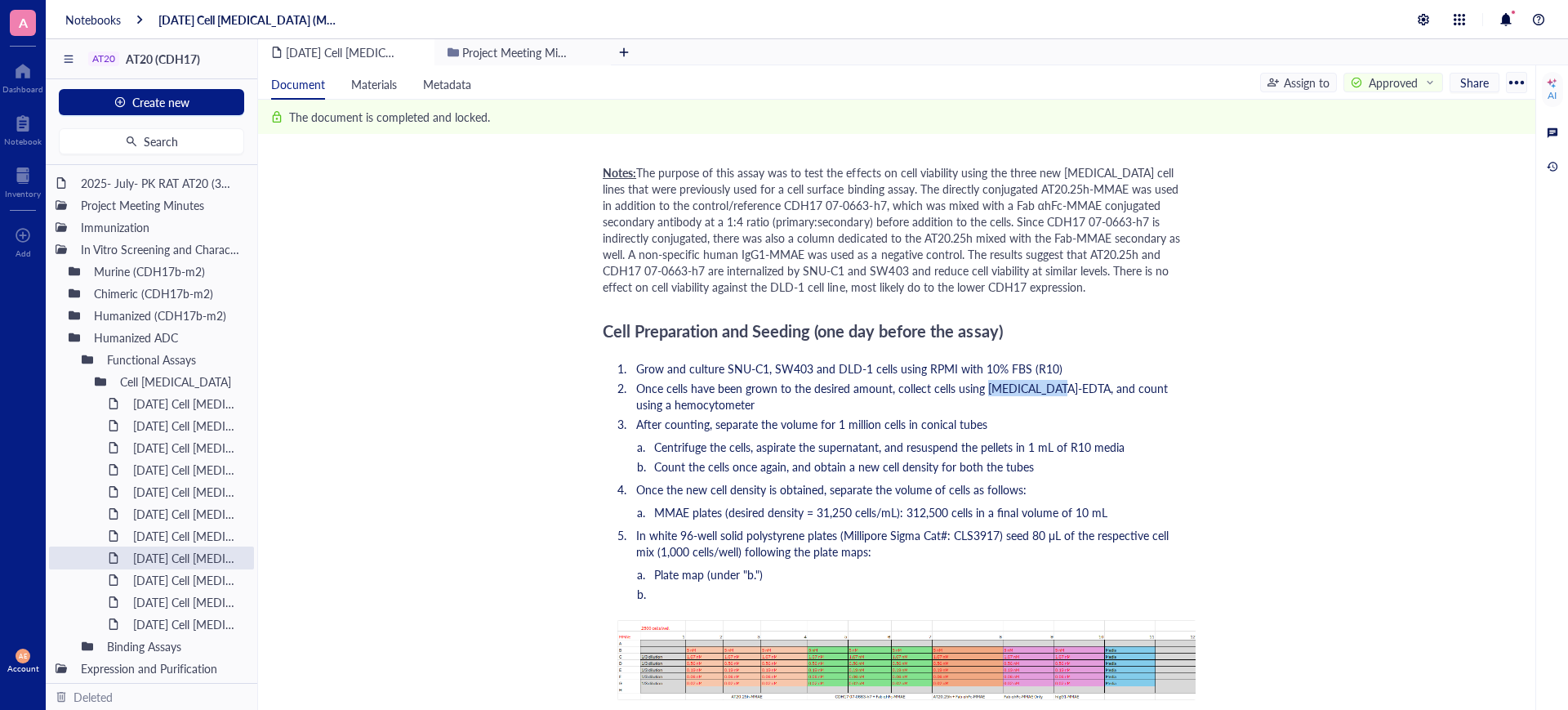
drag, startPoint x: 985, startPoint y: 386, endPoint x: 1052, endPoint y: 382, distance: 67.1
click at [1052, 382] on span "Once cells have been grown to the desired amount, collect cells using [MEDICAL_…" at bounding box center [903, 397] width 535 height 33
copy span "[MEDICAL_DATA]-EDTA"
drag, startPoint x: 998, startPoint y: 532, endPoint x: 845, endPoint y: 532, distance: 153.0
click at [845, 532] on span "In white 96-well solid polystyrene plates (Millipore Sigma Cat#: CLS3917) seed …" at bounding box center [903, 544] width 536 height 33
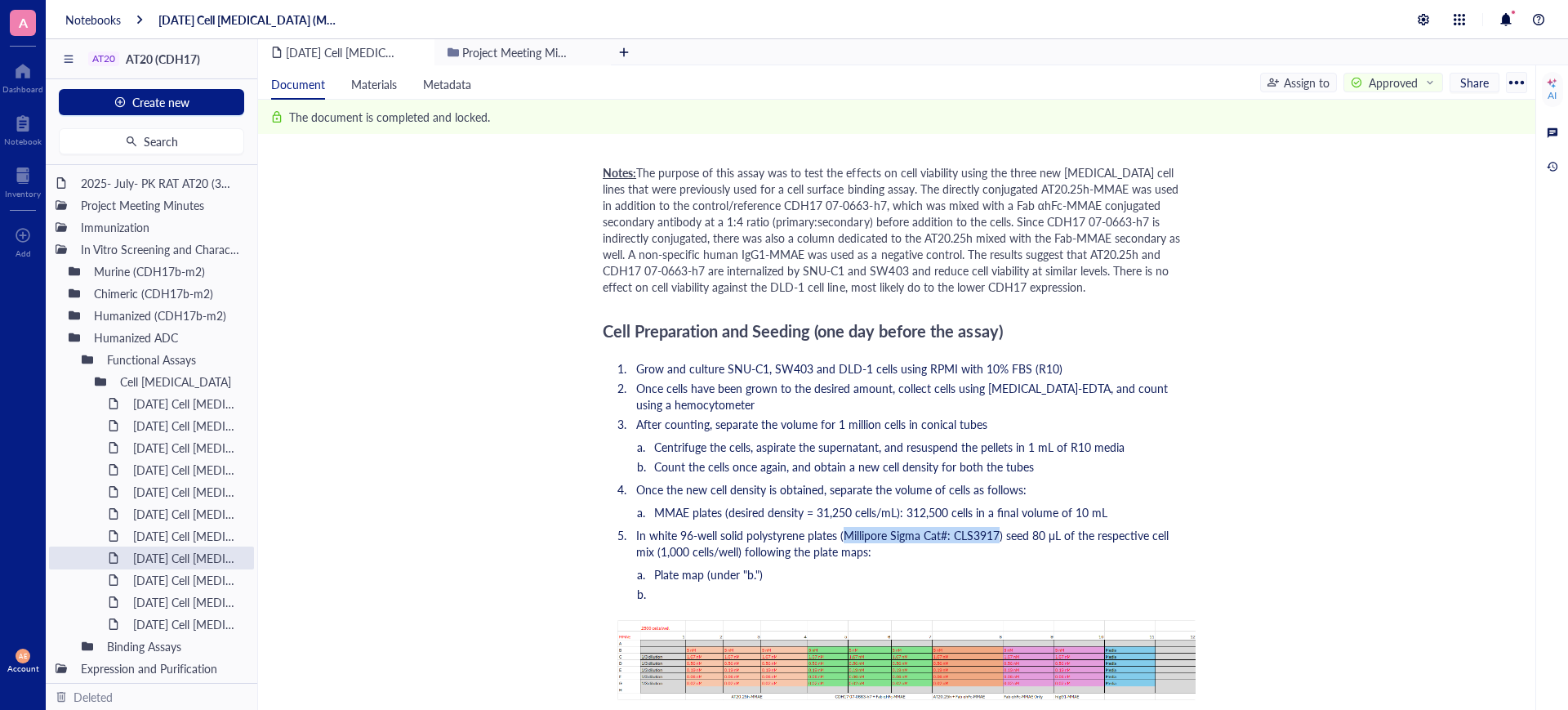
copy span "Millipore Sigma Cat#: CLS3917"
click at [968, 571] on li "Plate map (under "b.")" at bounding box center [920, 574] width 528 height 16
drag, startPoint x: 836, startPoint y: 535, endPoint x: 652, endPoint y: 534, distance: 184.0
click at [652, 534] on span "In white 96-well solid polystyrene plates (Millipore Sigma Cat#: CLS3917) seed …" at bounding box center [903, 544] width 536 height 33
copy span "white 96-well solid polystyrene plates"
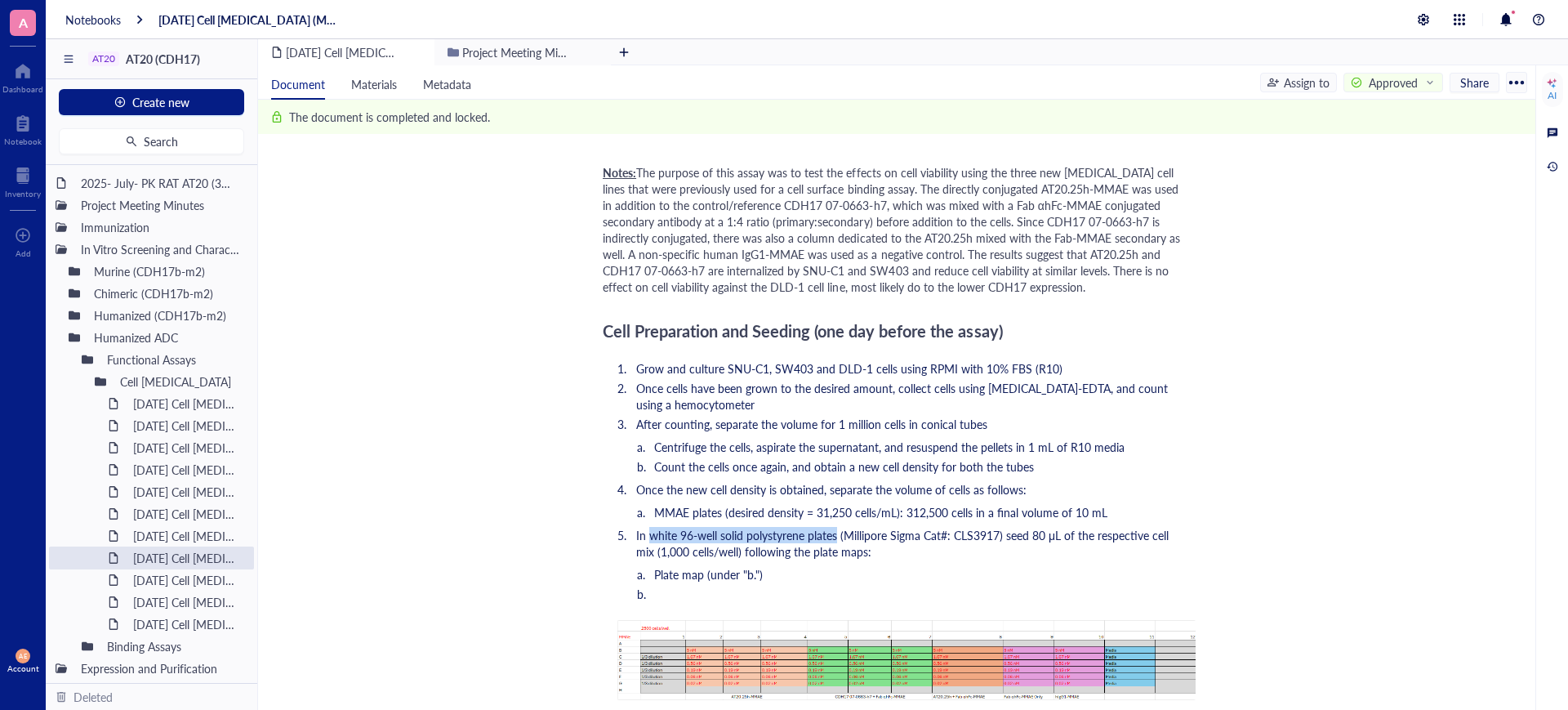
copy span "white 96-well solid polystyrene plates"
click at [998, 615] on div "Add Caption ﻿" at bounding box center [906, 663] width 582 height 116
drag, startPoint x: 999, startPoint y: 534, endPoint x: 954, endPoint y: 539, distance: 45.3
click at [954, 539] on span "In white 96-well solid polystyrene plates (Millipore Sigma Cat#: CLS3917) seed …" at bounding box center [903, 544] width 536 height 33
copy span "CLS3917"
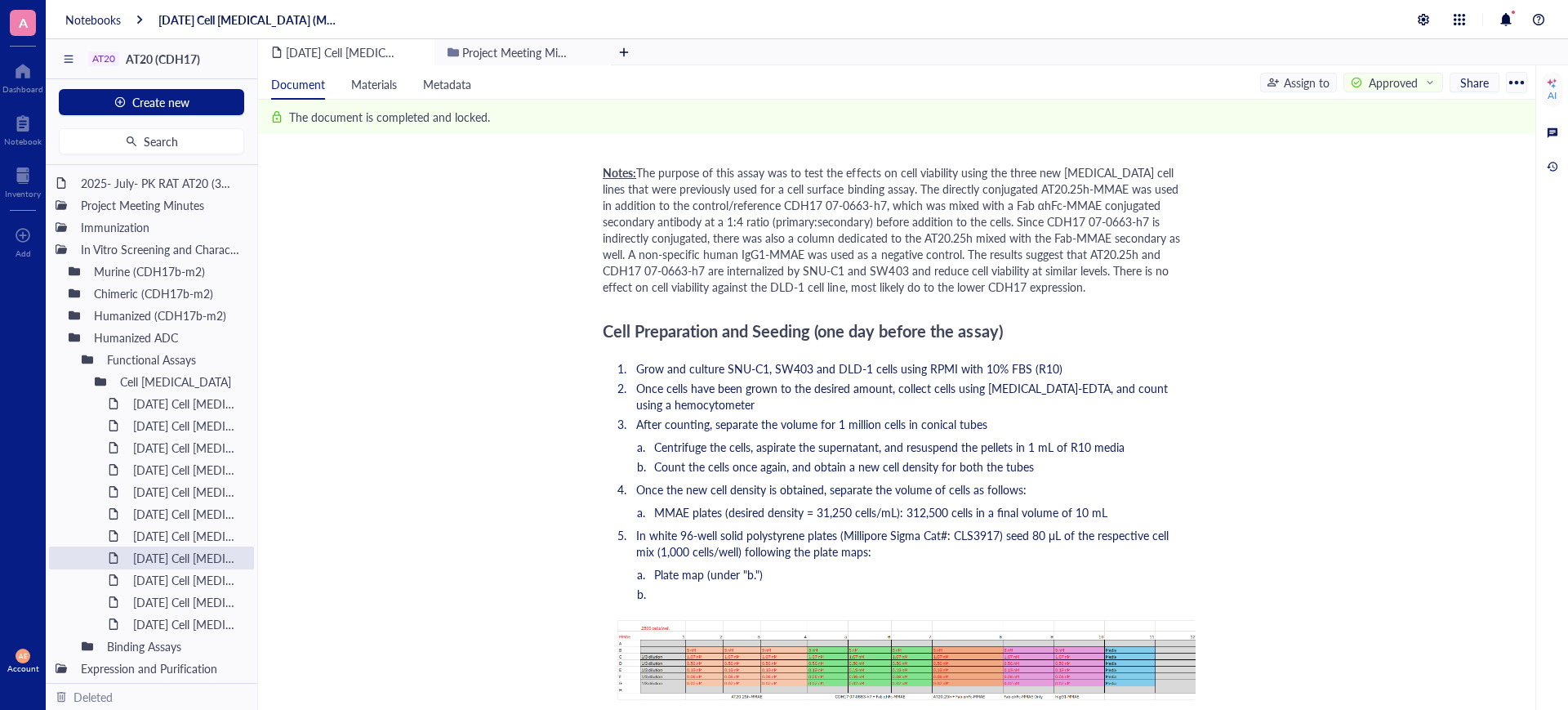
scroll to position [1021, 0]
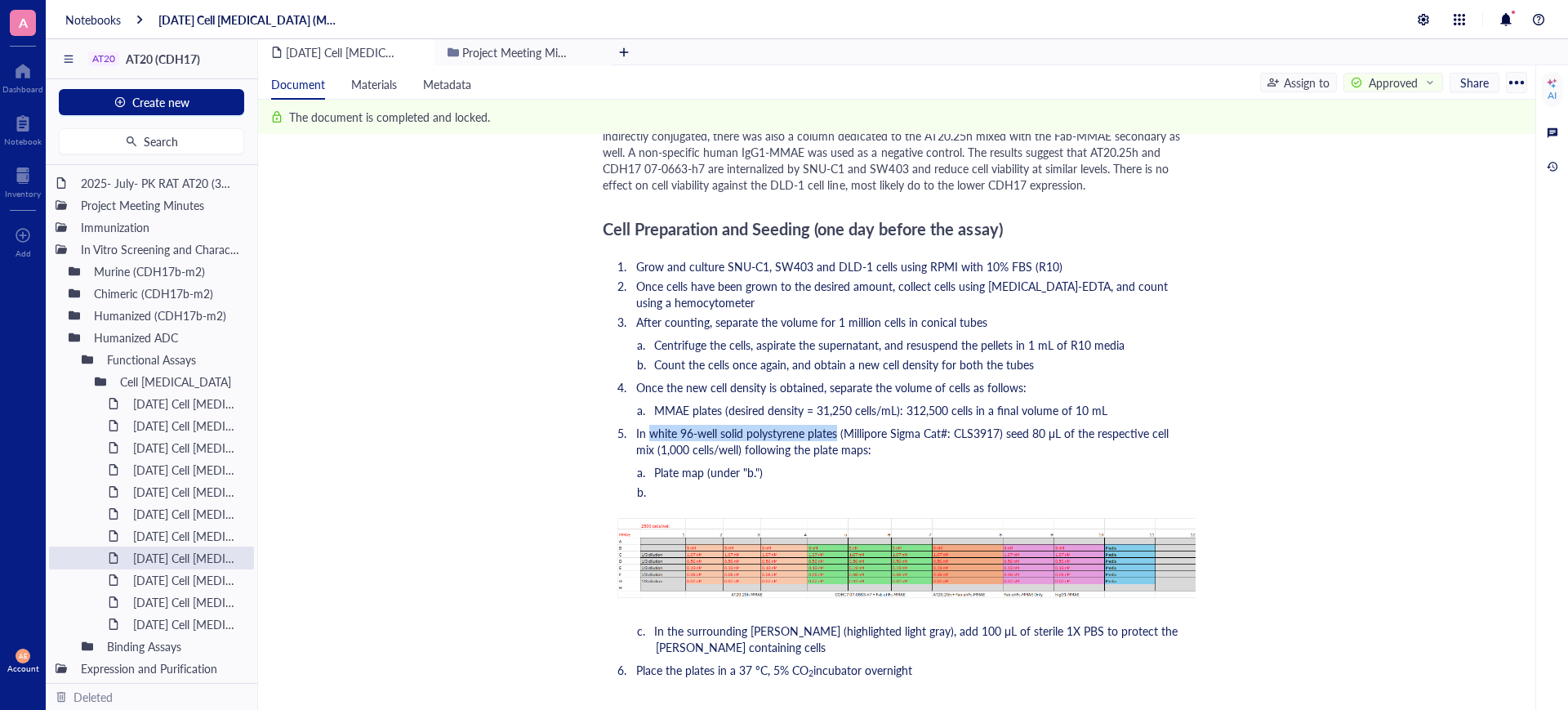
drag, startPoint x: 837, startPoint y: 435, endPoint x: 649, endPoint y: 434, distance: 188.0
click at [649, 434] on span "In white 96-well solid polystyrene plates (Millipore Sigma Cat#: CLS3917) seed …" at bounding box center [903, 442] width 536 height 33
copy span "white 96-well solid polystyrene plates"
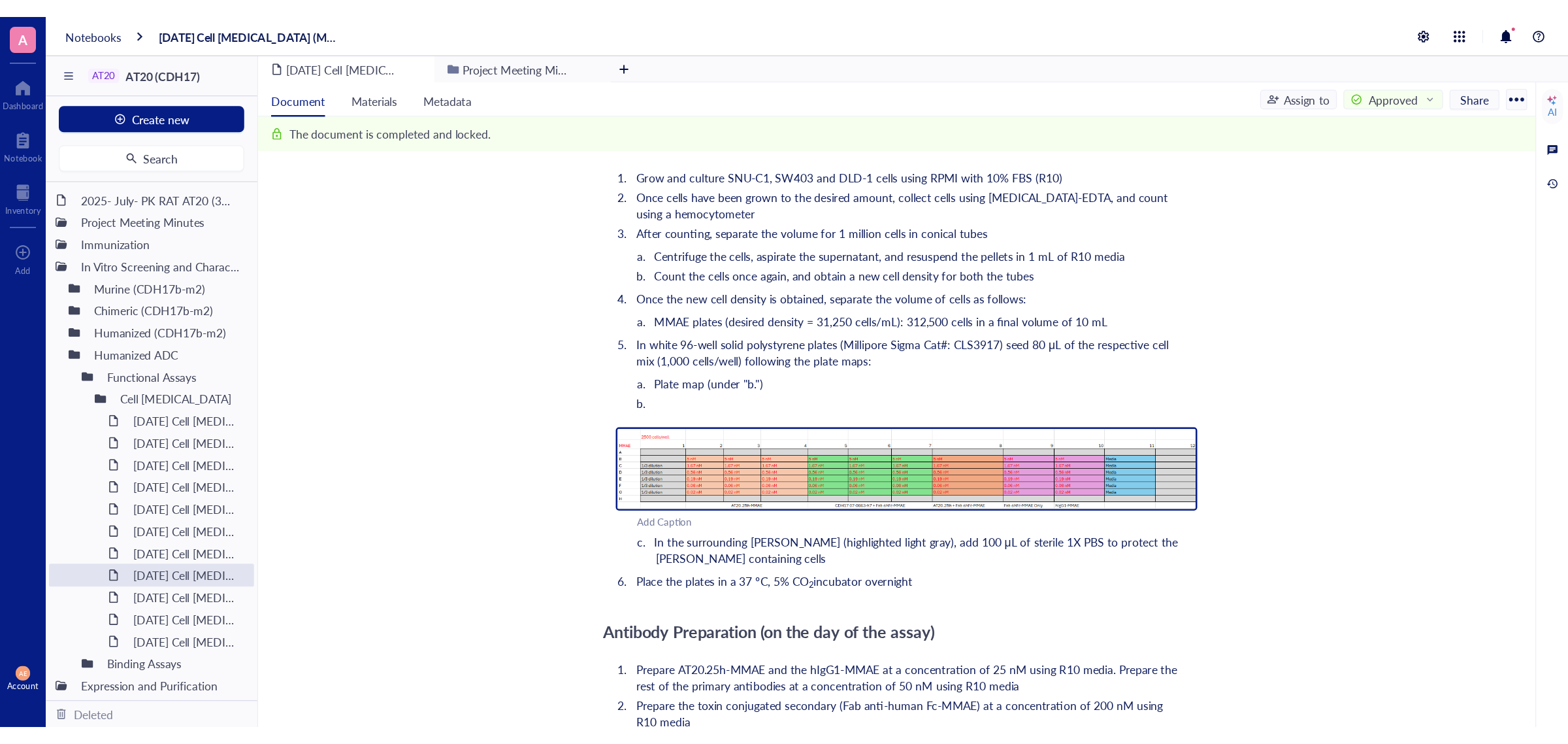
scroll to position [898, 0]
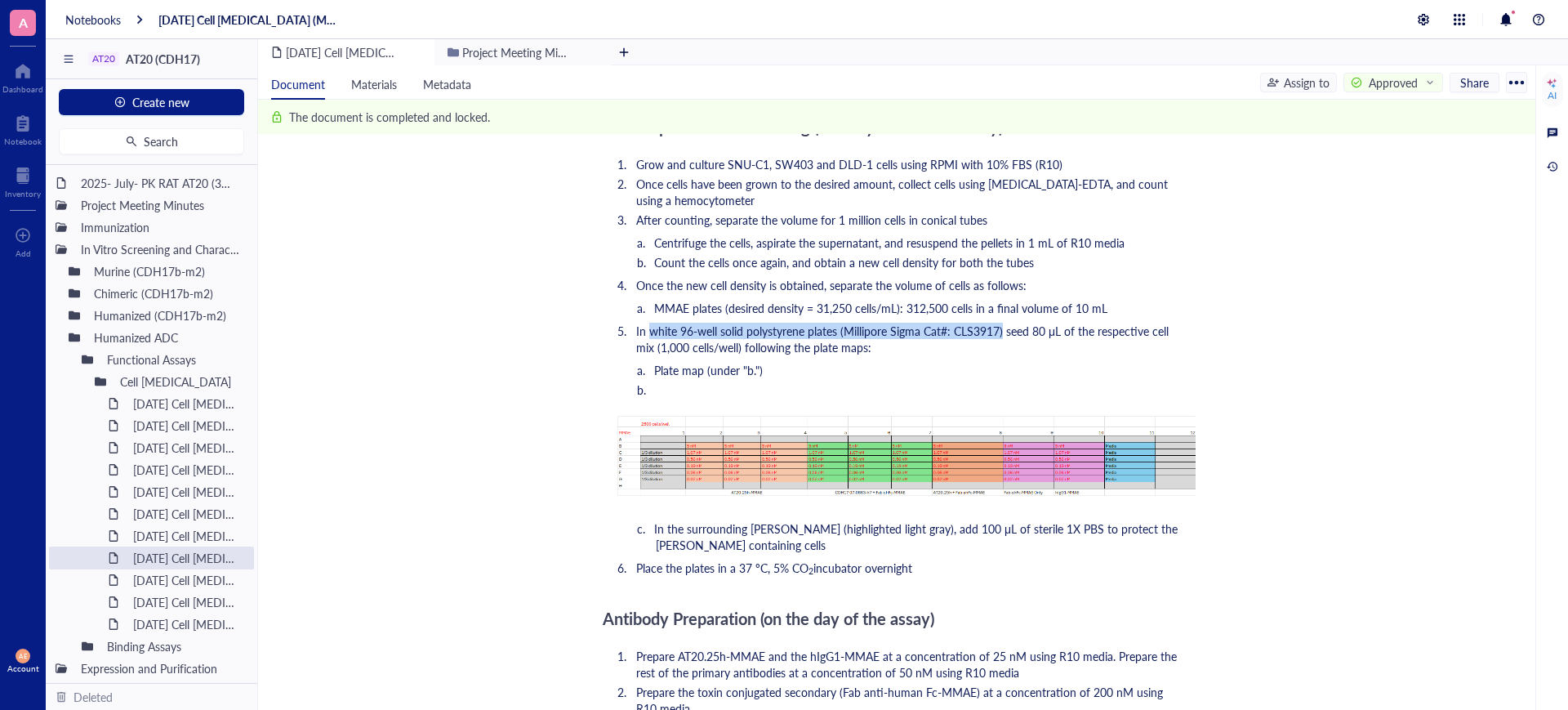
drag, startPoint x: 648, startPoint y: 332, endPoint x: 1003, endPoint y: 334, distance: 355.0
click at [1003, 334] on span "In white 96-well solid polystyrene plates (Millipore Sigma Cat#: CLS3917) seed …" at bounding box center [903, 339] width 536 height 33
copy span "white 96-well solid polystyrene plates (Millipore Sigma Cat#: CLS3917)"
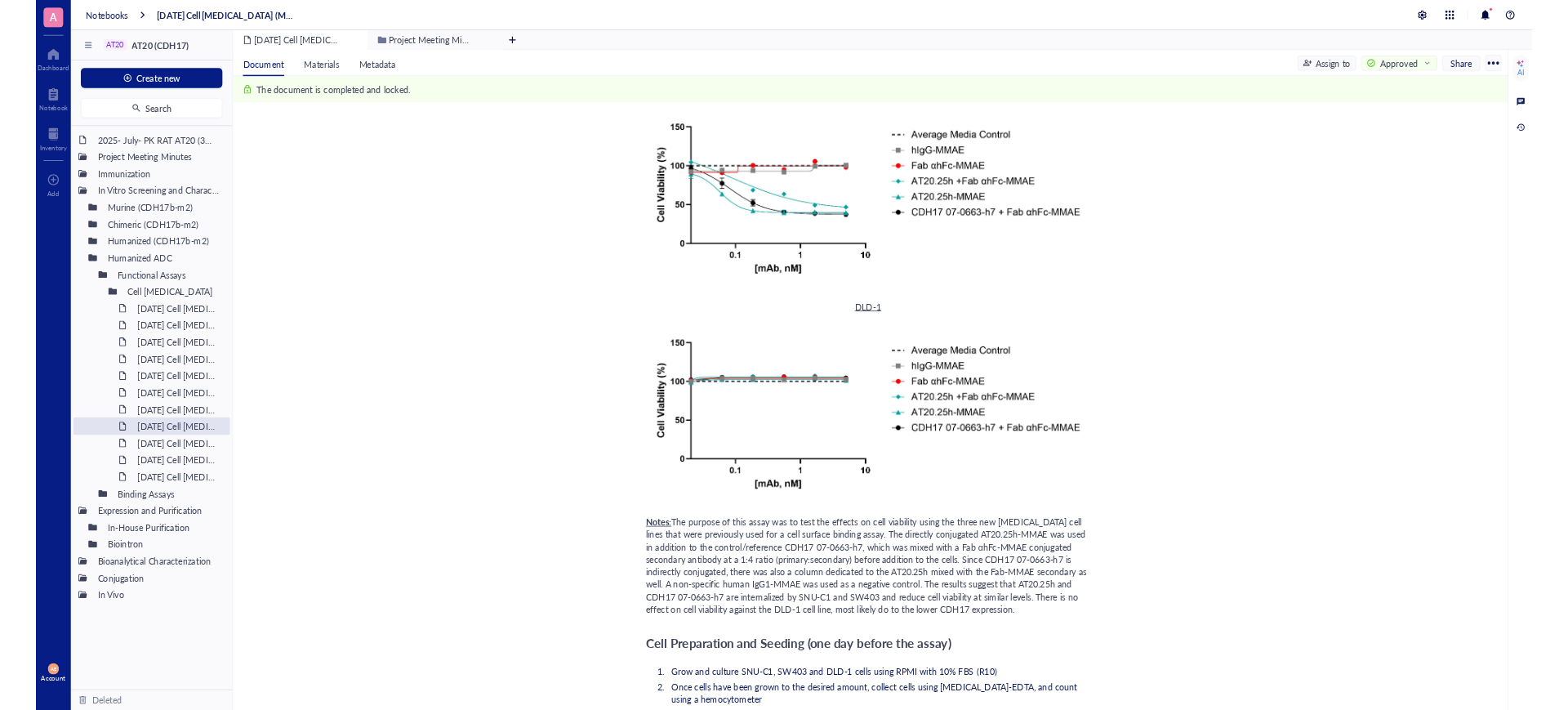
scroll to position [715, 0]
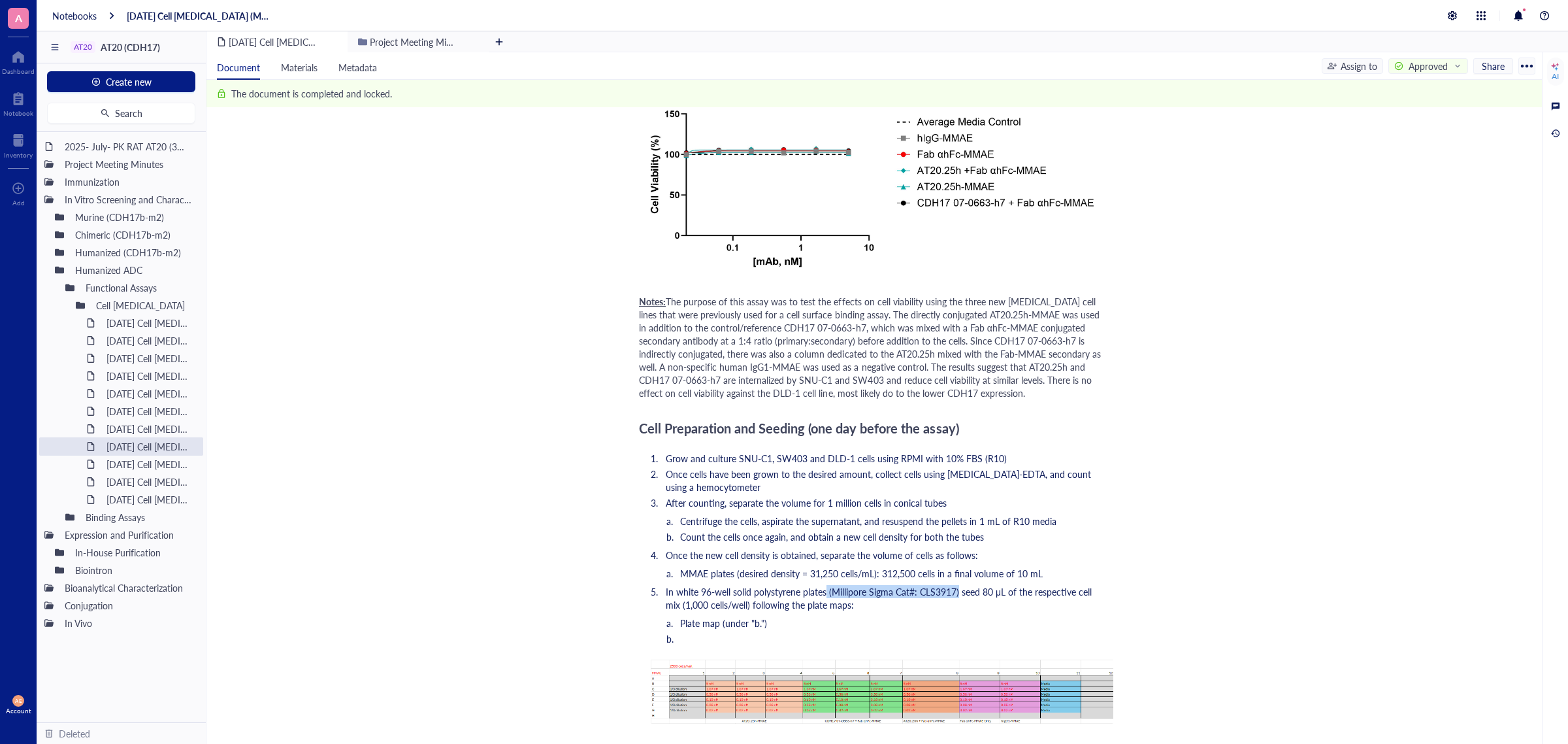
drag, startPoint x: 959, startPoint y: 589, endPoint x: 827, endPoint y: 592, distance: 132.0
click at [827, 567] on span "In white 96-well solid polystyrene plates (Millipore Sigma Cat#: CLS3917) seed …" at bounding box center [879, 598] width 429 height 26
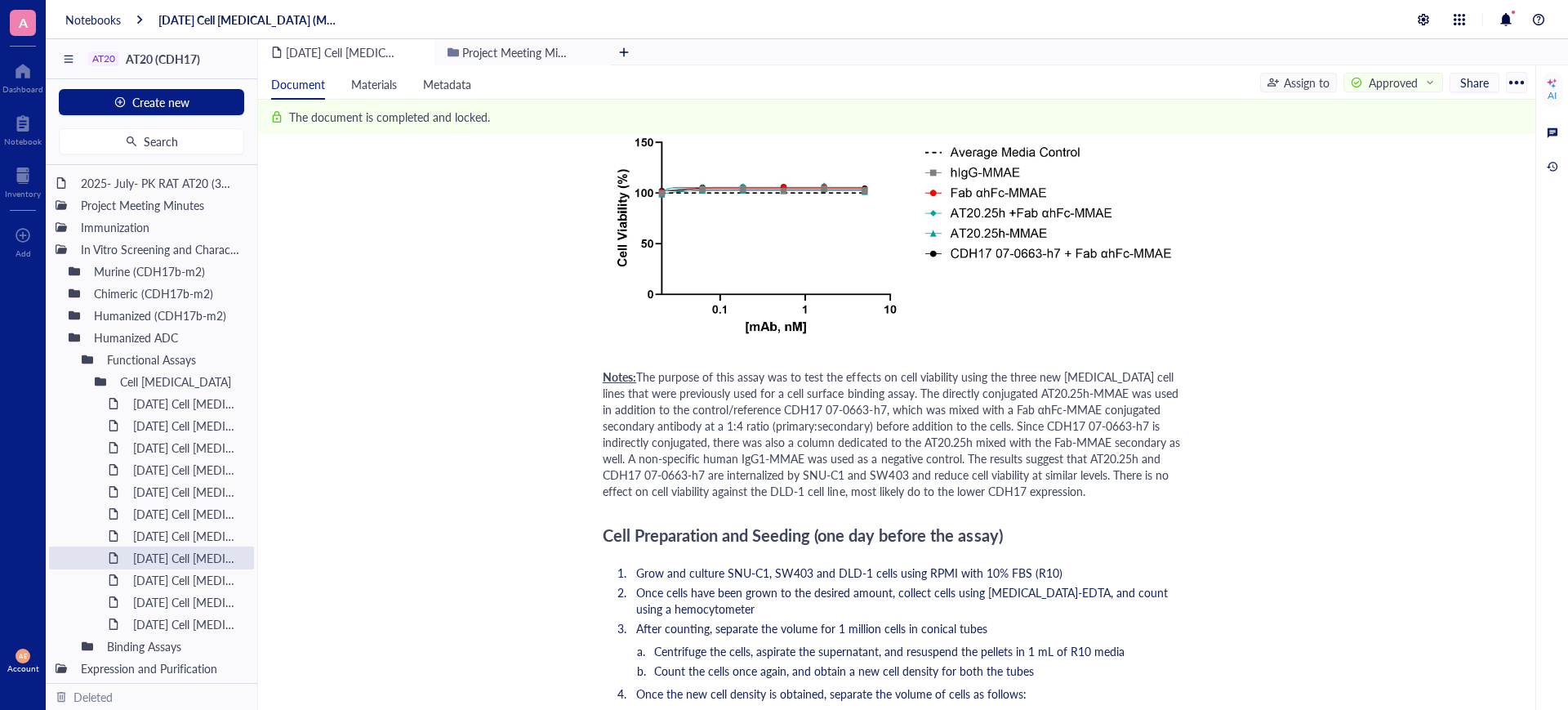
scroll to position [817, 0]
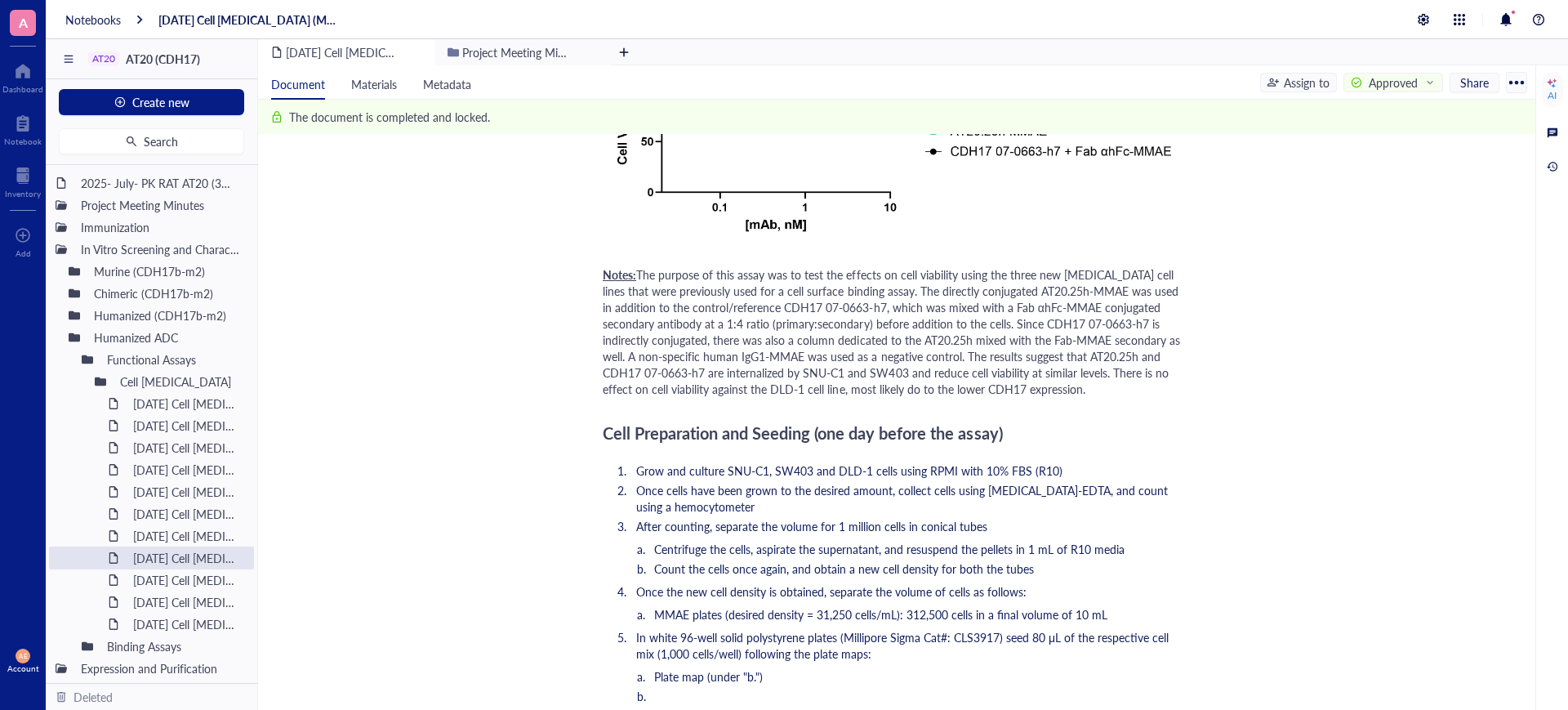
click at [993, 662] on ol "Grow and culture SNU-C1, SW403 and DLD-1 cells using RPMI with 10% FBS (R10) On…" at bounding box center [893, 672] width 582 height 427
click at [999, 636] on span "In white 96-well solid polystyrene plates (Millipore Sigma Cat#: CLS3917) seed …" at bounding box center [903, 646] width 536 height 33
click at [1002, 637] on span "In white 96-well solid polystyrene plates (Millipore Sigma Cat#: CLS3917) seed …" at bounding box center [903, 646] width 536 height 33
drag, startPoint x: 999, startPoint y: 635, endPoint x: 948, endPoint y: 641, distance: 51.4
click at [948, 641] on span "In white 96-well solid polystyrene plates (Millipore Sigma Cat#: CLS3917) seed …" at bounding box center [903, 646] width 536 height 33
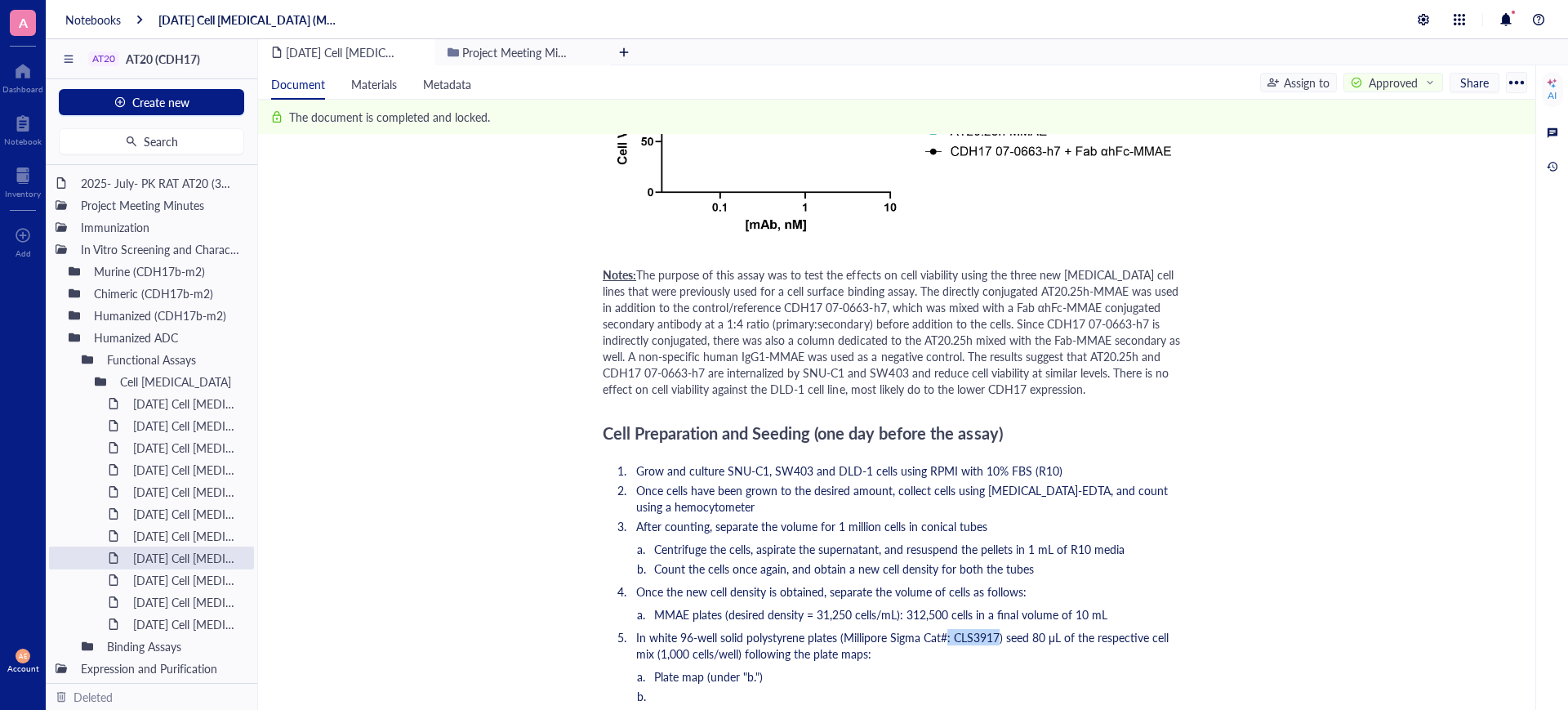
copy span ": CLS3917"
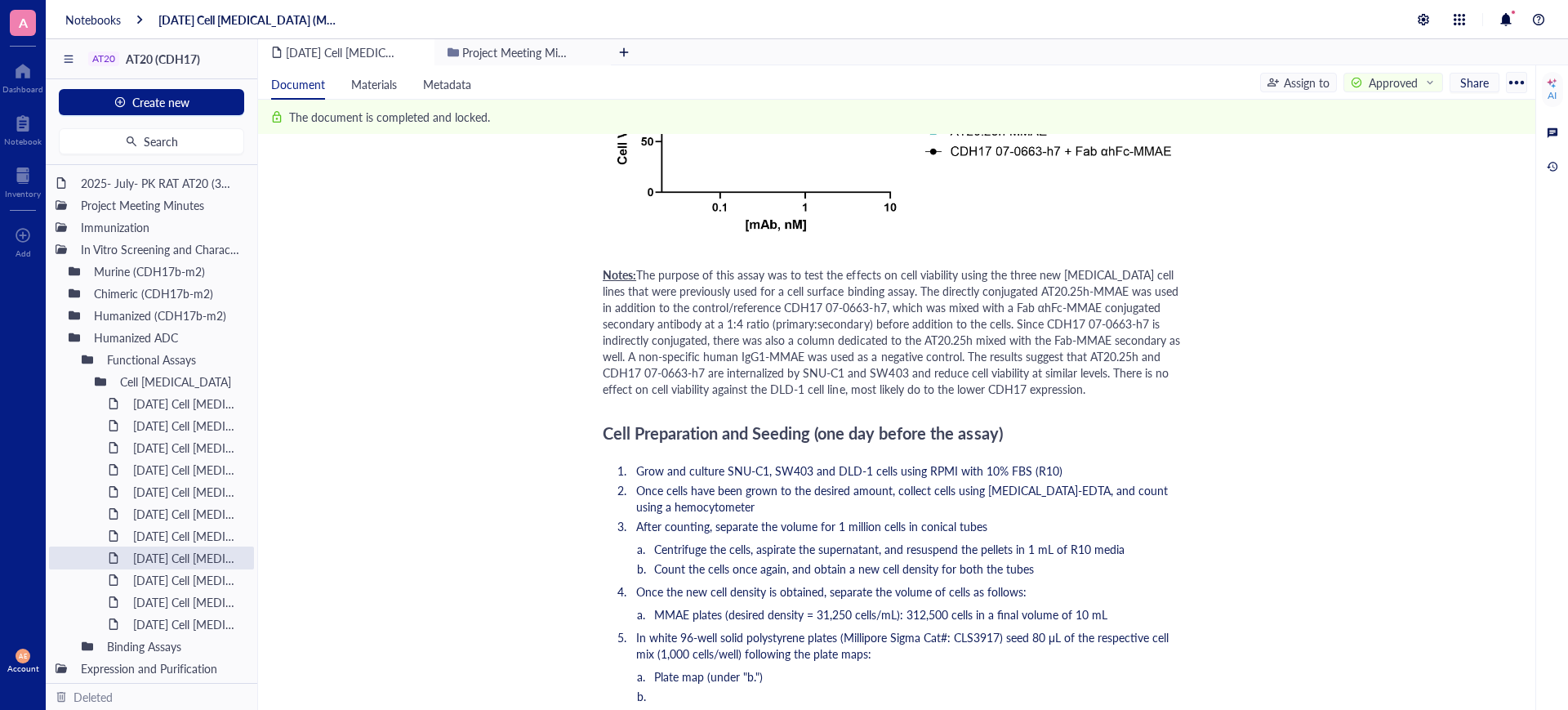
scroll to position [920, 0]
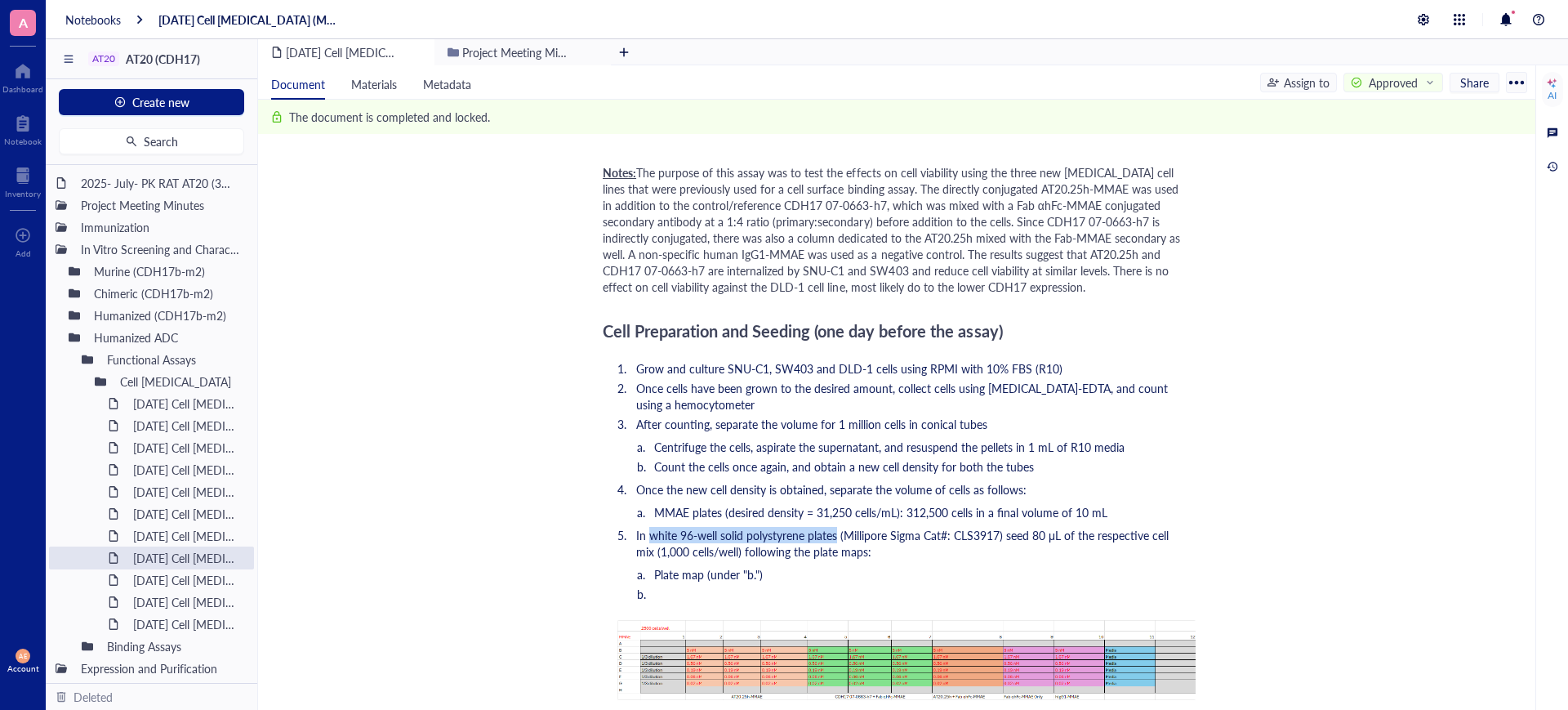
drag, startPoint x: 650, startPoint y: 537, endPoint x: 835, endPoint y: 536, distance: 185.0
click at [835, 536] on span "In white 96-well solid polystyrene plates (Millipore Sigma Cat#: CLS3917) seed …" at bounding box center [903, 544] width 536 height 33
copy span "white 96-well solid polystyrene plates"
click at [926, 586] on li "﻿" at bounding box center [920, 594] width 528 height 16
drag, startPoint x: 844, startPoint y: 536, endPoint x: 998, endPoint y: 537, distance: 154.0
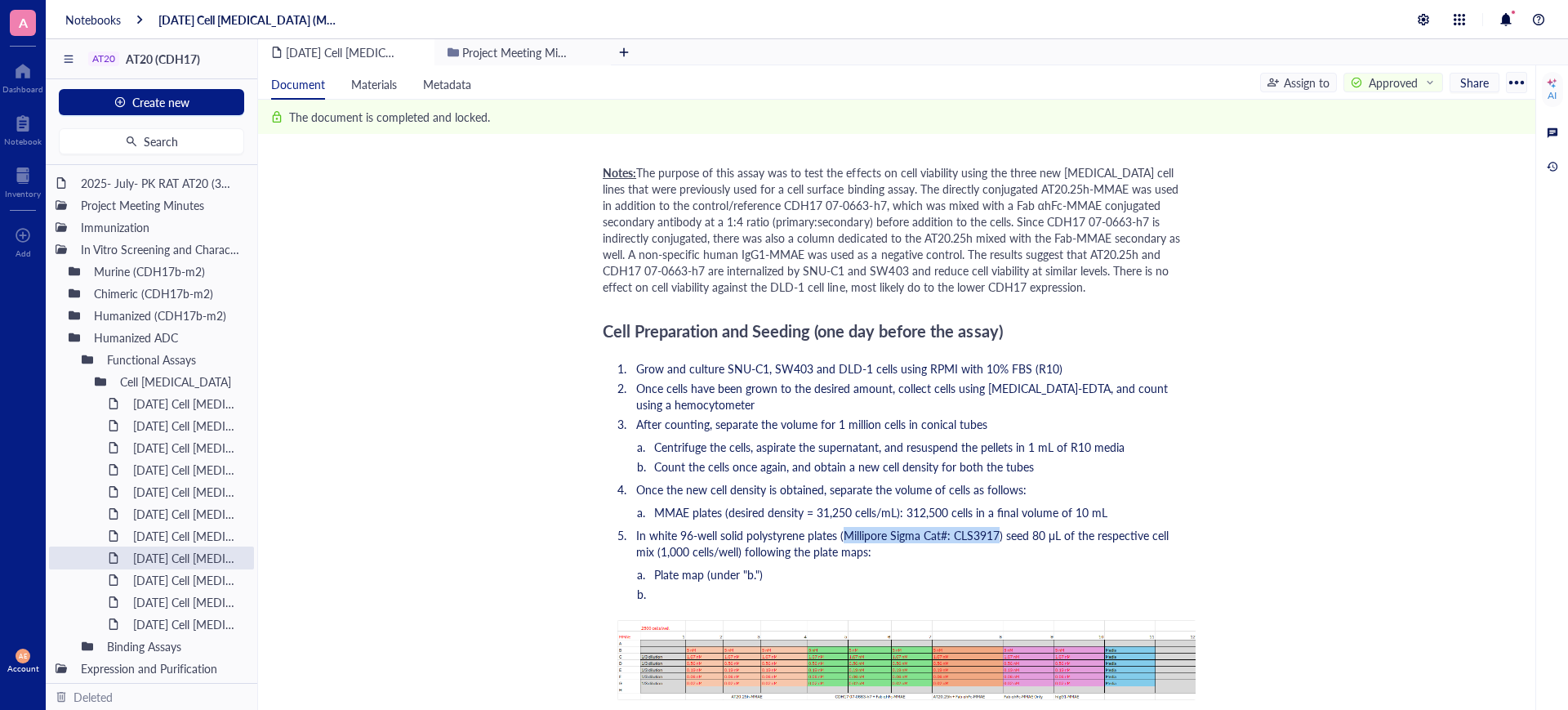
click at [998, 537] on span "In white 96-well solid polystyrene plates (Millipore Sigma Cat#: CLS3917) seed …" at bounding box center [903, 544] width 536 height 33
copy span "Millipore Sigma Cat#: CLS3917"
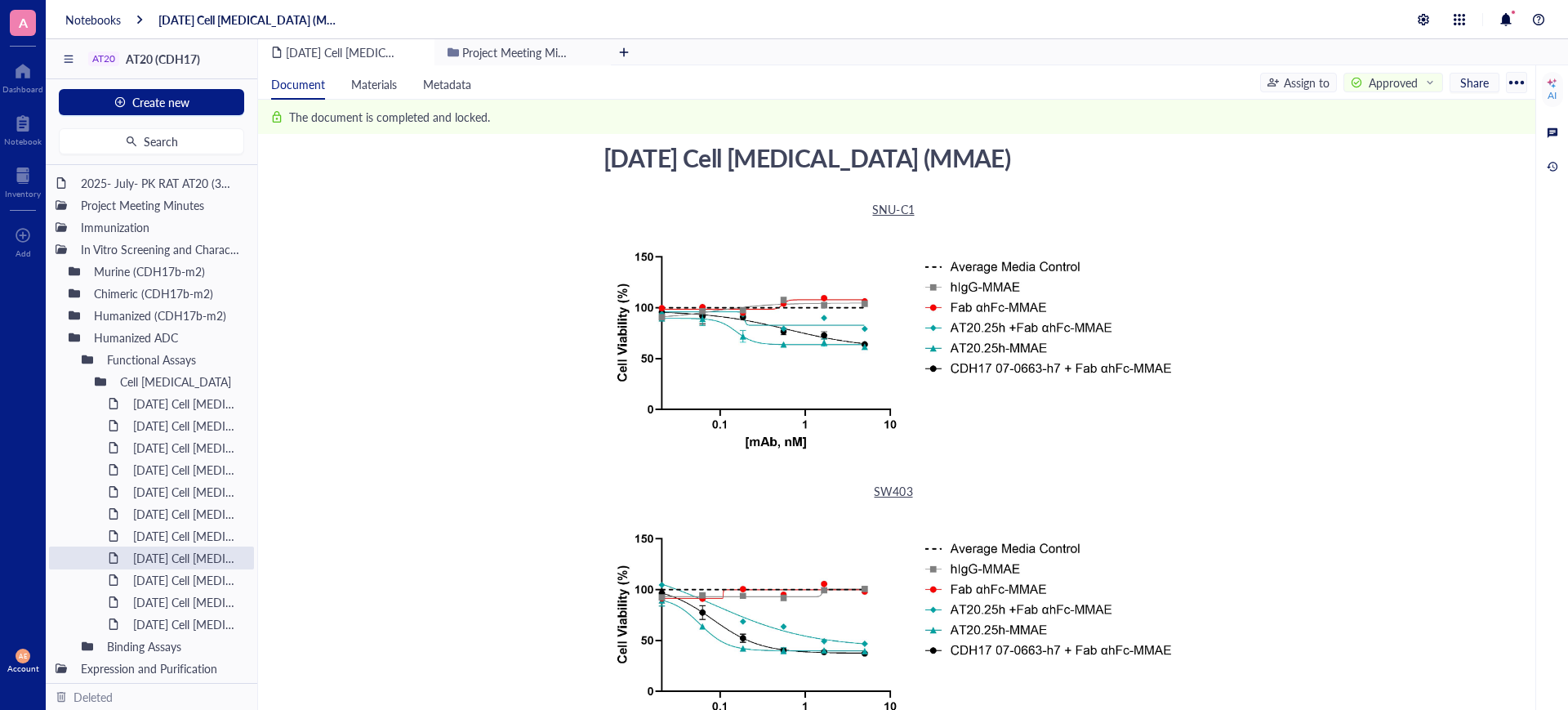
scroll to position [0, 0]
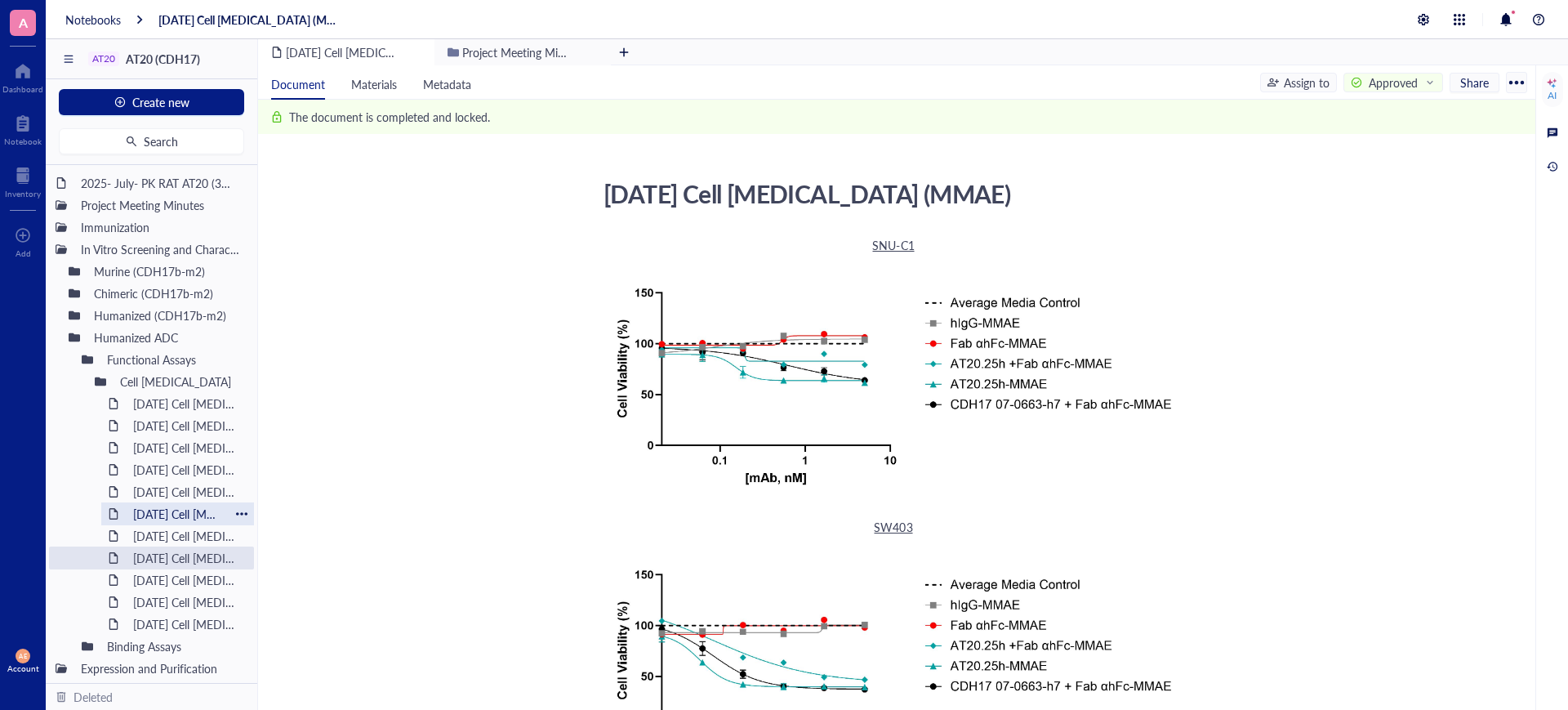
click at [174, 509] on div "[DATE] Cell [MEDICAL_DATA]" at bounding box center [177, 513] width 104 height 23
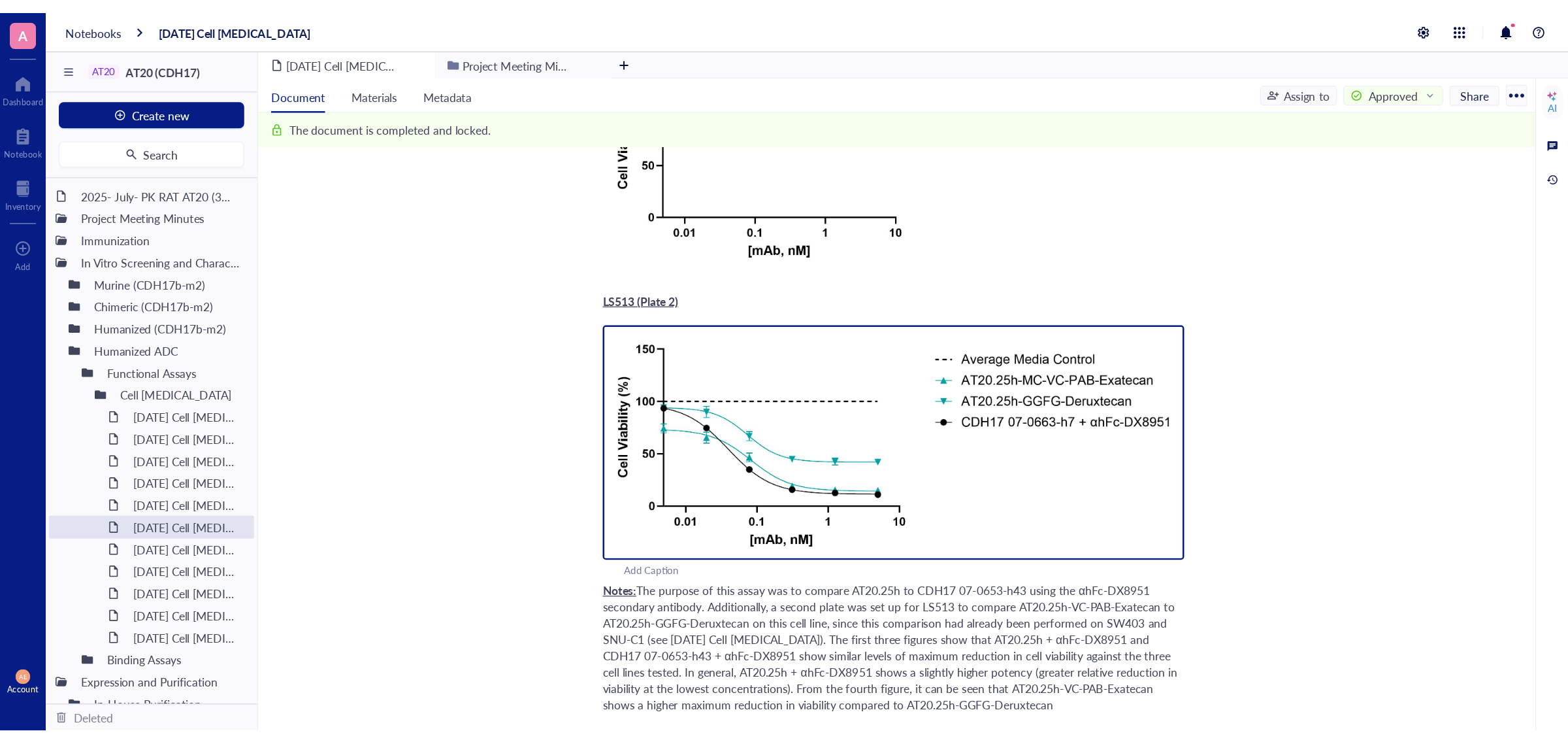
scroll to position [654, 0]
